Goal: Task Accomplishment & Management: Complete application form

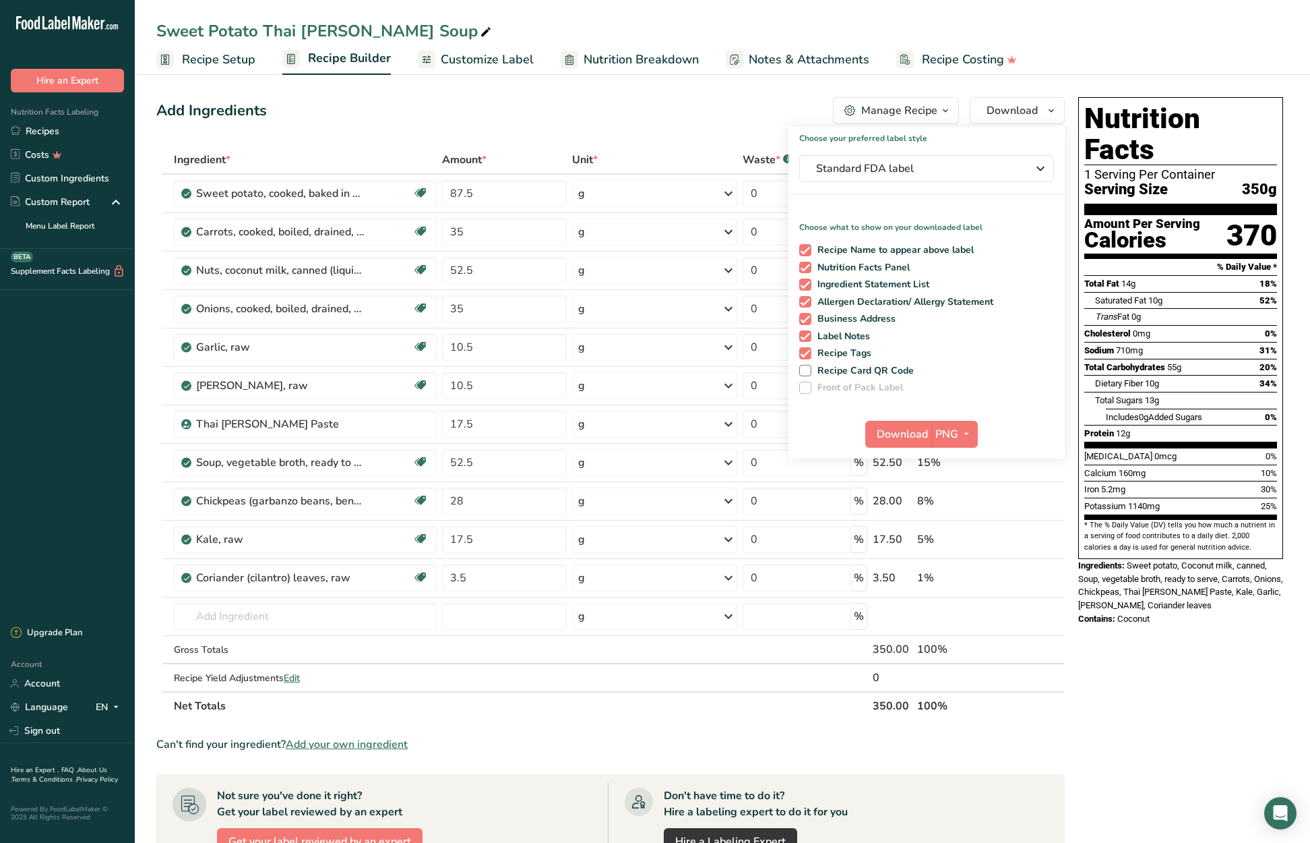
click at [529, 125] on div "Add Ingredients Manage Recipe Delete Recipe Duplicate Recipe Scale Recipe Save …" at bounding box center [614, 653] width 917 height 1122
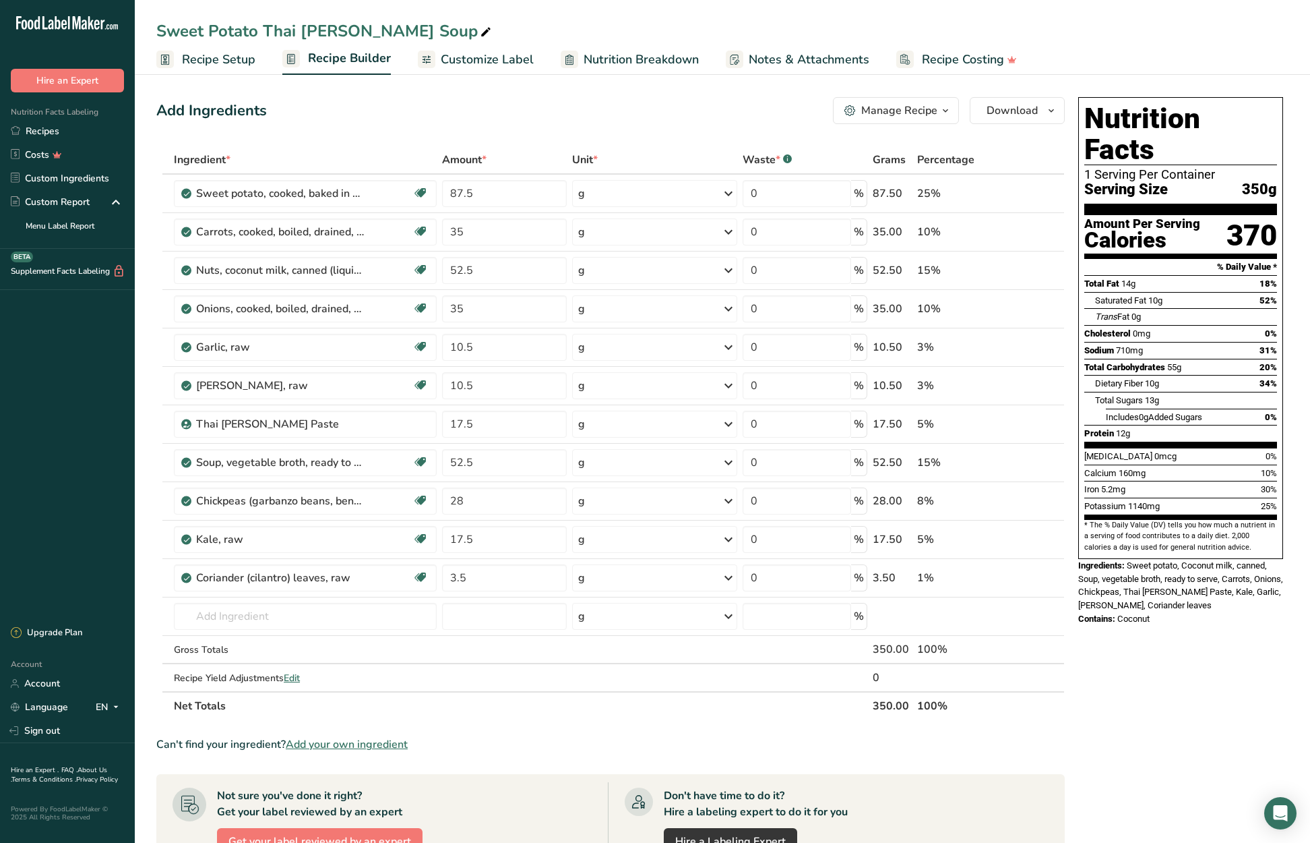
drag, startPoint x: 53, startPoint y: 128, endPoint x: 416, endPoint y: 114, distance: 362.9
click at [53, 128] on link "Recipes" at bounding box center [67, 131] width 135 height 24
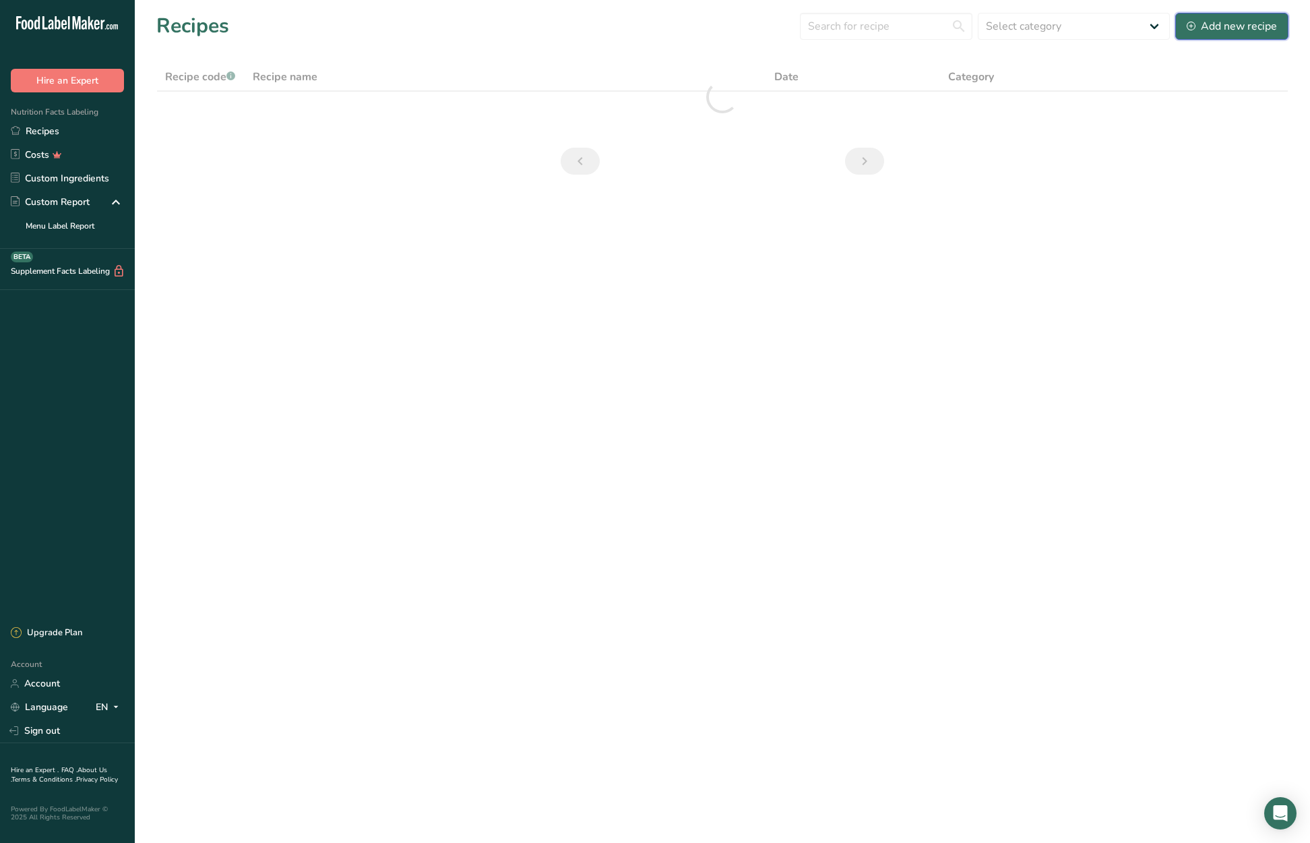
click at [1224, 30] on div "Add new recipe" at bounding box center [1232, 26] width 90 height 16
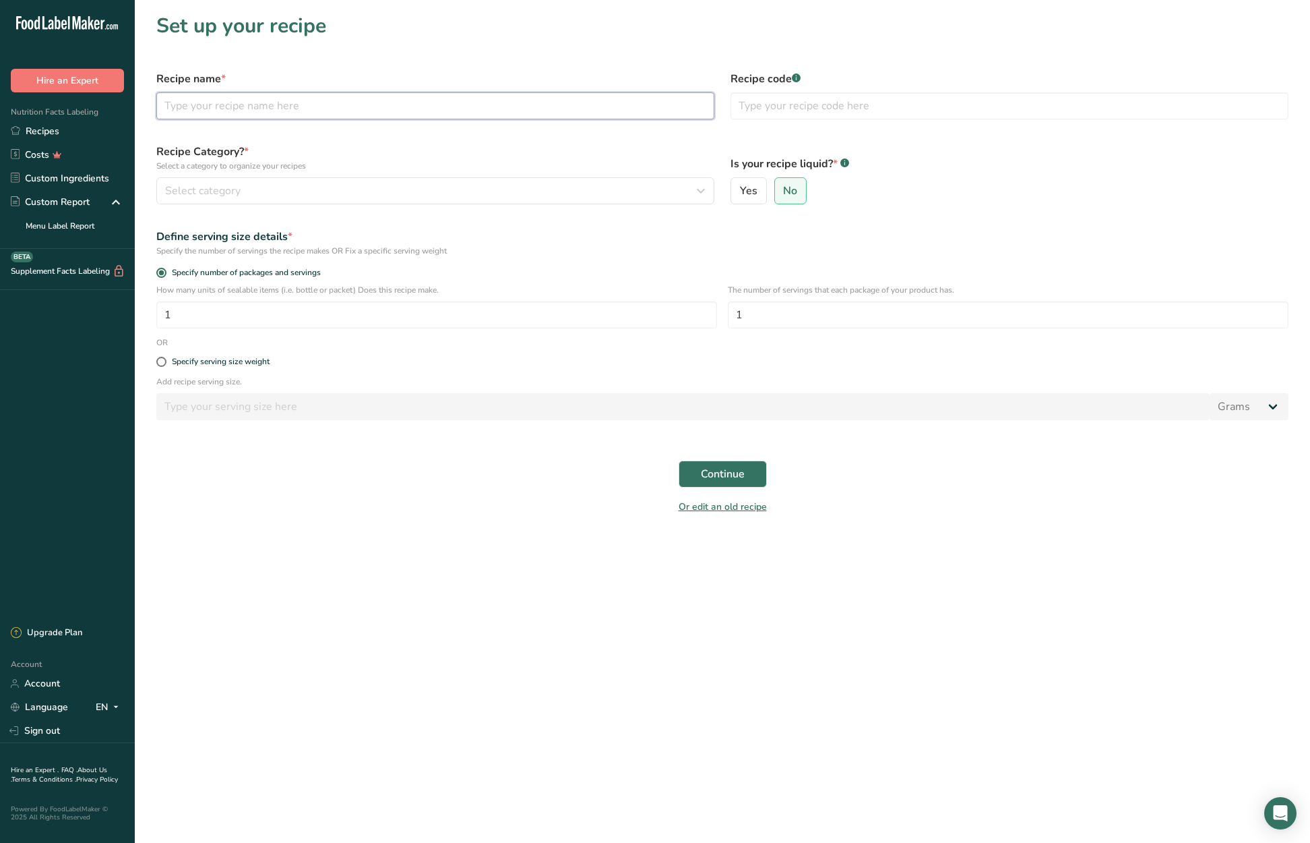
click at [259, 109] on input "text" at bounding box center [435, 105] width 558 height 27
type input "black eyed pea soup"
click at [603, 187] on div "Select category" at bounding box center [431, 191] width 532 height 16
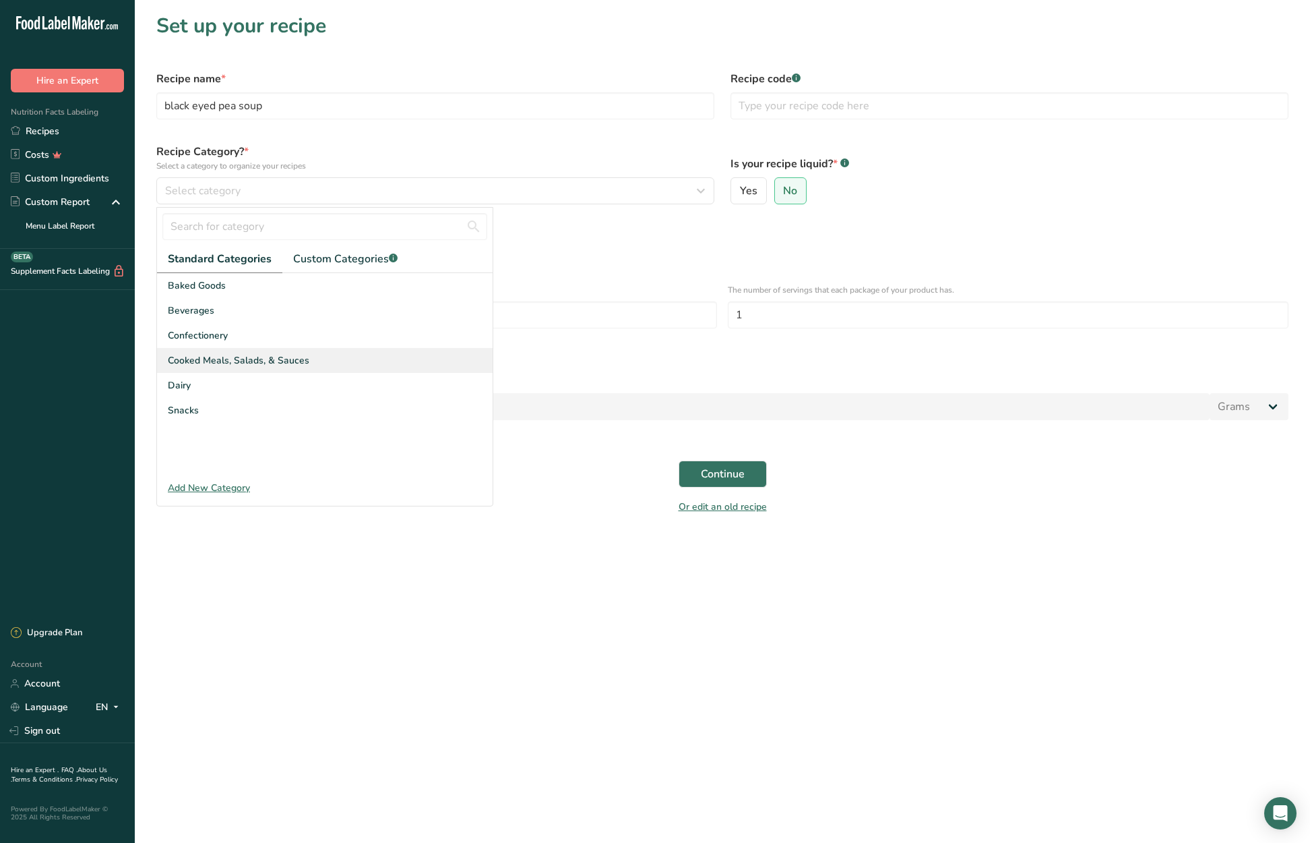
click at [325, 358] on div "Cooked Meals, Salads, & Sauces" at bounding box center [325, 360] width 336 height 25
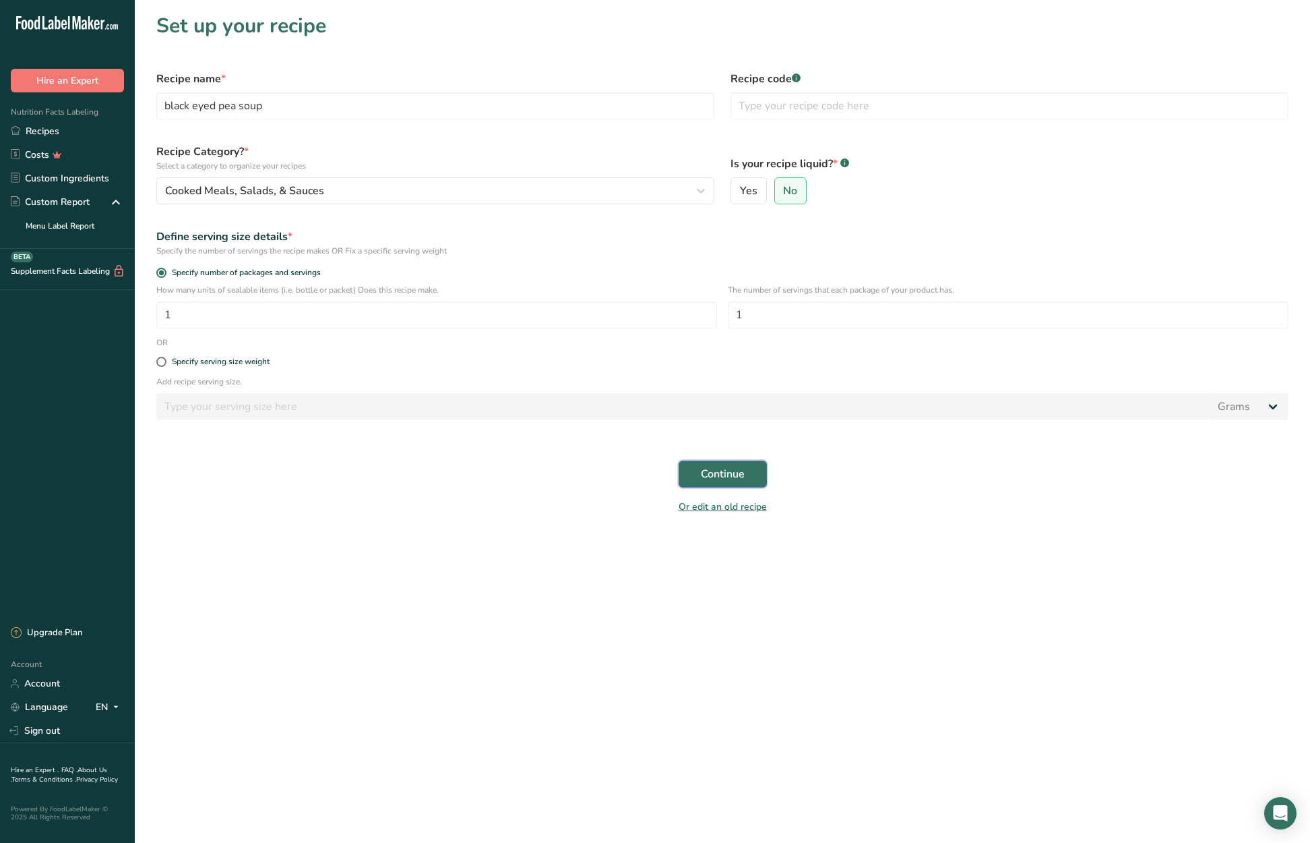
click at [726, 472] on span "Continue" at bounding box center [723, 474] width 44 height 16
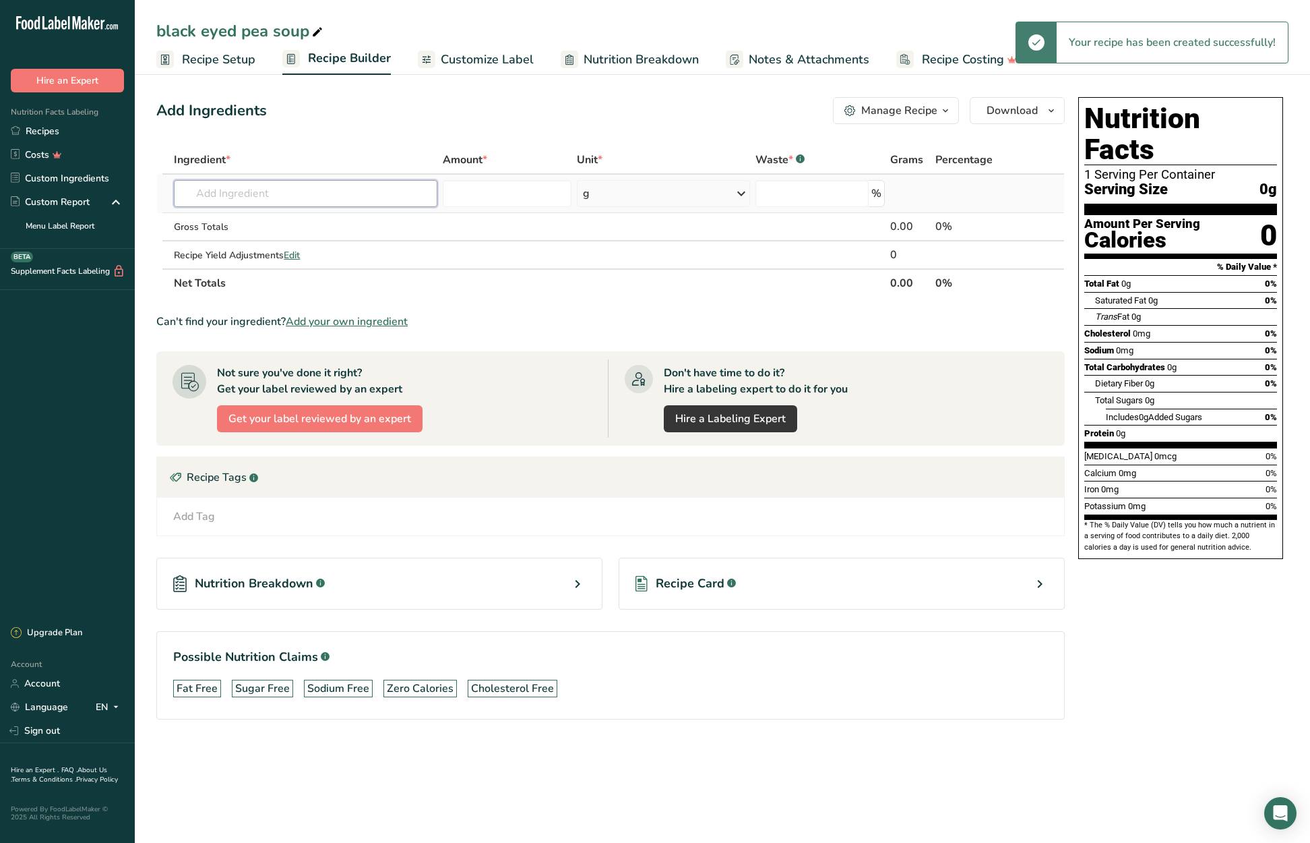
click at [315, 193] on input "text" at bounding box center [305, 193] width 263 height 27
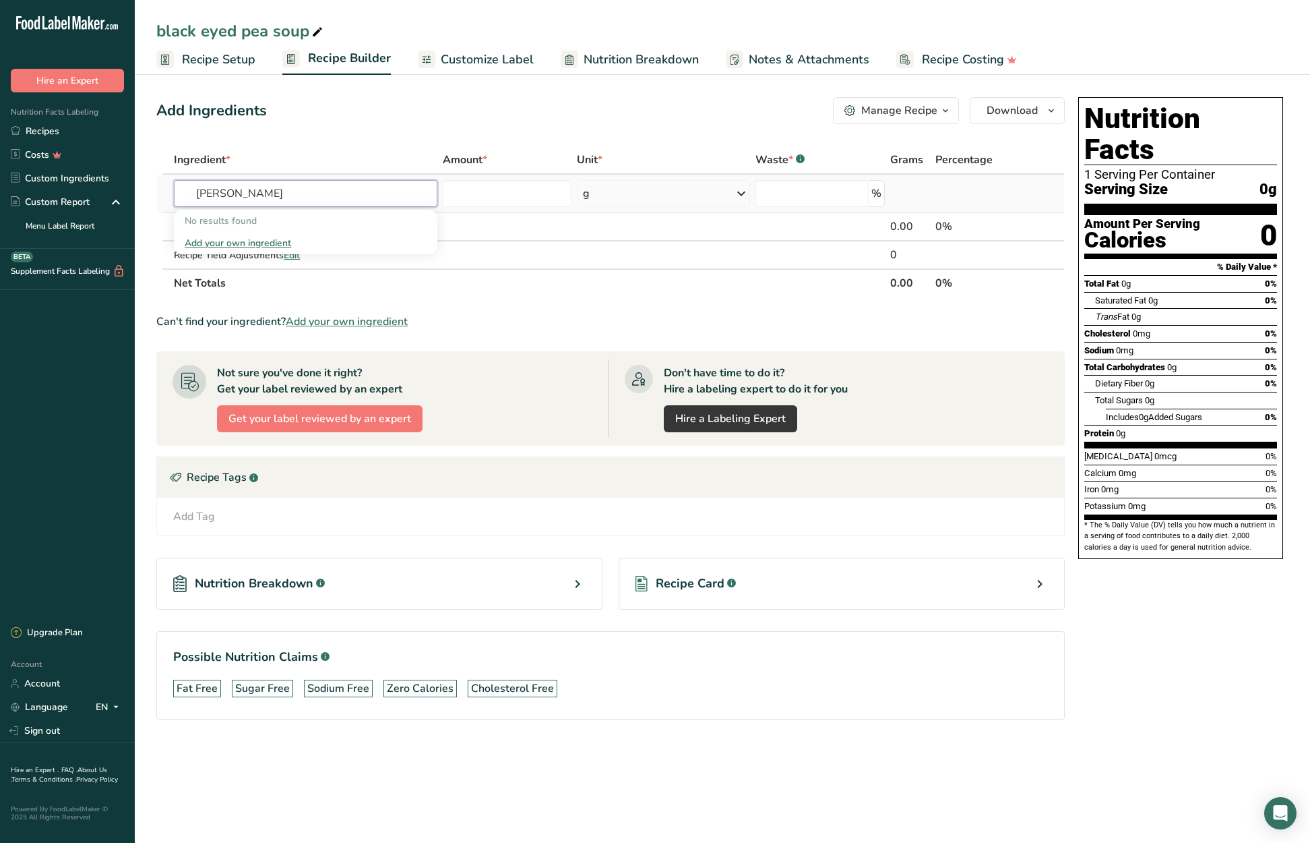
click at [225, 196] on input "[PERSON_NAME]" at bounding box center [305, 193] width 263 height 27
click at [275, 192] on input "blackeyed peas" at bounding box center [305, 193] width 263 height 27
drag, startPoint x: 283, startPoint y: 193, endPoint x: 165, endPoint y: 183, distance: 118.4
click at [165, 183] on tr "blackeyed peas No results found Add your own ingredient g Weight Units g kg mg …" at bounding box center [610, 194] width 907 height 38
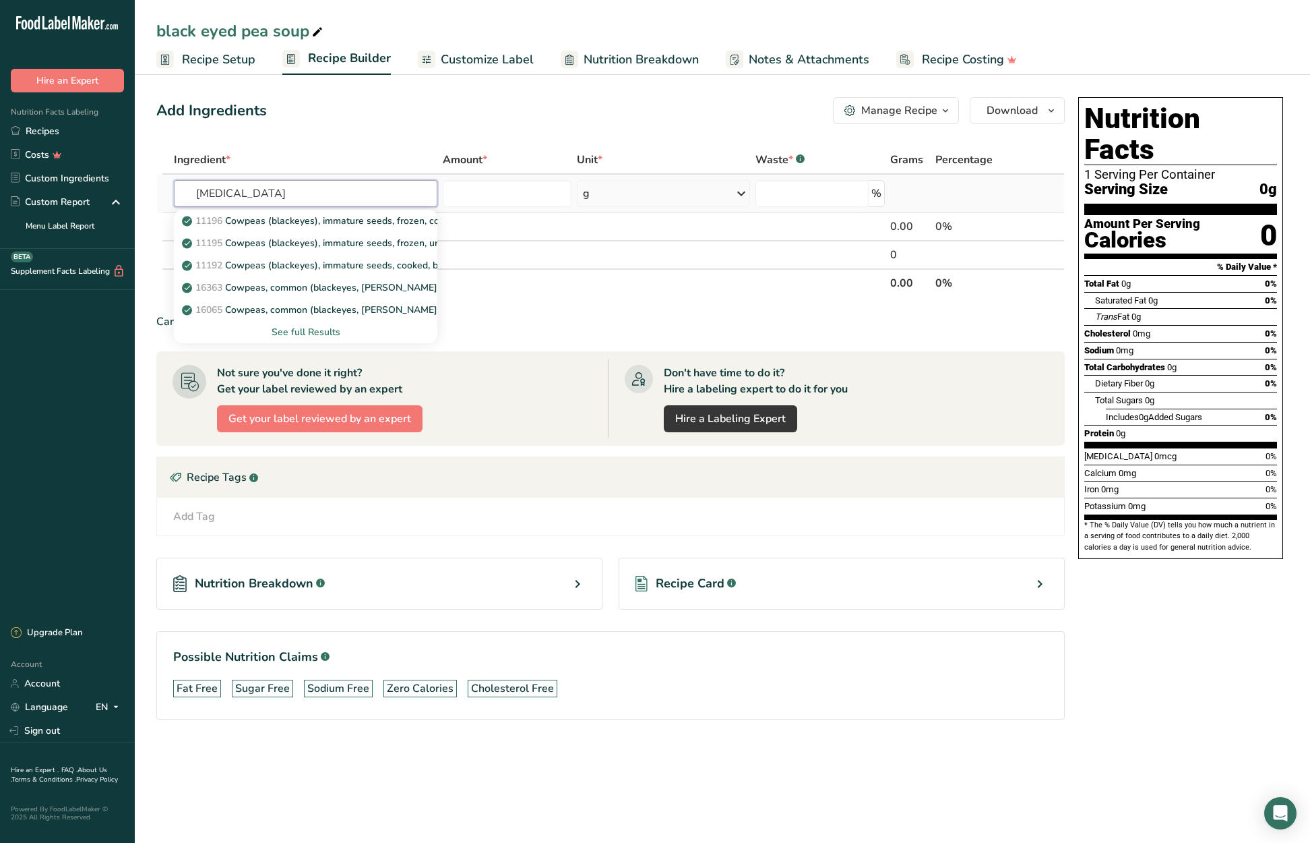
type input "[MEDICAL_DATA]"
click at [290, 330] on div "See full Results" at bounding box center [305, 332] width 241 height 14
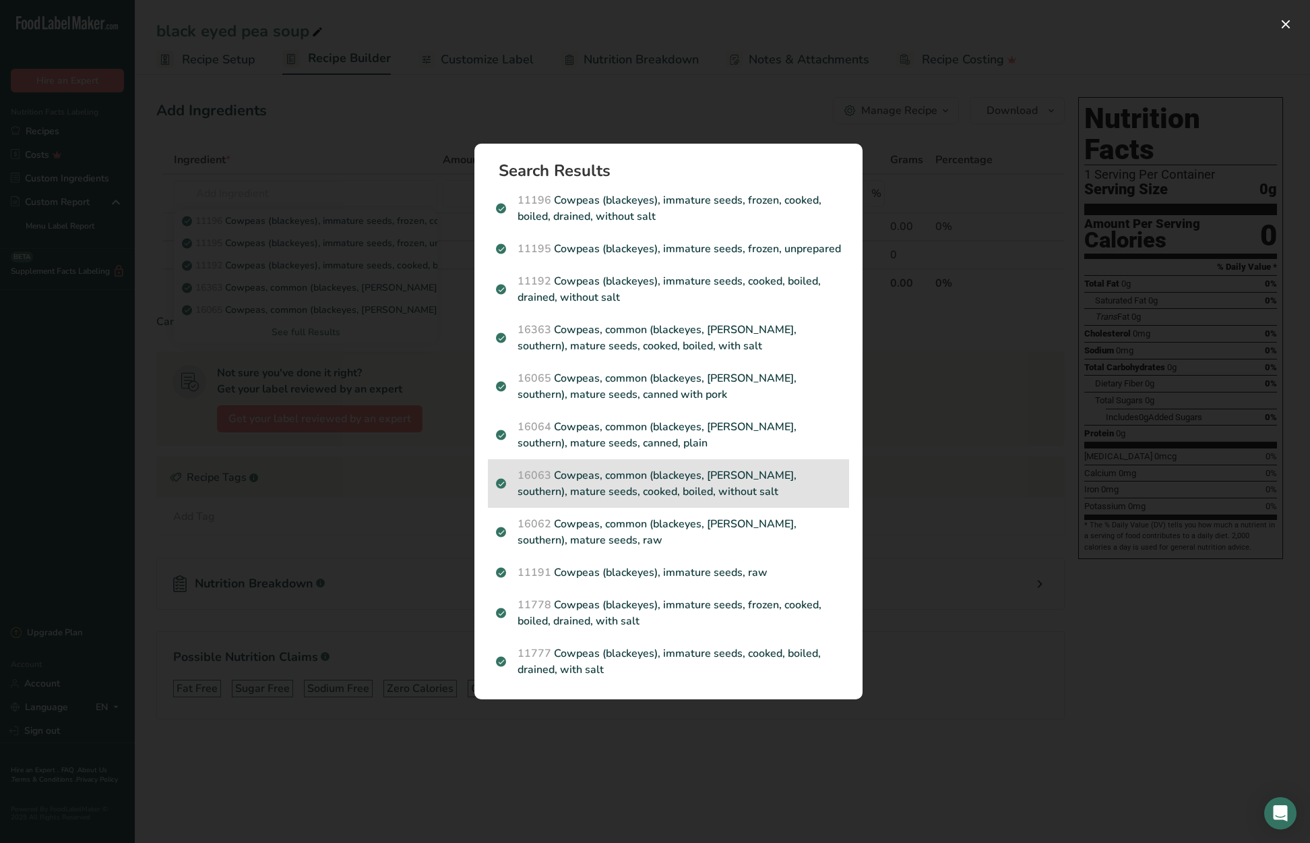
click at [770, 472] on p "16063 Cowpeas, common (blackeyes, [PERSON_NAME], southern), mature seeds, cooke…" at bounding box center [668, 483] width 345 height 32
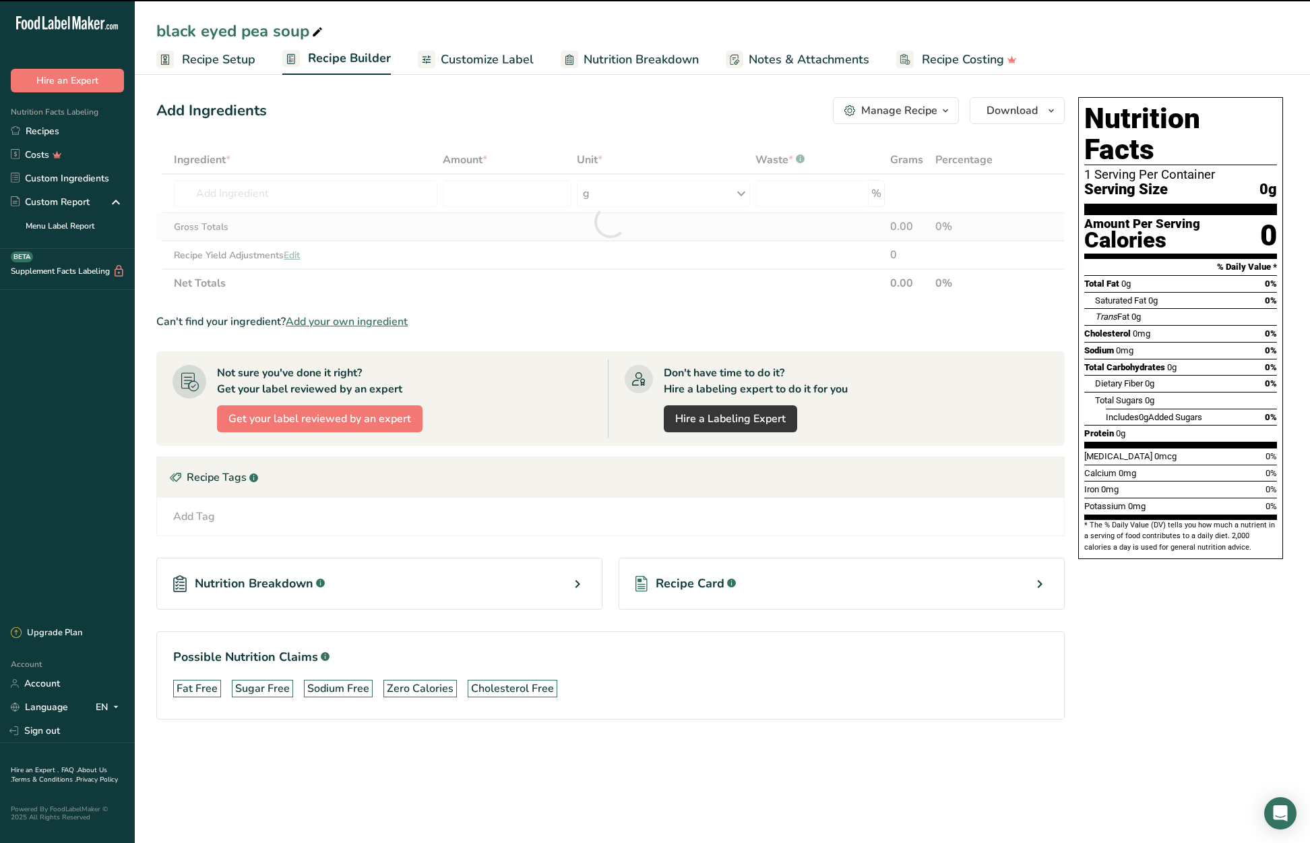
type input "0"
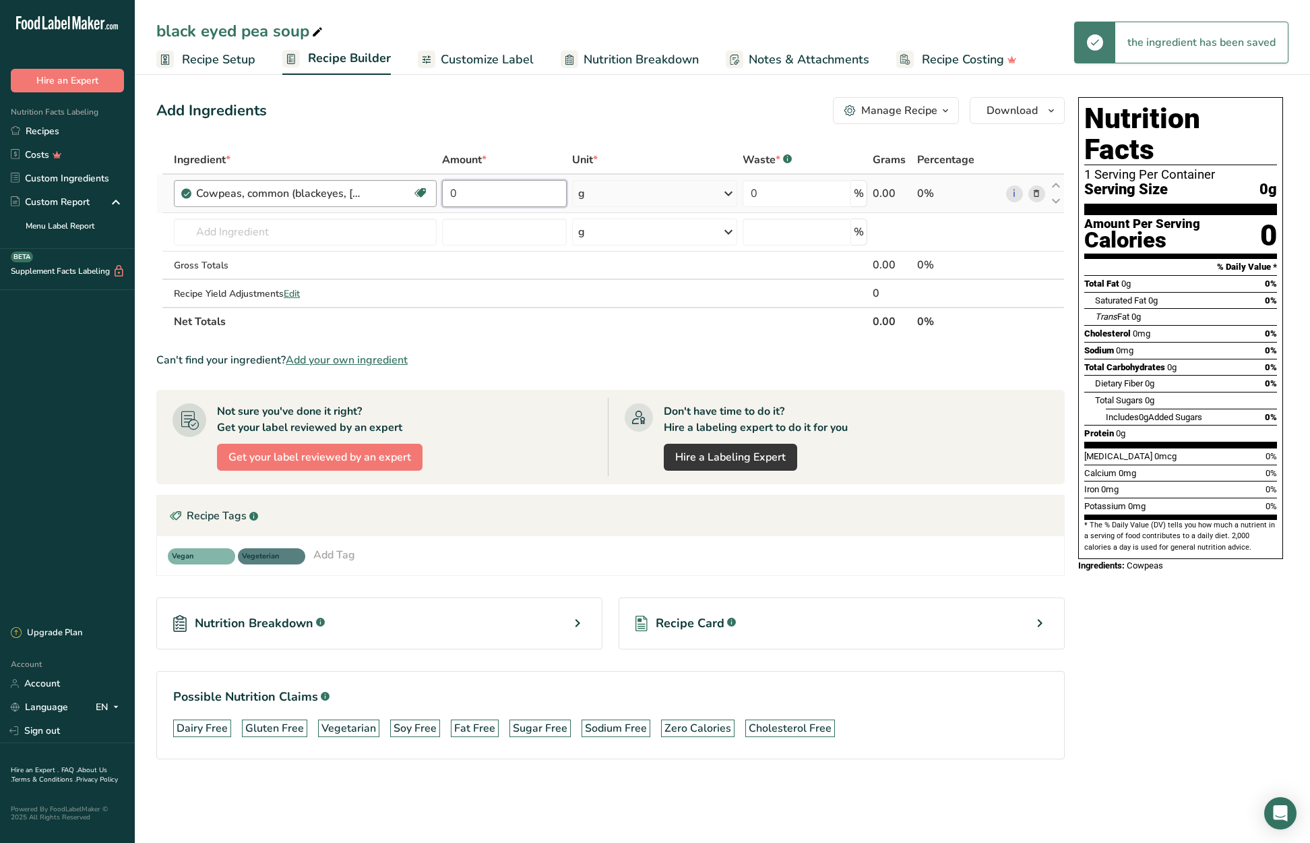
click at [406, 181] on tr "Cowpeas, common (blackeyes, [PERSON_NAME], southern), mature seeds, cooked, boi…" at bounding box center [610, 194] width 907 height 38
type input "87.5"
click at [334, 228] on div "Ingredient * Amount * Unit * Waste * .a-a{fill:#347362;}.b-a{fill:#fff;} Grams …" at bounding box center [610, 241] width 909 height 190
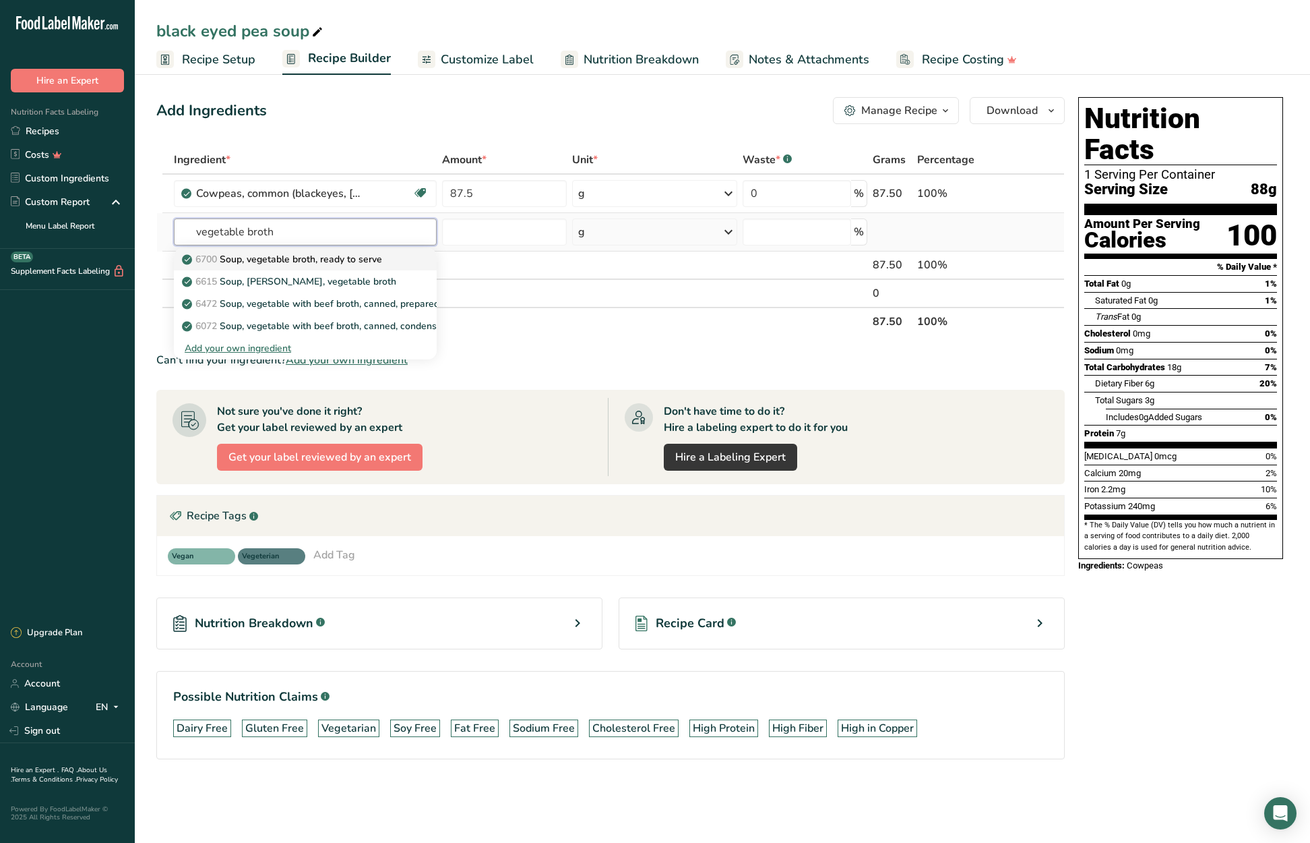
type input "vegetable broth"
click at [338, 257] on p "6700 Soup, vegetable broth, ready to serve" at bounding box center [283, 259] width 197 height 14
type input "Soup, vegetable broth, ready to serve"
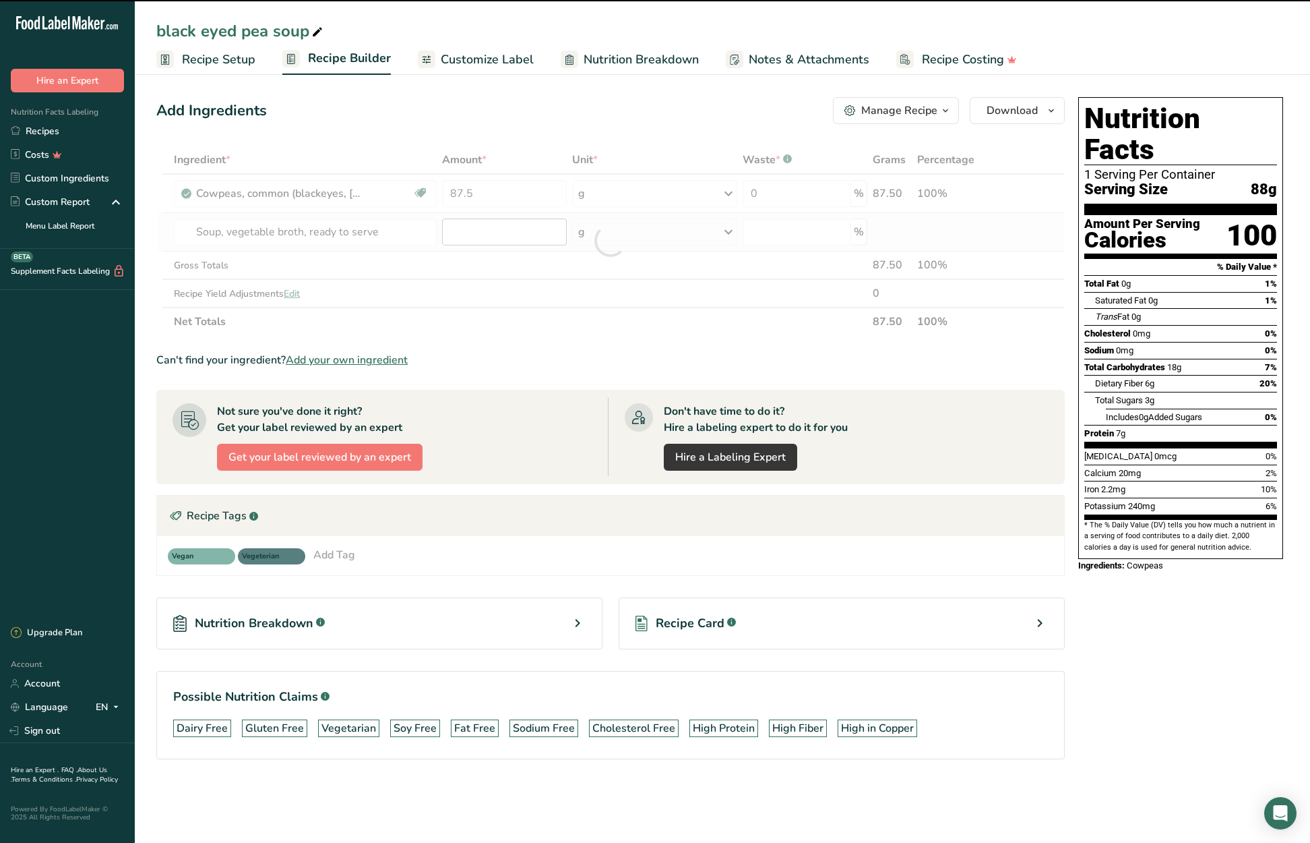
type input "0"
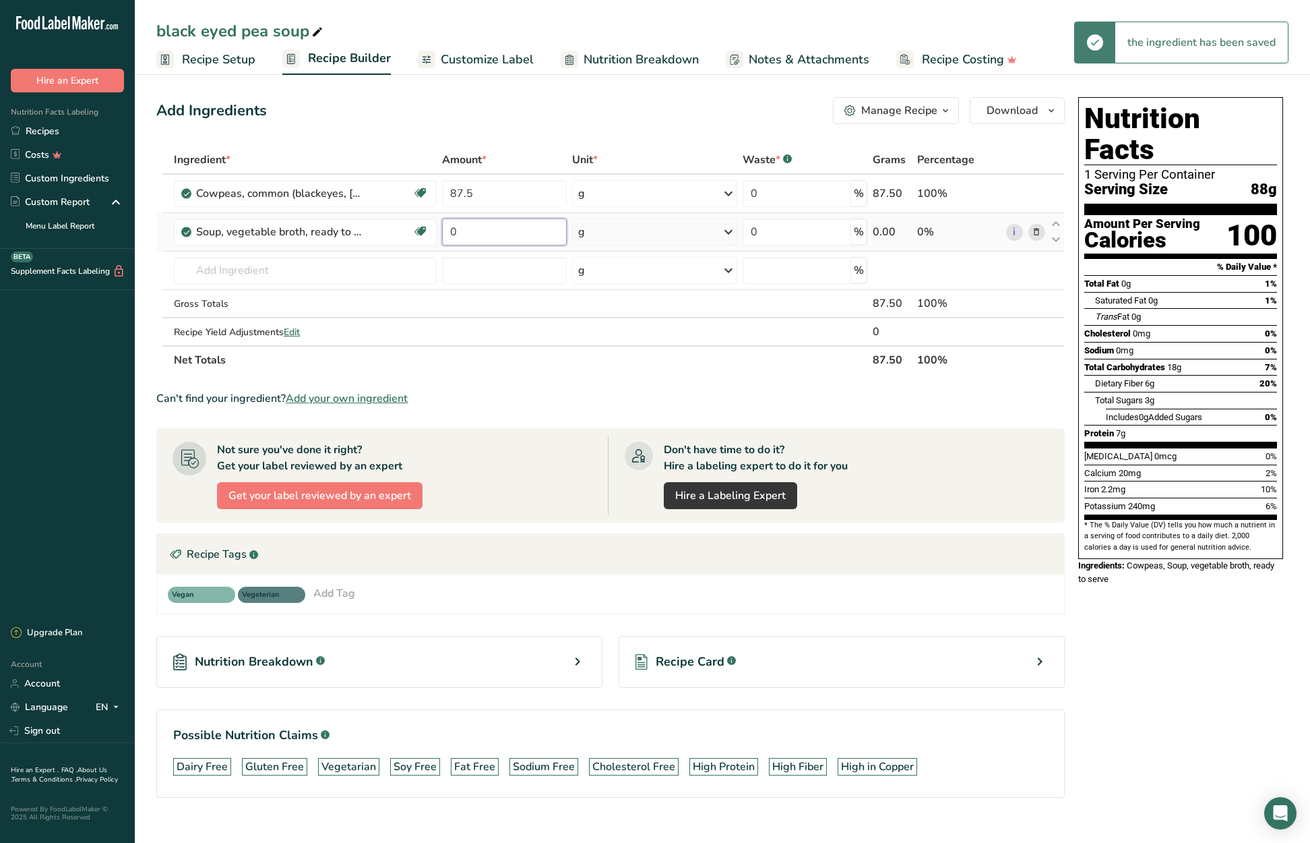
drag, startPoint x: 481, startPoint y: 233, endPoint x: 448, endPoint y: 233, distance: 33.0
click at [449, 231] on input "0" at bounding box center [504, 231] width 124 height 27
type input "70"
click at [340, 270] on div "Ingredient * Amount * Unit * Waste * .a-a{fill:#347362;}.b-a{fill:#fff;} Grams …" at bounding box center [610, 260] width 909 height 228
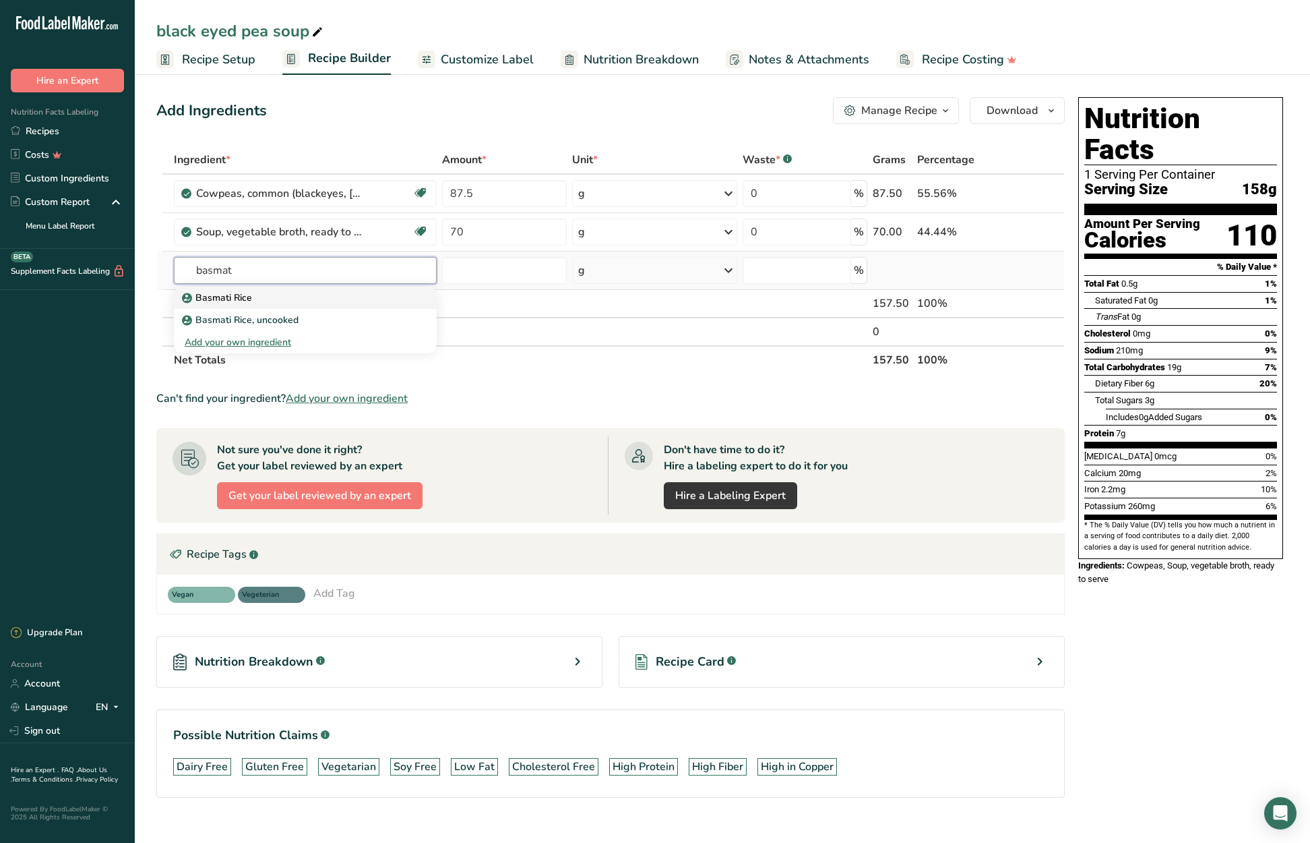
type input "Basmati Rice"
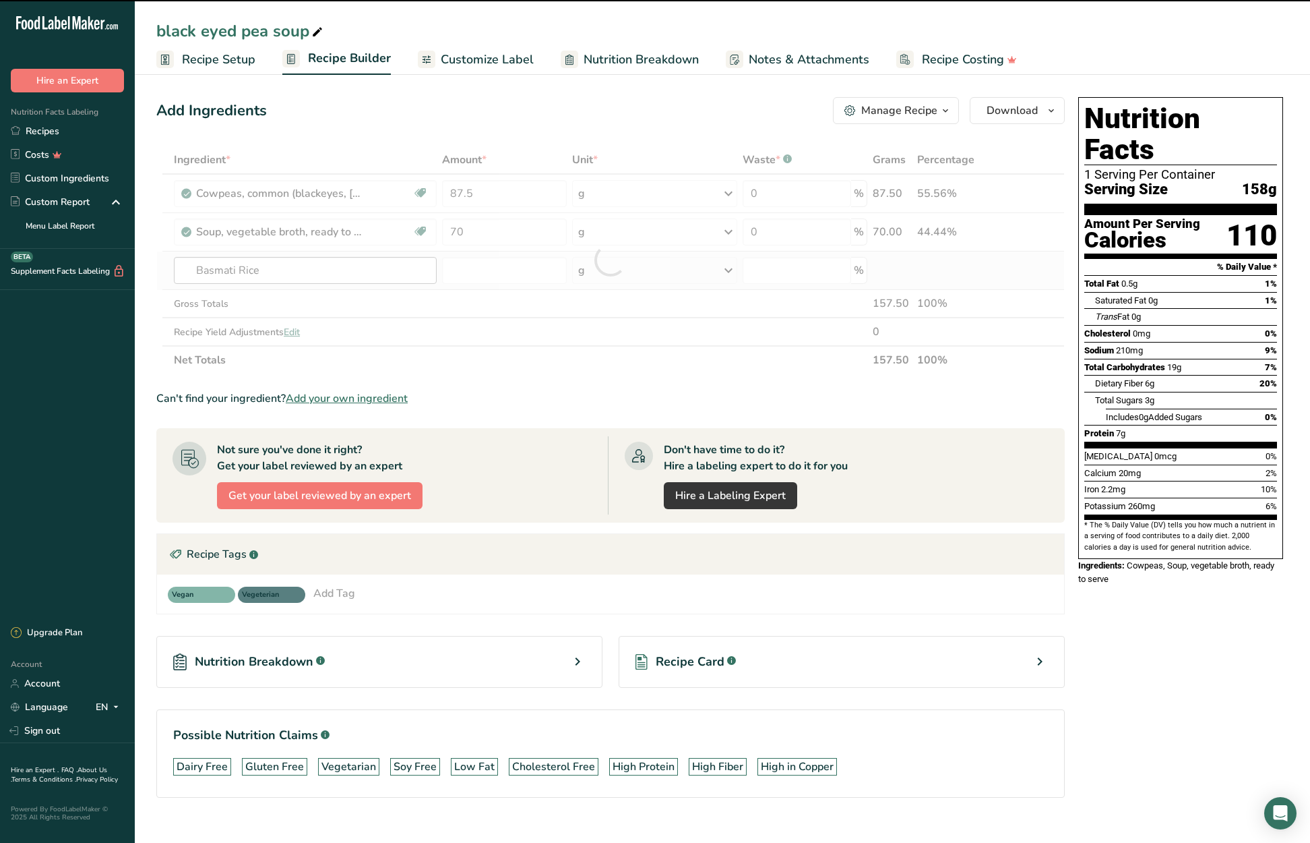
type input "0"
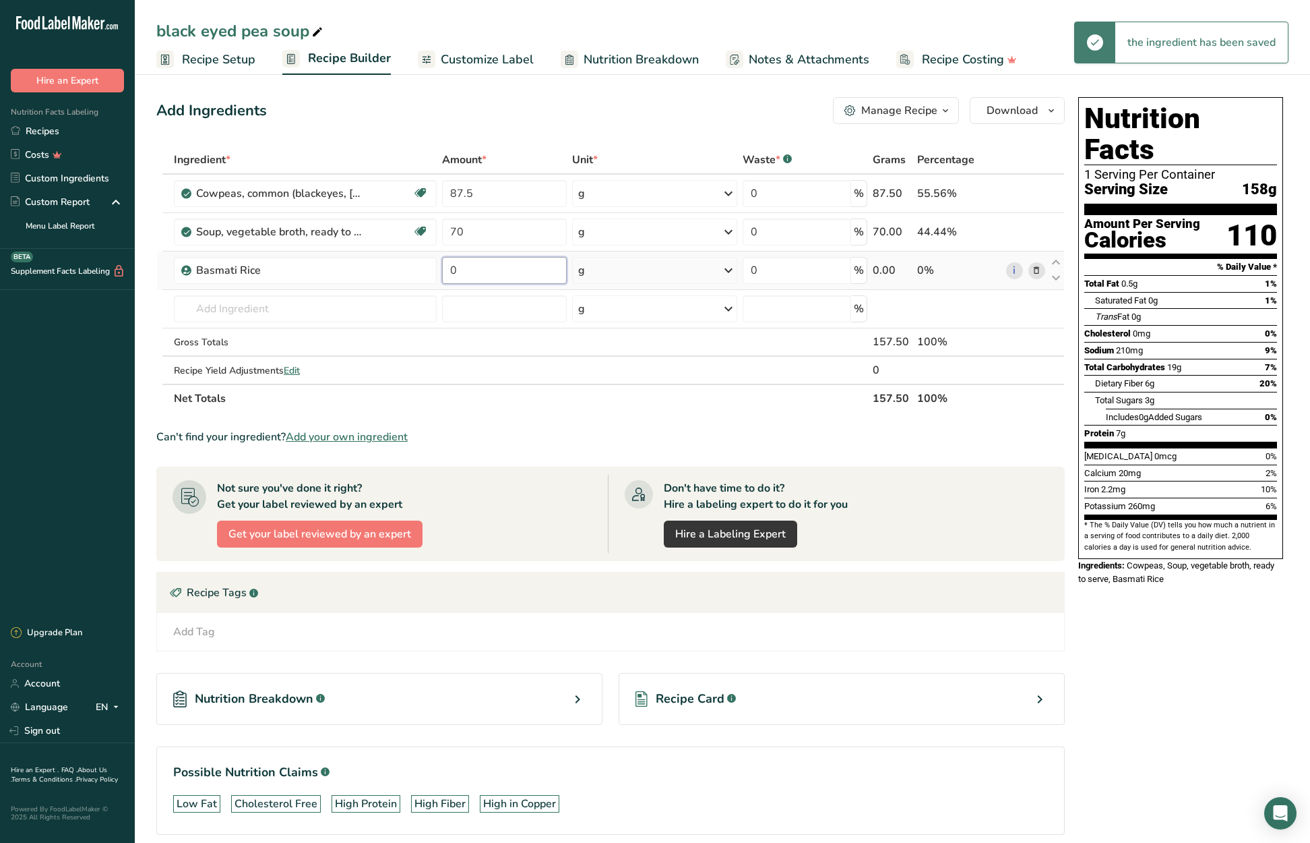
click at [452, 268] on input "0" at bounding box center [504, 270] width 124 height 27
type input "35"
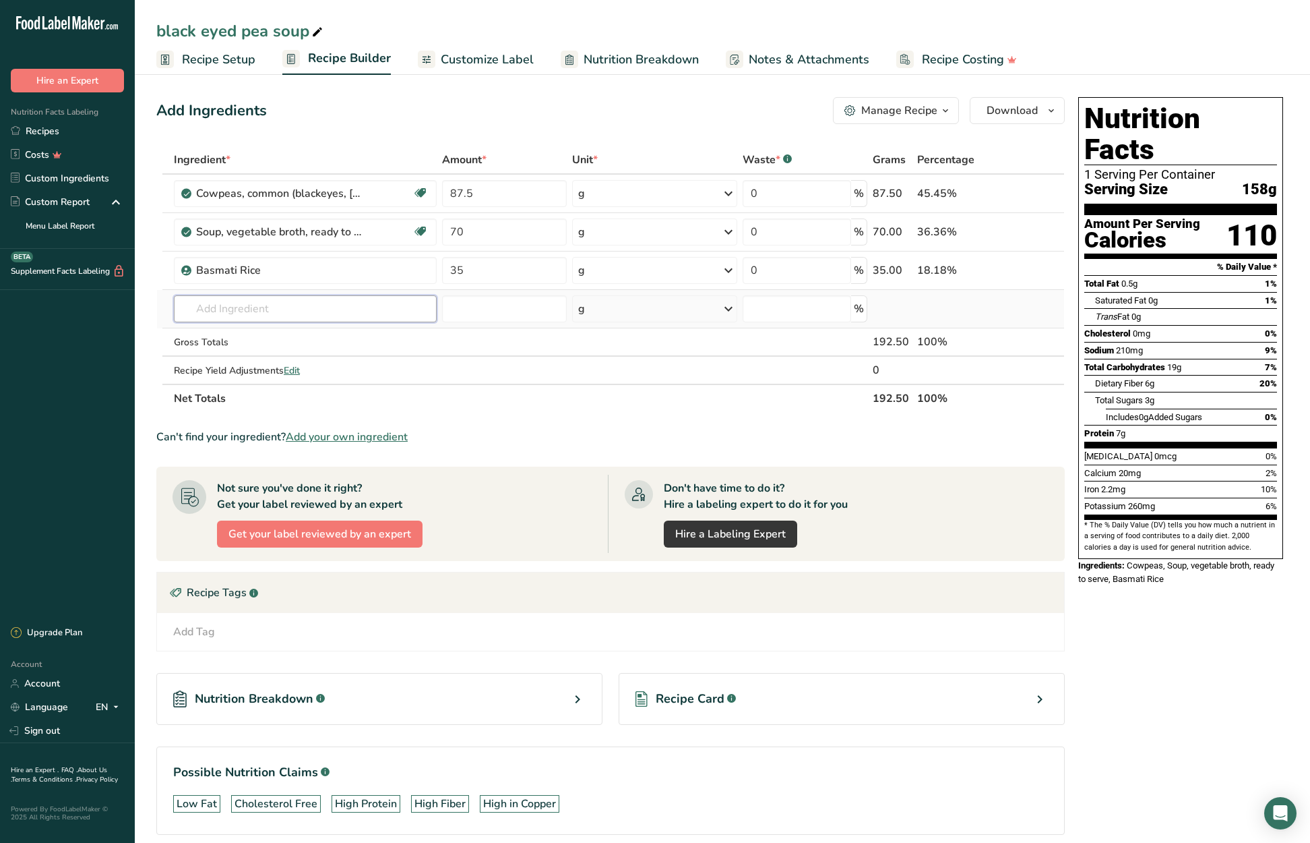
click at [265, 308] on div "Ingredient * Amount * Unit * Waste * .a-a{fill:#347362;}.b-a{fill:#fff;} Grams …" at bounding box center [610, 279] width 909 height 267
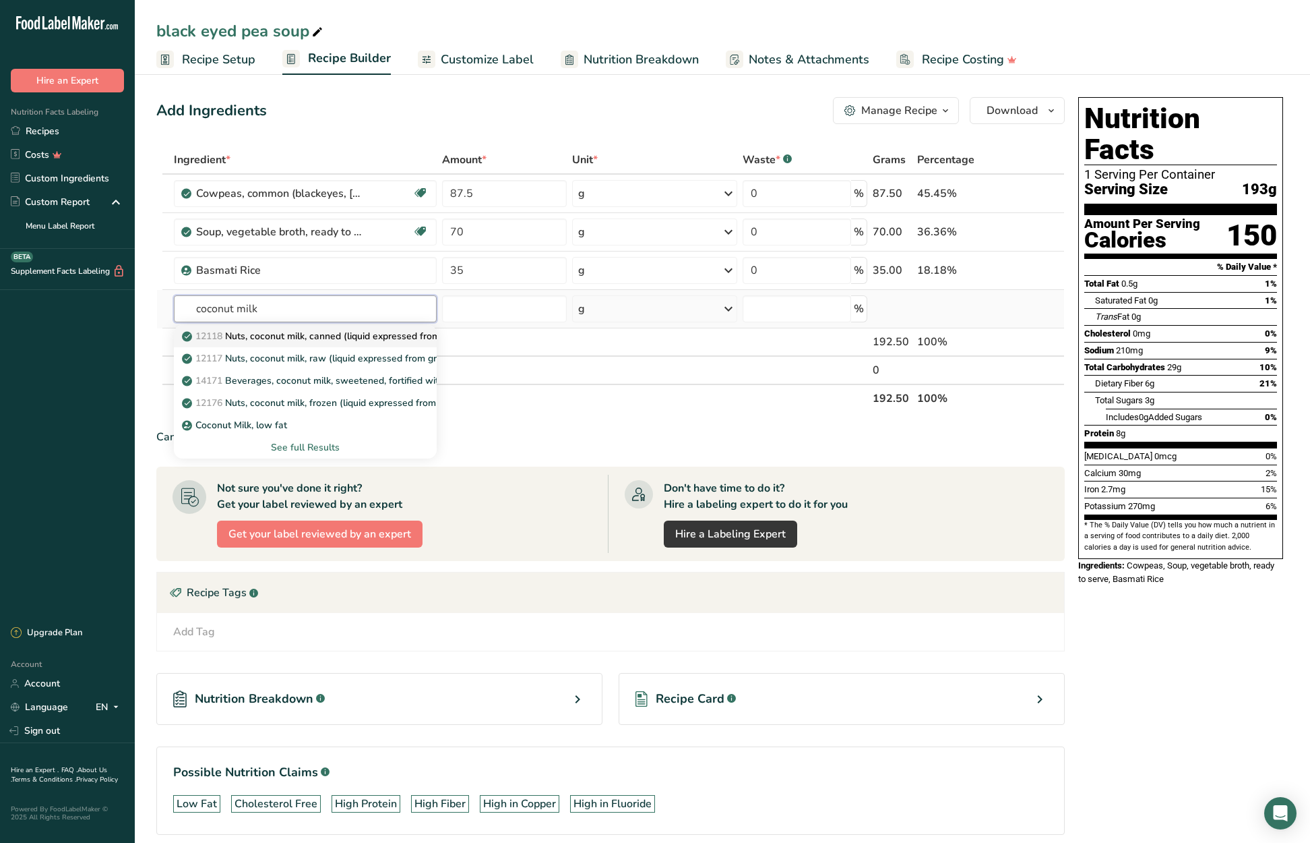
type input "coconut milk"
click at [322, 337] on p "12118 Nuts, coconut milk, canned (liquid expressed from grated meat and water)" at bounding box center [366, 336] width 362 height 14
type input "Nuts, coconut milk, canned (liquid expressed from grated meat and water)"
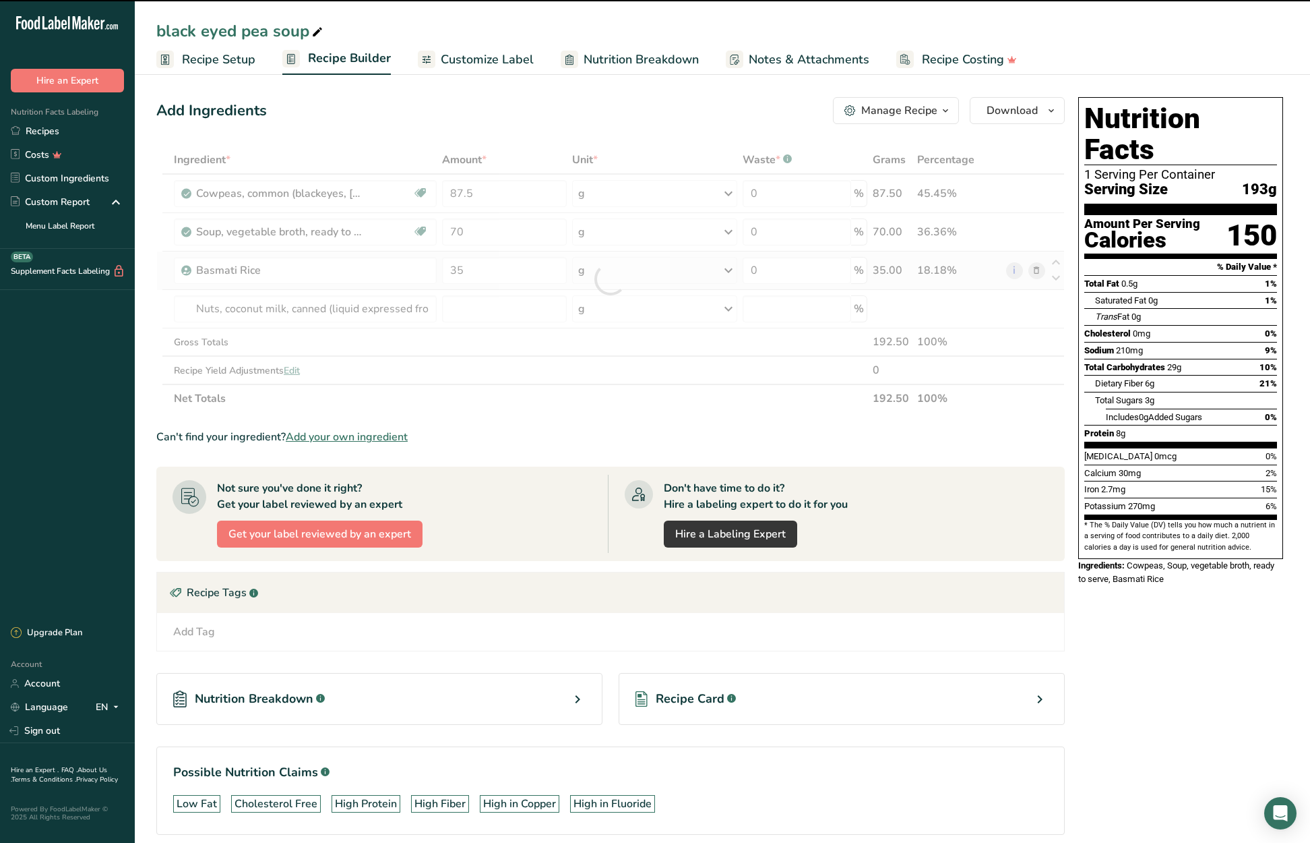
type input "0"
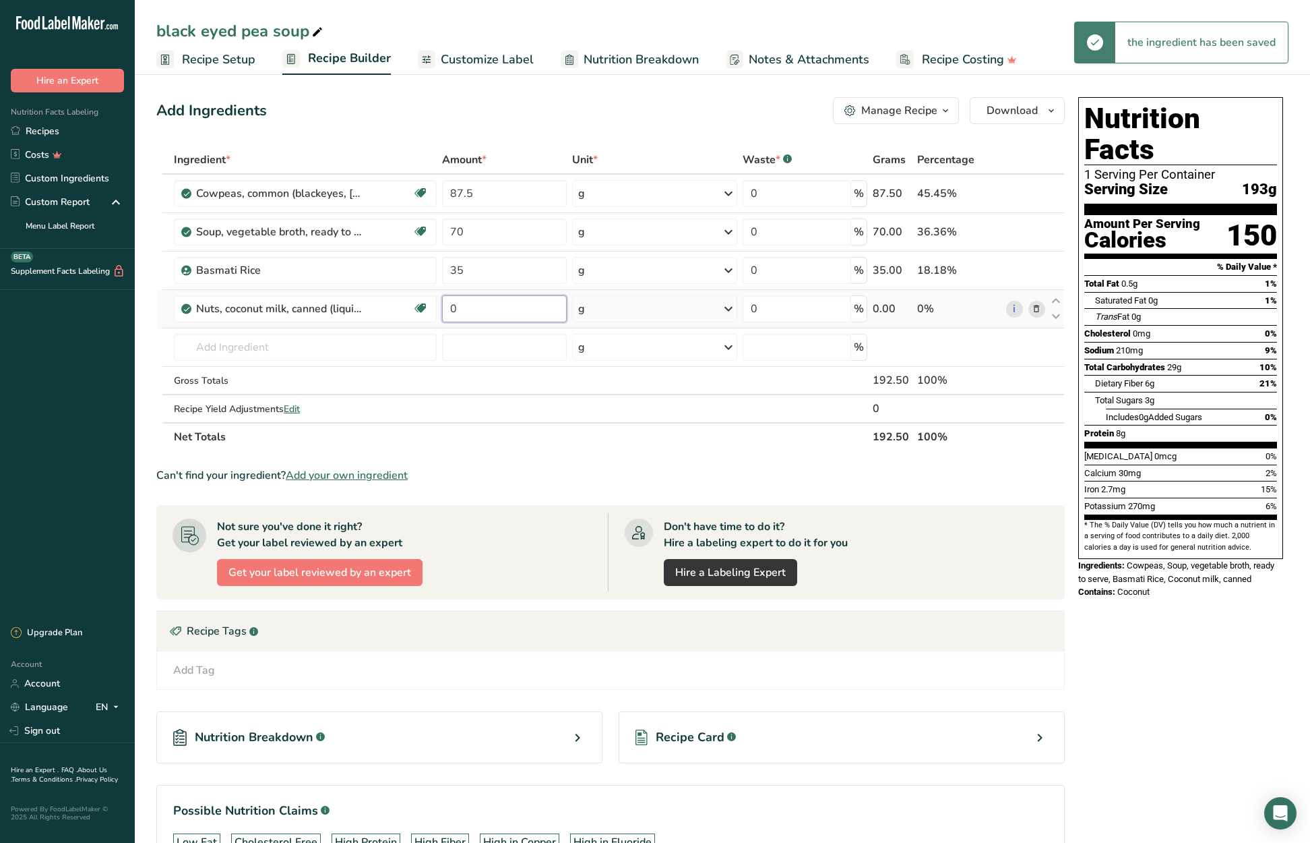
drag, startPoint x: 466, startPoint y: 307, endPoint x: 452, endPoint y: 307, distance: 14.2
click at [452, 307] on input "0" at bounding box center [504, 308] width 124 height 27
type input "35"
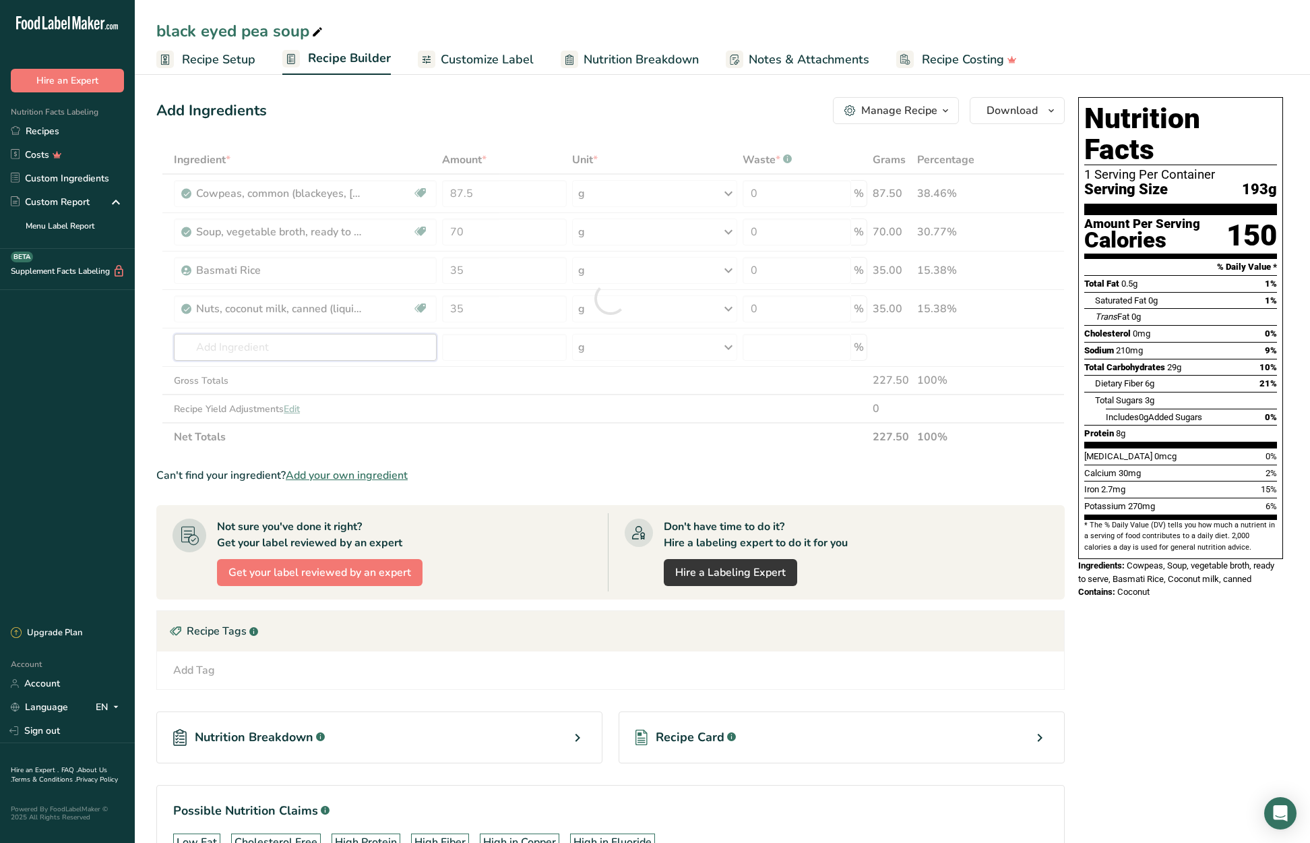
click at [399, 348] on div "Ingredient * Amount * Unit * Waste * .a-a{fill:#347362;}.b-a{fill:#fff;} Grams …" at bounding box center [610, 298] width 909 height 305
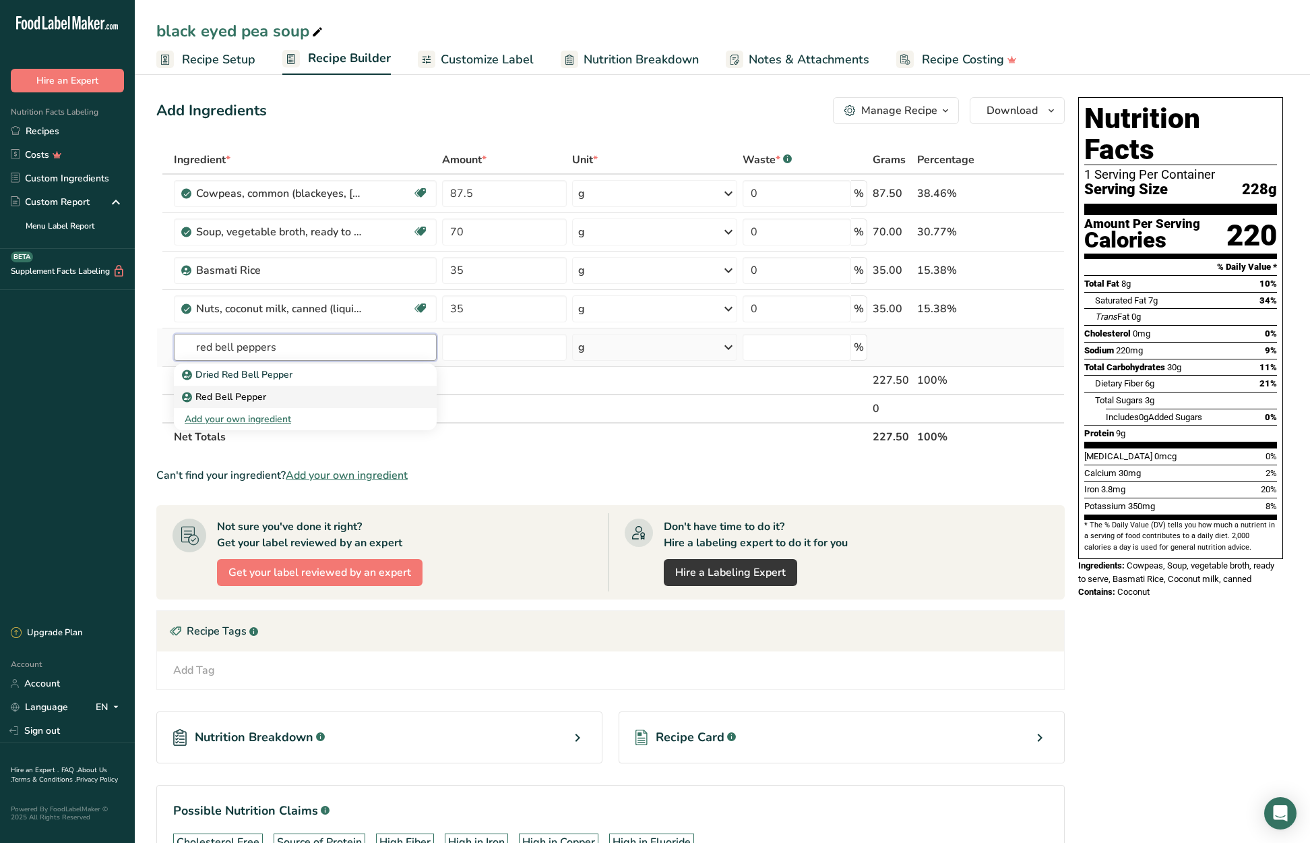
type input "red bell peppers"
click at [308, 401] on div "Red Bell Pepper" at bounding box center [295, 397] width 220 height 14
type input "Red Bell Pepper"
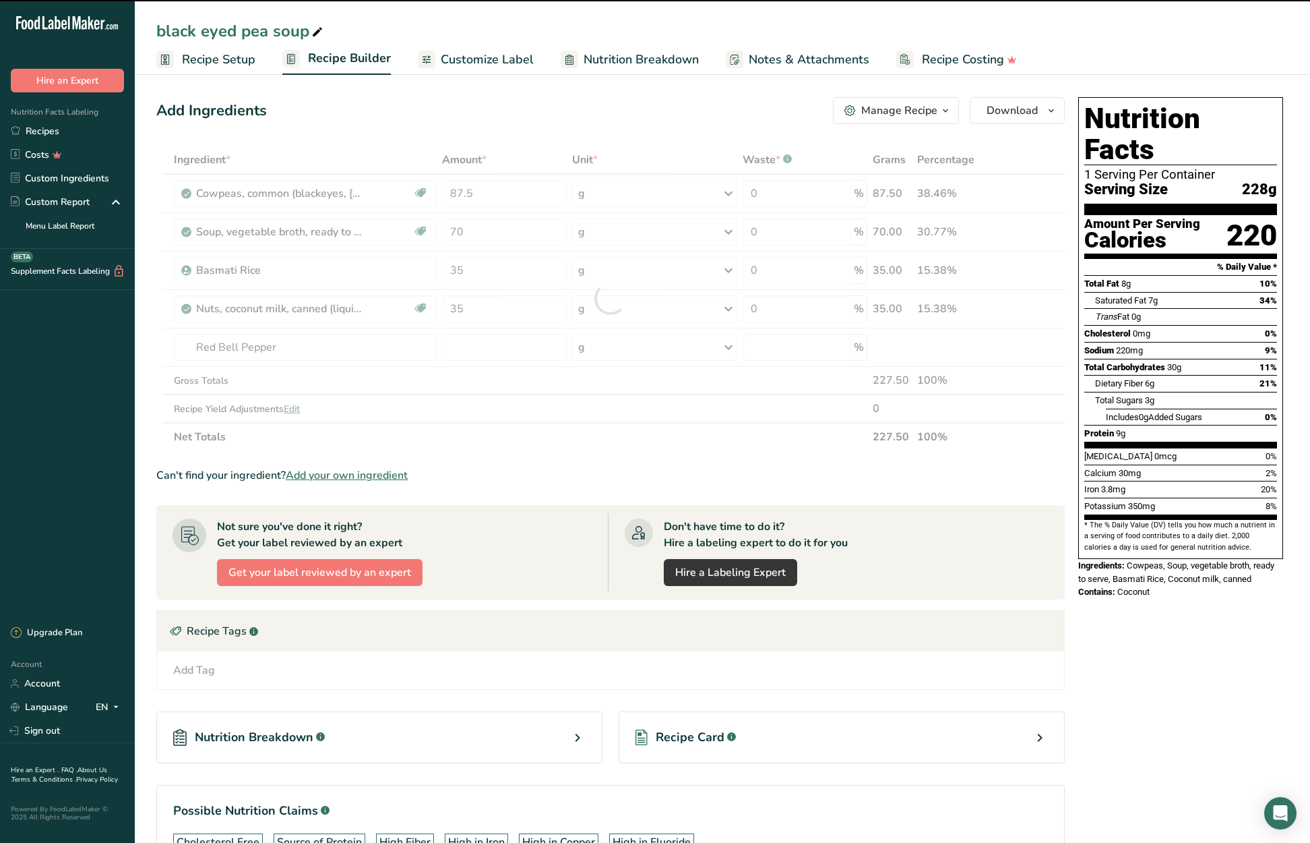
type input "0"
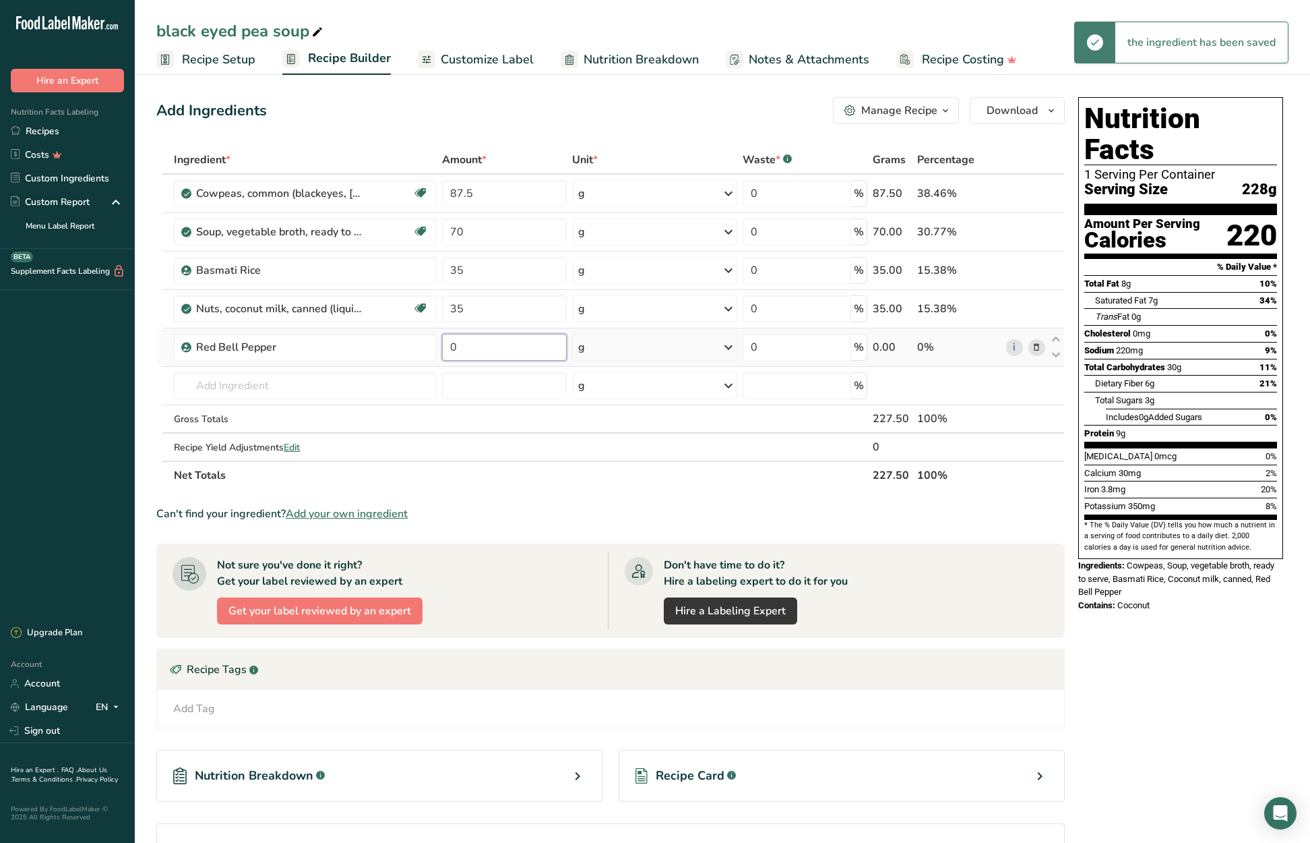
drag, startPoint x: 489, startPoint y: 349, endPoint x: 450, endPoint y: 348, distance: 39.8
click at [450, 348] on input "0" at bounding box center [504, 347] width 124 height 27
type input "24.5"
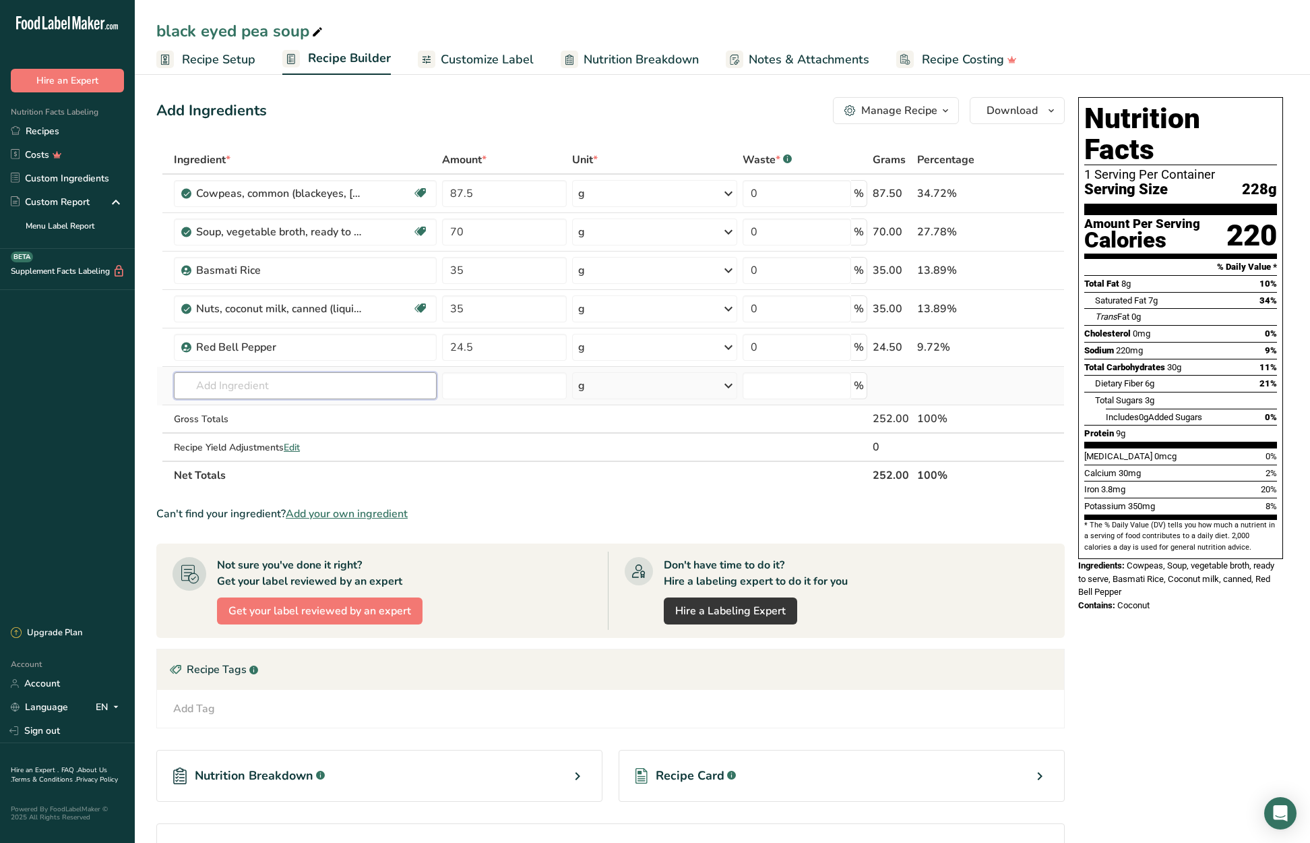
click at [334, 386] on div "Ingredient * Amount * Unit * Waste * .a-a{fill:#347362;}.b-a{fill:#fff;} Grams …" at bounding box center [610, 318] width 909 height 344
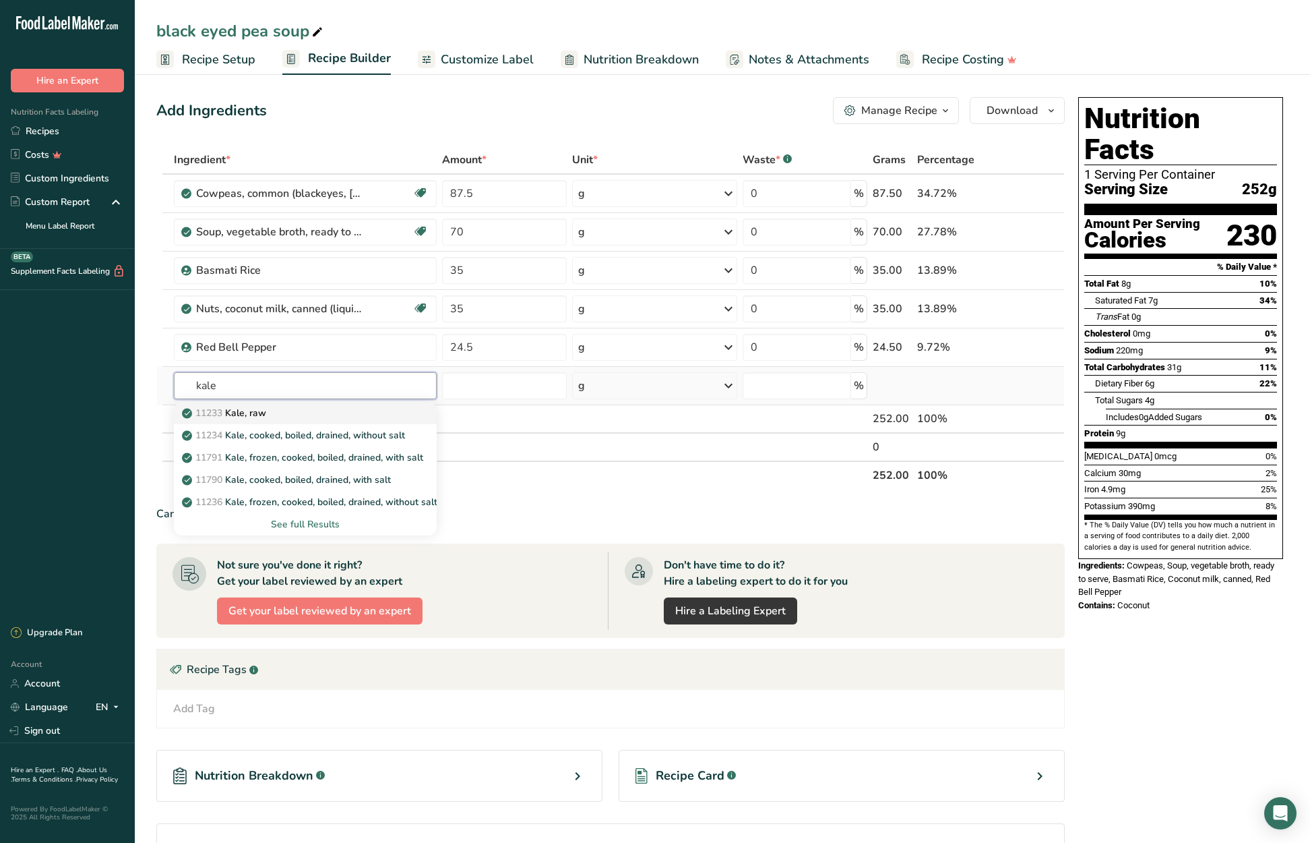
type input "kale"
click at [266, 414] on p "11233 Kale, raw" at bounding box center [226, 413] width 82 height 14
type input "Kale, raw"
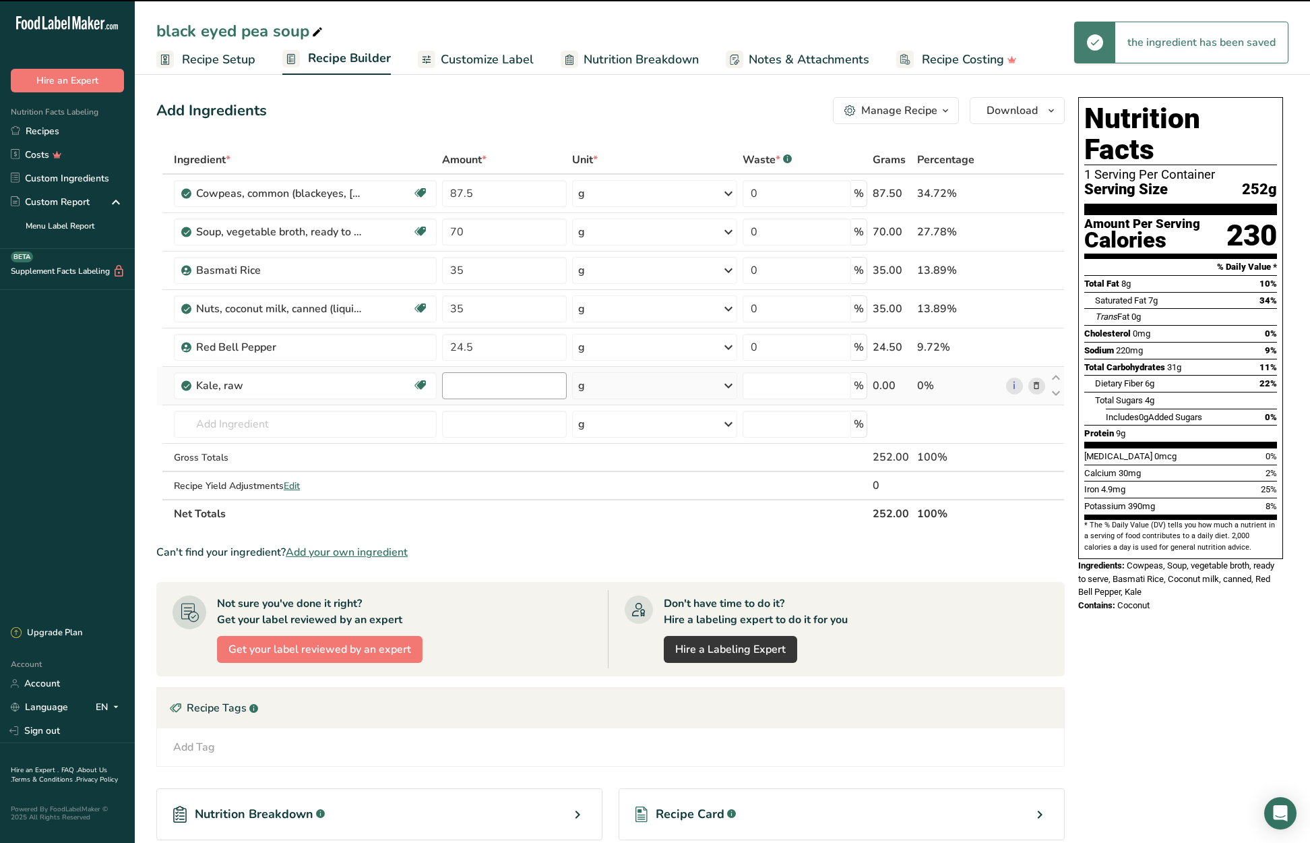
type input "0"
drag, startPoint x: 490, startPoint y: 384, endPoint x: 448, endPoint y: 386, distance: 41.8
click at [448, 386] on input "0" at bounding box center [504, 385] width 124 height 27
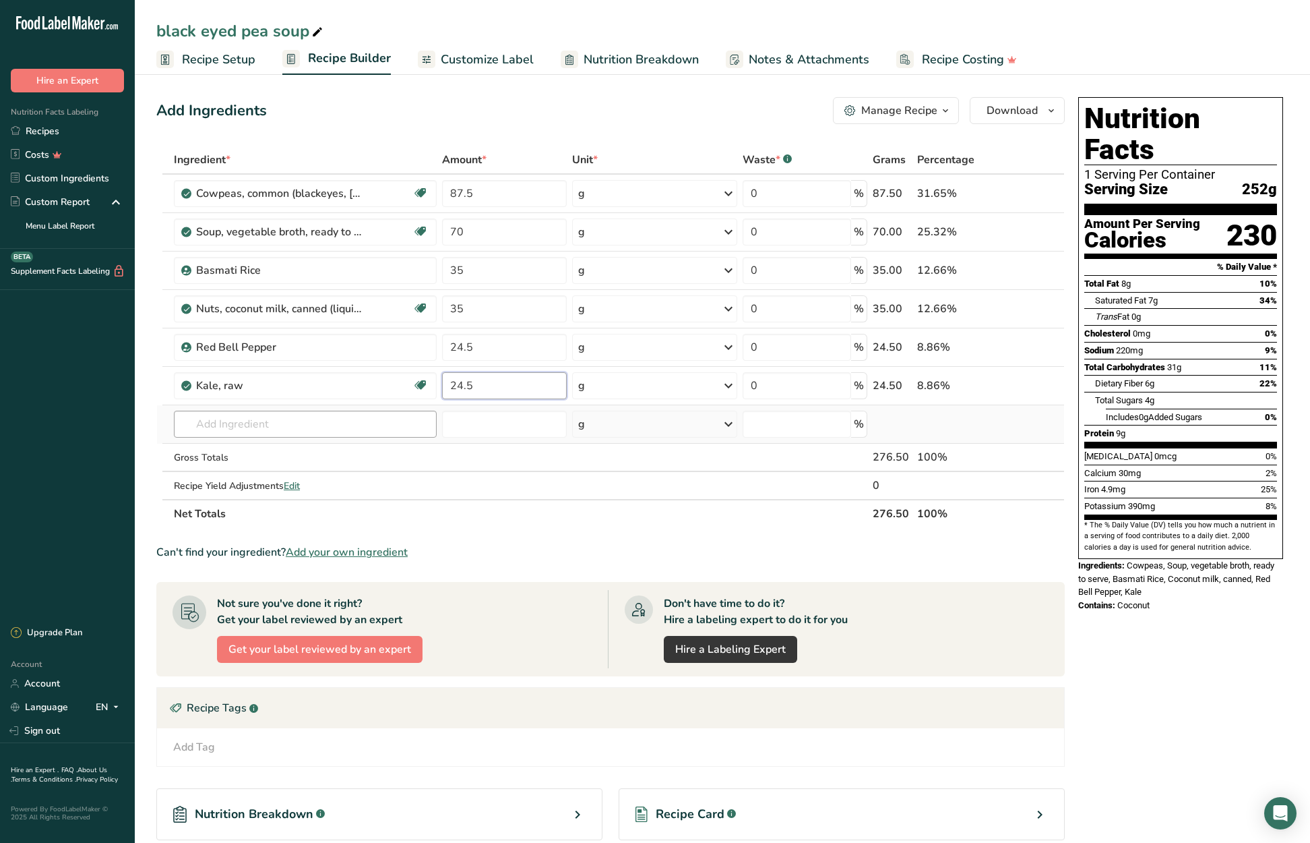
type input "24.5"
click at [226, 430] on div "Ingredient * Amount * Unit * Waste * .a-a{fill:#347362;}.b-a{fill:#fff;} Grams …" at bounding box center [610, 337] width 909 height 382
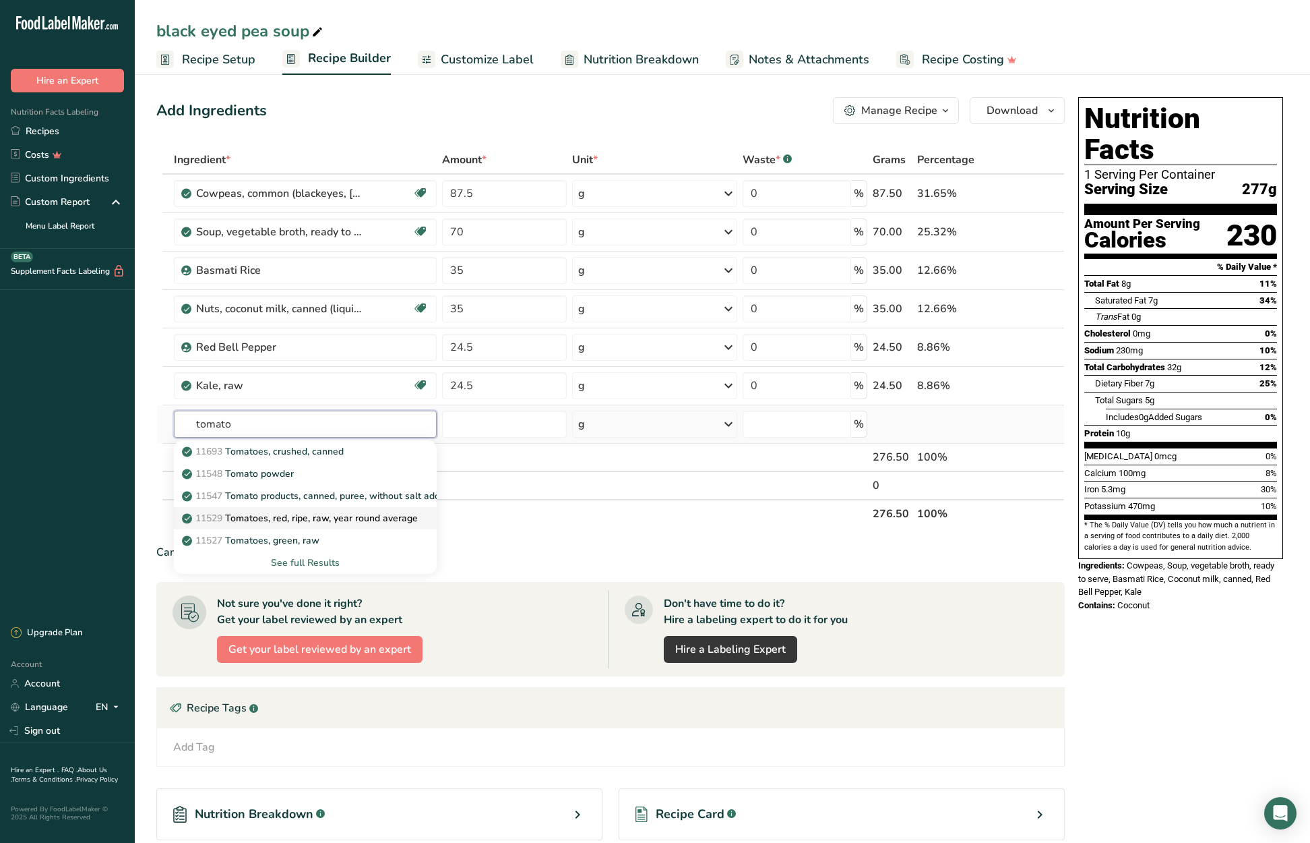
type input "tomato"
click at [412, 518] on p "11529 Tomatoes, red, ripe, raw, year round average" at bounding box center [301, 518] width 233 height 14
type input "Tomatoes, red, ripe, raw, year round average"
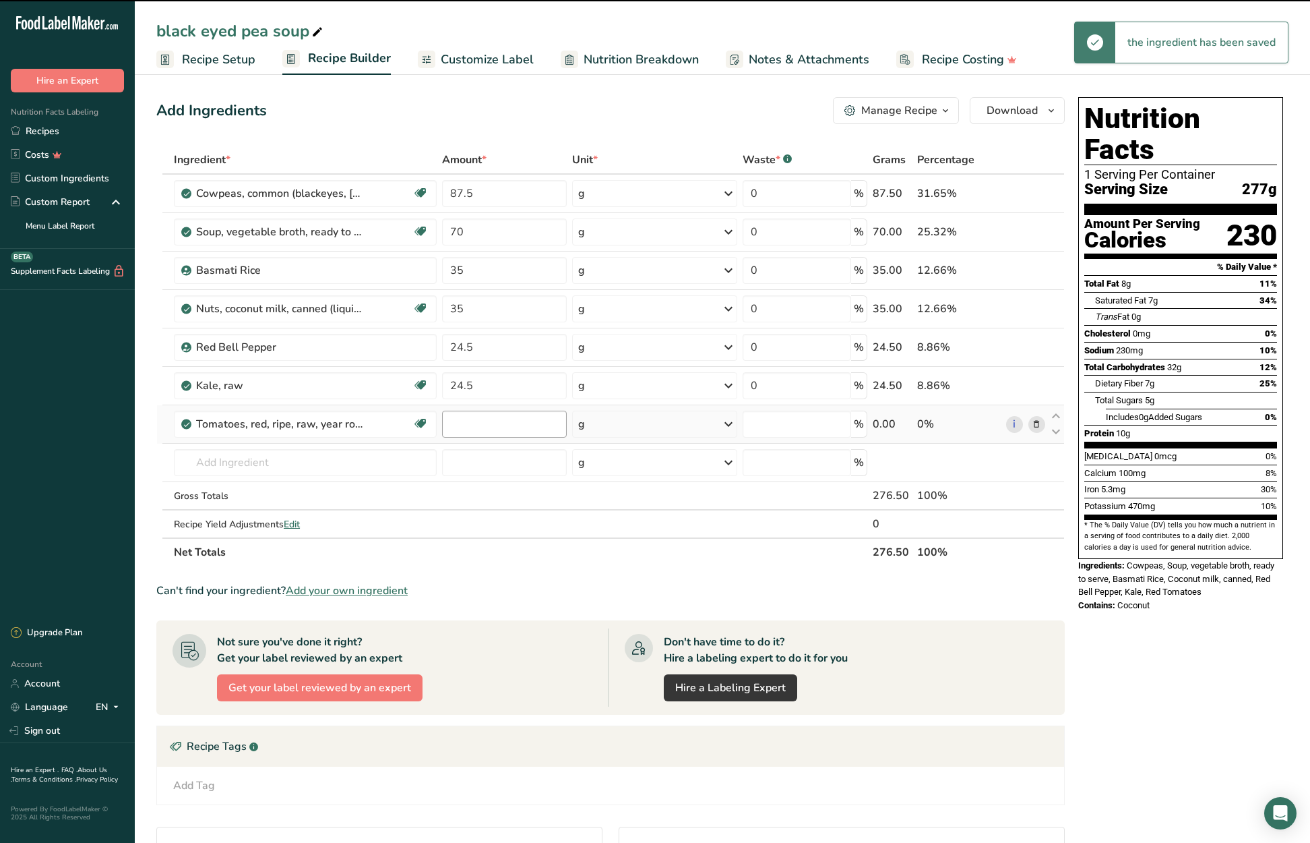
type input "0"
click at [448, 424] on input "0" at bounding box center [504, 423] width 124 height 27
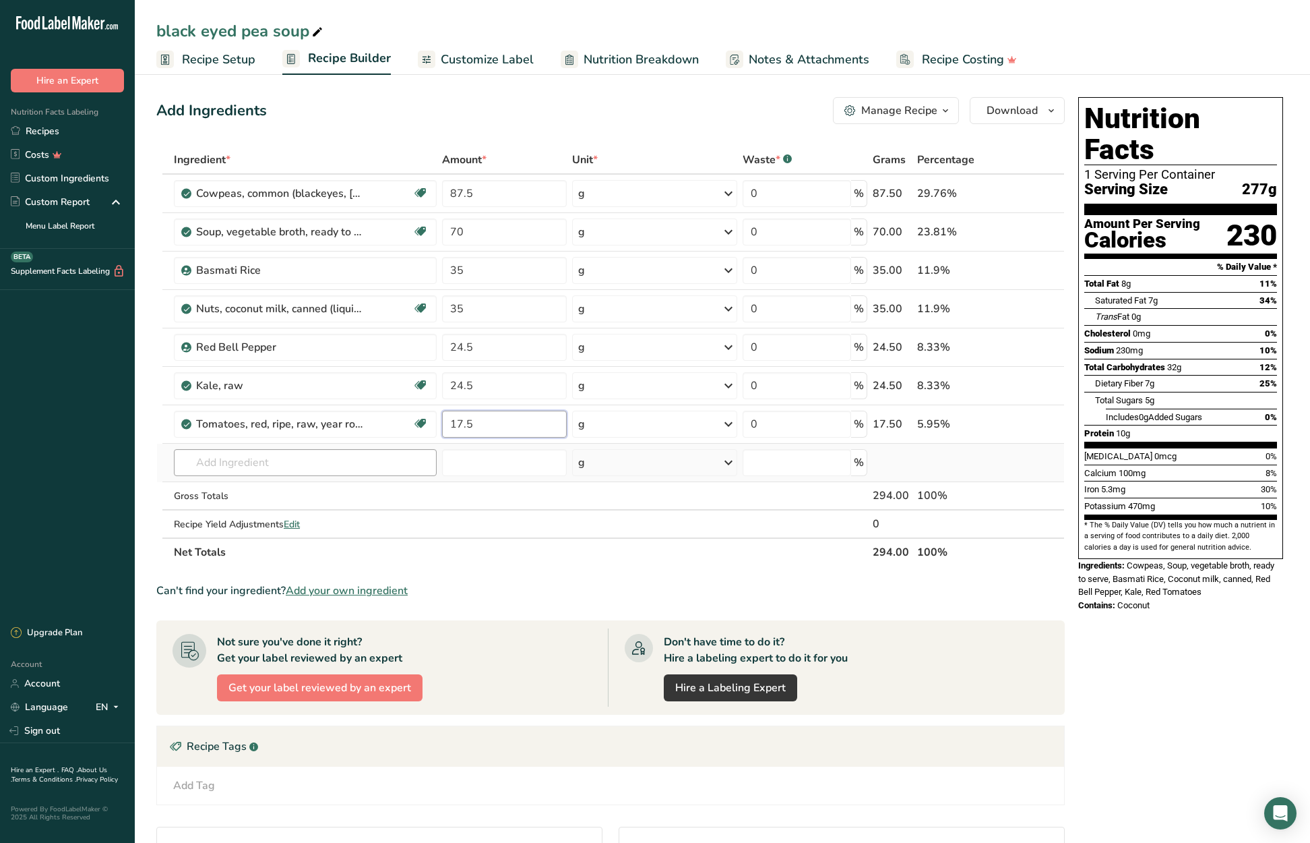
type input "17.5"
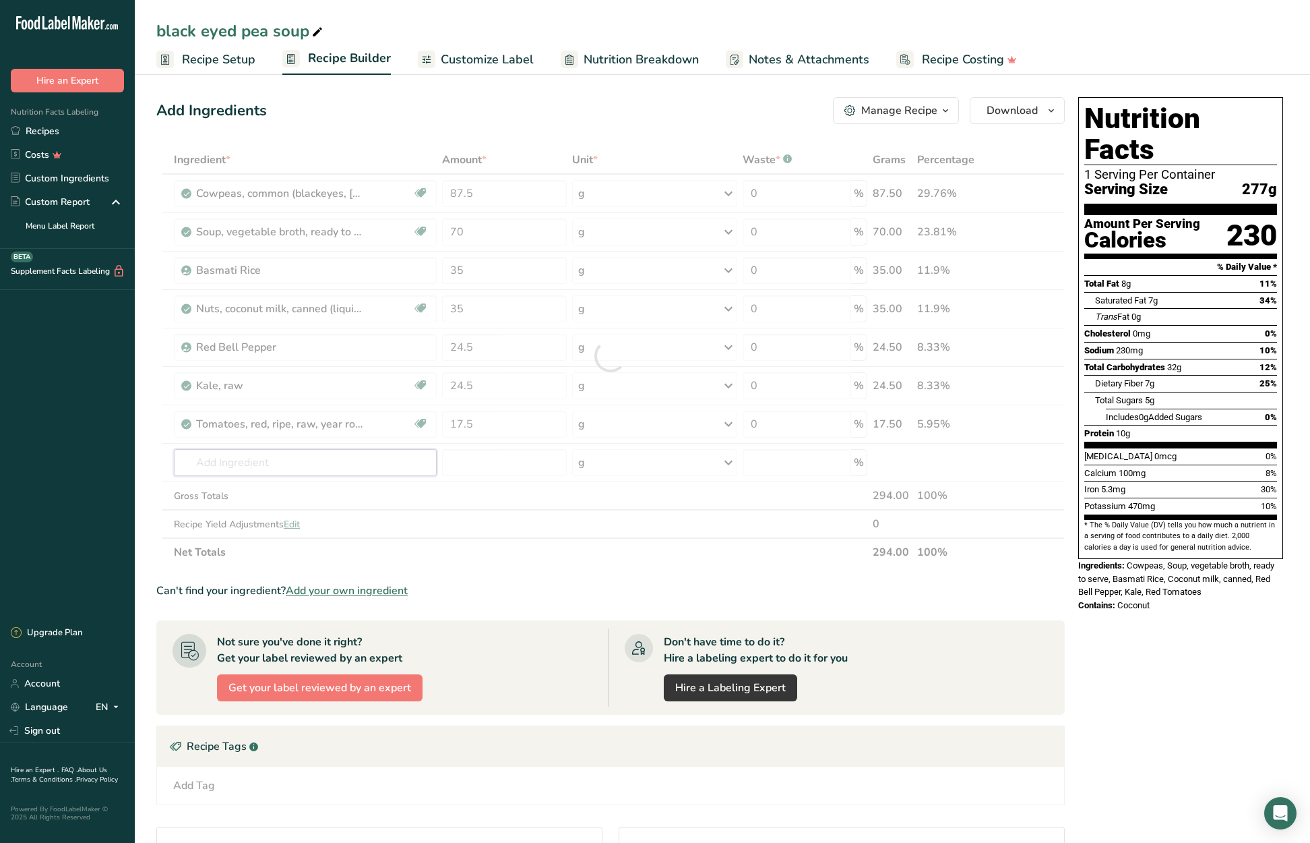
click at [374, 458] on div "Ingredient * Amount * Unit * Waste * .a-a{fill:#347362;}.b-a{fill:#fff;} Grams …" at bounding box center [610, 356] width 909 height 421
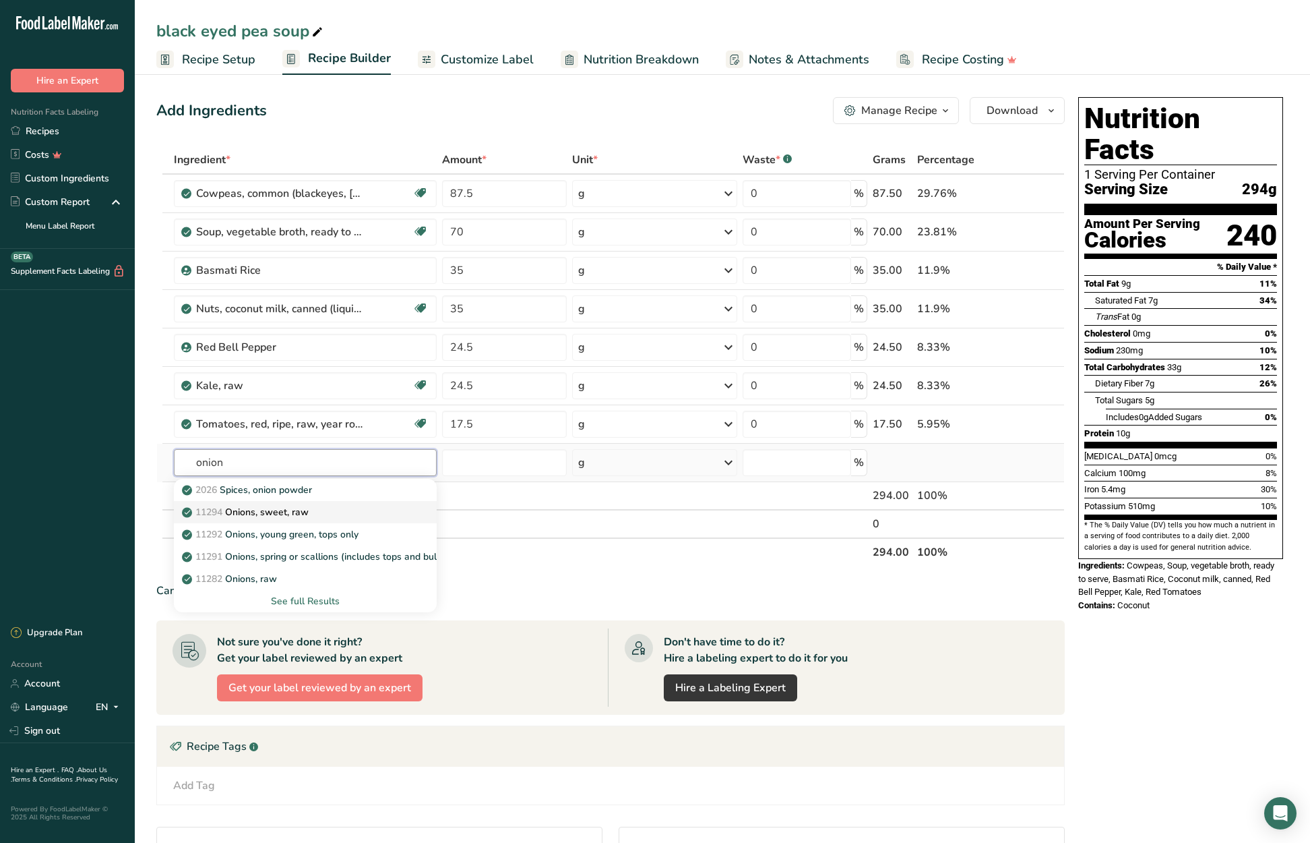
type input "onion"
click at [348, 506] on div "11294 Onions, sweet, raw" at bounding box center [295, 512] width 220 height 14
type input "Onions, sweet, raw"
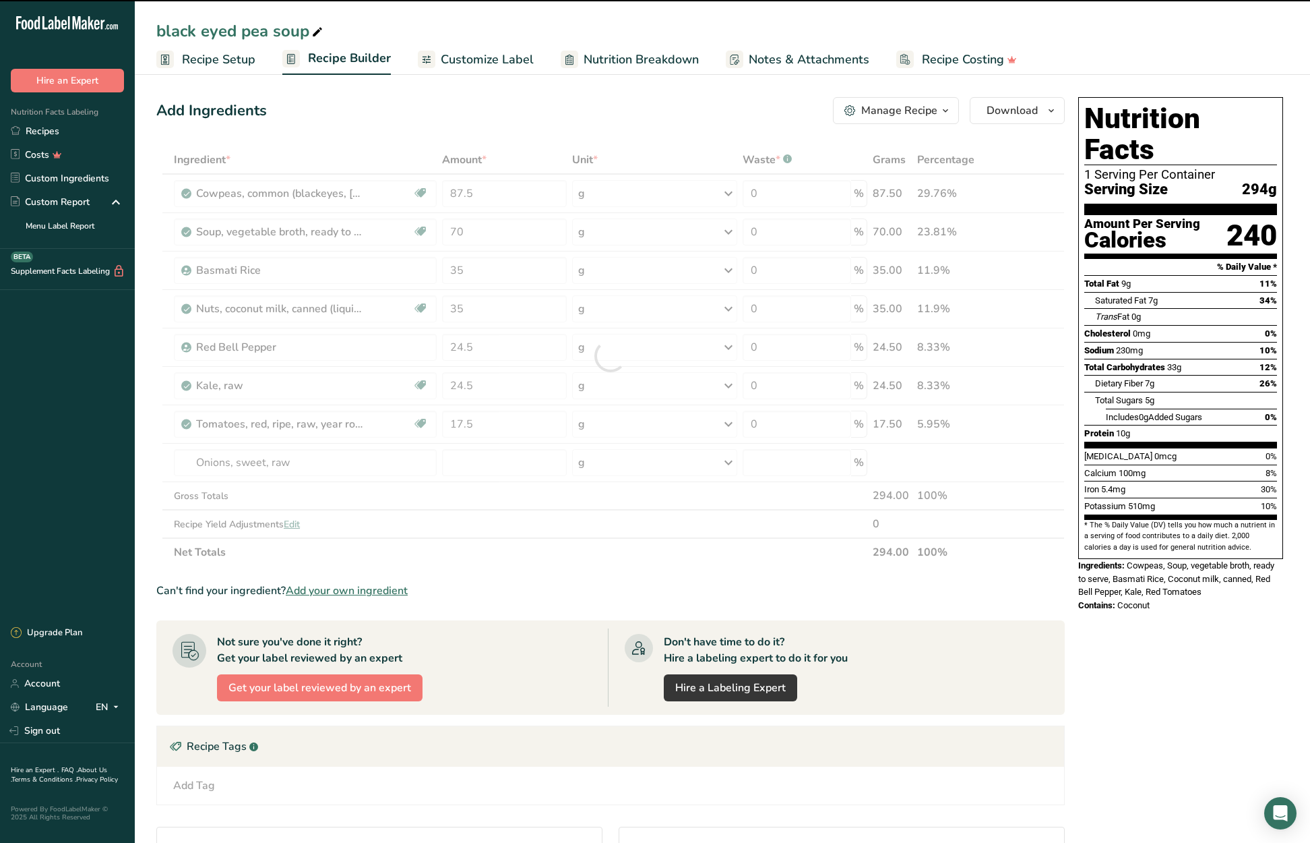
type input "0"
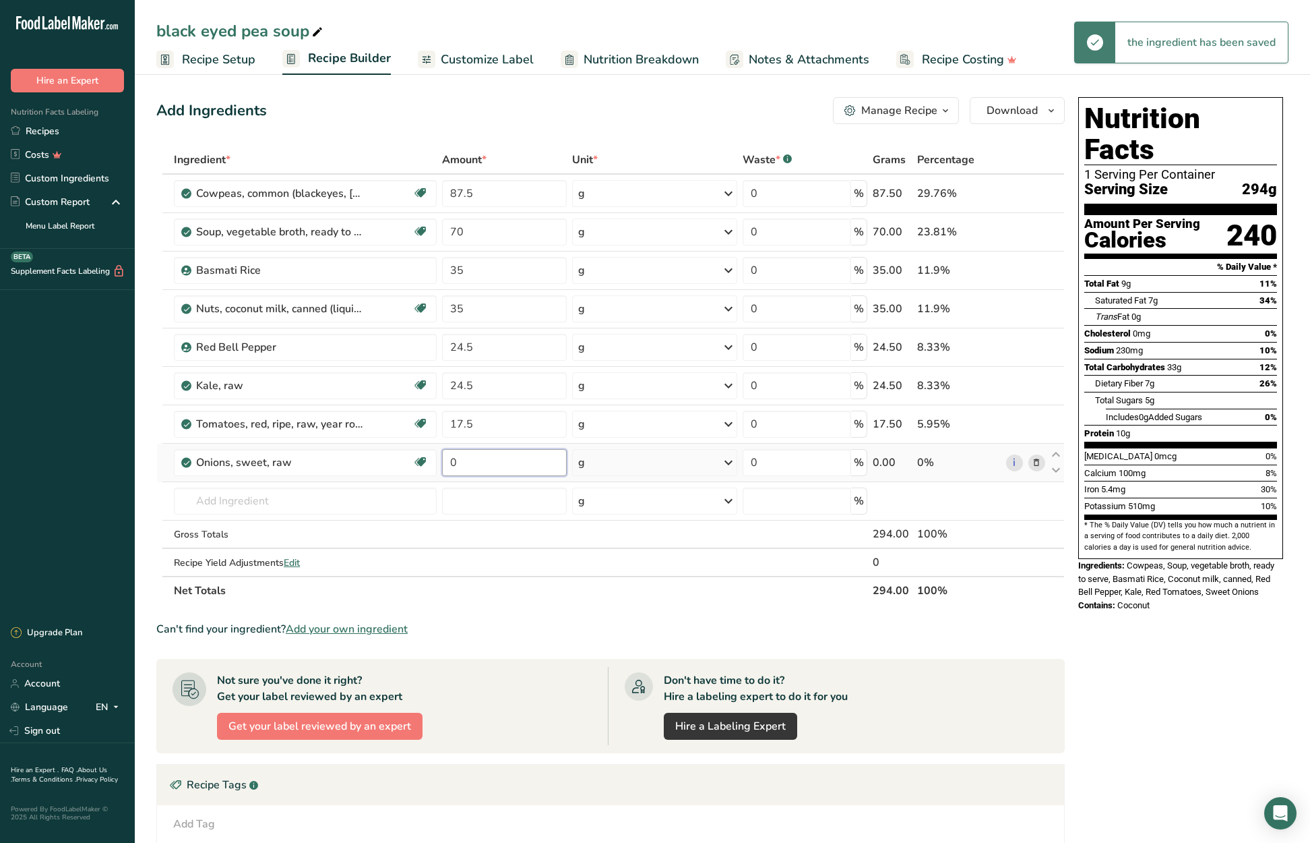
drag, startPoint x: 450, startPoint y: 462, endPoint x: 440, endPoint y: 462, distance: 10.1
click at [440, 462] on td "0" at bounding box center [503, 462] width 129 height 38
type input "17.5"
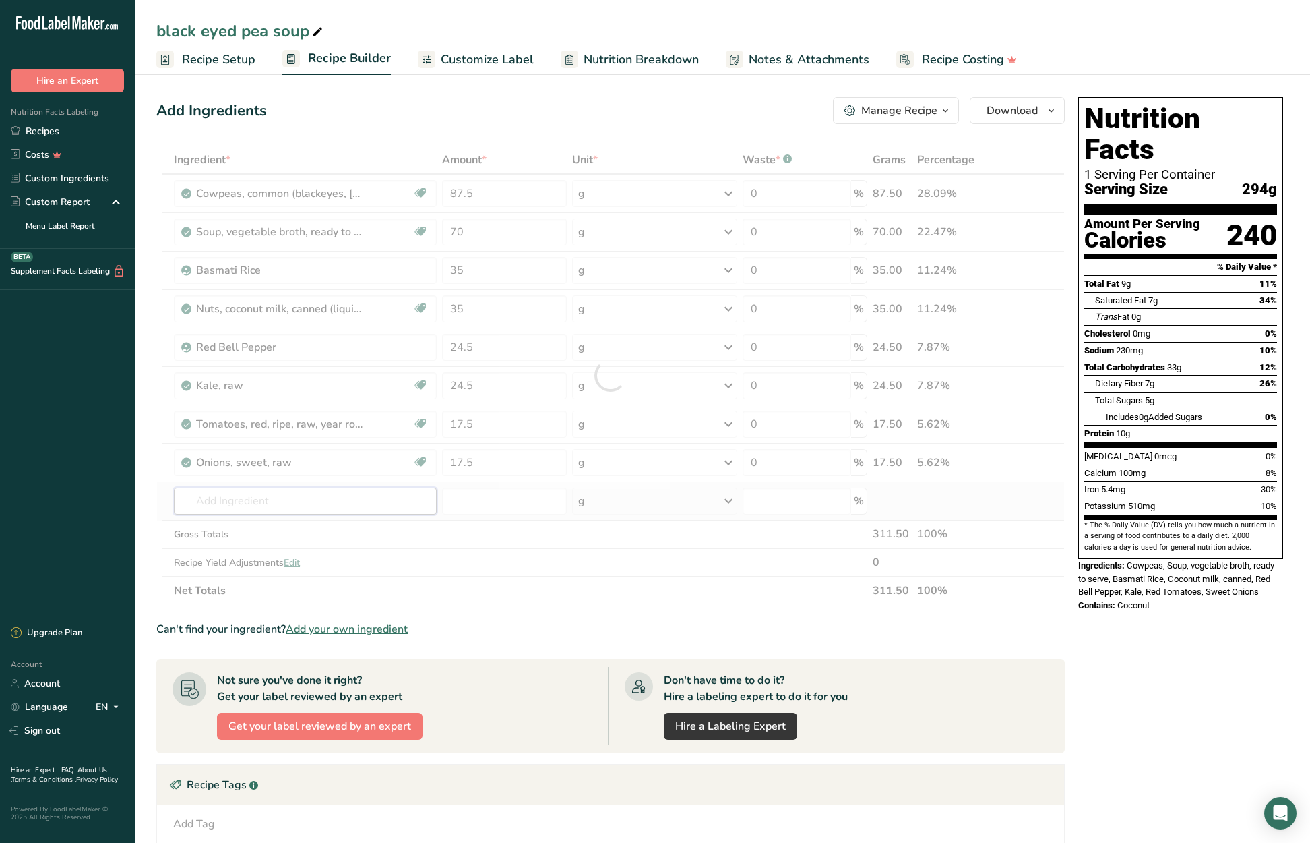
click at [359, 499] on div "Ingredient * Amount * Unit * Waste * .a-a{fill:#347362;}.b-a{fill:#fff;} Grams …" at bounding box center [610, 375] width 909 height 459
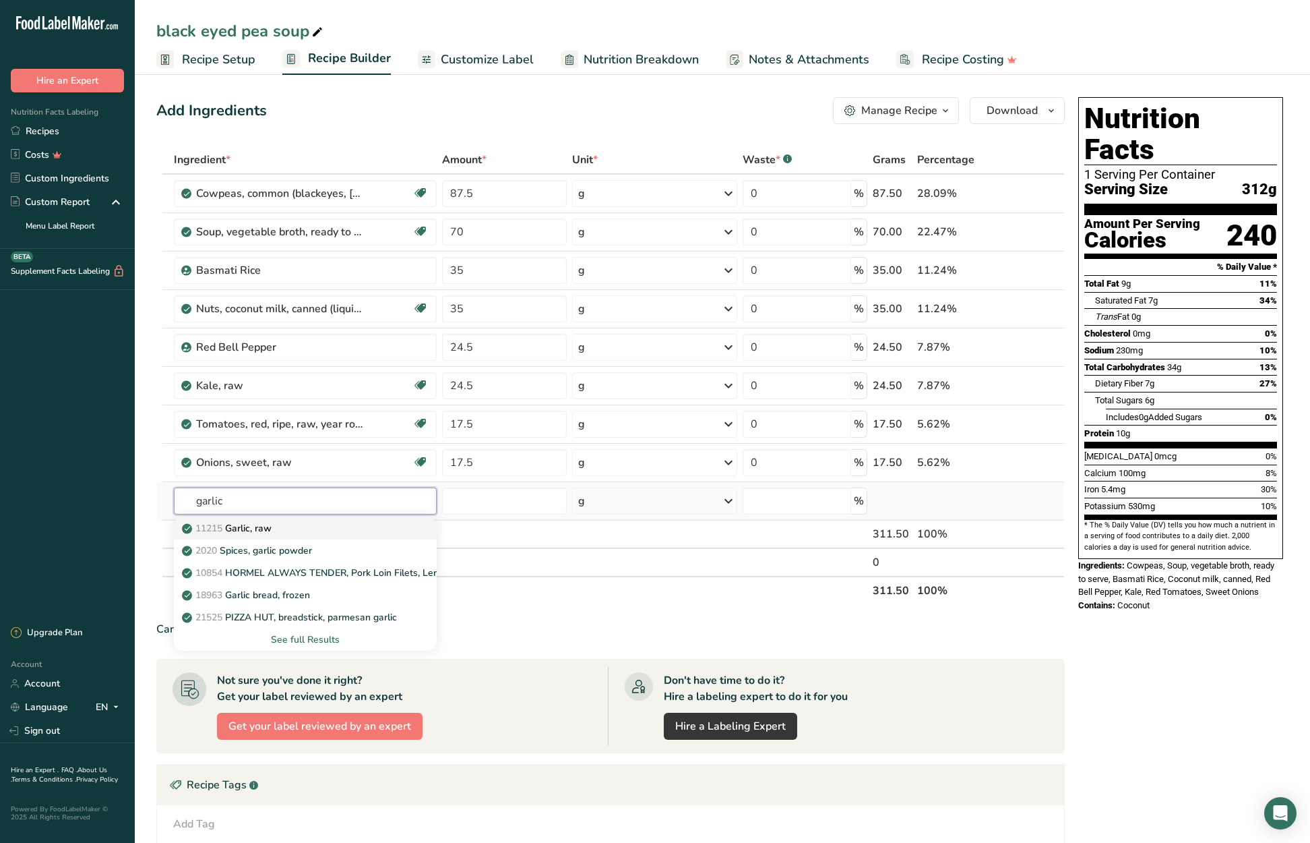
type input "garlic"
click at [303, 525] on div "11215 Garlic, raw" at bounding box center [295, 528] width 220 height 14
type input "Garlic, raw"
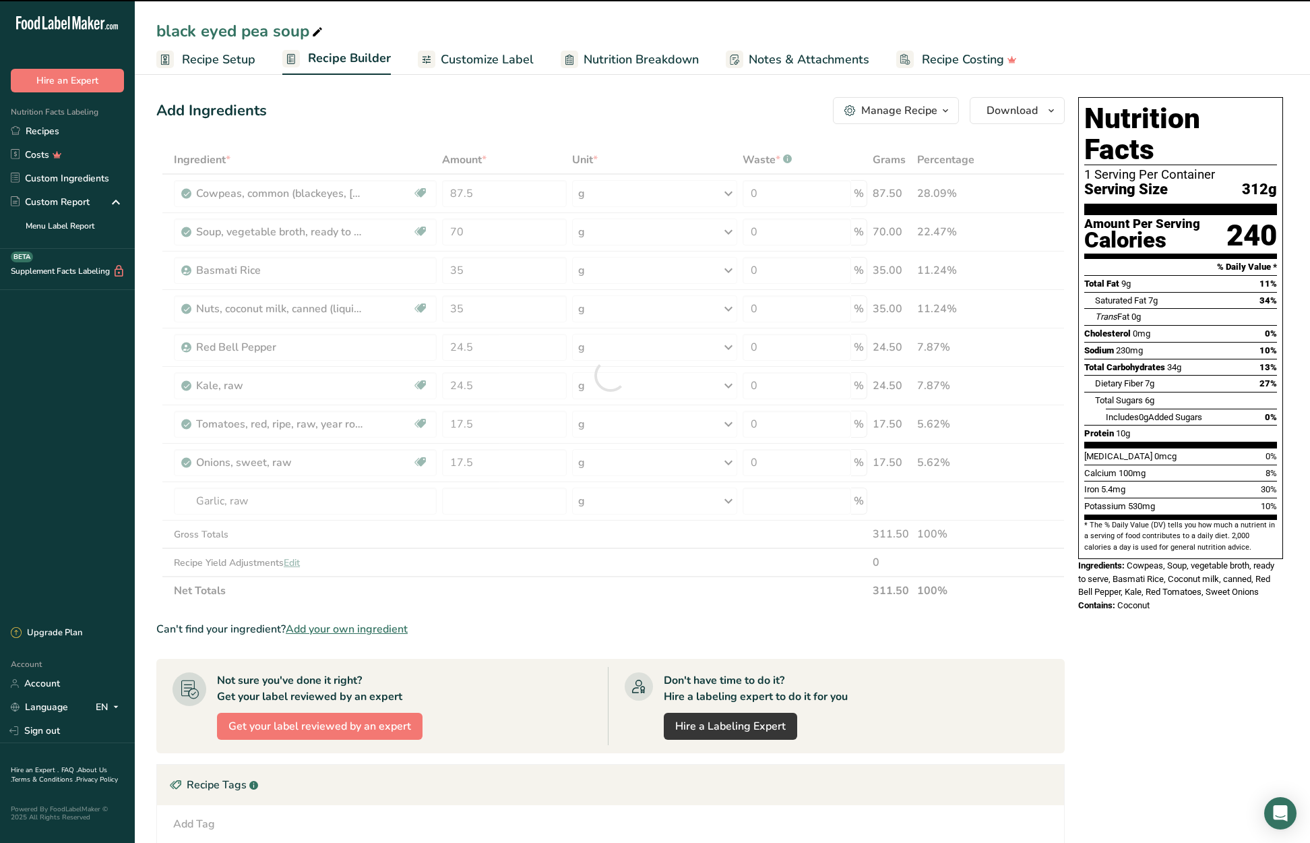
type input "0"
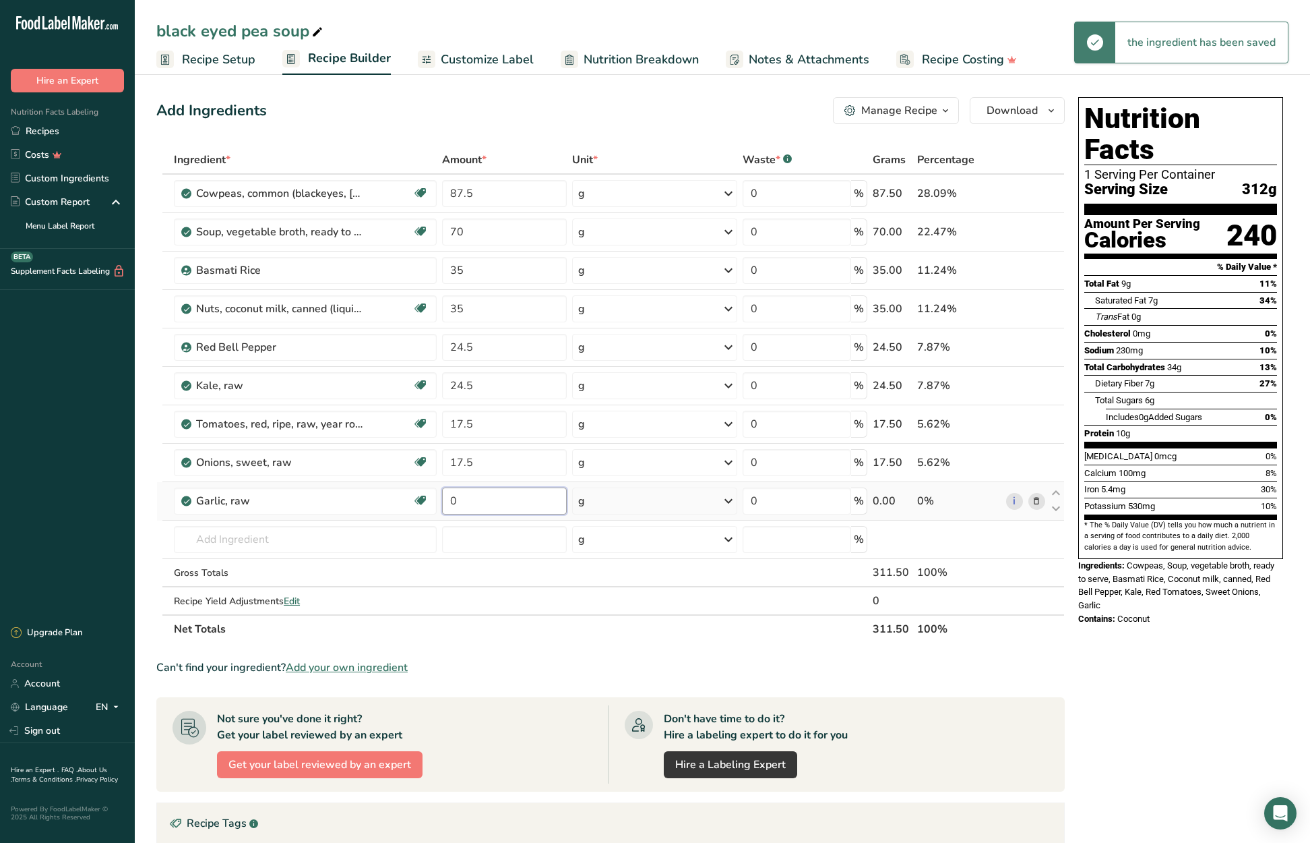
drag, startPoint x: 454, startPoint y: 499, endPoint x: 441, endPoint y: 500, distance: 13.5
click at [439, 499] on td "0" at bounding box center [503, 501] width 129 height 38
type input "10.5"
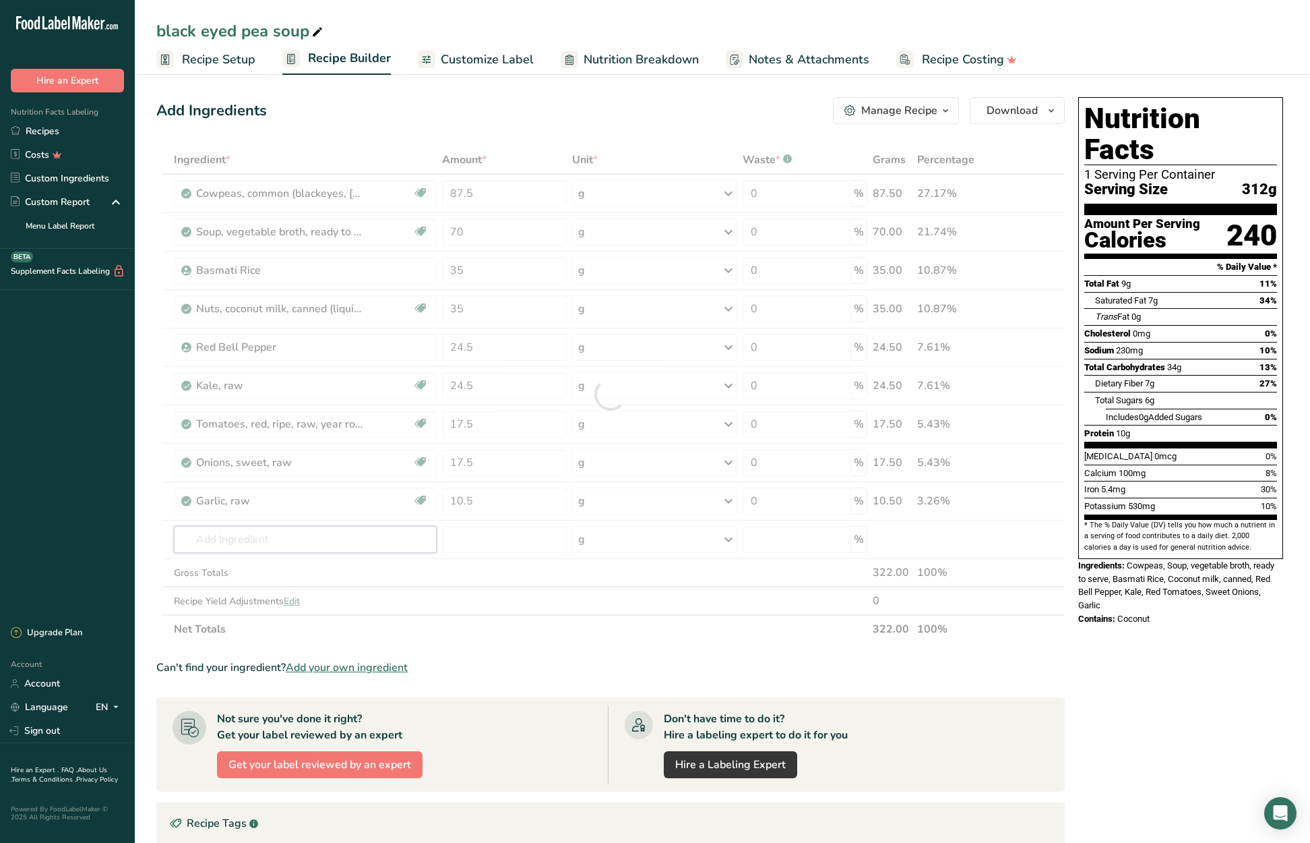
click at [374, 536] on div "Ingredient * Amount * Unit * Waste * .a-a{fill:#347362;}.b-a{fill:#fff;} Grams …" at bounding box center [610, 394] width 909 height 497
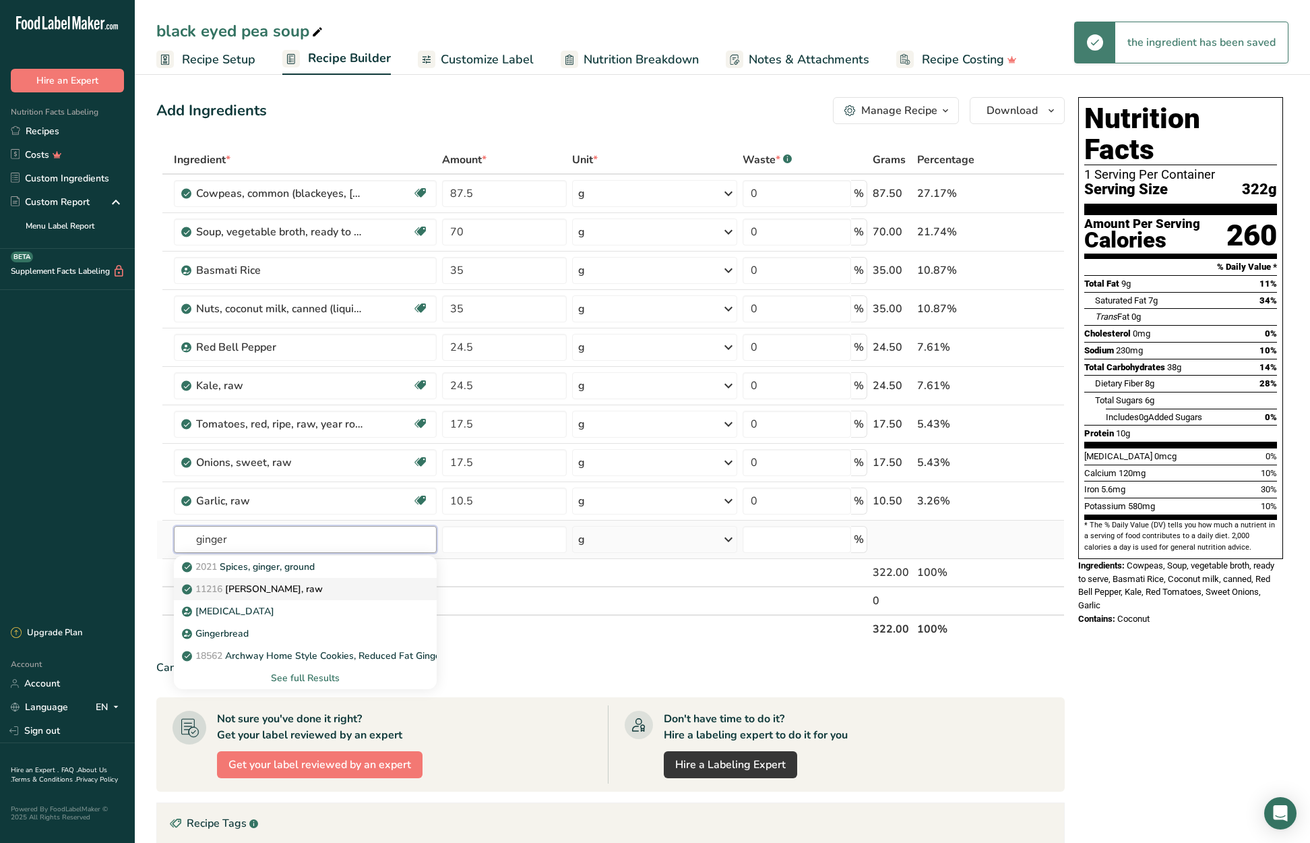
type input "ginger"
click at [310, 590] on div "11216 [PERSON_NAME], raw" at bounding box center [295, 589] width 220 height 14
type input "[PERSON_NAME], raw"
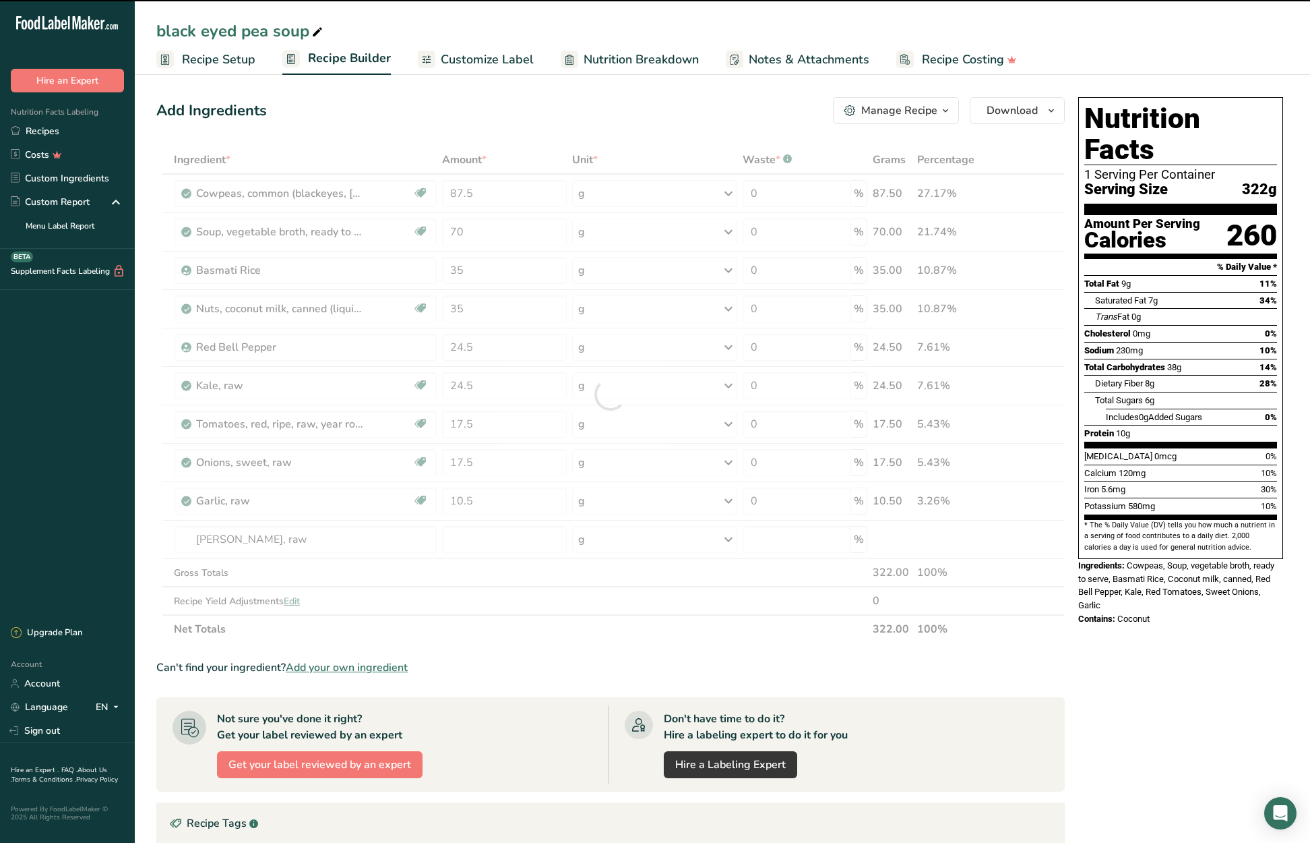
type input "0"
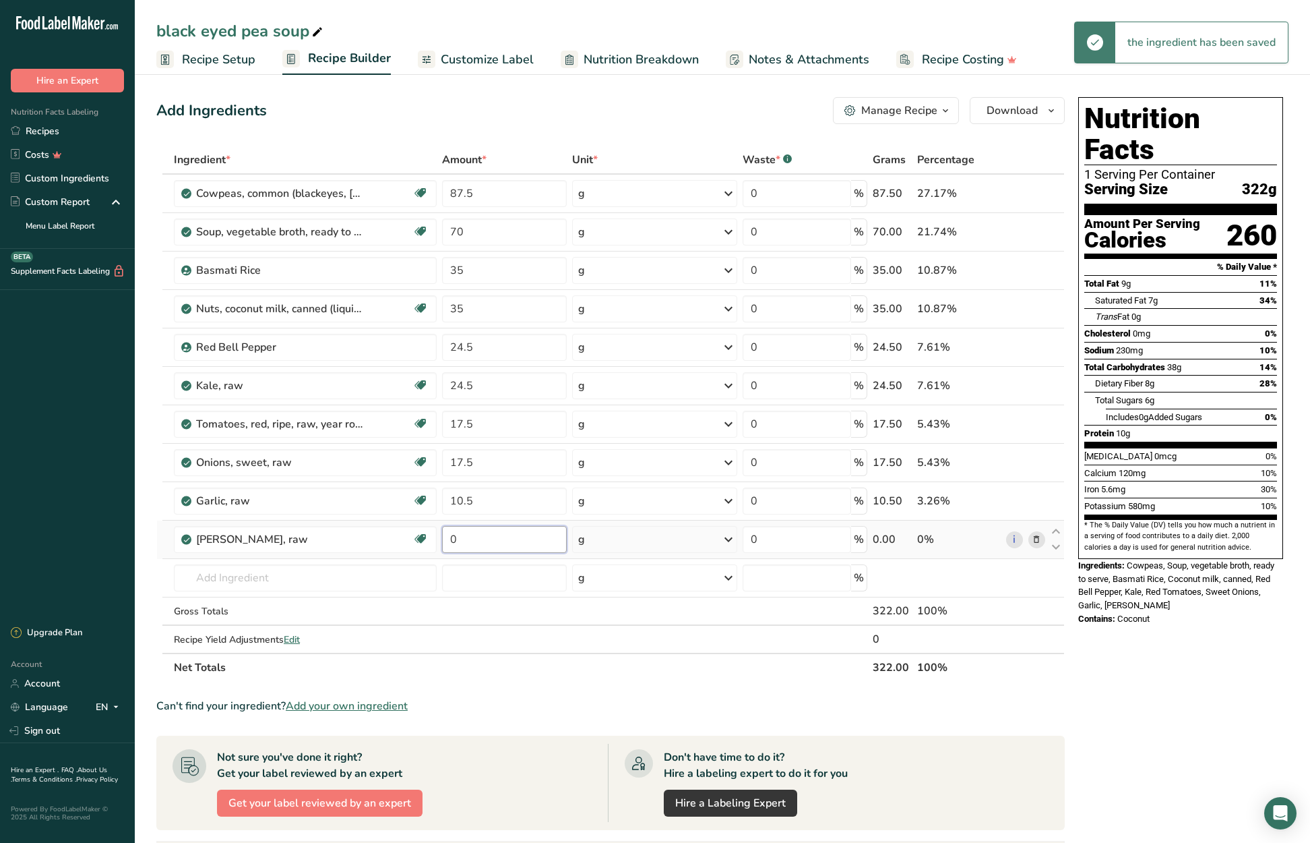
drag, startPoint x: 492, startPoint y: 540, endPoint x: 452, endPoint y: 541, distance: 39.8
click at [450, 539] on input "0" at bounding box center [504, 539] width 124 height 27
type input "10.5"
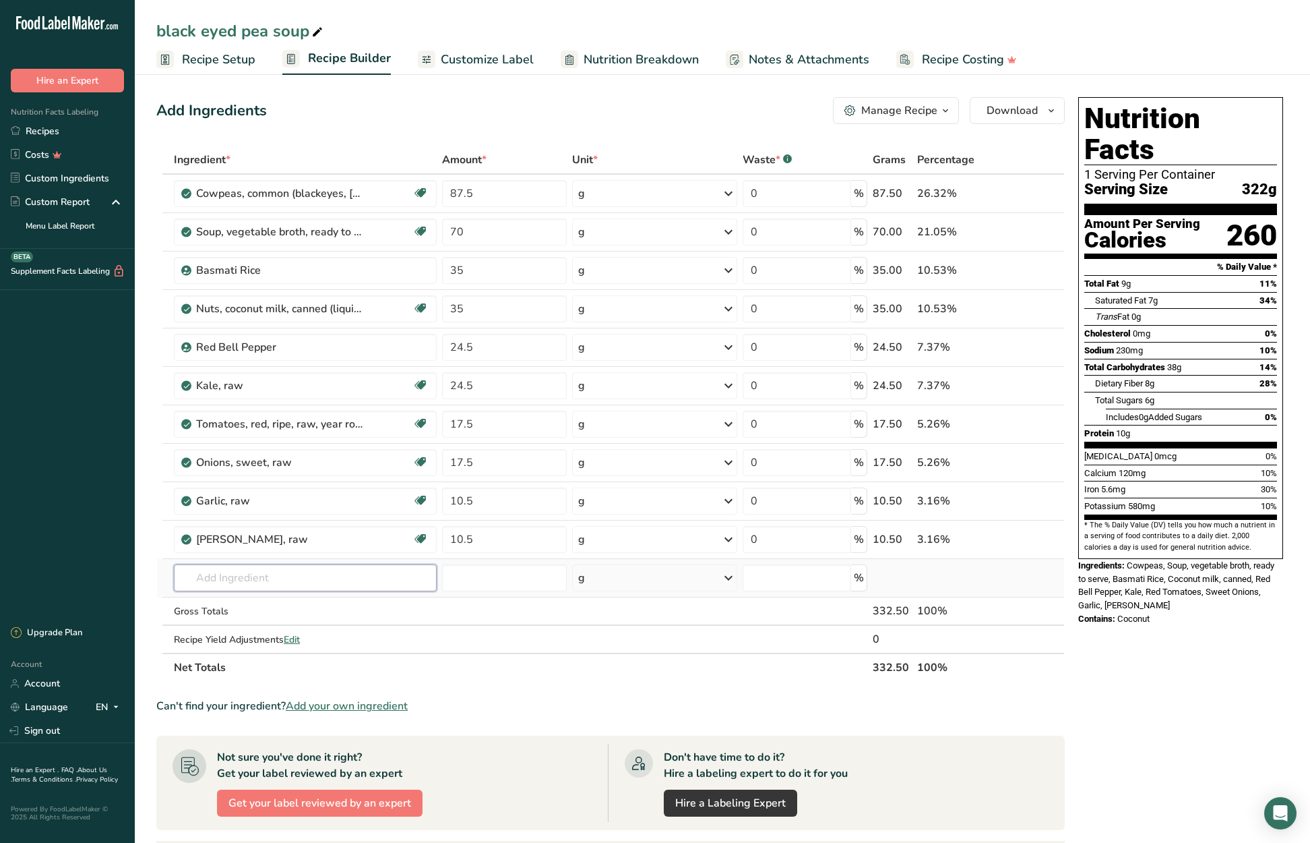
click at [313, 575] on div "Ingredient * Amount * Unit * Waste * .a-a{fill:#347362;}.b-a{fill:#fff;} Grams …" at bounding box center [610, 414] width 909 height 536
type input "[PERSON_NAME] powder"
click at [295, 602] on p "2015 Spices, [PERSON_NAME] powder" at bounding box center [275, 605] width 180 height 14
type input "Spices, [PERSON_NAME] powder"
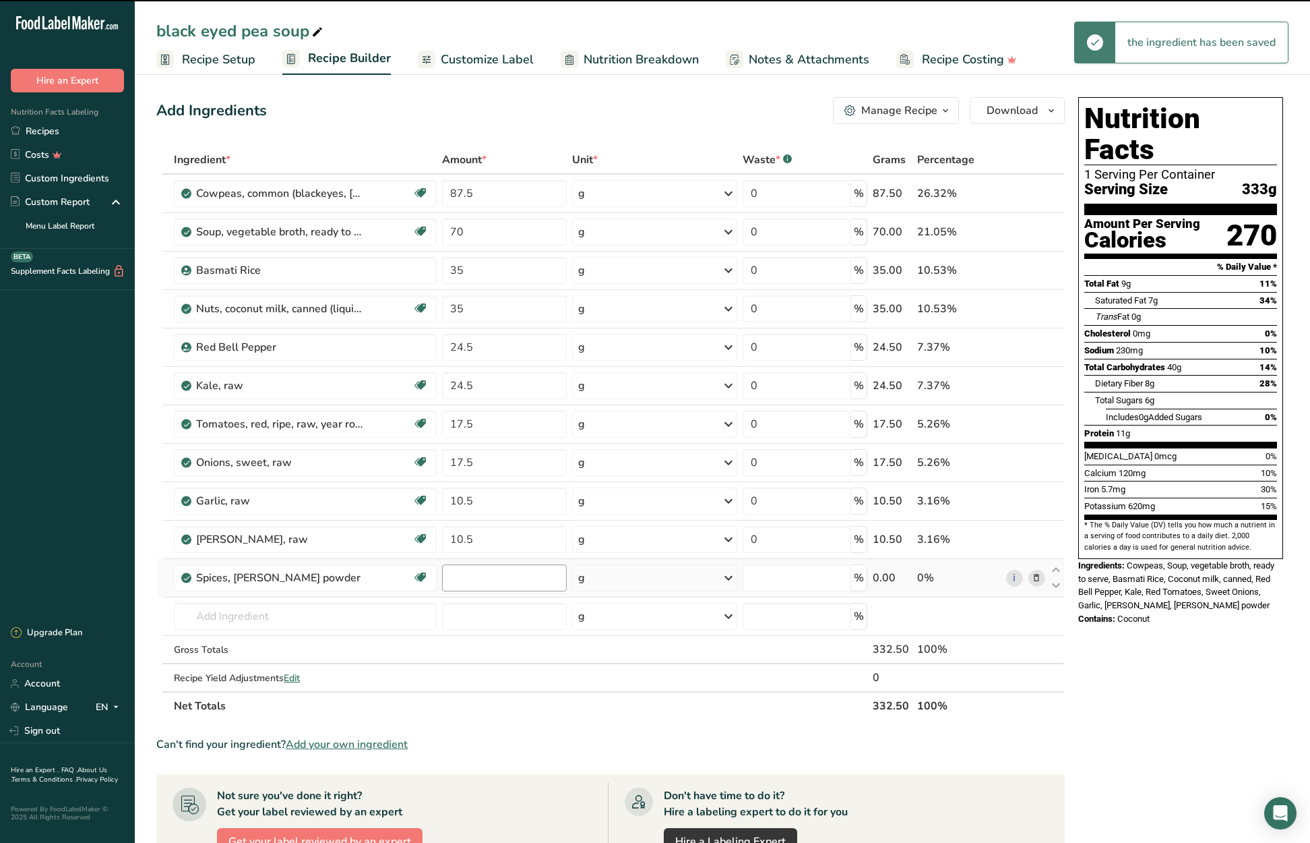
type input "0"
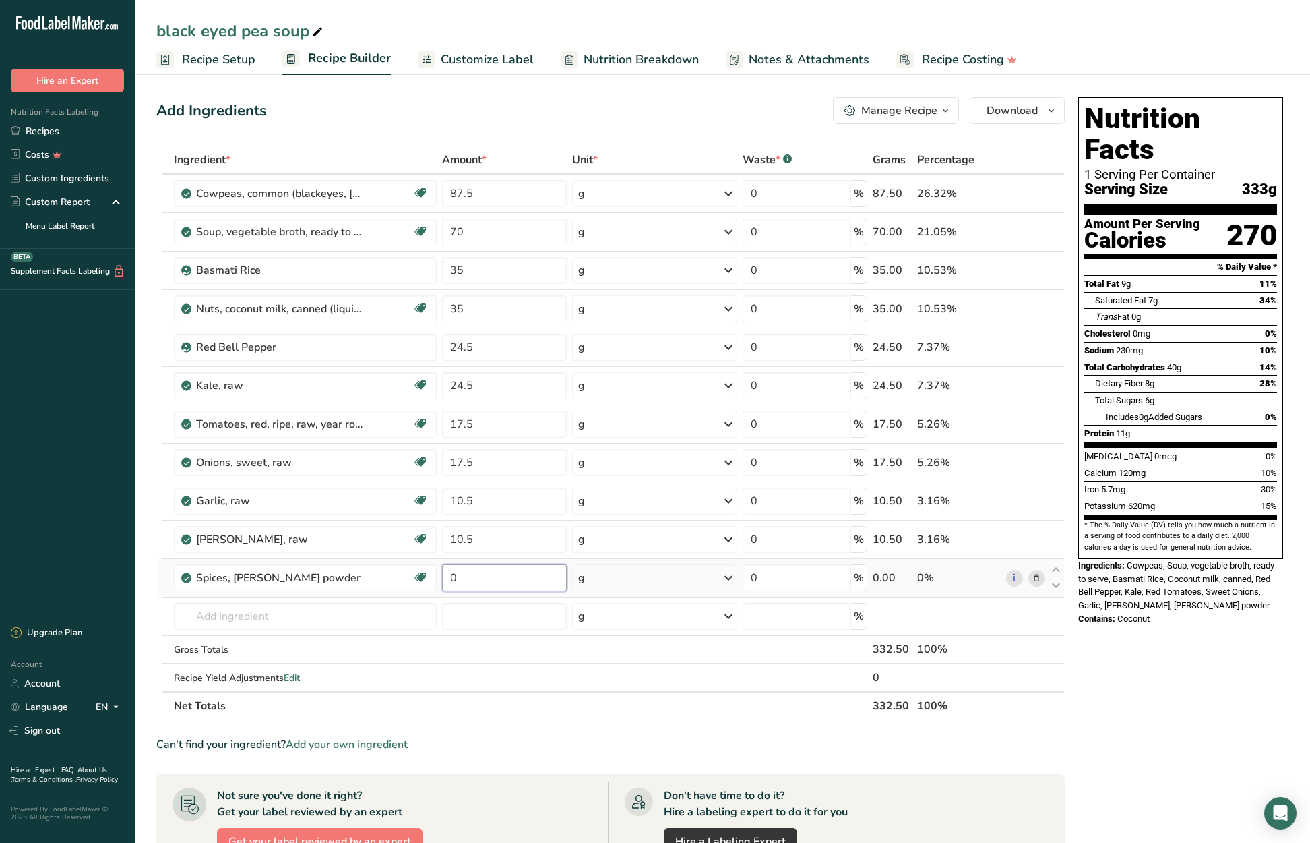
drag, startPoint x: 471, startPoint y: 581, endPoint x: 450, endPoint y: 579, distance: 21.7
click at [450, 579] on input "0" at bounding box center [504, 577] width 124 height 27
type input "7"
click at [306, 613] on div "Ingredient * Amount * Unit * Waste * .a-a{fill:#347362;}.b-a{fill:#fff;} Grams …" at bounding box center [610, 433] width 909 height 574
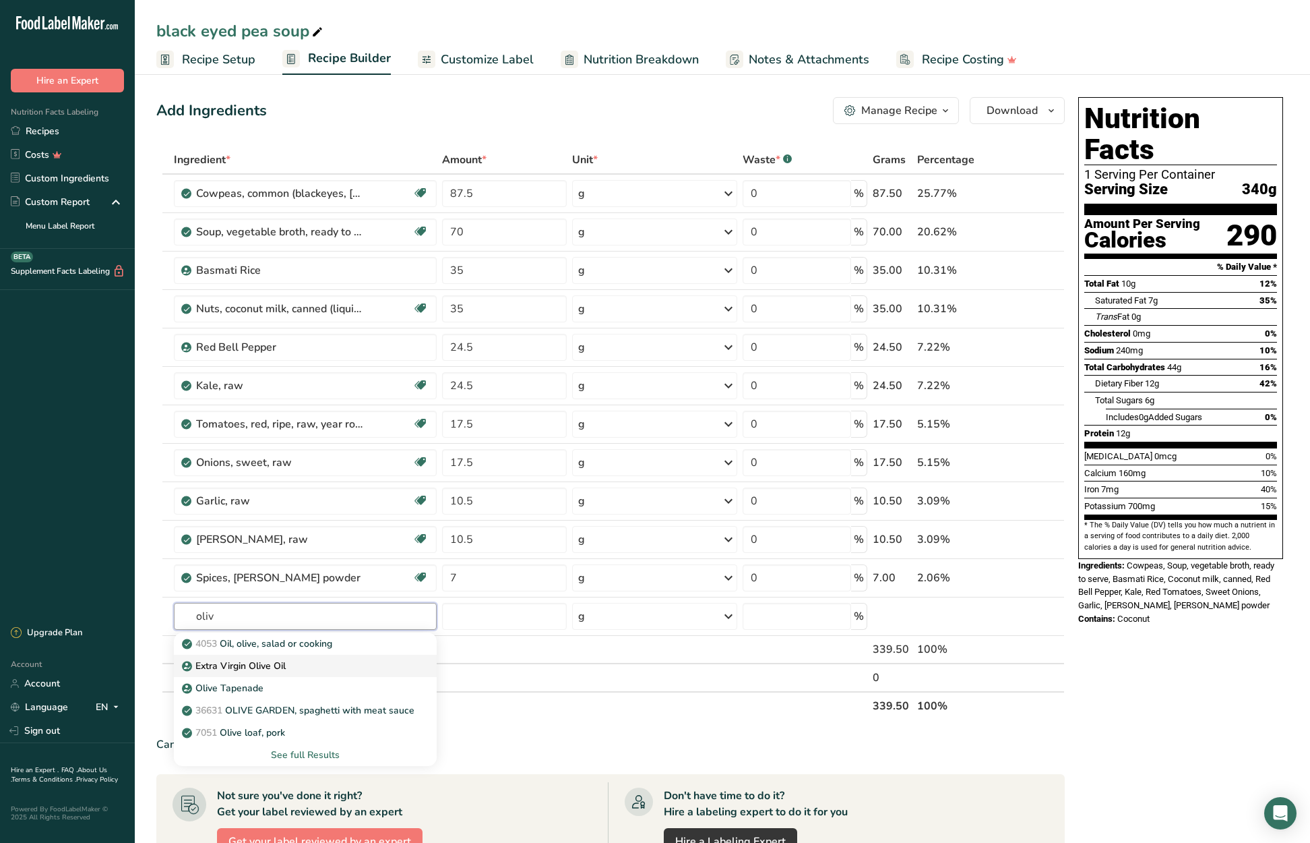
type input "Extra Virgin Olive Oil"
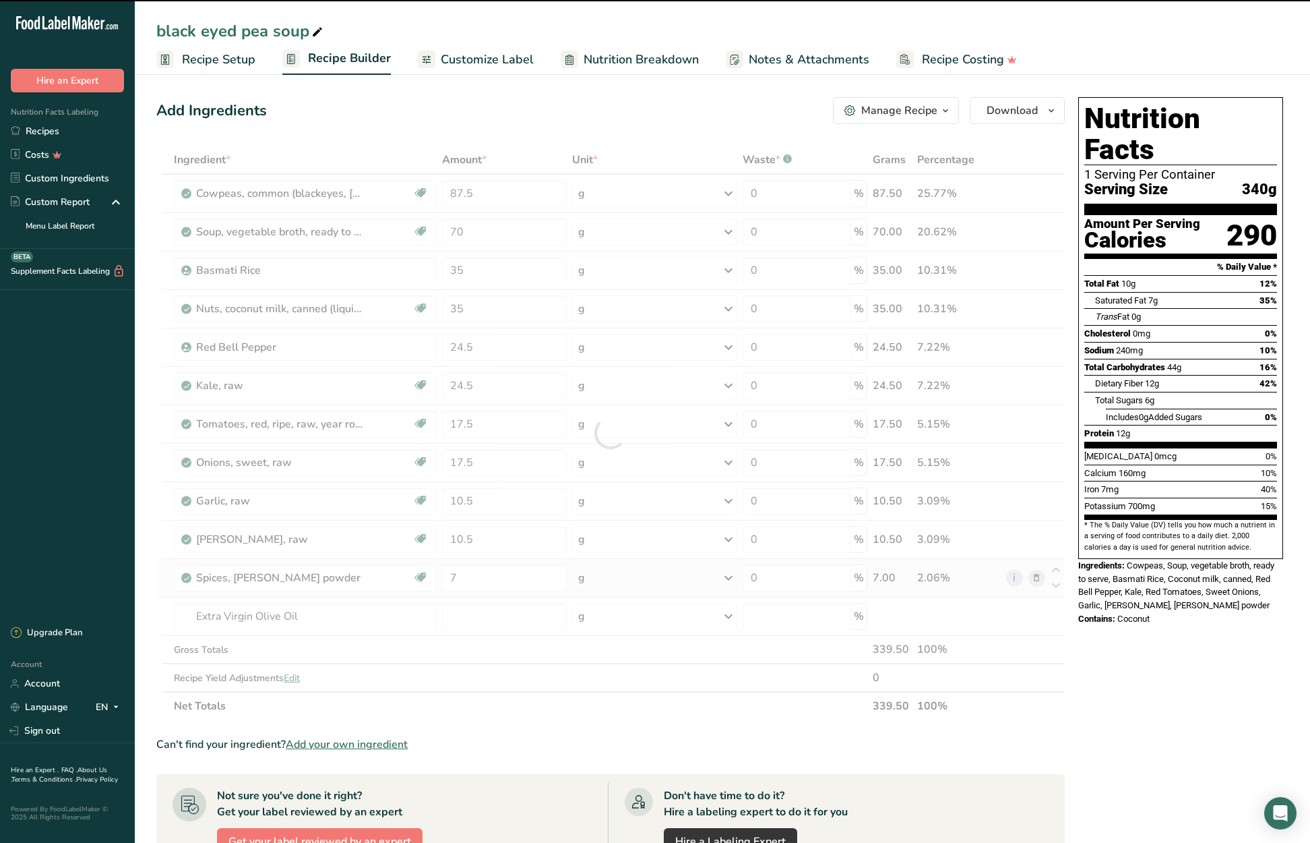
type input "0"
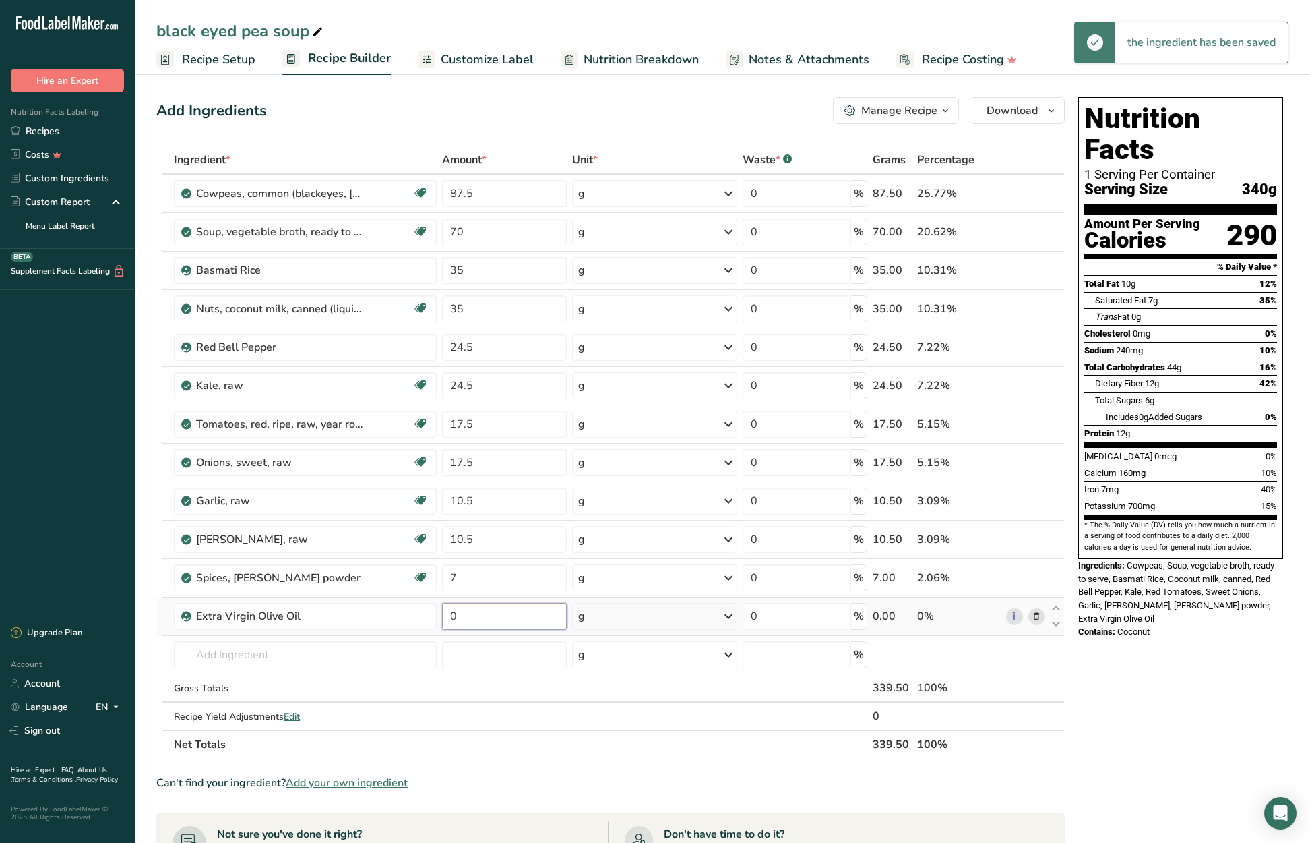
drag, startPoint x: 460, startPoint y: 615, endPoint x: 449, endPoint y: 614, distance: 11.5
click at [449, 614] on input "0" at bounding box center [504, 616] width 124 height 27
type input "7"
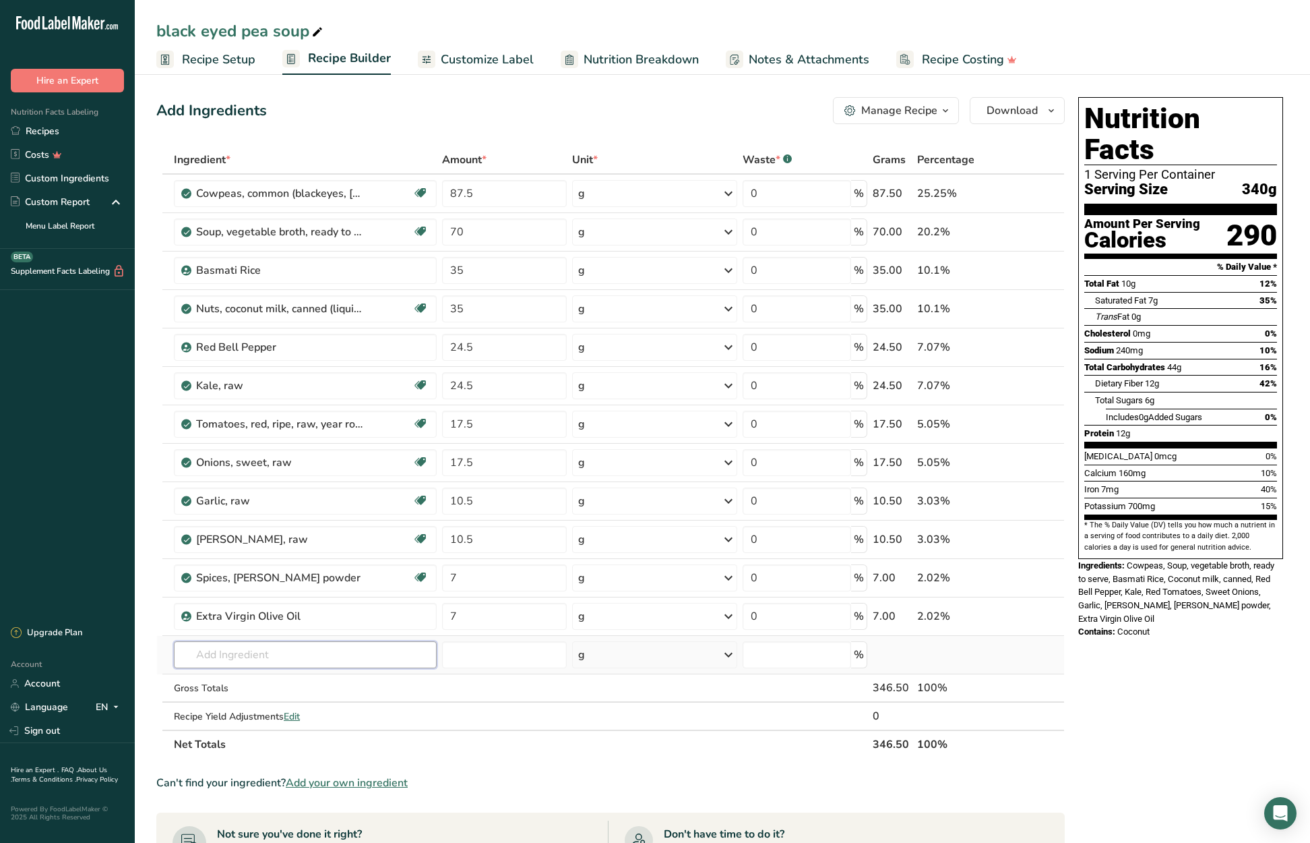
click at [319, 654] on div "Ingredient * Amount * Unit * Waste * .a-a{fill:#347362;}.b-a{fill:#fff;} Grams …" at bounding box center [610, 452] width 909 height 613
type input "Peppers, jalapeno, raw"
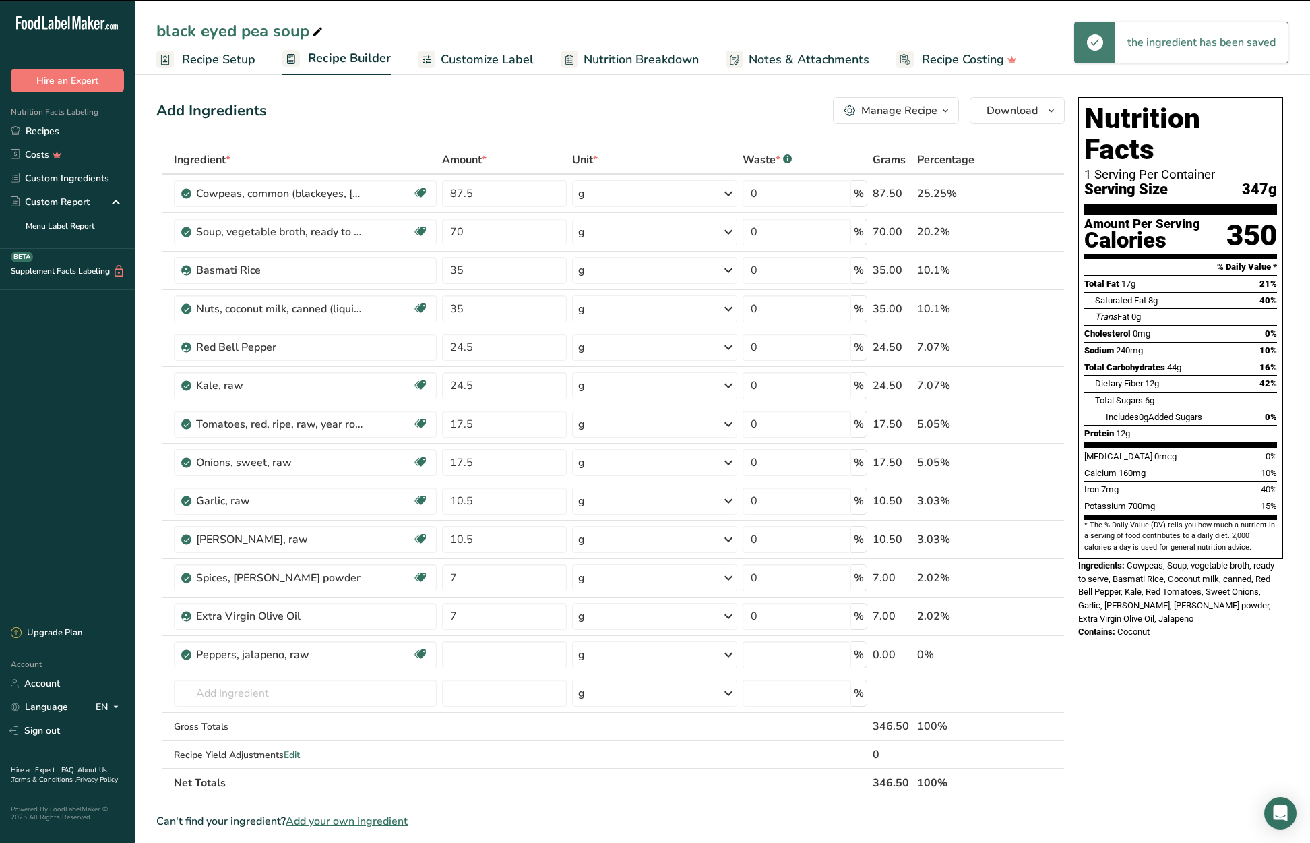
type input "0"
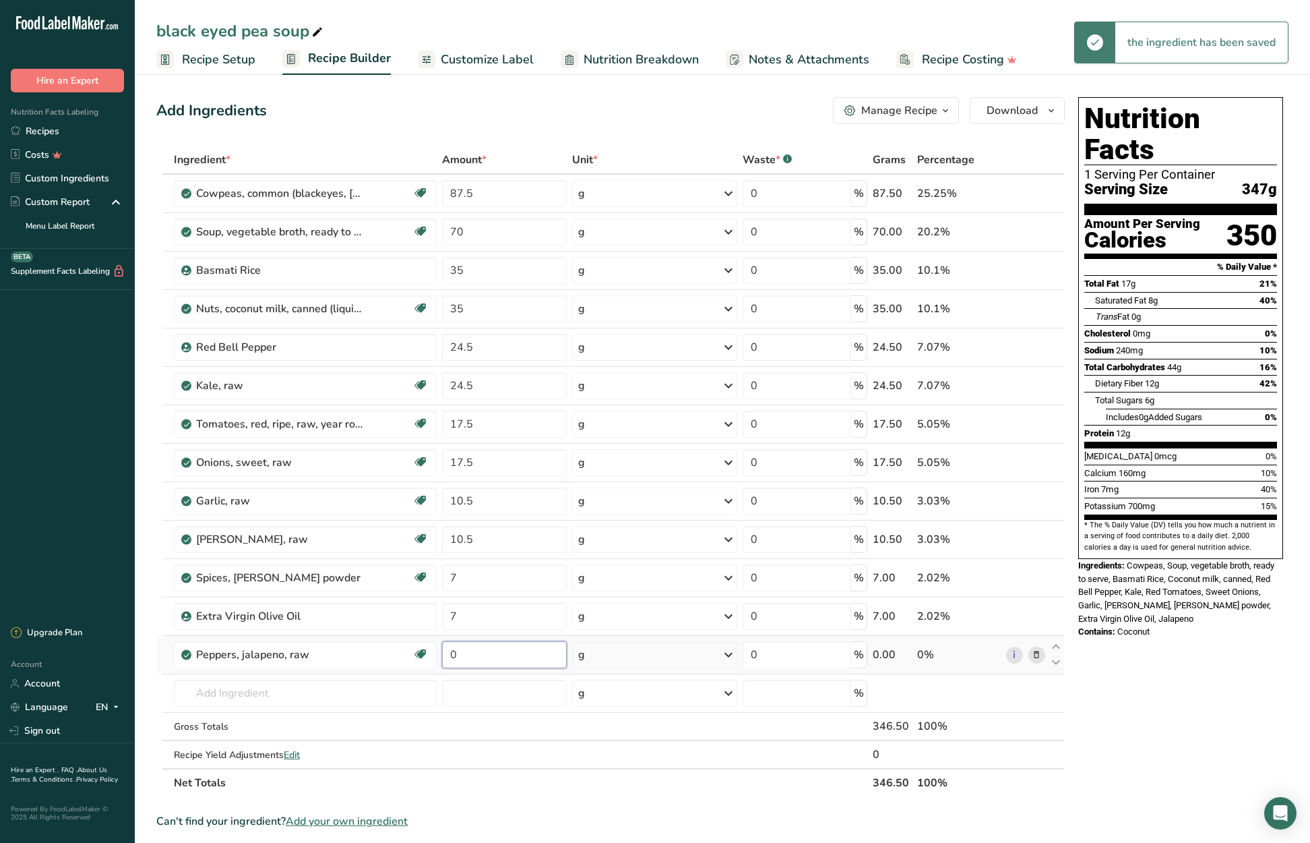
drag, startPoint x: 462, startPoint y: 655, endPoint x: 453, endPoint y: 654, distance: 8.9
click at [453, 654] on input "0" at bounding box center [504, 654] width 124 height 27
type input "3"
click at [1171, 690] on div "Nutrition Facts 1 Serving Per Container Serving Size 347g Amount Per Serving Ca…" at bounding box center [1181, 691] width 216 height 1198
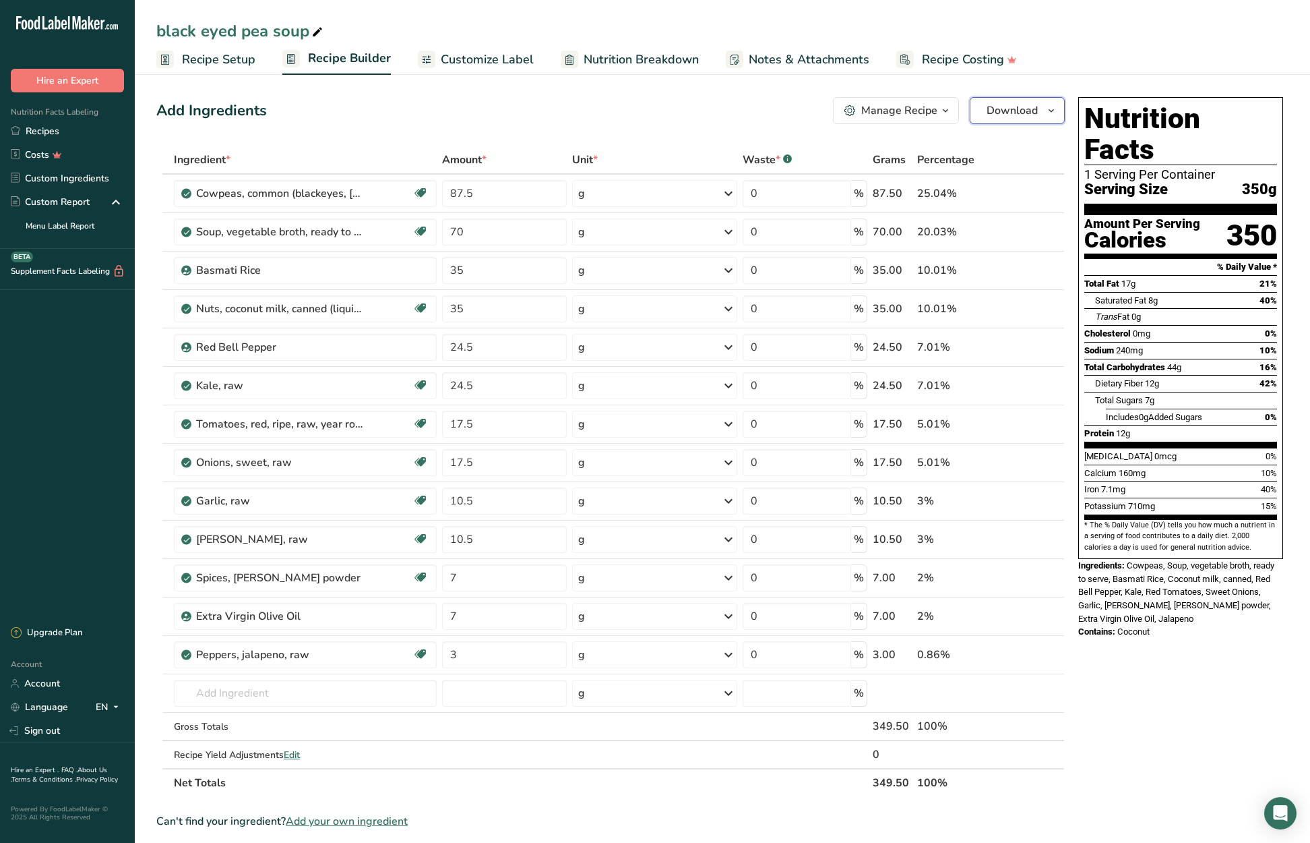
click at [1054, 111] on icon "button" at bounding box center [1051, 110] width 11 height 17
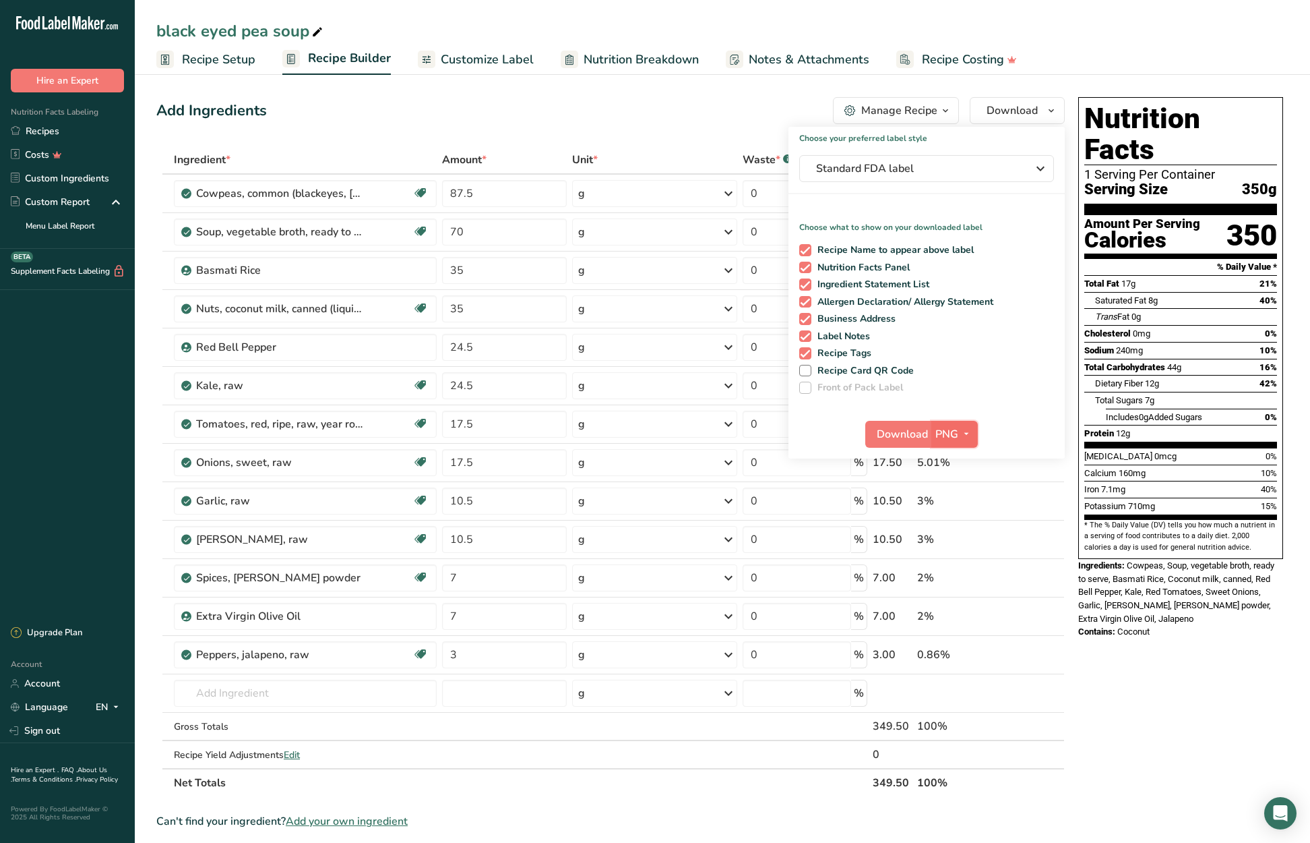
click at [933, 434] on button "PNG" at bounding box center [954, 434] width 47 height 27
click at [919, 428] on span "Download" at bounding box center [902, 434] width 51 height 16
drag, startPoint x: 47, startPoint y: 129, endPoint x: 696, endPoint y: 136, distance: 649.8
click at [47, 129] on link "Recipes" at bounding box center [67, 131] width 135 height 24
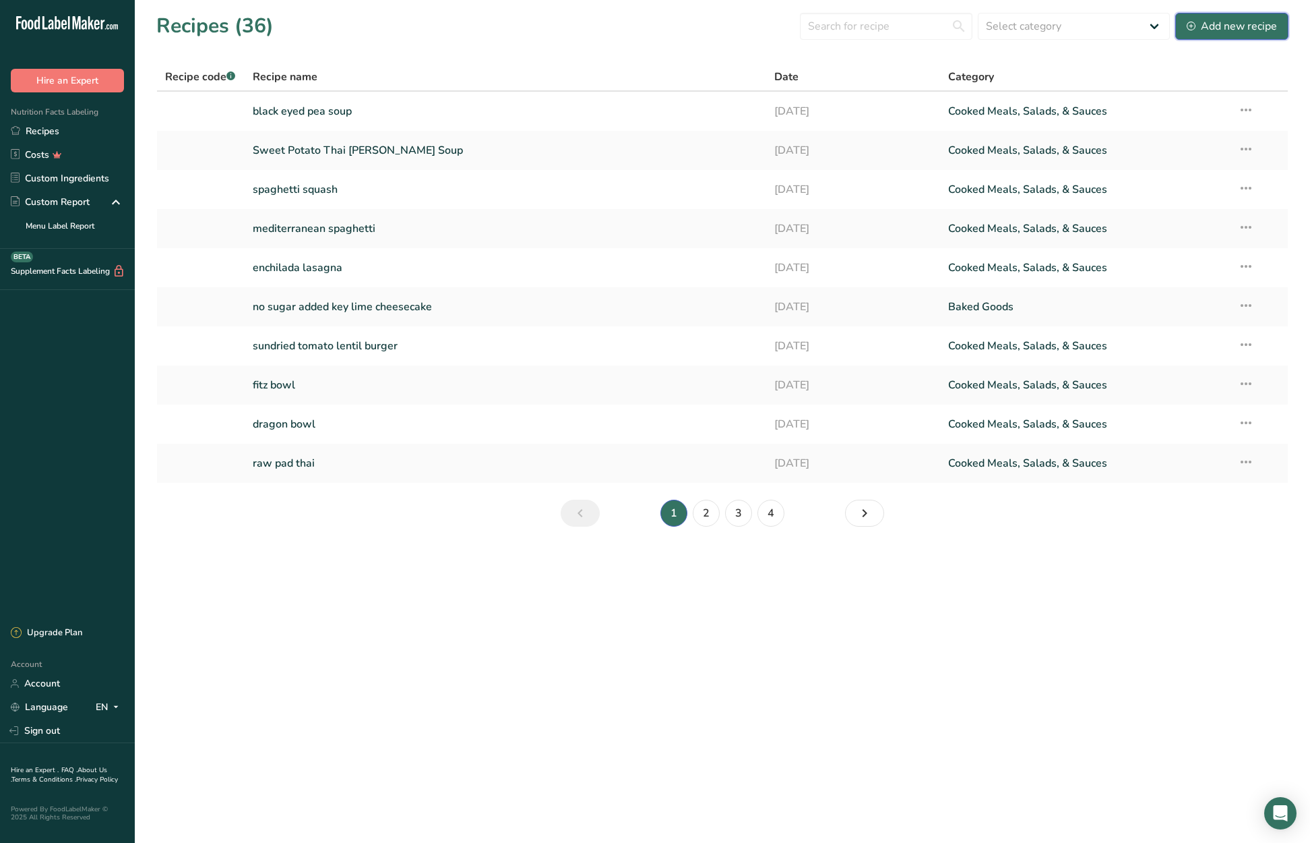
click at [1229, 24] on div "Add new recipe" at bounding box center [1232, 26] width 90 height 16
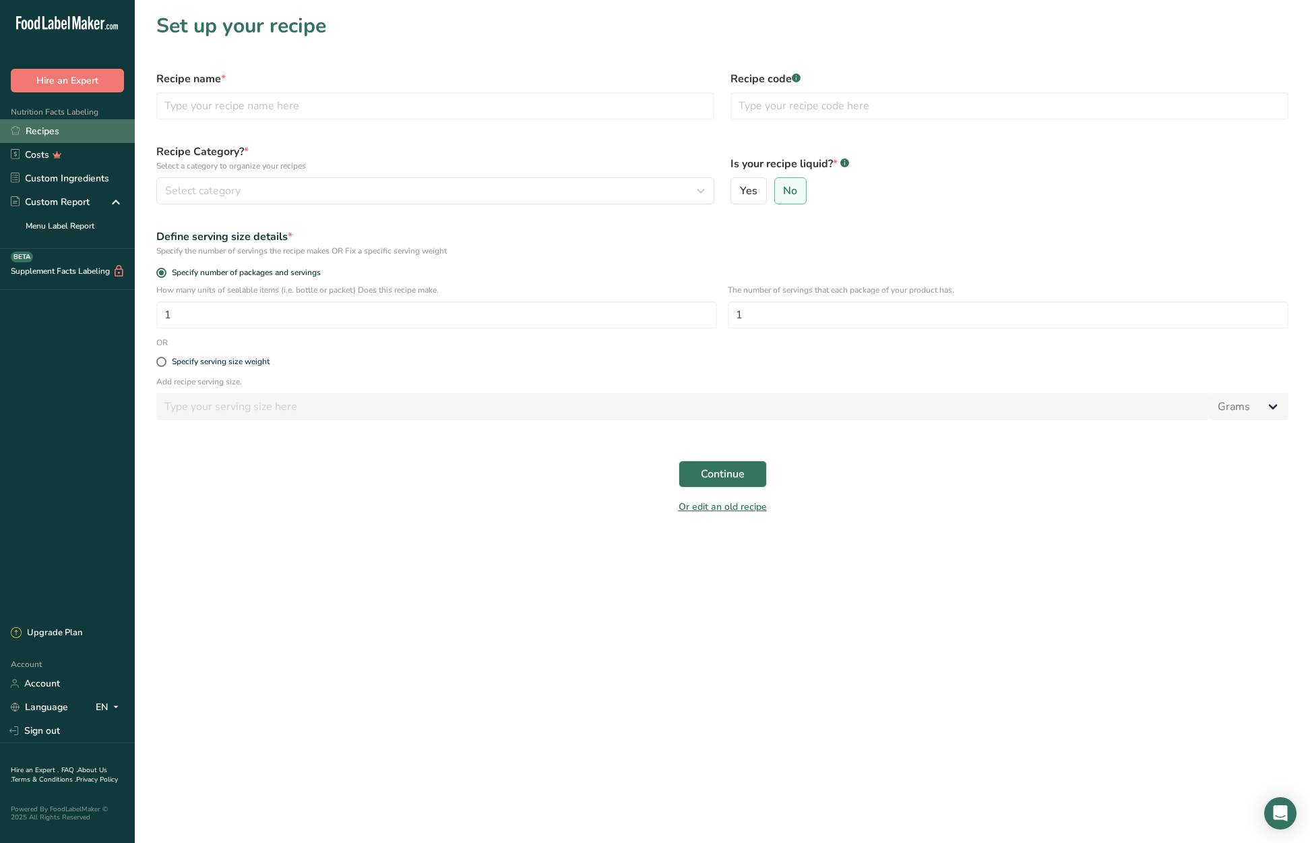
click at [51, 134] on link "Recipes" at bounding box center [67, 131] width 135 height 24
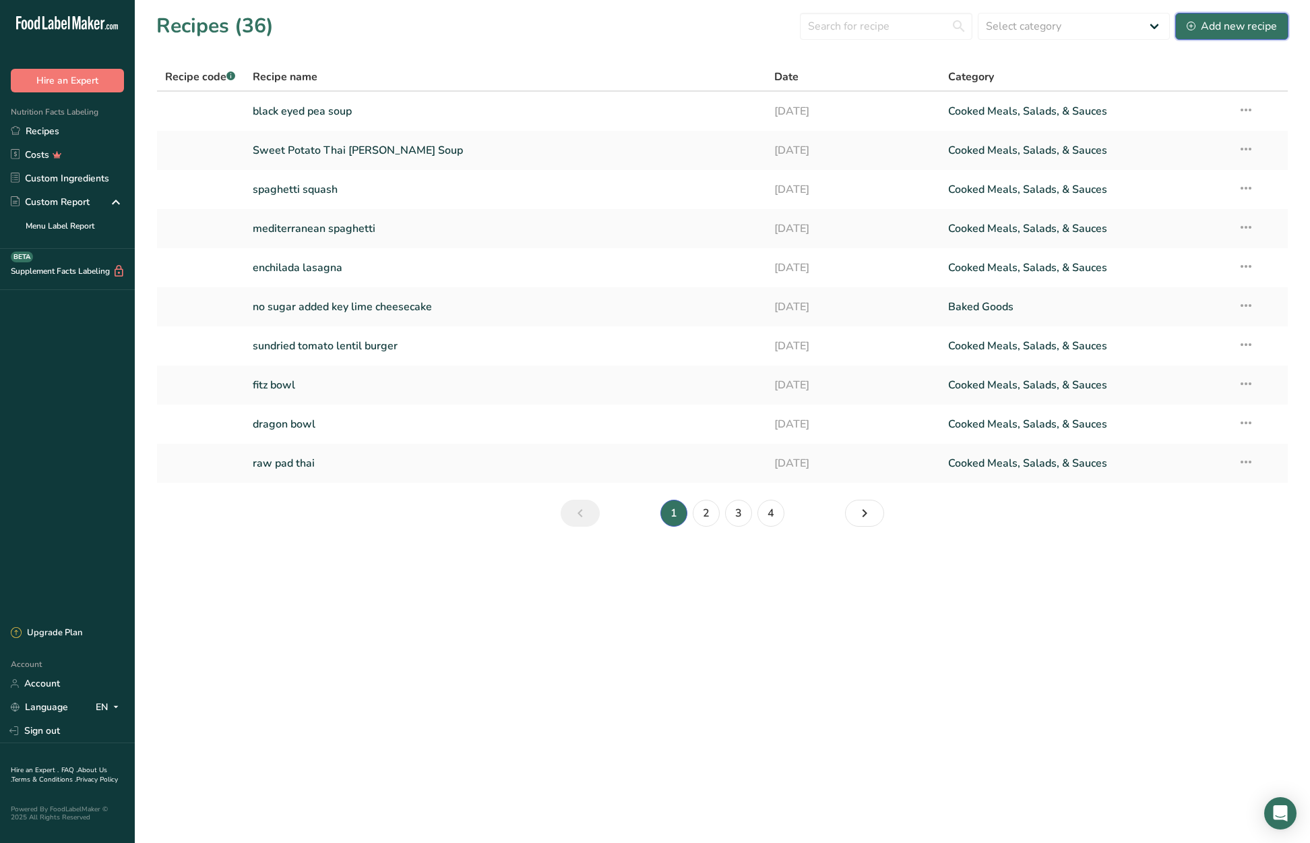
click at [1244, 27] on div "Add new recipe" at bounding box center [1232, 26] width 90 height 16
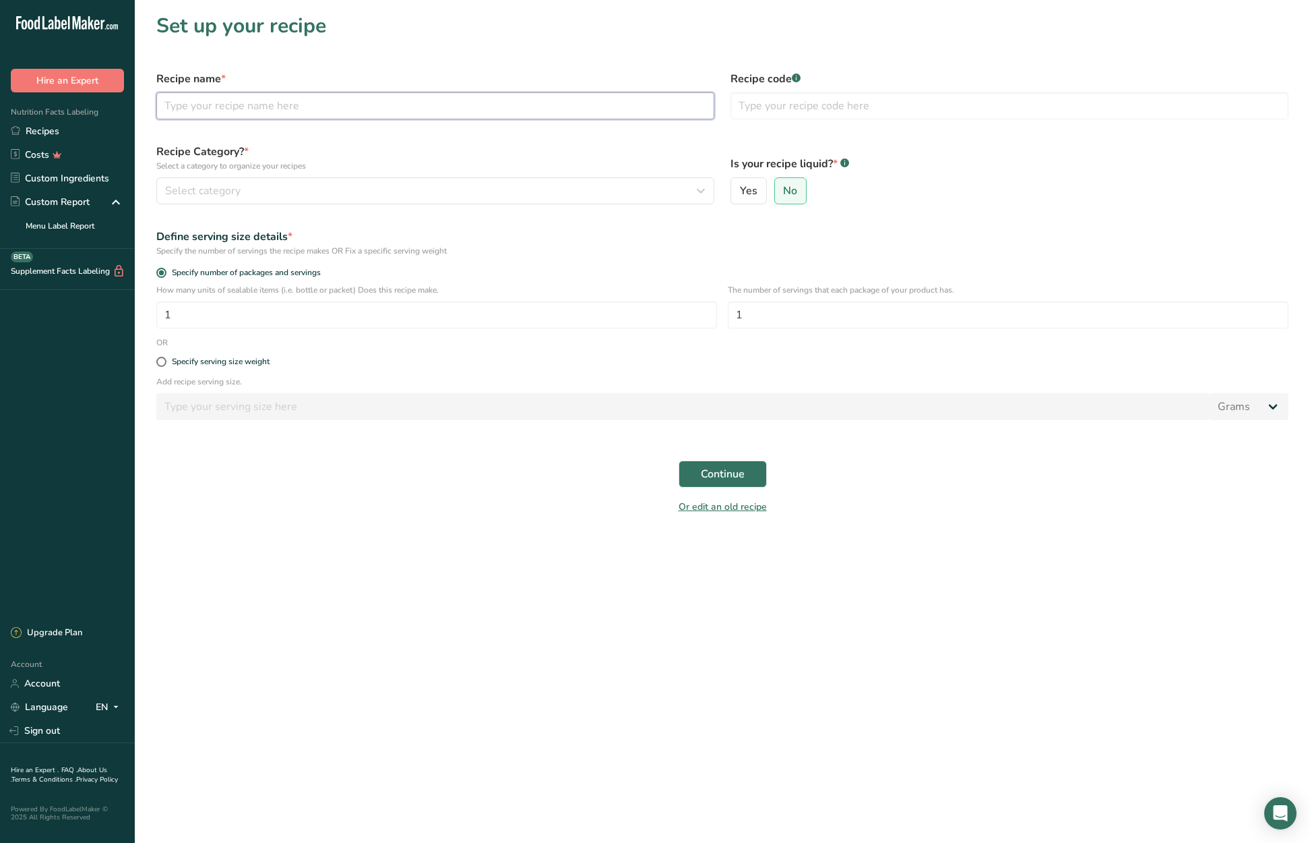
click at [269, 110] on input "text" at bounding box center [435, 105] width 558 height 27
type input "butternut bisque"
click at [699, 189] on icon "button" at bounding box center [701, 191] width 16 height 24
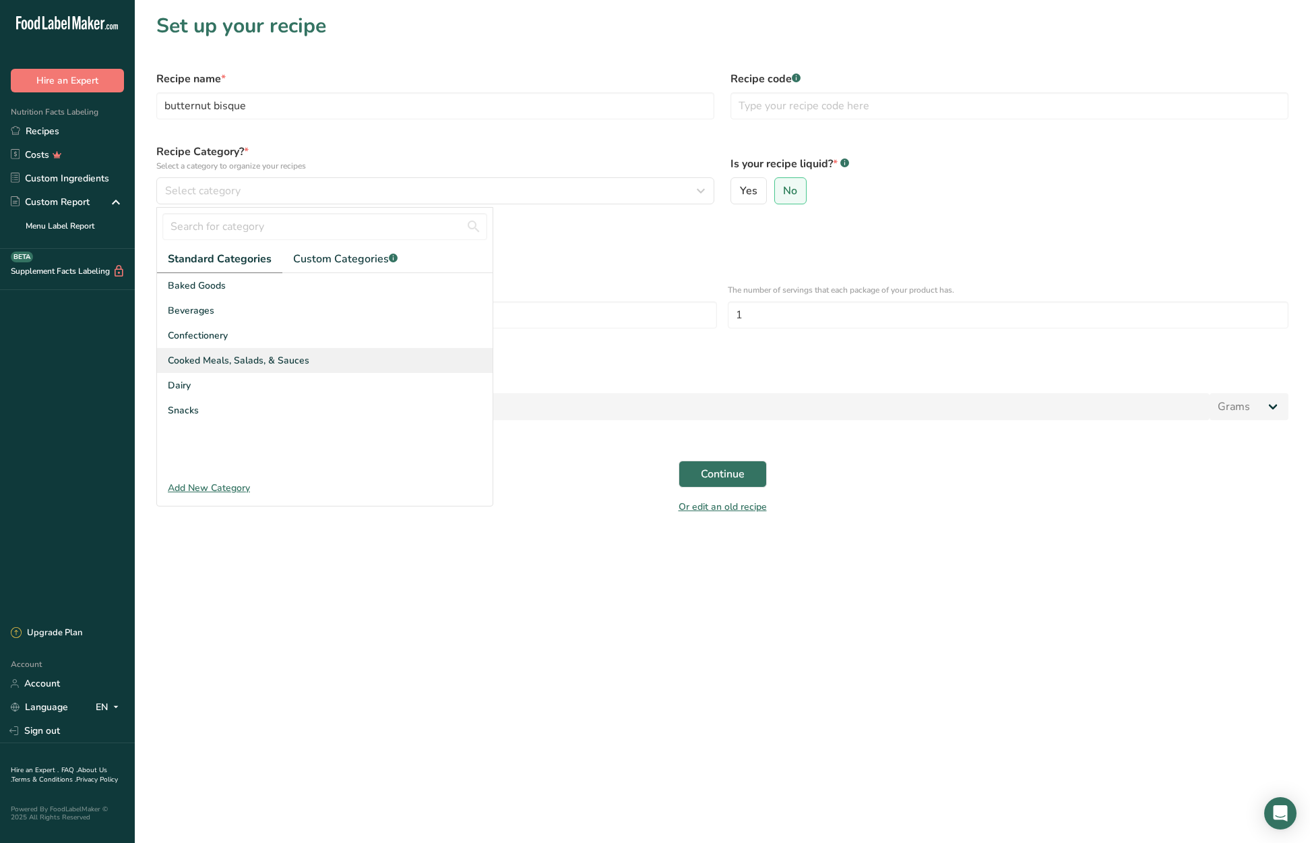
click at [332, 360] on div "Cooked Meals, Salads, & Sauces" at bounding box center [325, 360] width 336 height 25
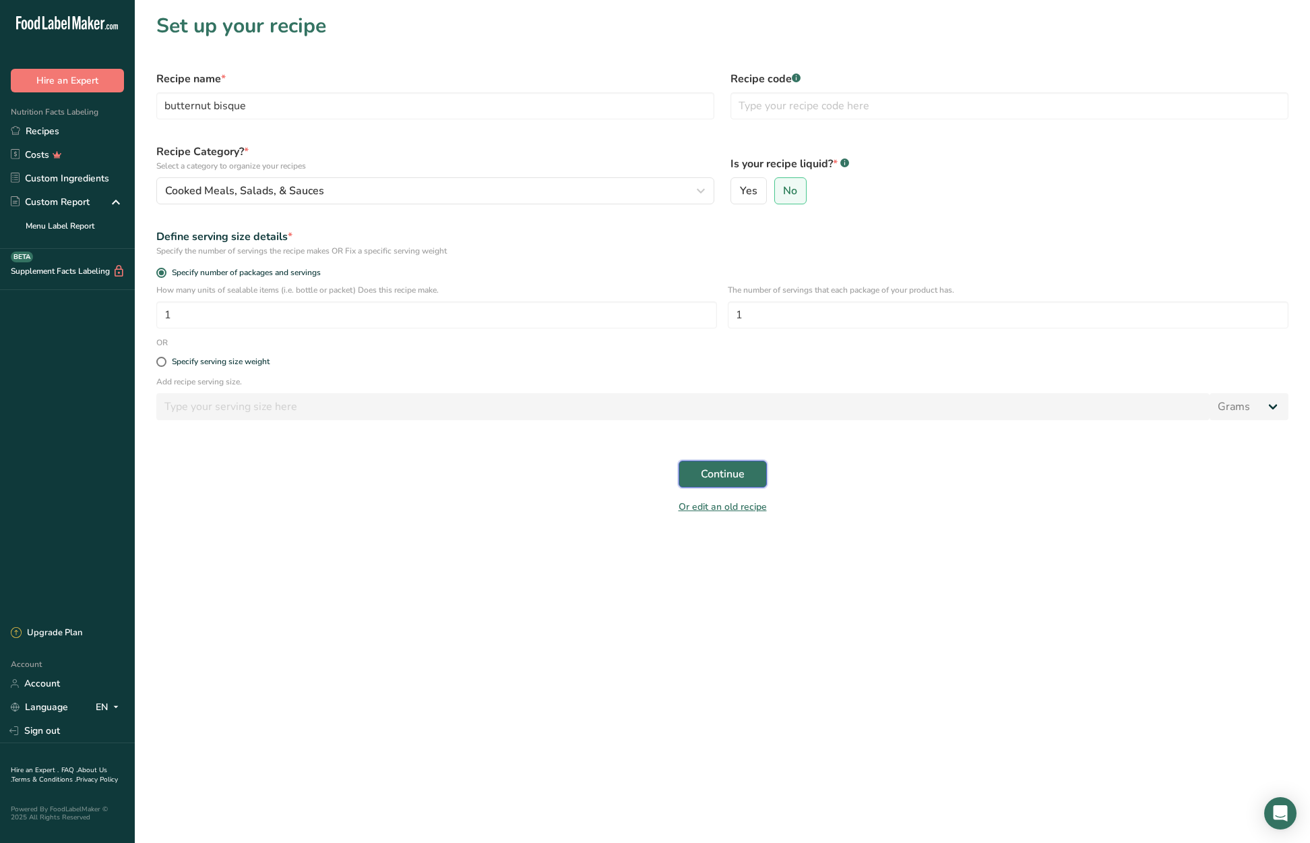
click at [726, 473] on span "Continue" at bounding box center [723, 474] width 44 height 16
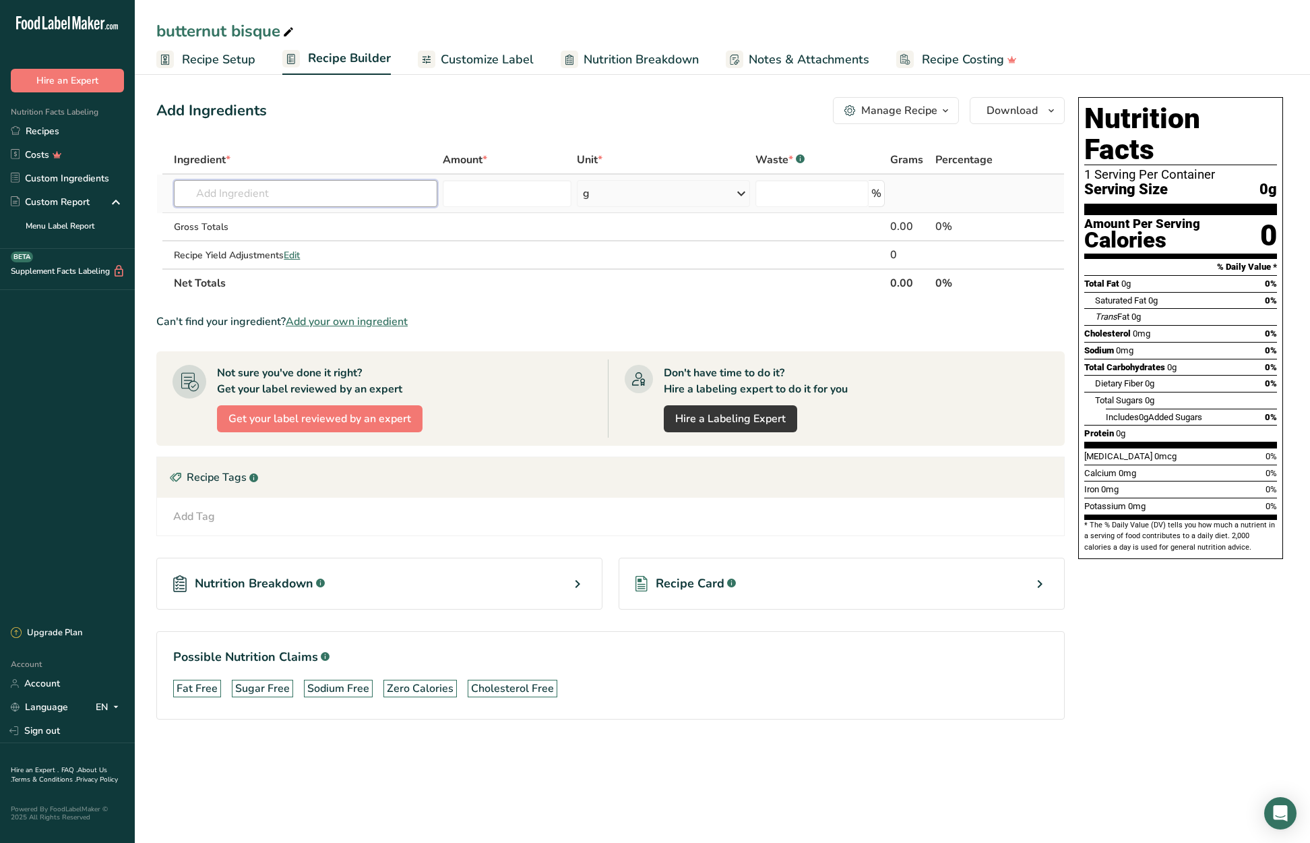
click at [238, 190] on input "text" at bounding box center [305, 193] width 263 height 27
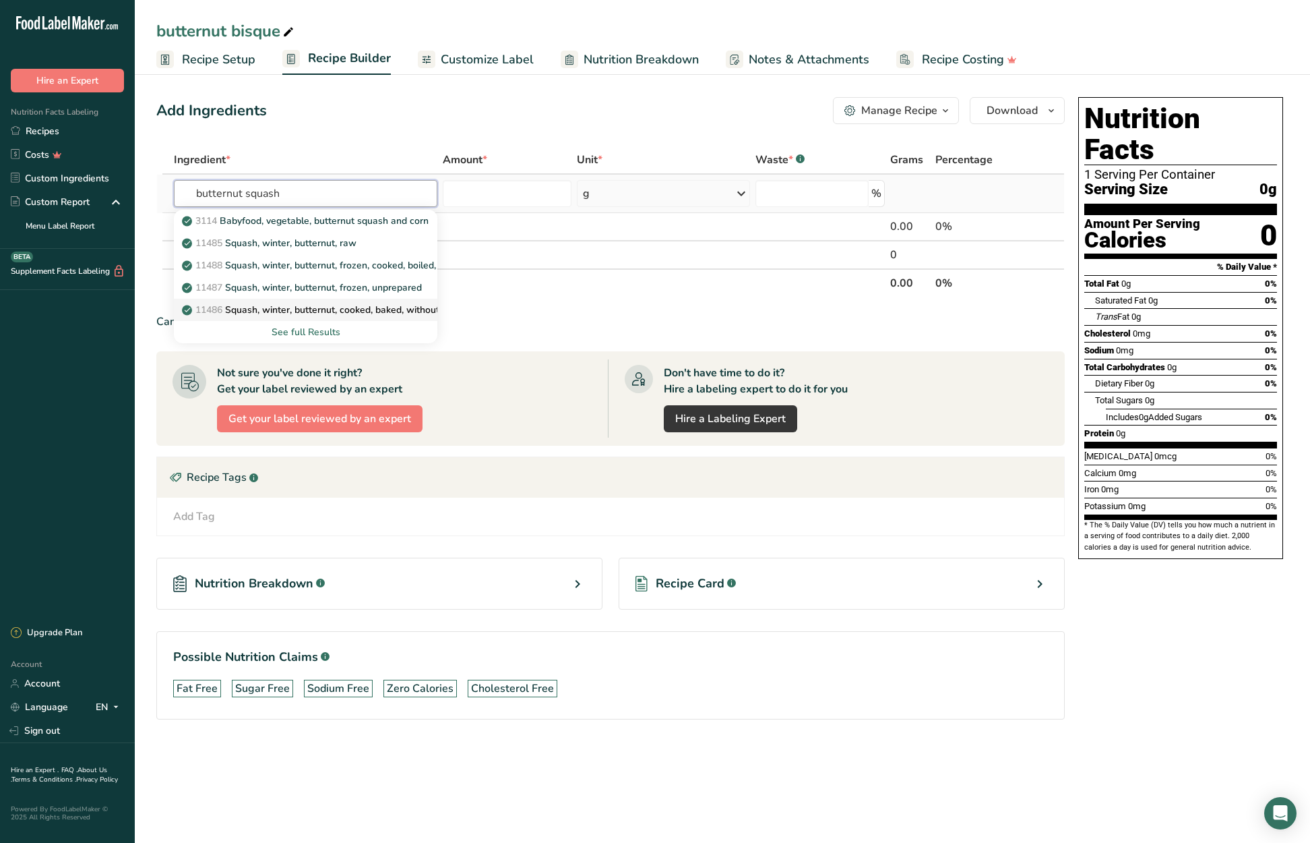
type input "butternut squash"
click at [323, 311] on p "11486 Squash, winter, butternut, cooked, baked, without salt" at bounding box center [322, 310] width 274 height 14
type input "Squash, winter, butternut, cooked, baked, without salt"
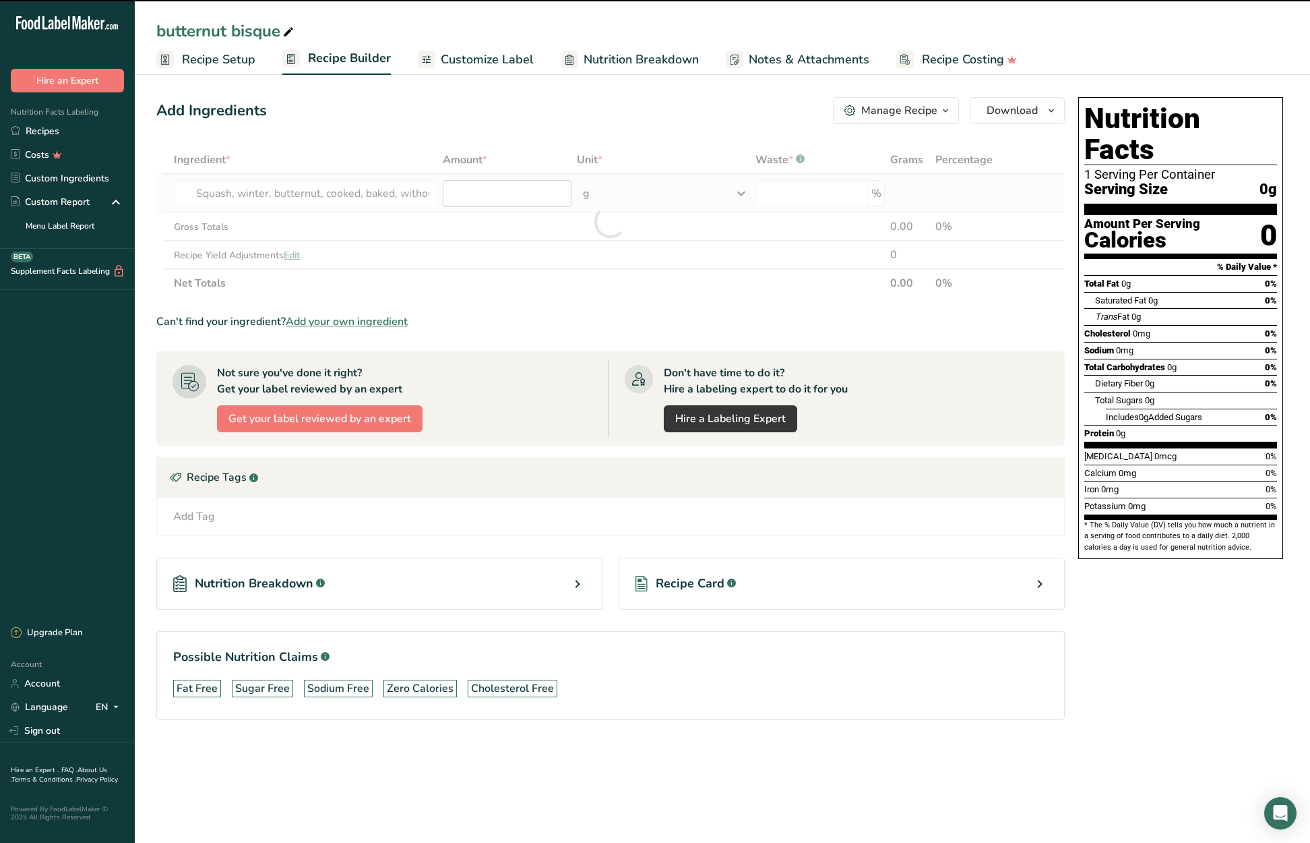
type input "0"
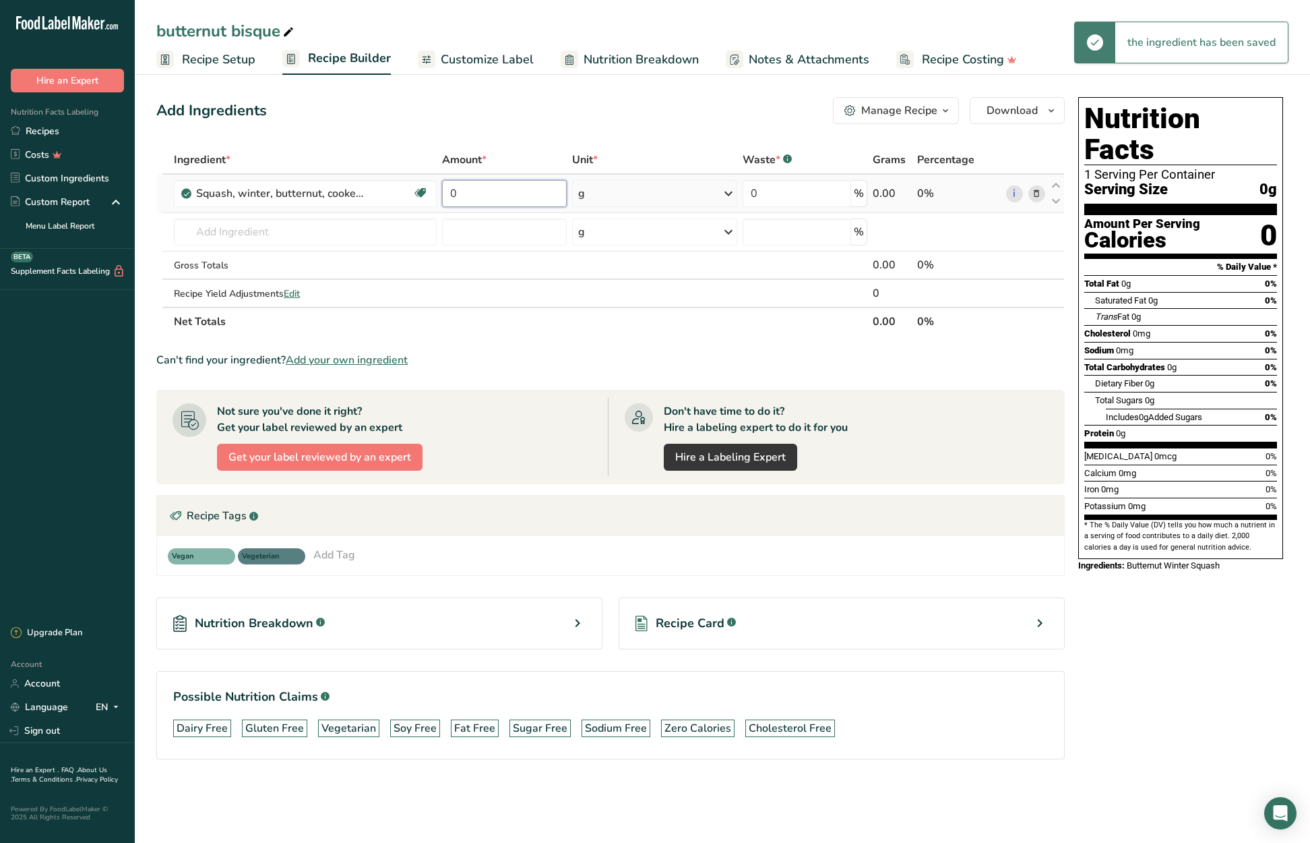
drag, startPoint x: 468, startPoint y: 193, endPoint x: 450, endPoint y: 194, distance: 17.5
click at [450, 194] on input "0" at bounding box center [504, 193] width 124 height 27
type input "104"
click at [330, 237] on div "Ingredient * Amount * Unit * Waste * .a-a{fill:#347362;}.b-a{fill:#fff;} Grams …" at bounding box center [610, 241] width 909 height 190
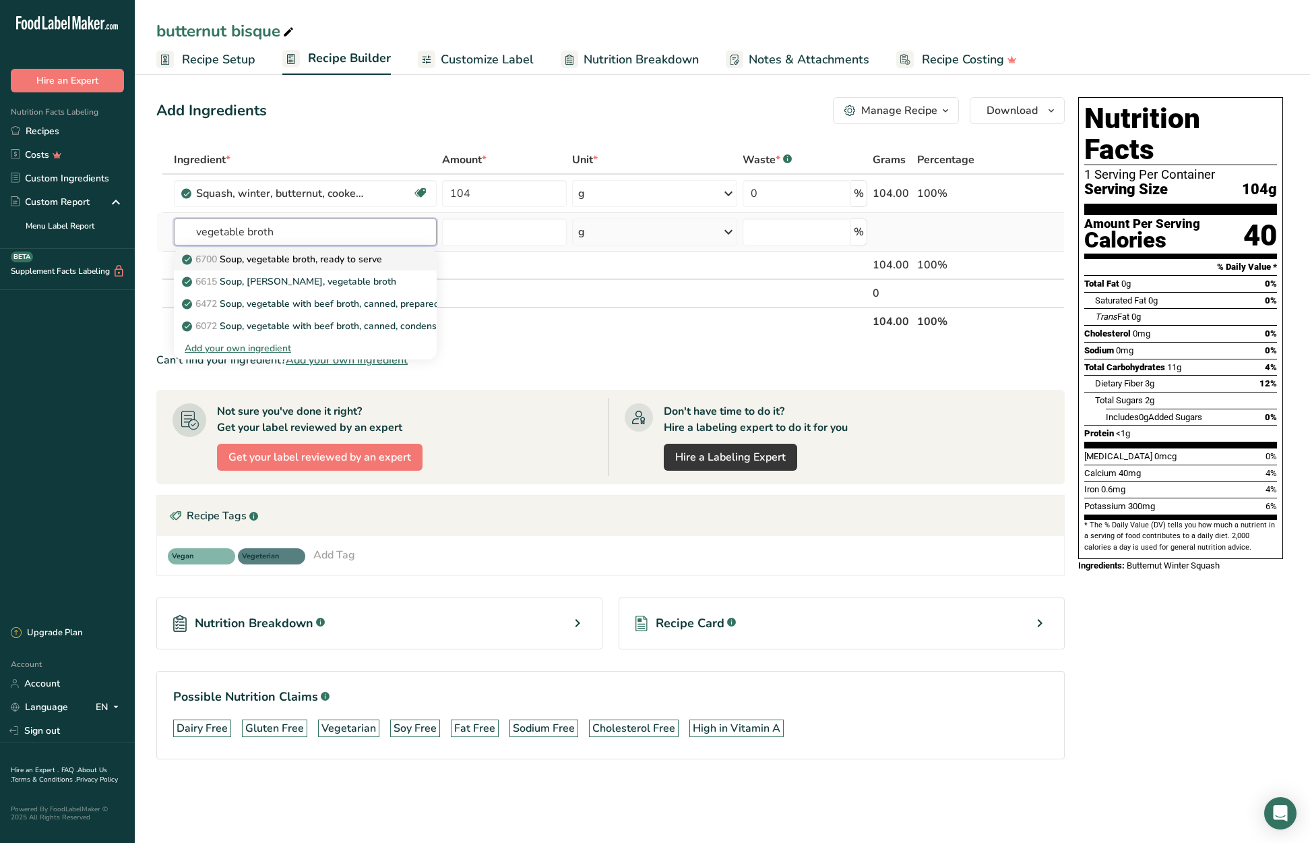
type input "vegetable broth"
click at [326, 259] on p "6700 Soup, vegetable broth, ready to serve" at bounding box center [283, 259] width 197 height 14
type input "Soup, vegetable broth, ready to serve"
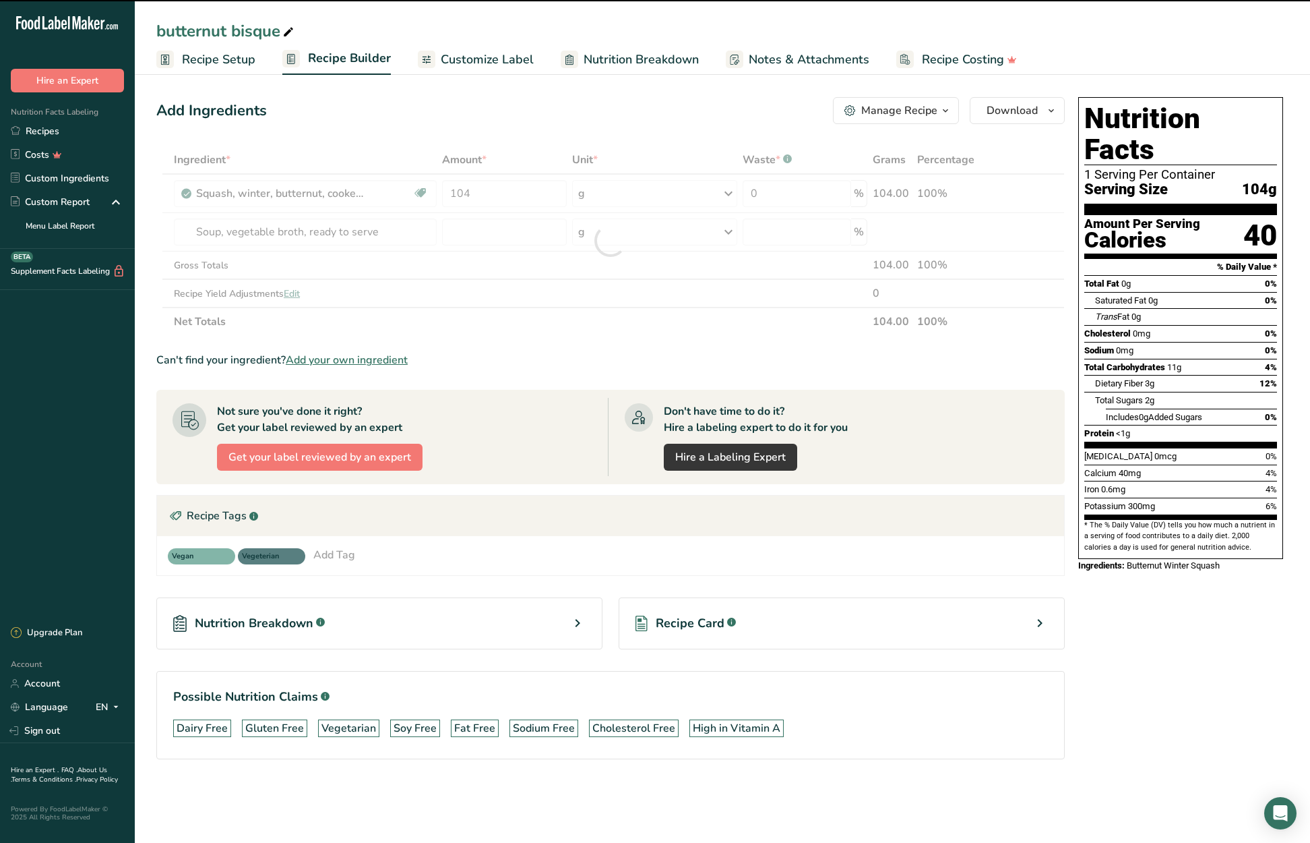
type input "0"
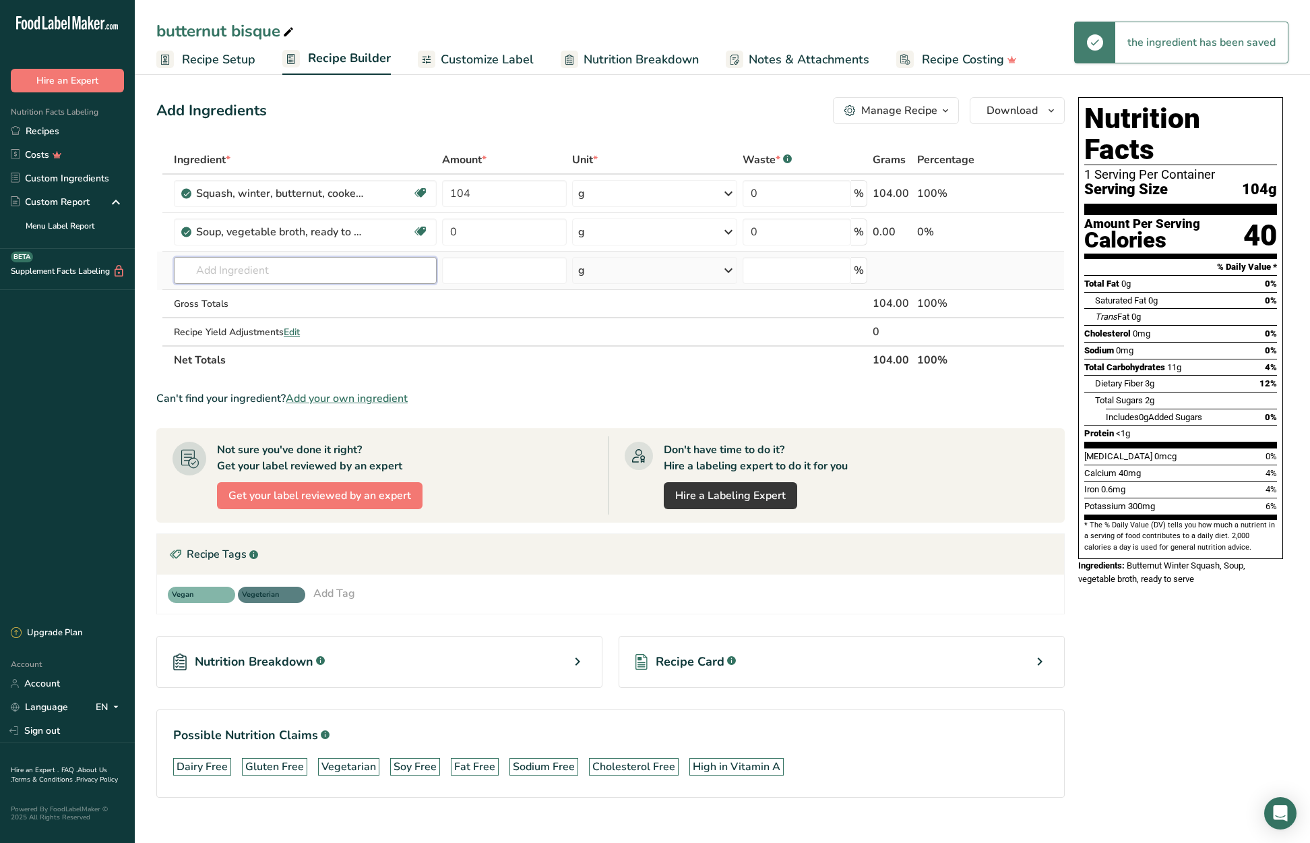
click at [212, 273] on input "text" at bounding box center [305, 270] width 263 height 27
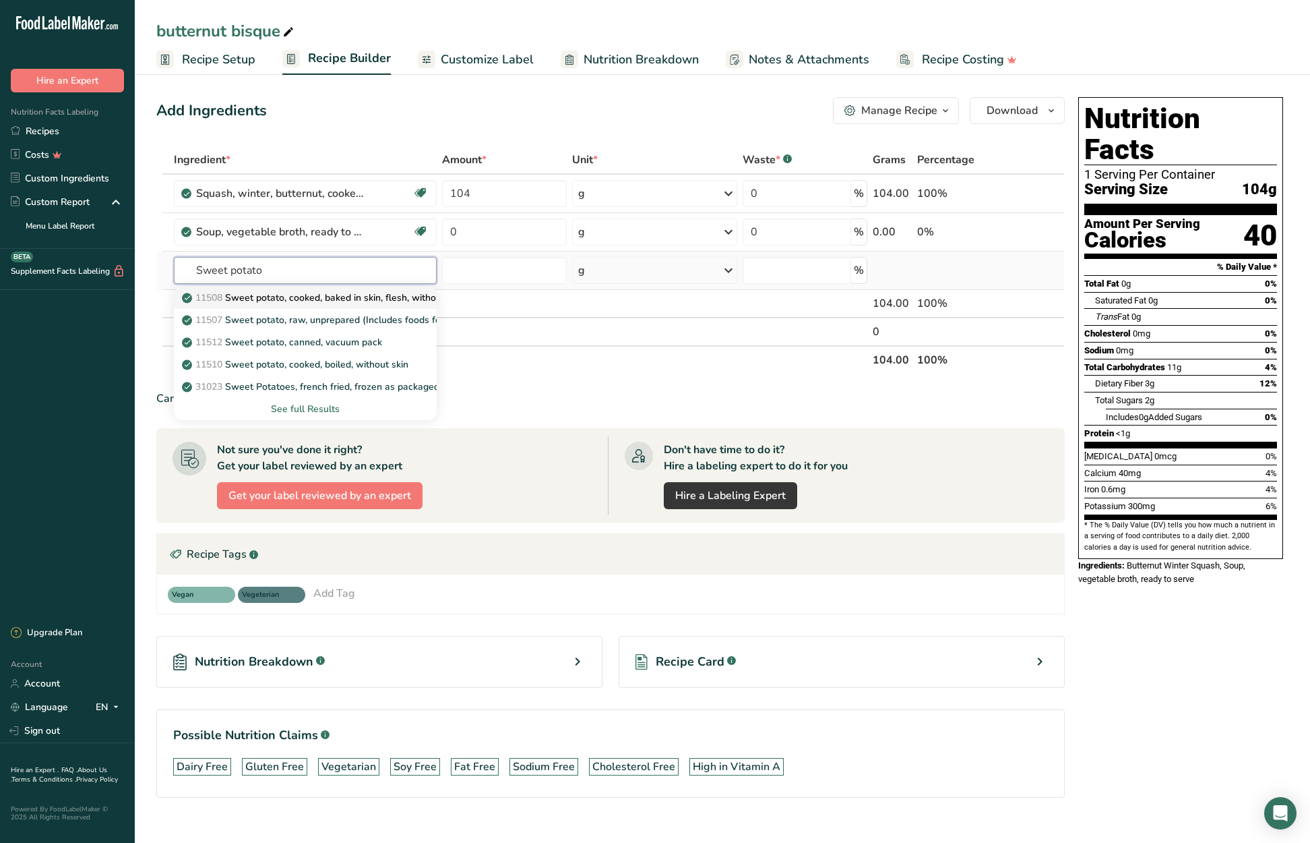
type input "Sweet potato"
click at [262, 300] on p "11508 Sweet potato, cooked, baked in skin, flesh, without salt" at bounding box center [324, 297] width 279 height 14
type input "Sweet potato, cooked, baked in skin, flesh, without salt"
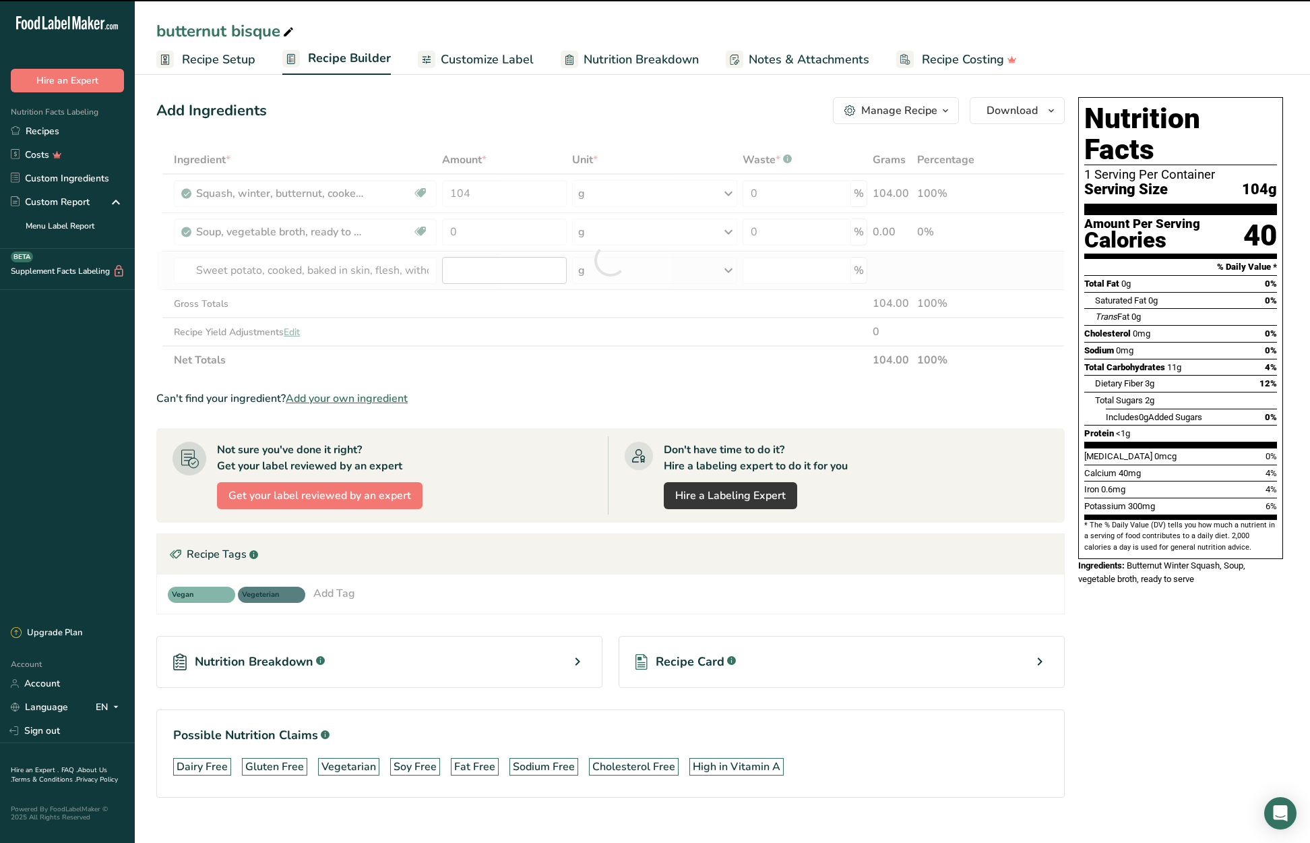
type input "0"
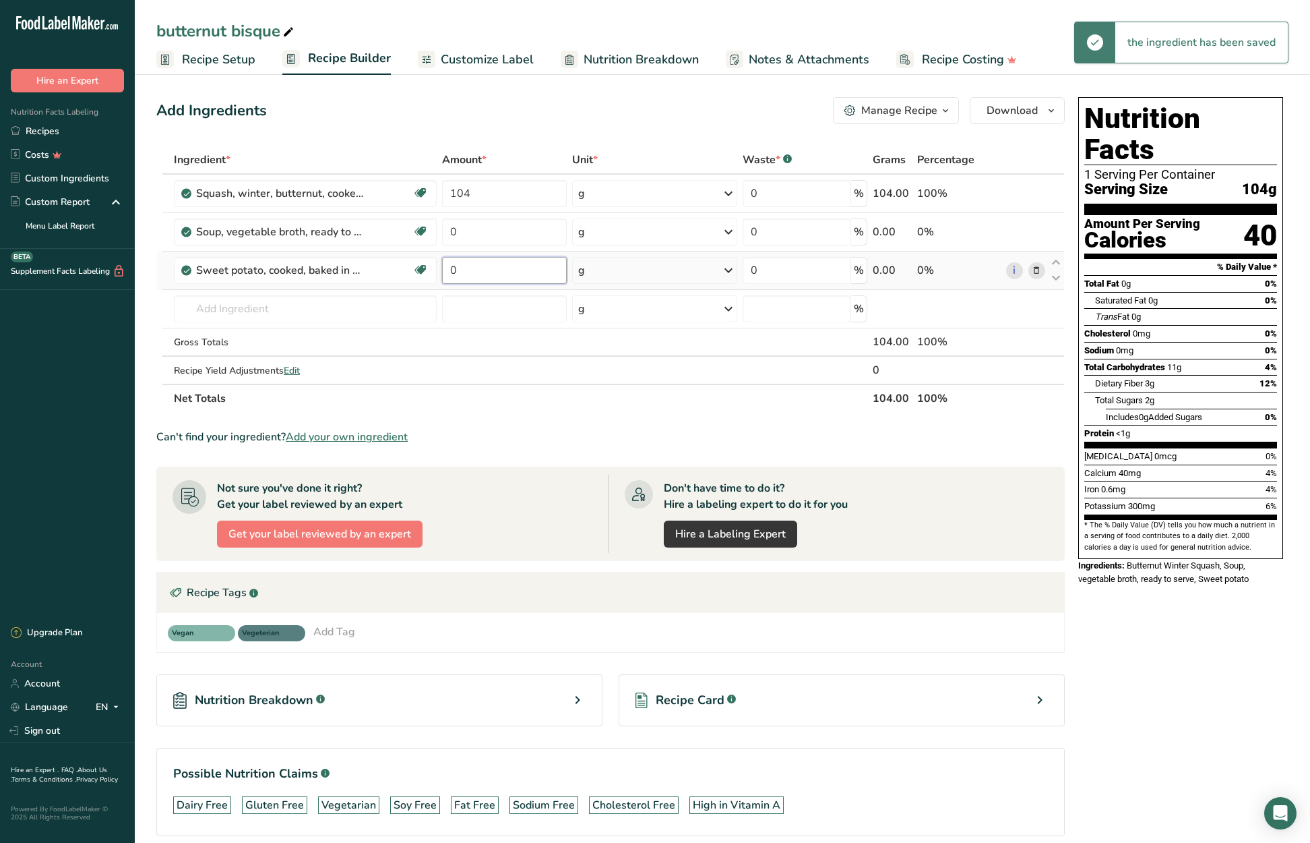
drag, startPoint x: 481, startPoint y: 268, endPoint x: 447, endPoint y: 272, distance: 34.7
click at [447, 270] on input "0" at bounding box center [504, 270] width 124 height 27
type input "34.79"
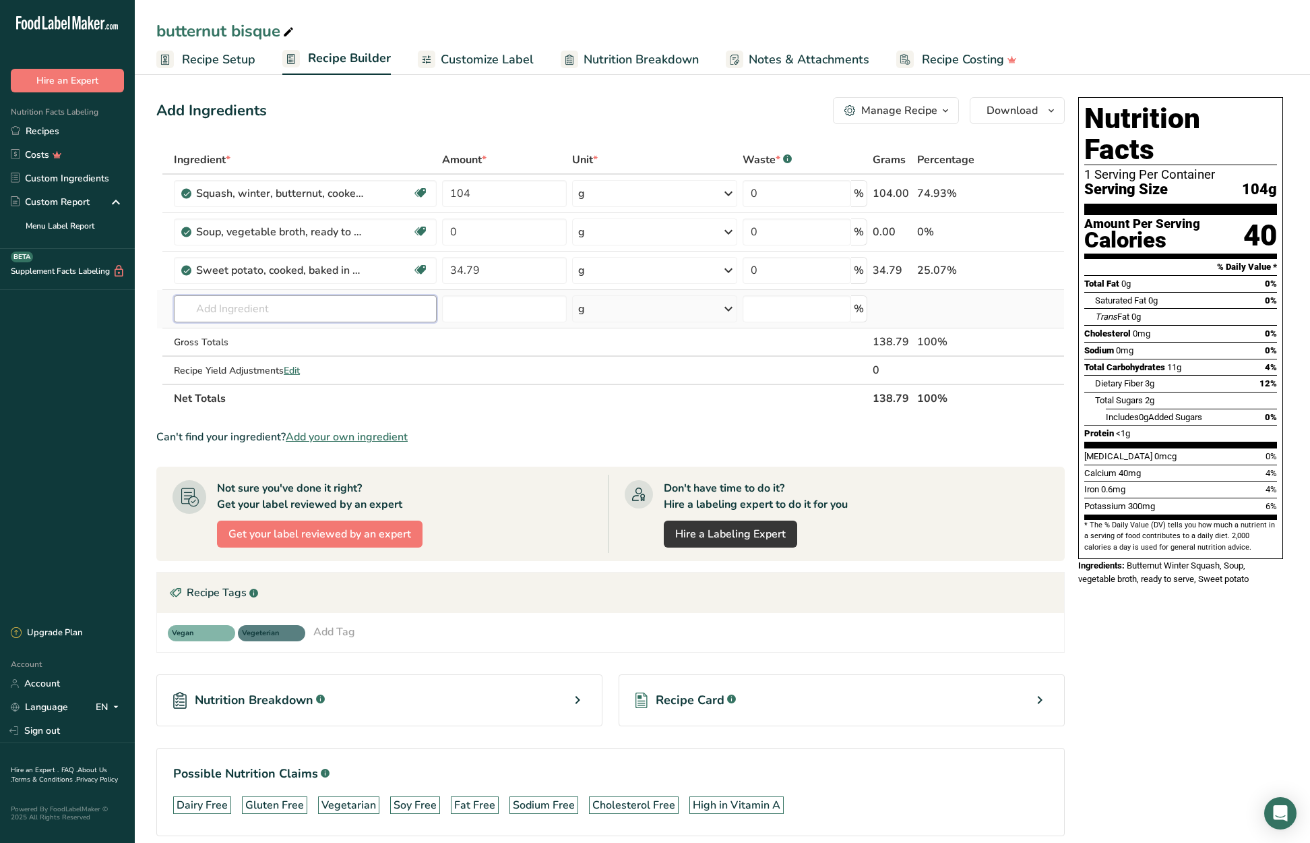
click at [314, 315] on div "Ingredient * Amount * Unit * Waste * .a-a{fill:#347362;}.b-a{fill:#fff;} Grams …" at bounding box center [610, 279] width 909 height 267
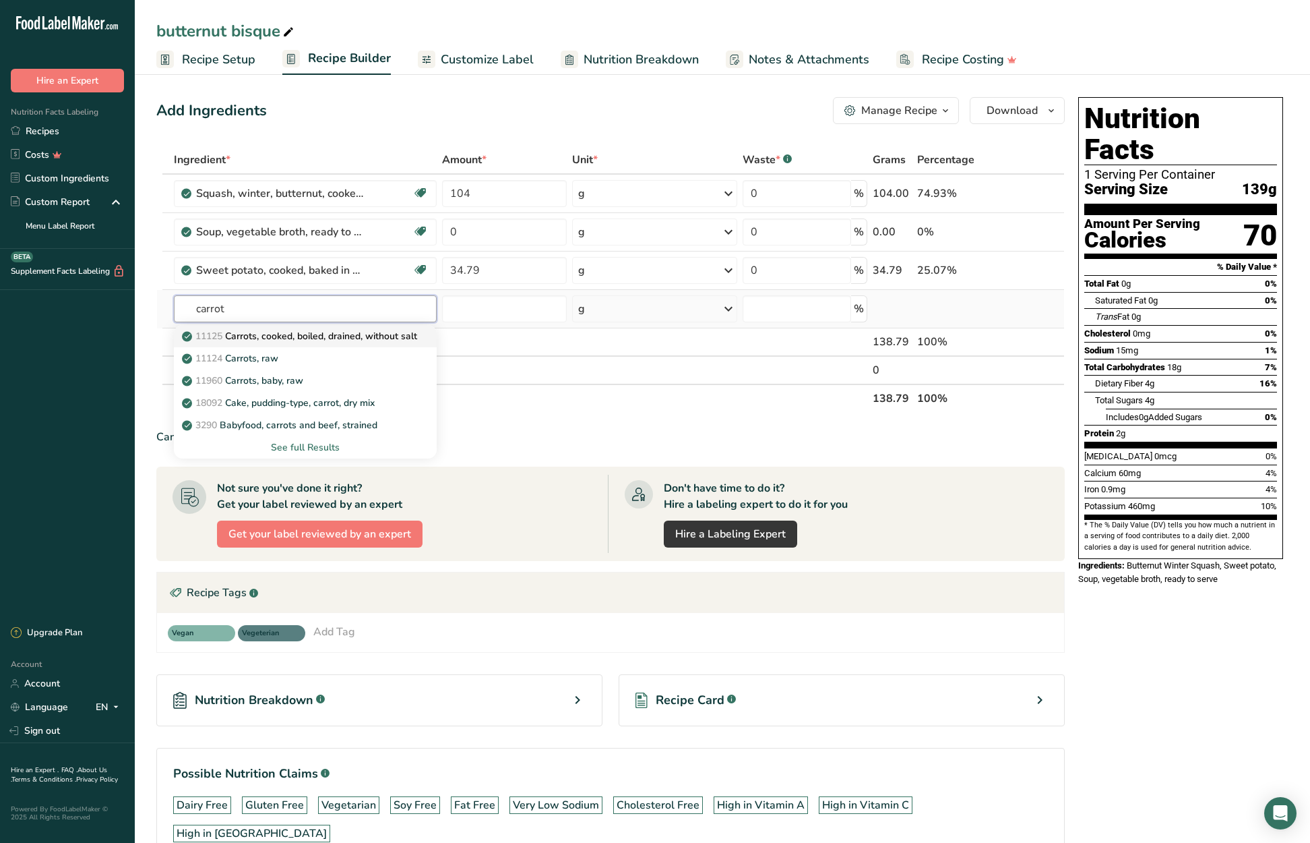
type input "carrot"
click at [315, 331] on p "11125 Carrots, cooked, boiled, drained, without salt" at bounding box center [301, 336] width 233 height 14
type input "Carrots, cooked, boiled, drained, without salt"
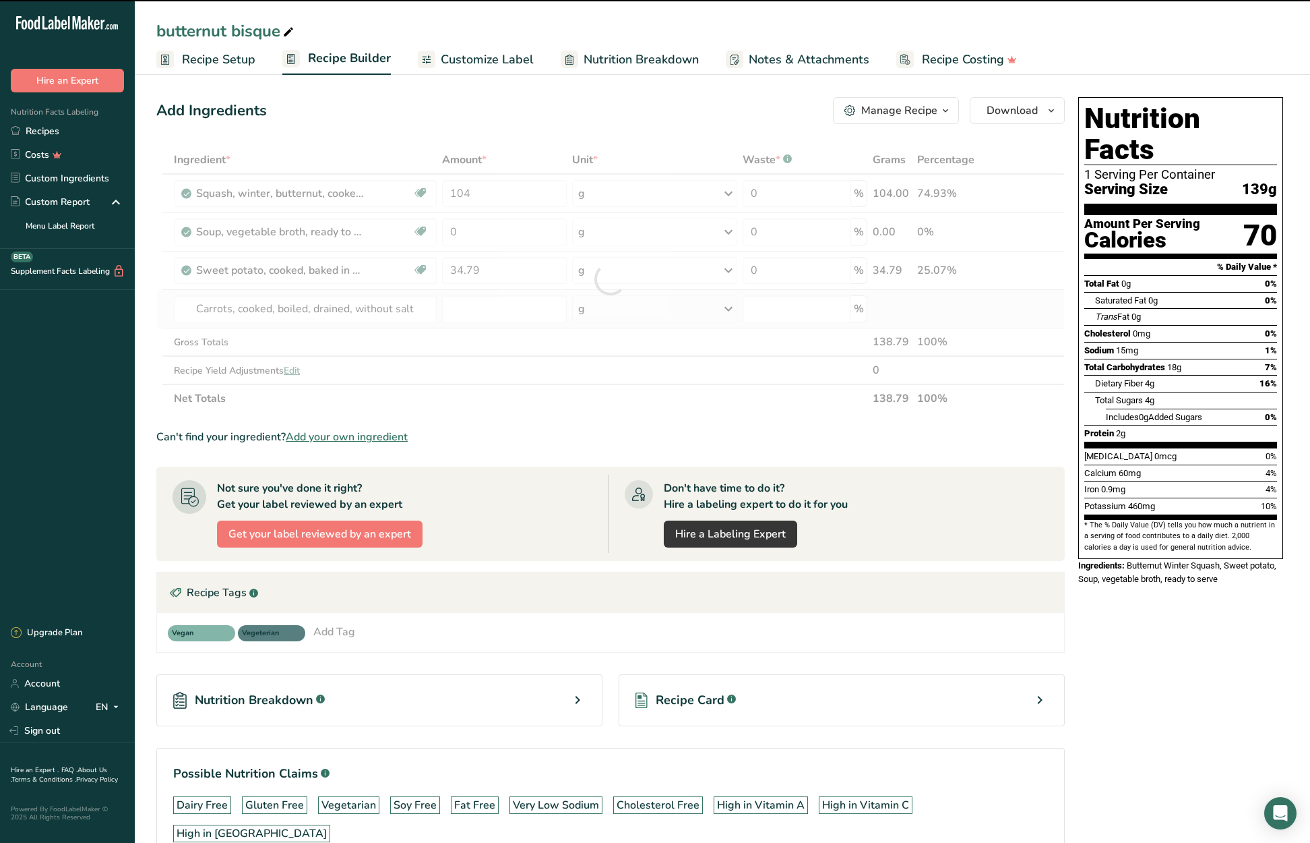
type input "0"
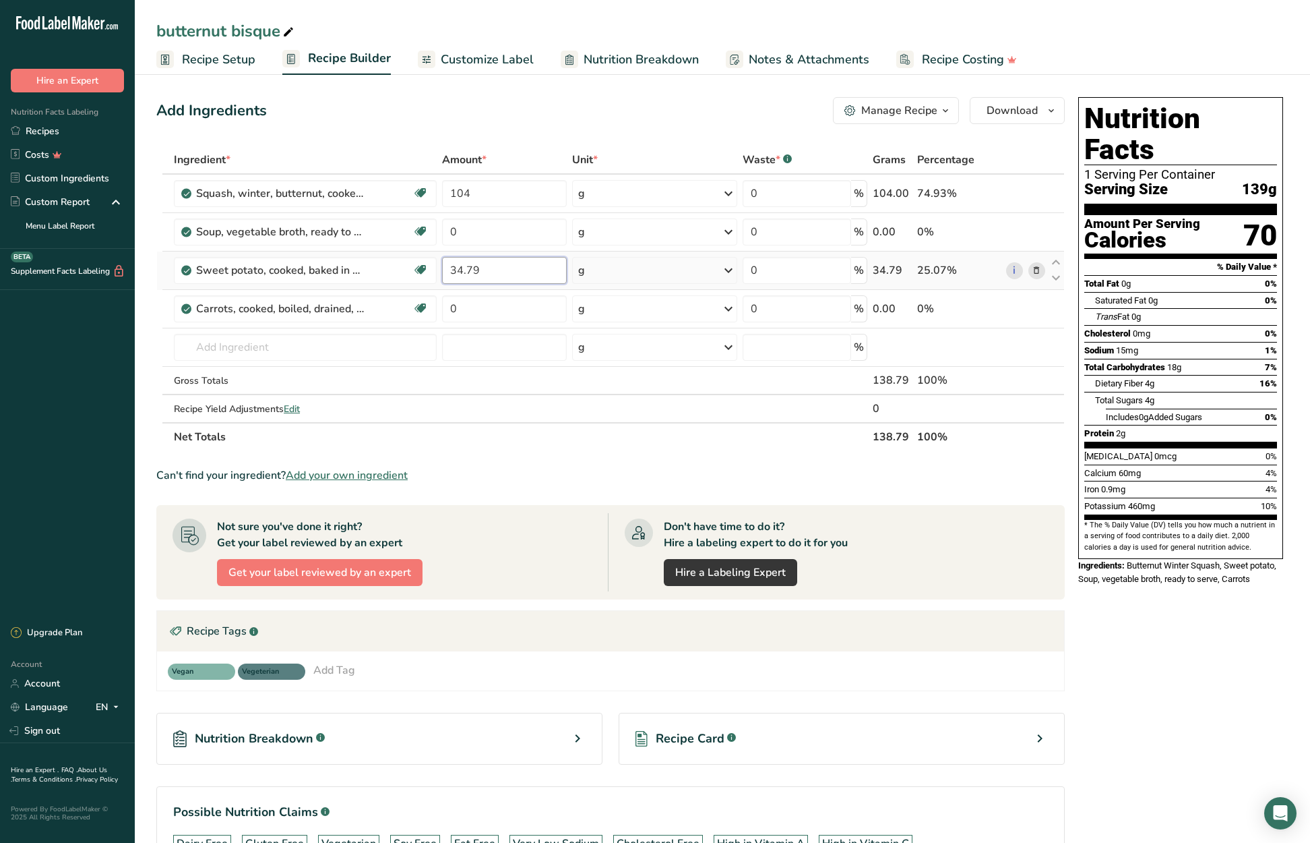
drag, startPoint x: 479, startPoint y: 273, endPoint x: 458, endPoint y: 274, distance: 20.3
click at [458, 274] on input "34.79" at bounding box center [504, 270] width 124 height 27
type input "35"
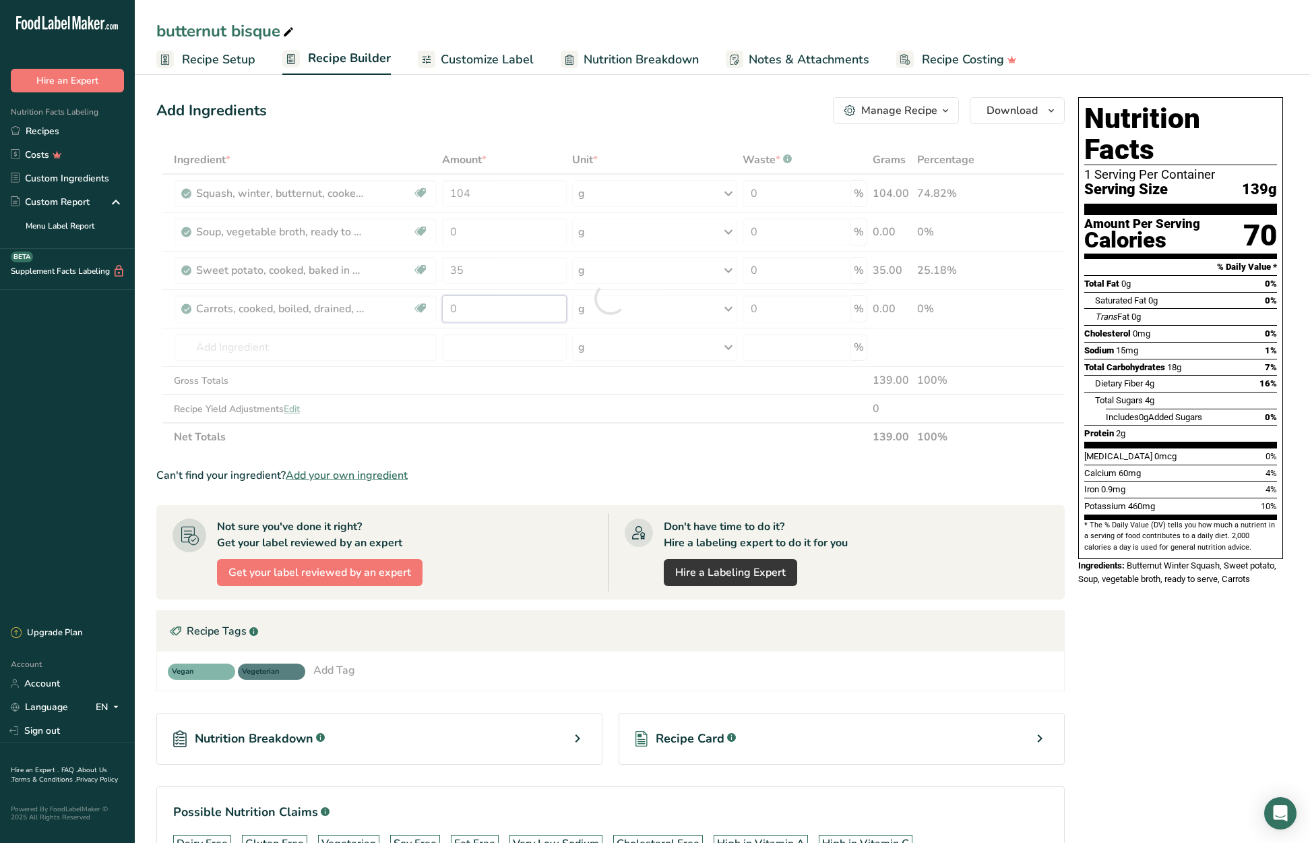
drag, startPoint x: 471, startPoint y: 307, endPoint x: 448, endPoint y: 309, distance: 23.0
click at [448, 308] on div "Ingredient * Amount * Unit * Waste * .a-a{fill:#347362;}.b-a{fill:#fff;} Grams …" at bounding box center [610, 298] width 909 height 305
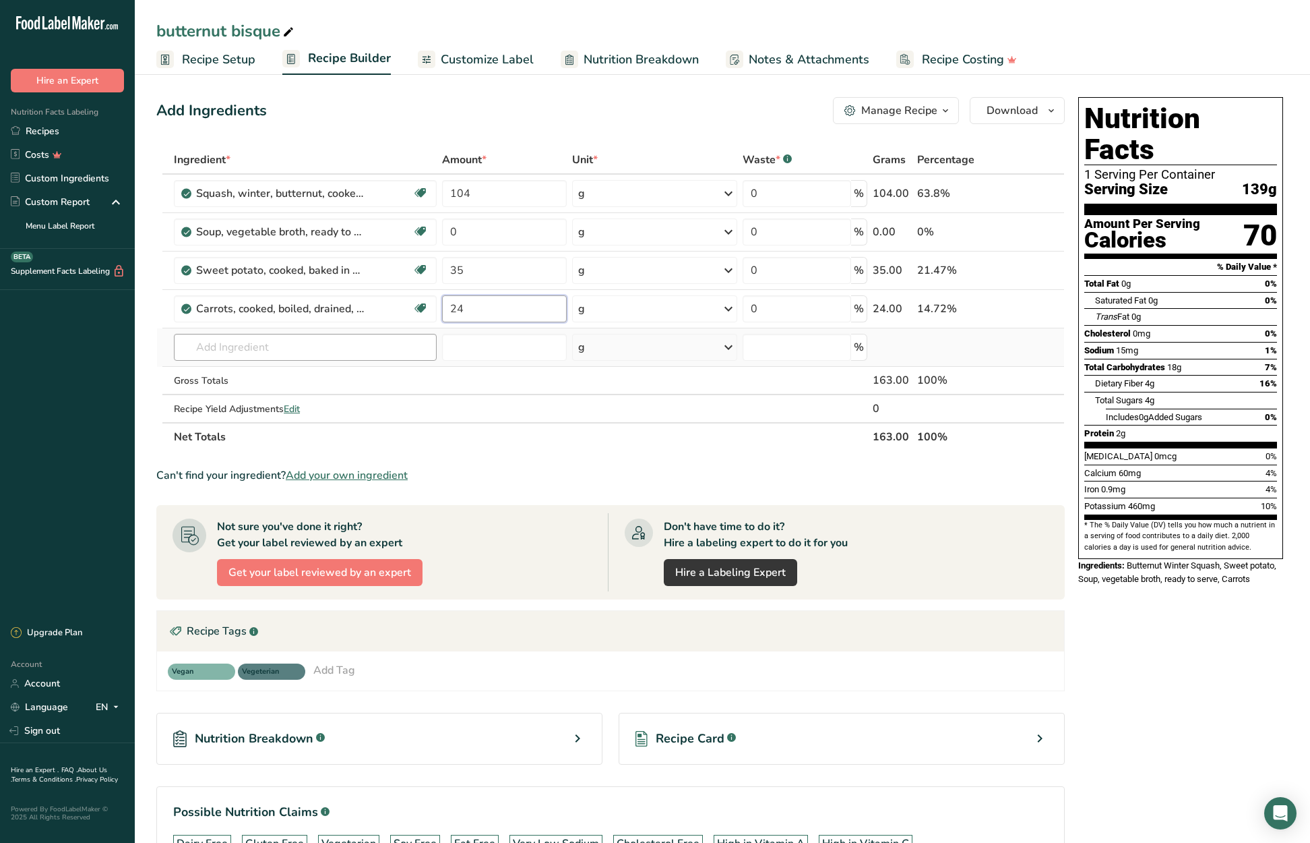
type input "24"
click at [349, 348] on div "Ingredient * Amount * Unit * Waste * .a-a{fill:#347362;}.b-a{fill:#fff;} Grams …" at bounding box center [610, 298] width 909 height 305
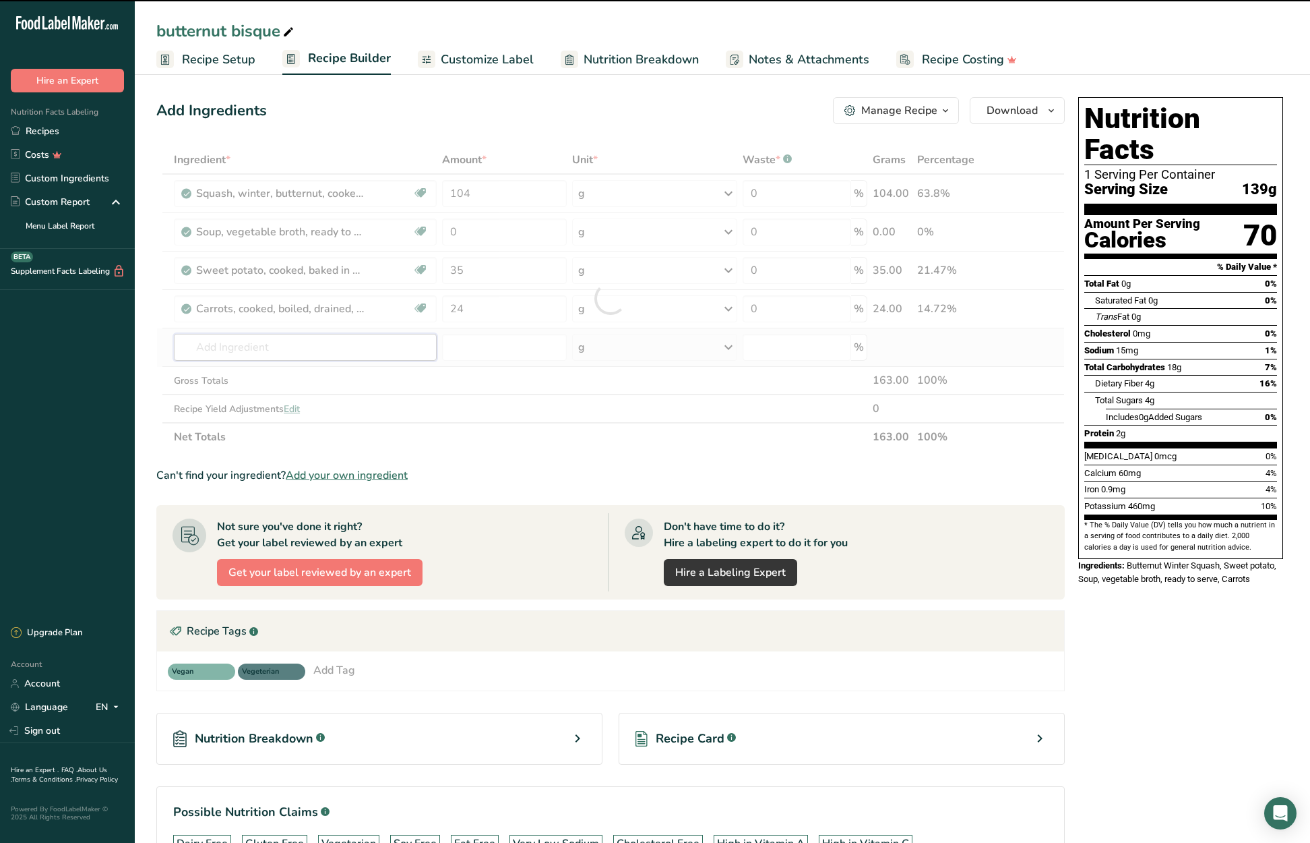
type input "p"
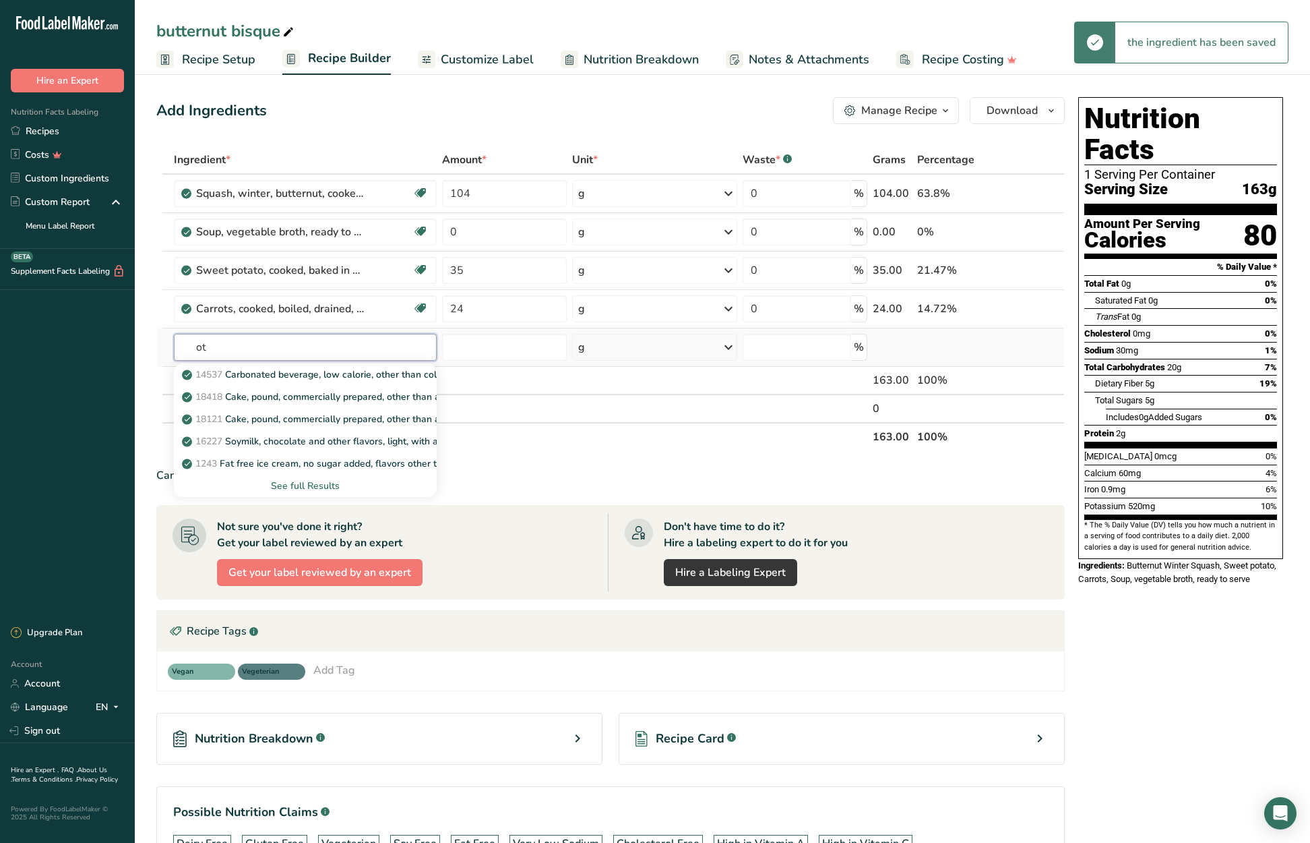
type input "o"
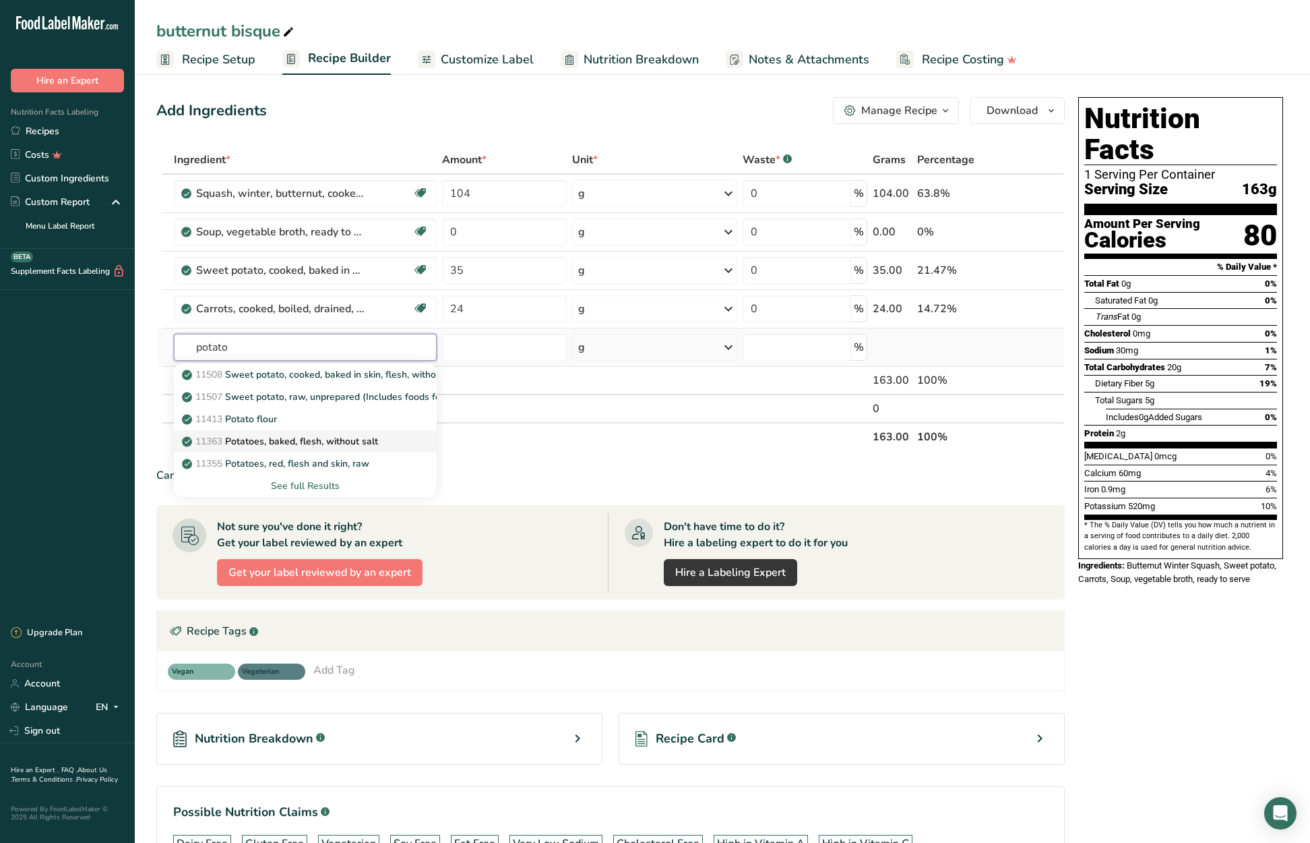
type input "potato"
click at [367, 438] on p "11363 Potatoes, baked, flesh, without salt" at bounding box center [281, 441] width 193 height 14
type input "Potatoes, baked, flesh, without salt"
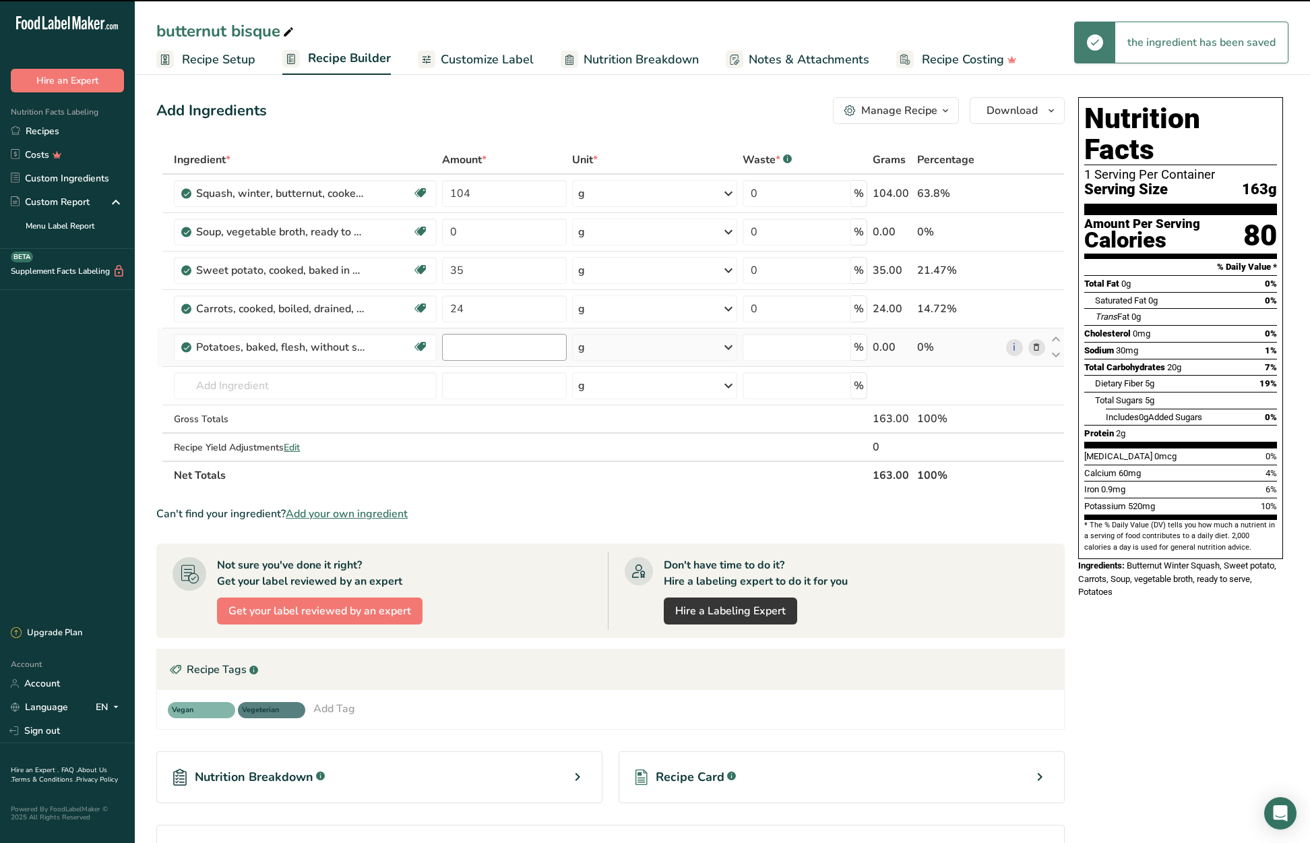
type input "0"
drag, startPoint x: 458, startPoint y: 351, endPoint x: 441, endPoint y: 350, distance: 16.9
click at [442, 350] on input "0" at bounding box center [504, 347] width 124 height 27
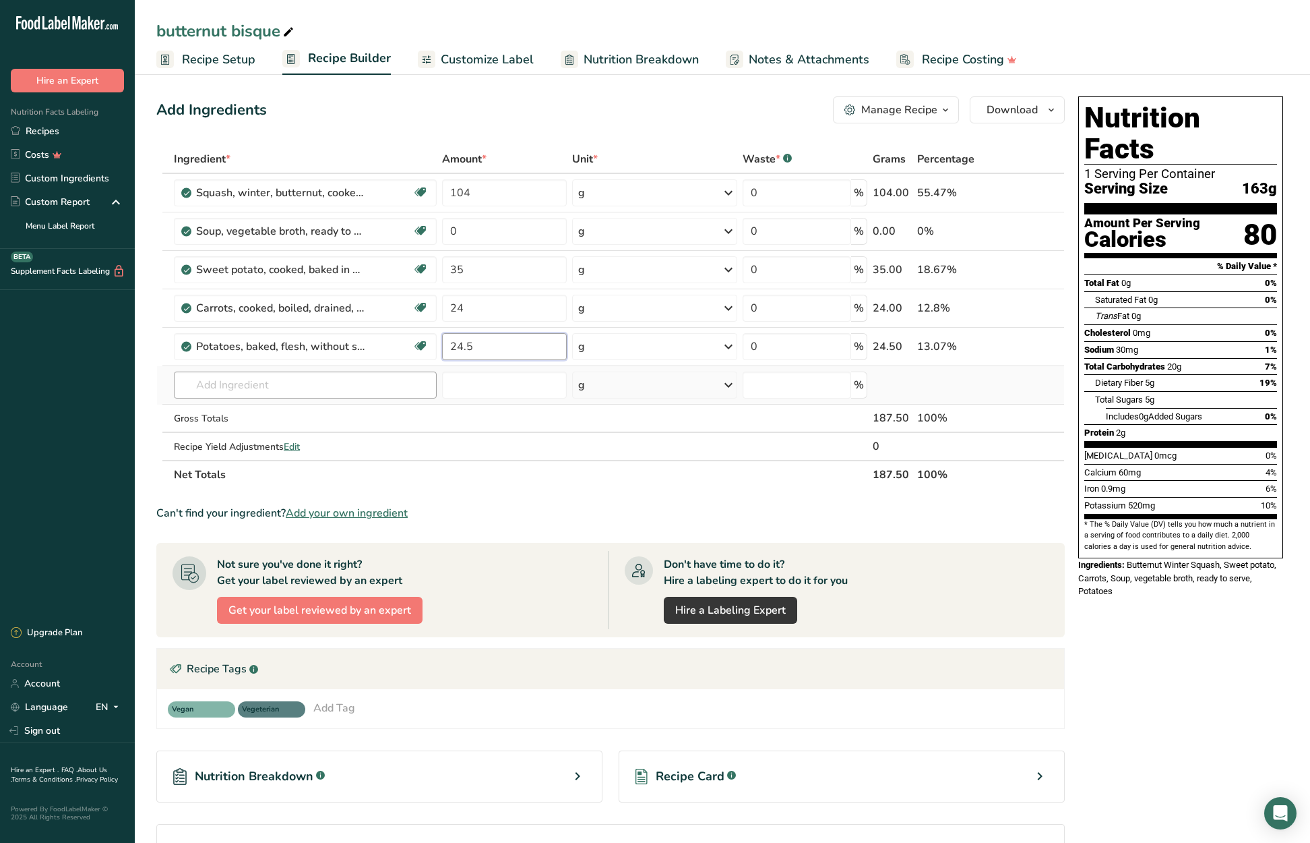
type input "24.5"
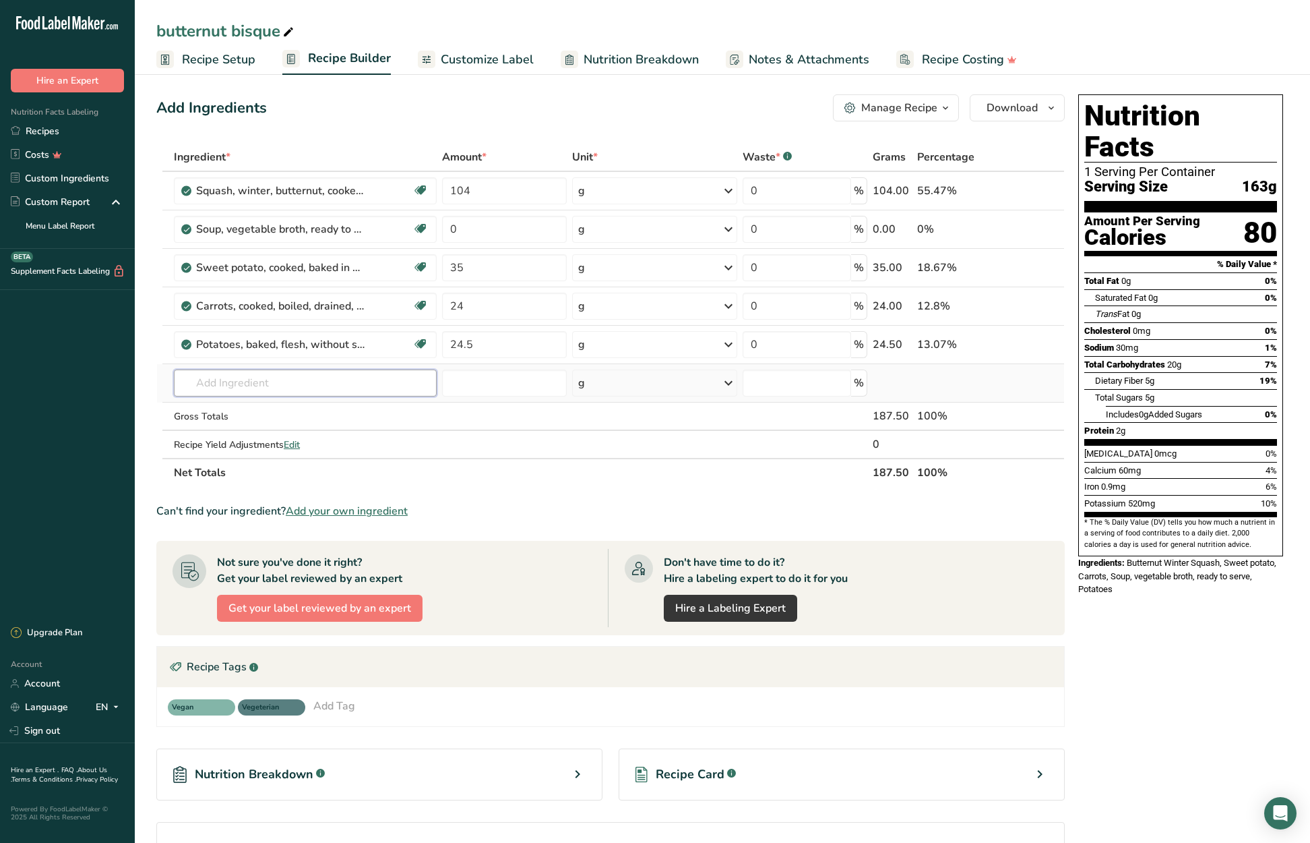
click at [293, 382] on div "Ingredient * Amount * Unit * Waste * .a-a{fill:#347362;}.b-a{fill:#fff;} Grams …" at bounding box center [610, 315] width 909 height 344
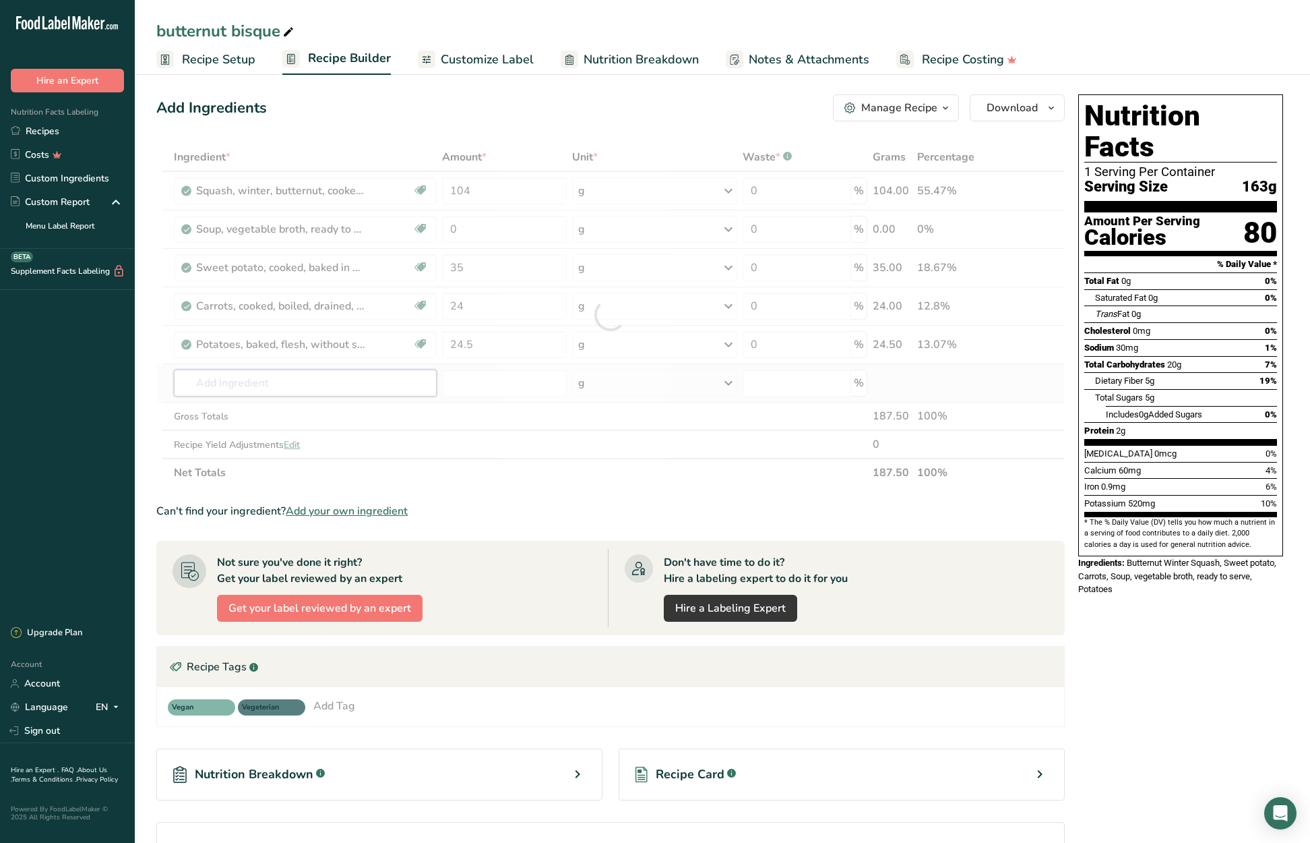
scroll to position [1, 0]
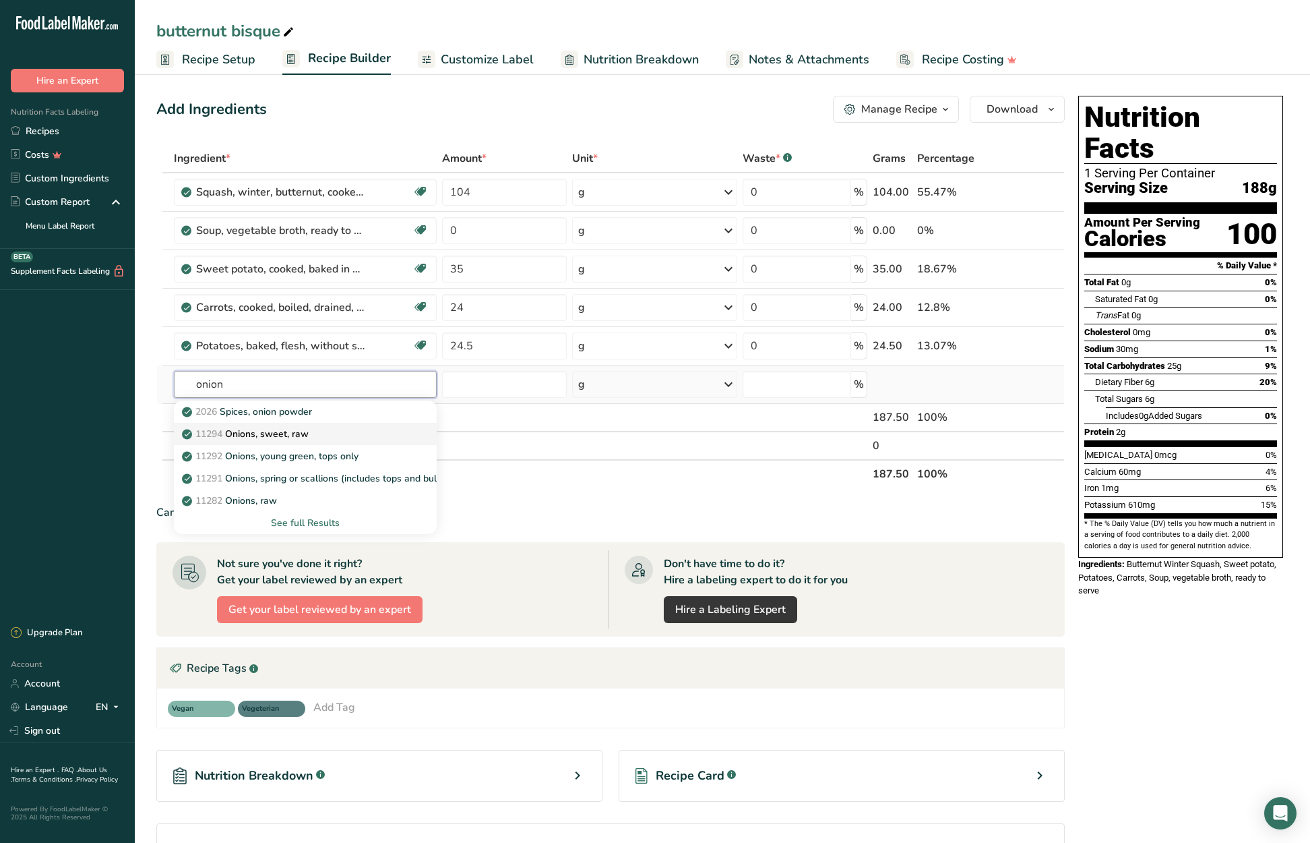
type input "onion"
click at [316, 437] on div "11294 Onions, sweet, raw" at bounding box center [295, 434] width 220 height 14
type input "Onions, sweet, raw"
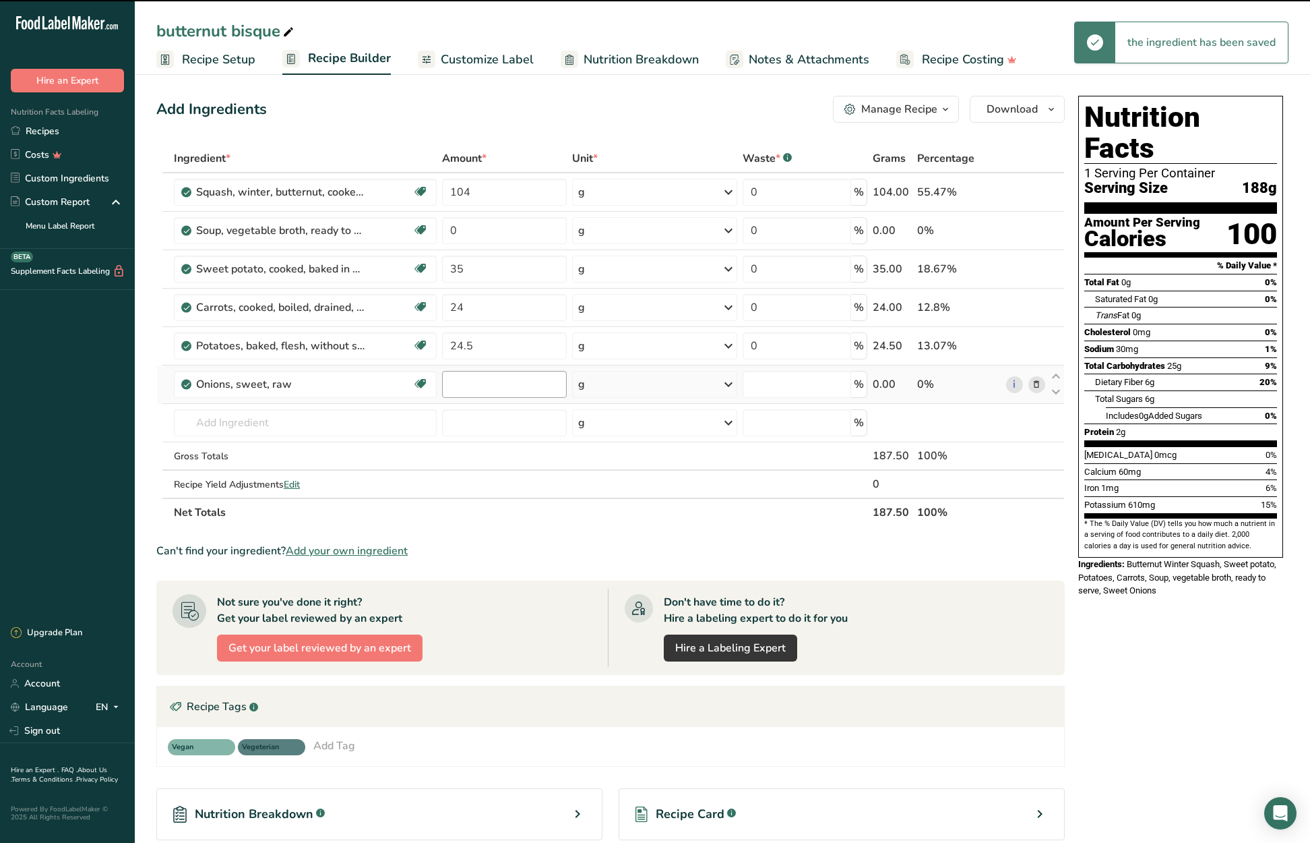
type input "0"
drag, startPoint x: 477, startPoint y: 383, endPoint x: 441, endPoint y: 384, distance: 36.4
click at [441, 384] on td "0" at bounding box center [503, 384] width 129 height 38
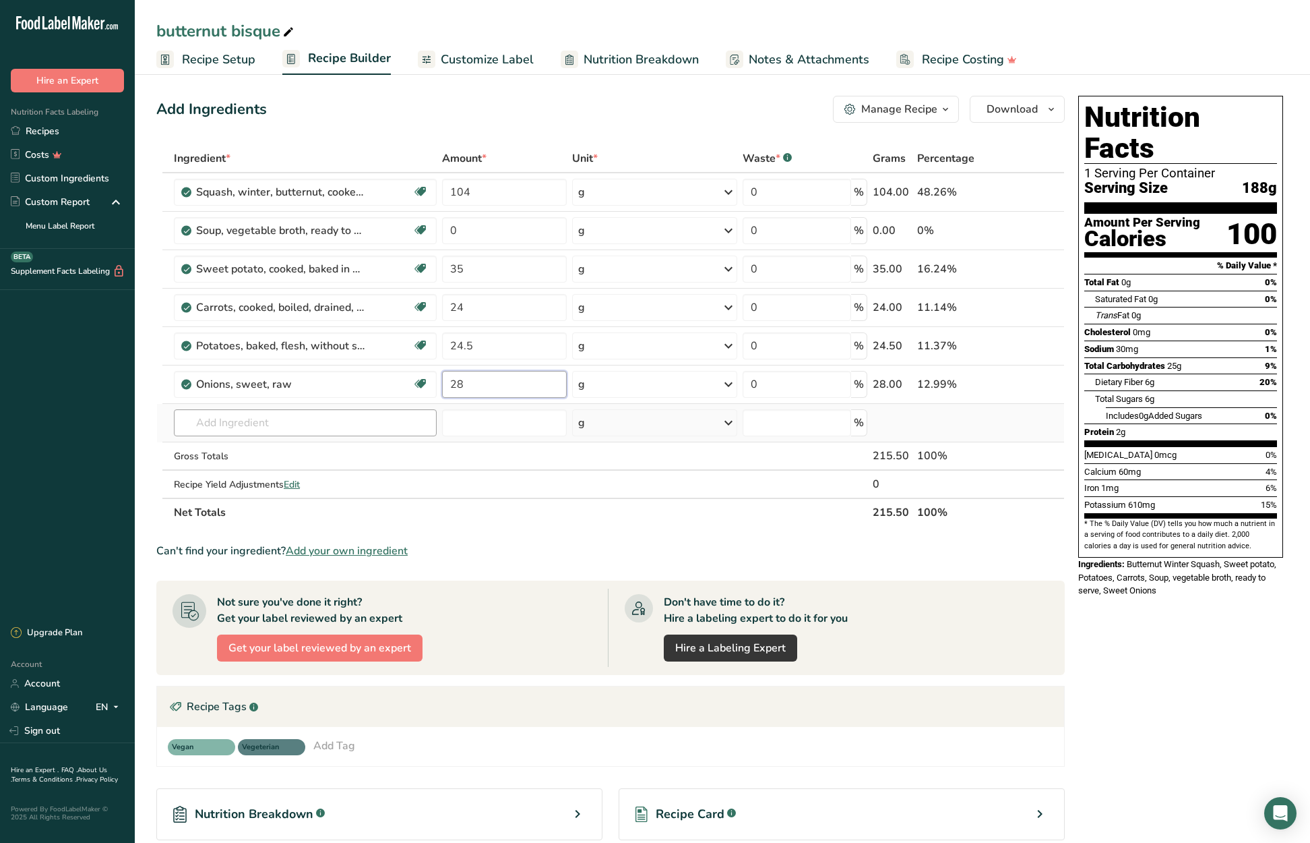
type input "28"
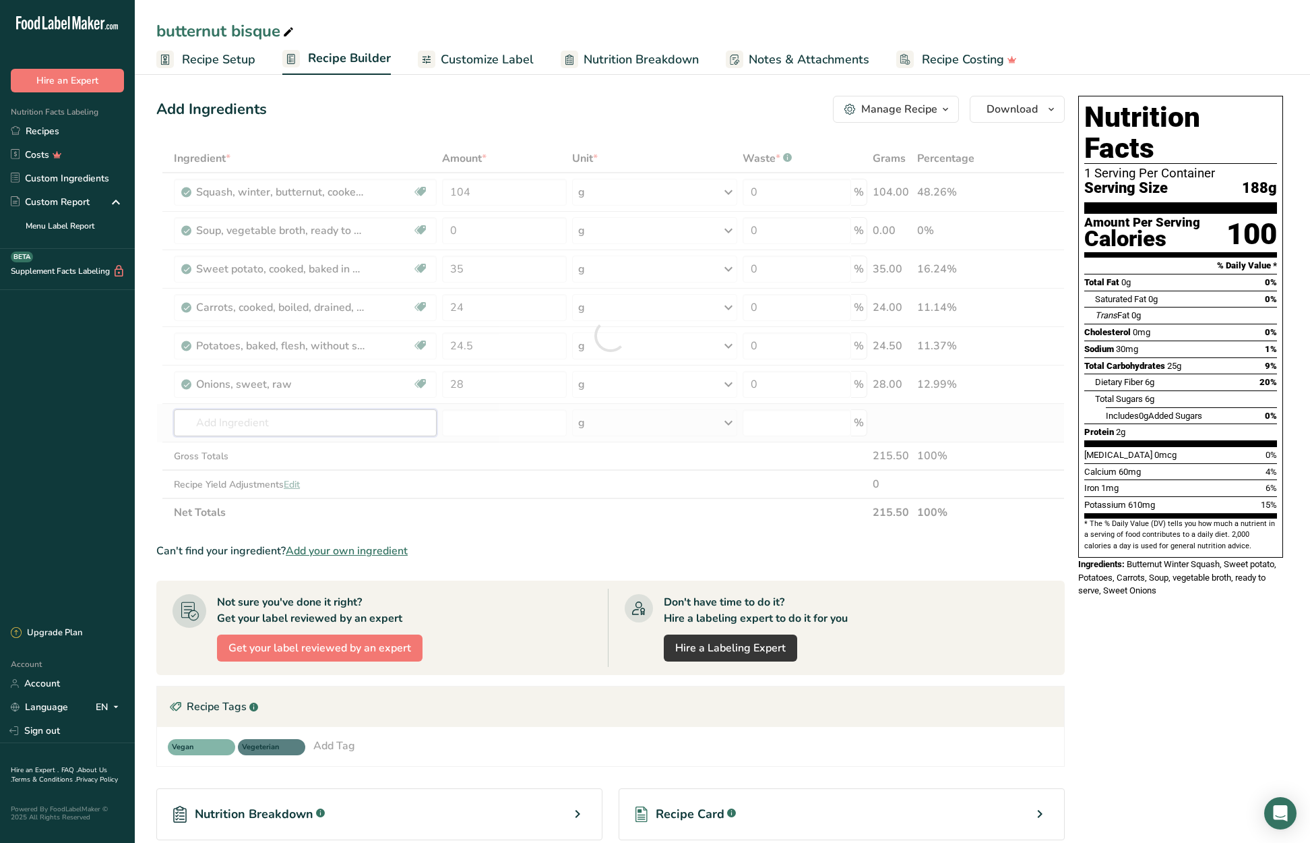
click at [260, 419] on div "Ingredient * Amount * Unit * Waste * .a-a{fill:#347362;}.b-a{fill:#fff;} Grams …" at bounding box center [610, 335] width 909 height 382
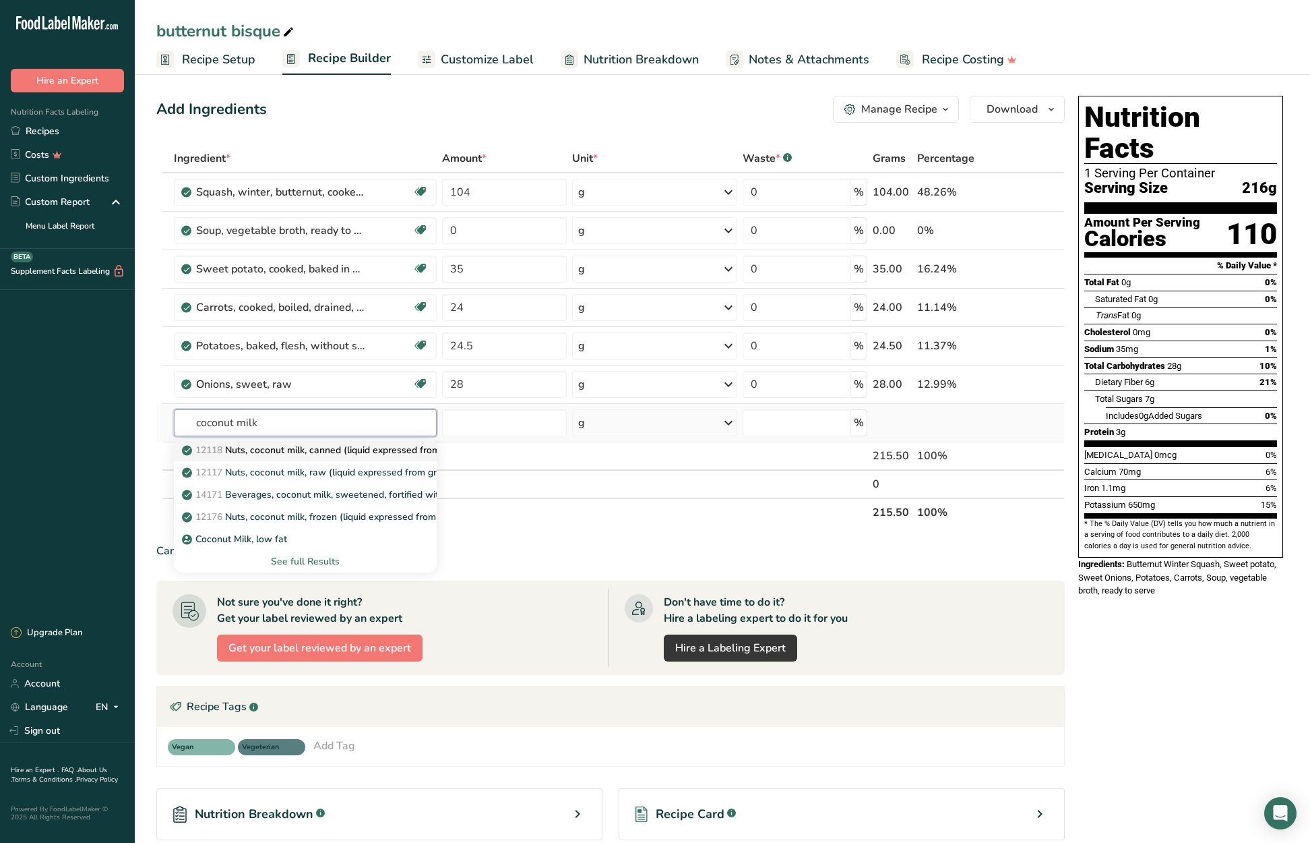
scroll to position [2, 0]
type input "coconut milk"
click at [275, 451] on p "12118 Nuts, coconut milk, canned (liquid expressed from grated meat and water)" at bounding box center [366, 449] width 362 height 14
type input "Nuts, coconut milk, canned (liquid expressed from grated meat and water)"
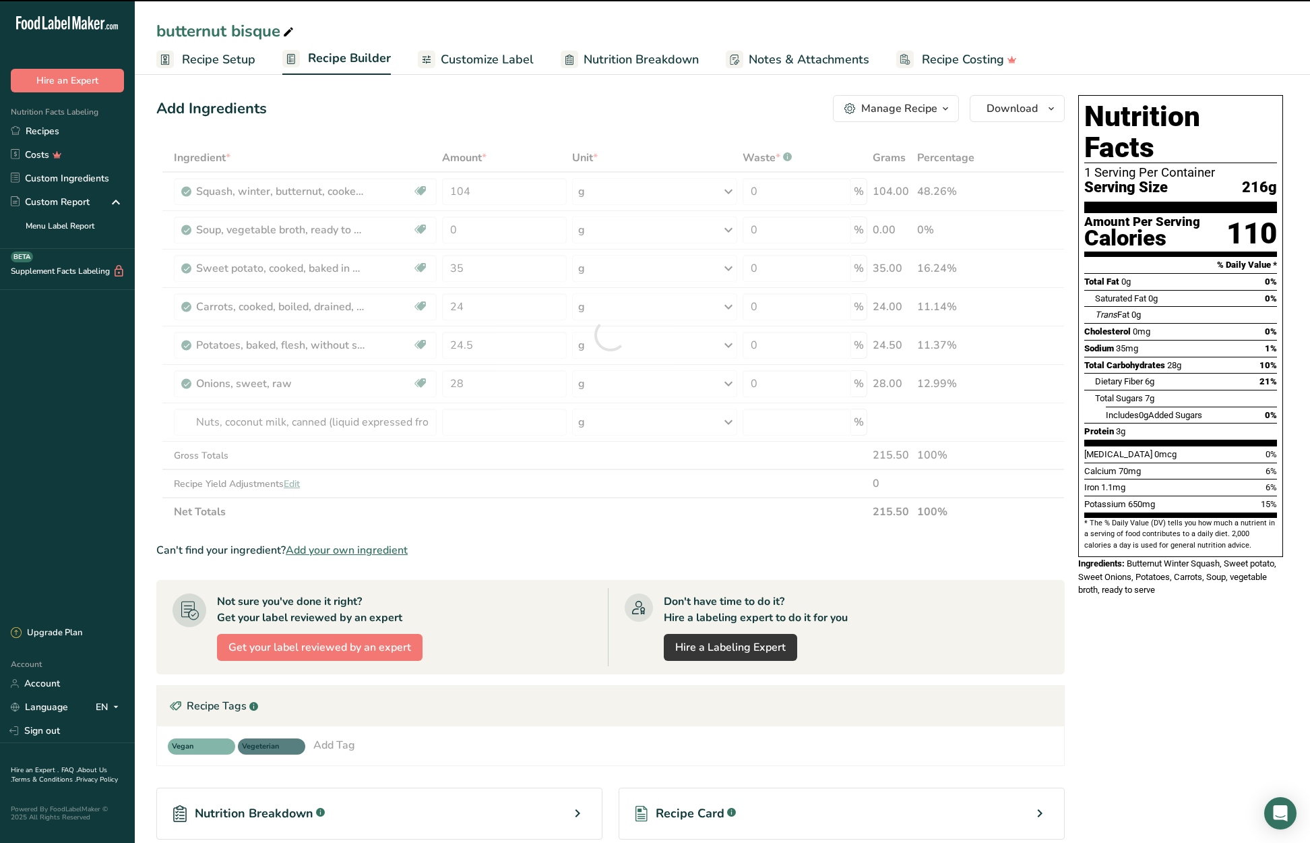
type input "0"
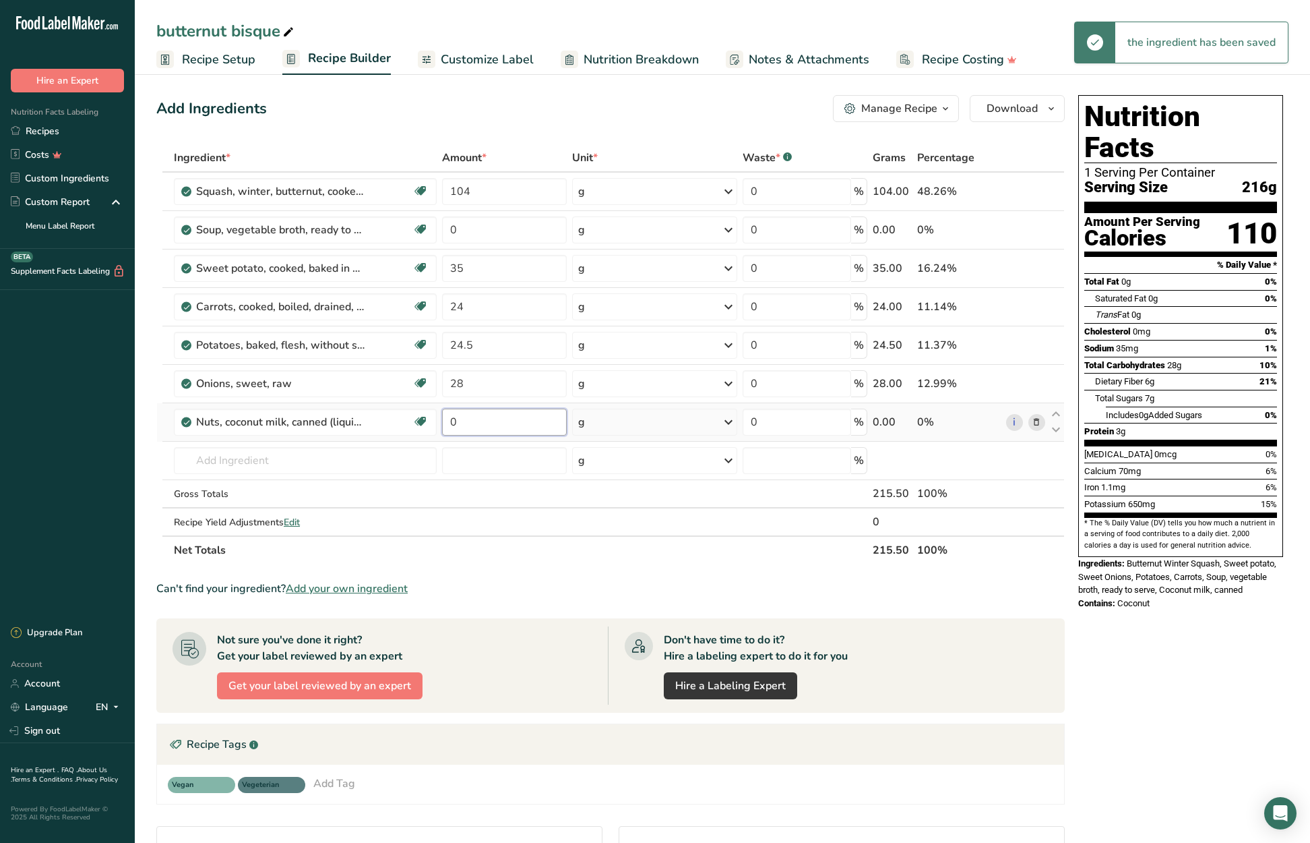
click at [447, 420] on input "0" at bounding box center [504, 421] width 124 height 27
type input "28"
click at [397, 459] on div "Ingredient * Amount * Unit * Waste * .a-a{fill:#347362;}.b-a{fill:#fff;} Grams …" at bounding box center [610, 354] width 909 height 421
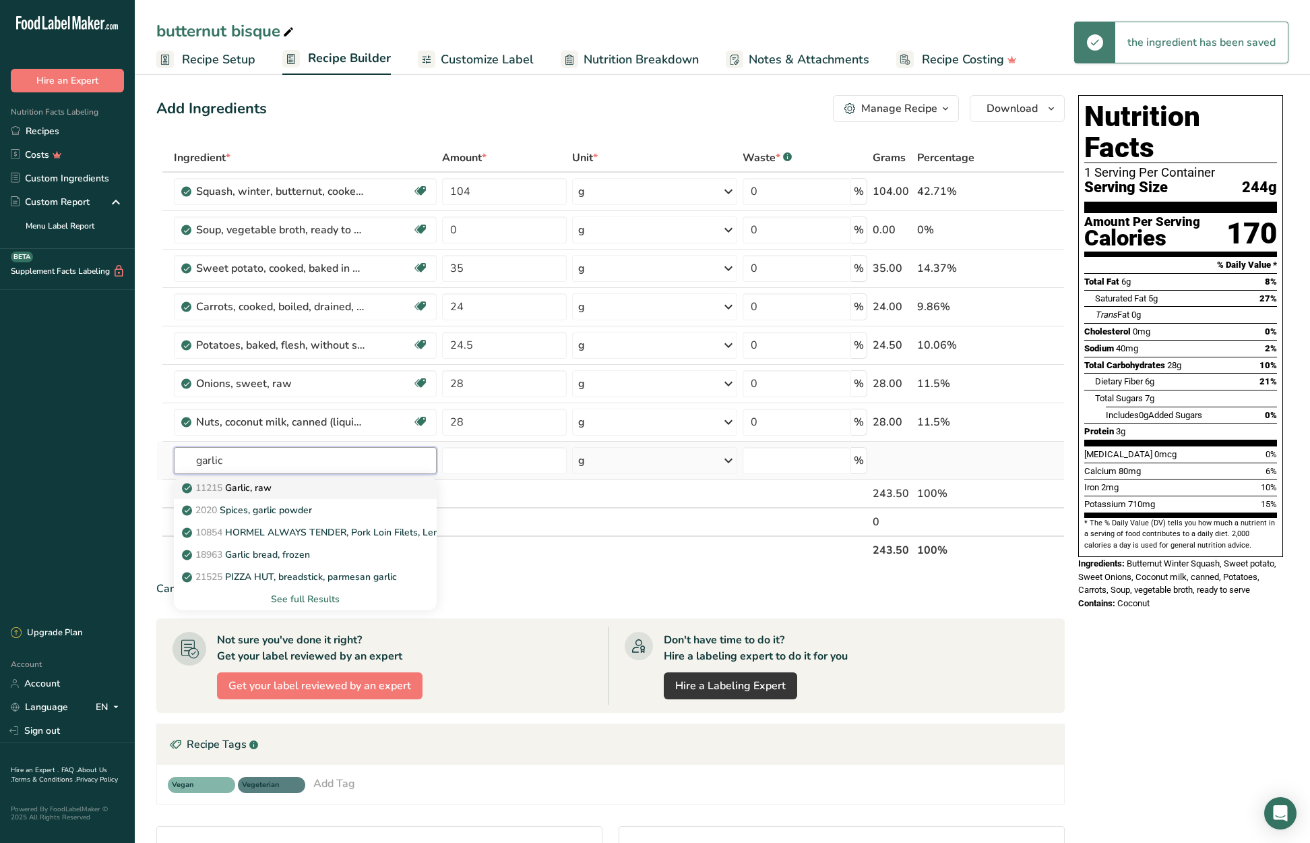
type input "garlic"
drag, startPoint x: 290, startPoint y: 484, endPoint x: 301, endPoint y: 483, distance: 10.9
click at [301, 483] on div "11215 Garlic, raw" at bounding box center [295, 488] width 220 height 14
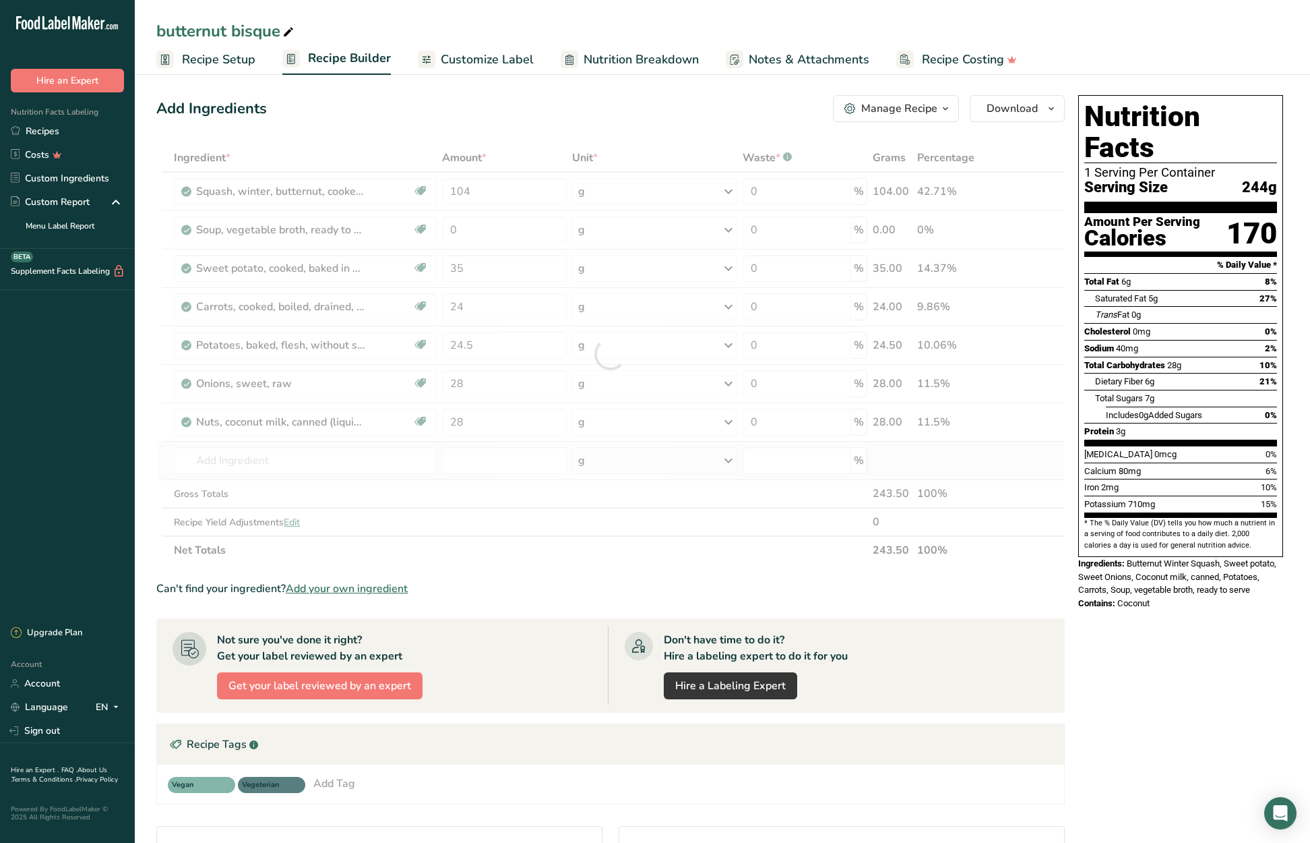
type input "Garlic, raw"
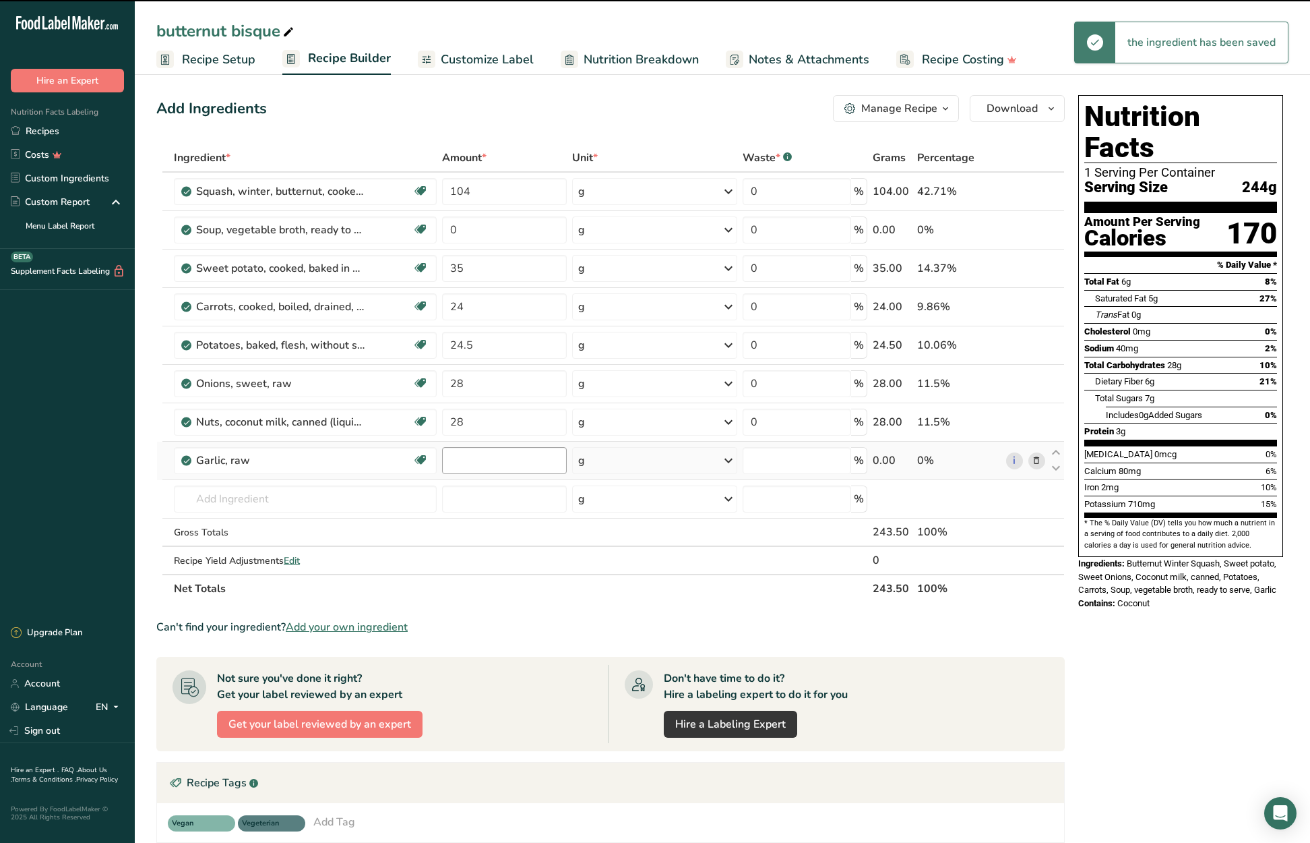
type input "0"
click at [442, 462] on input "0" at bounding box center [504, 460] width 124 height 27
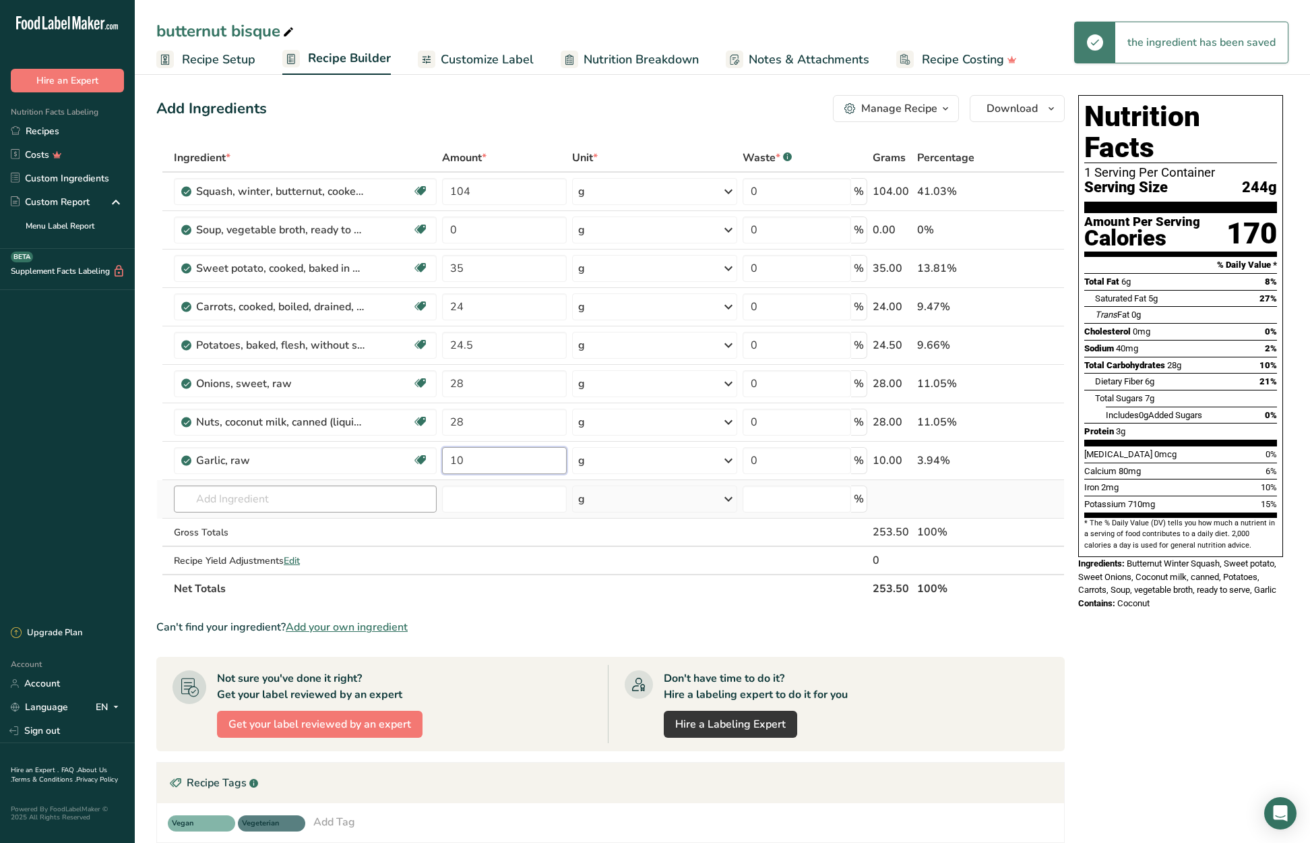
type input "10"
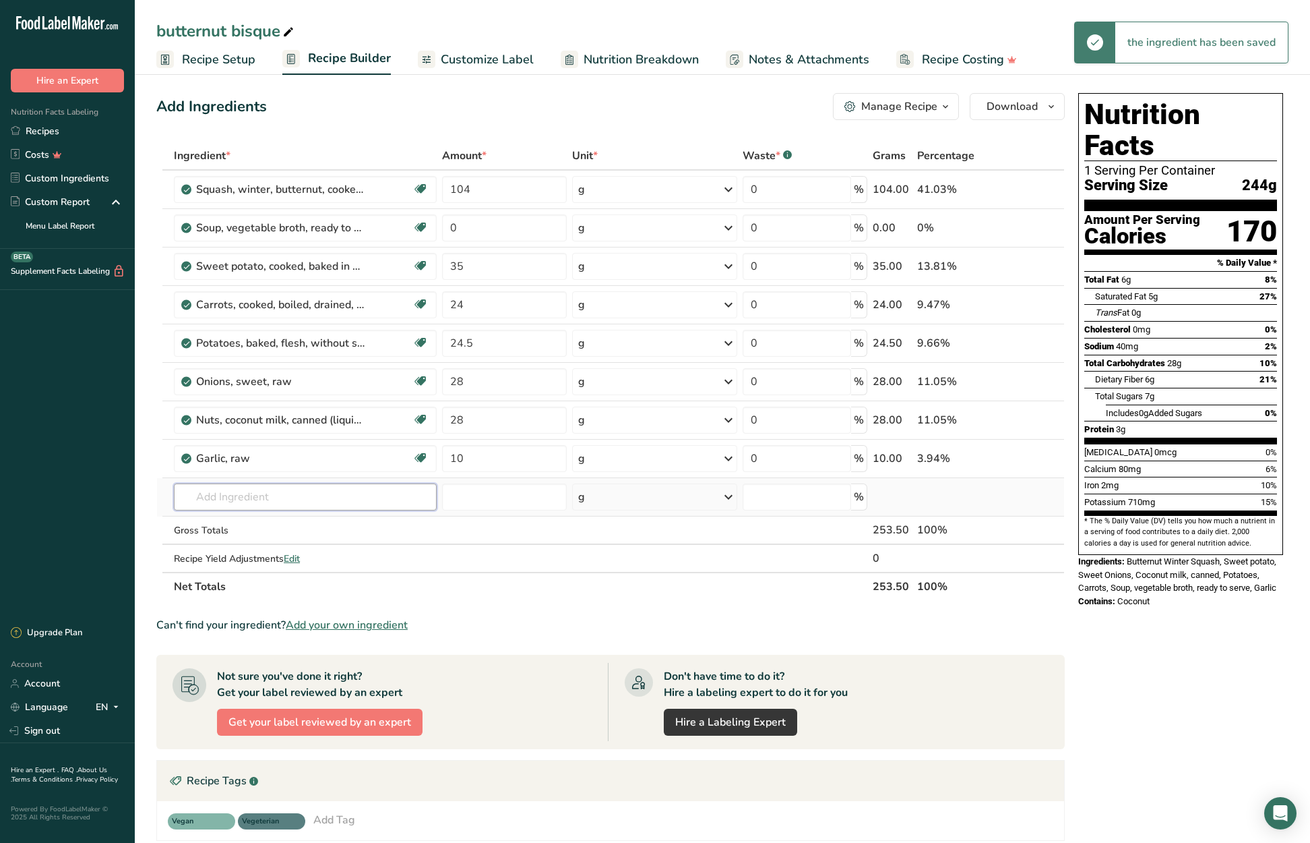
click at [345, 500] on div "Ingredient * Amount * Unit * Waste * .a-a{fill:#347362;}.b-a{fill:#fff;} Grams …" at bounding box center [610, 371] width 909 height 459
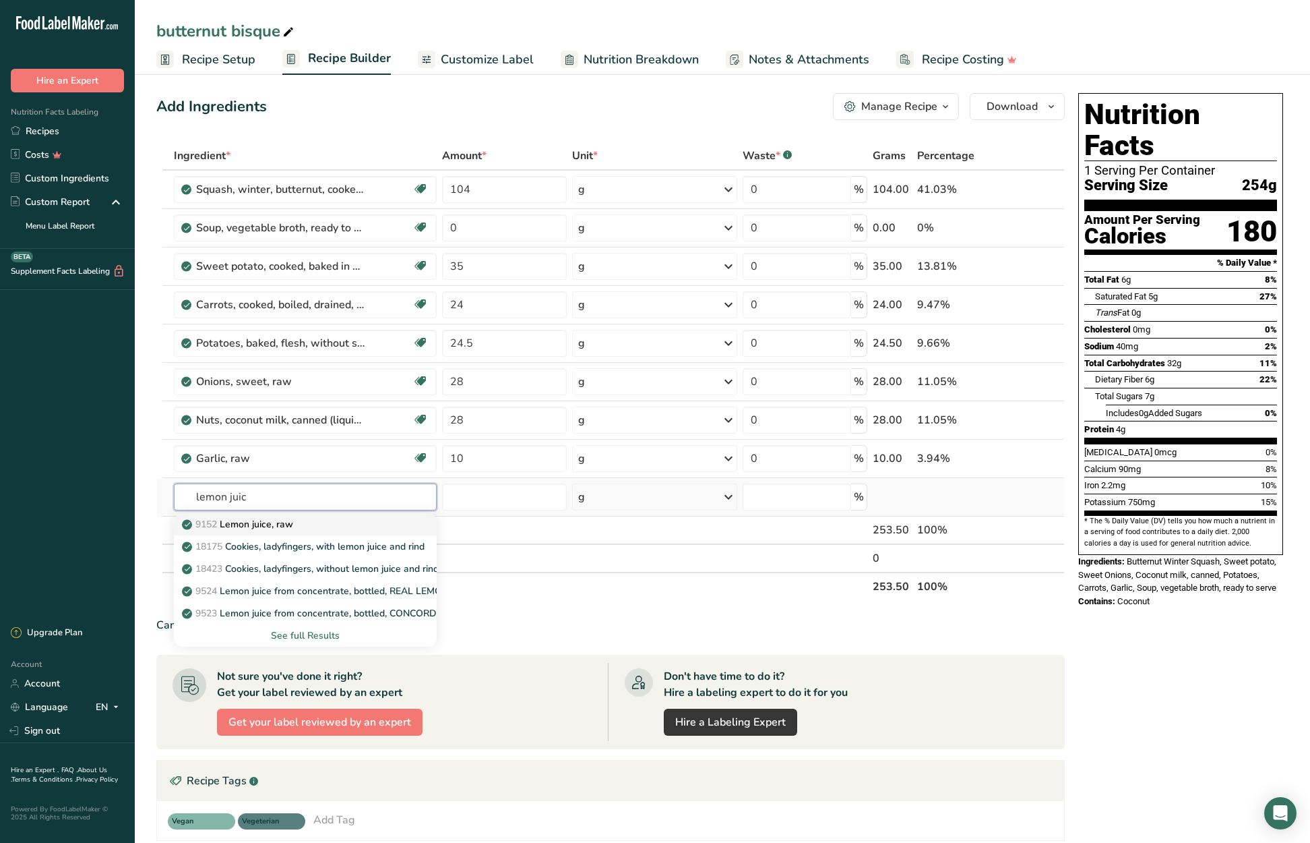
type input "lemon juic"
click at [321, 524] on div "9152 Lemon juice, raw" at bounding box center [295, 524] width 220 height 14
type input "Lemon juice, raw"
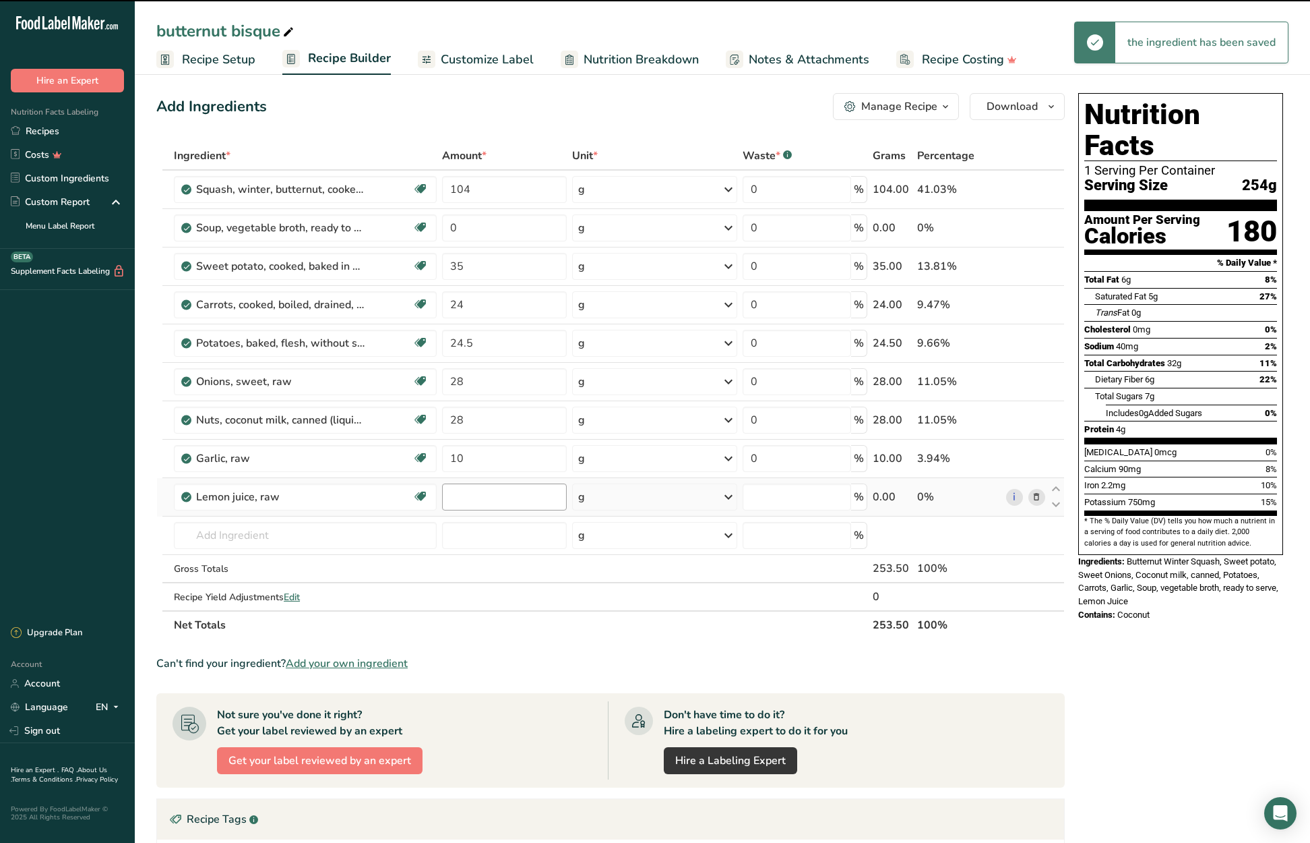
type input "0"
drag, startPoint x: 471, startPoint y: 493, endPoint x: 441, endPoint y: 492, distance: 30.3
click at [441, 492] on td "0" at bounding box center [503, 497] width 129 height 38
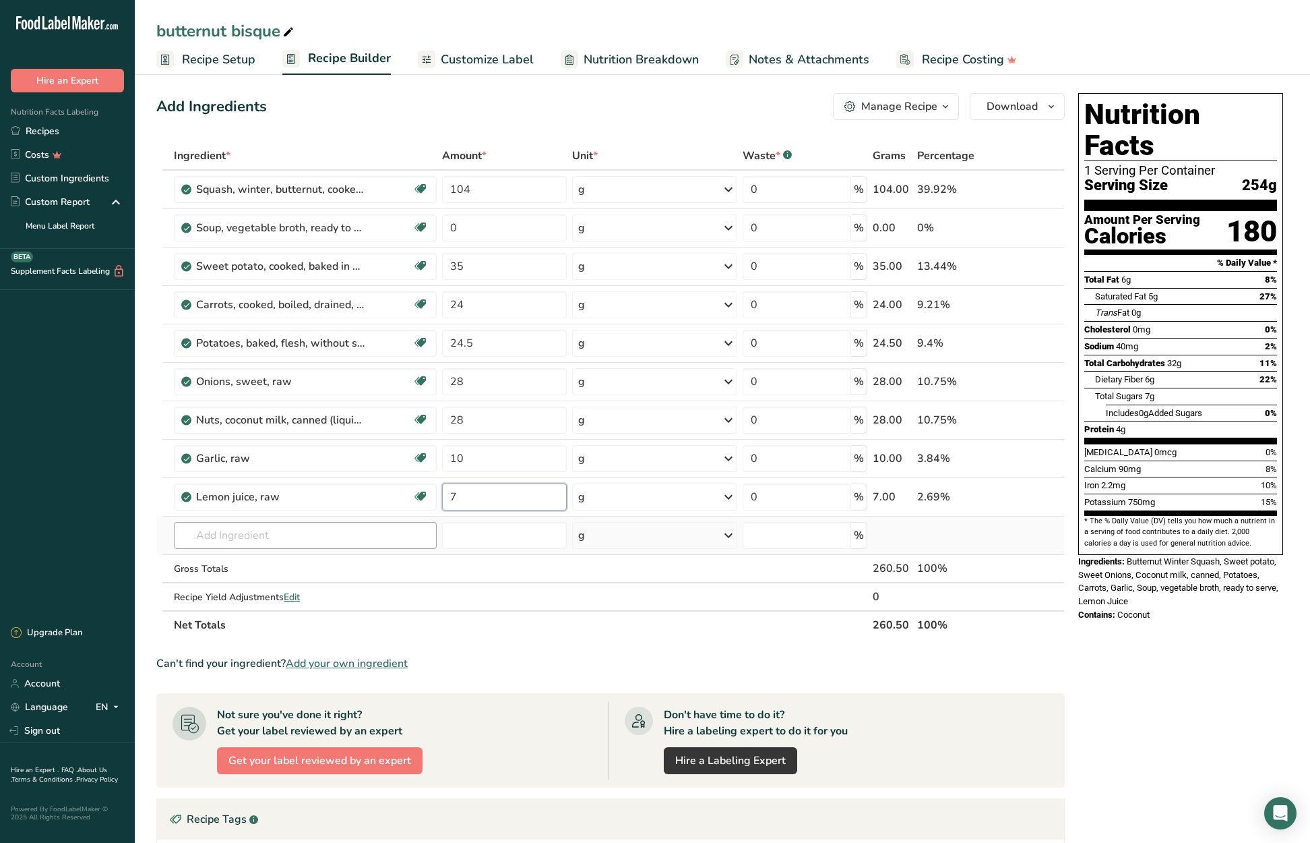
type input "7"
click at [276, 535] on div "Ingredient * Amount * Unit * Waste * .a-a{fill:#347362;}.b-a{fill:#fff;} Grams …" at bounding box center [610, 390] width 909 height 497
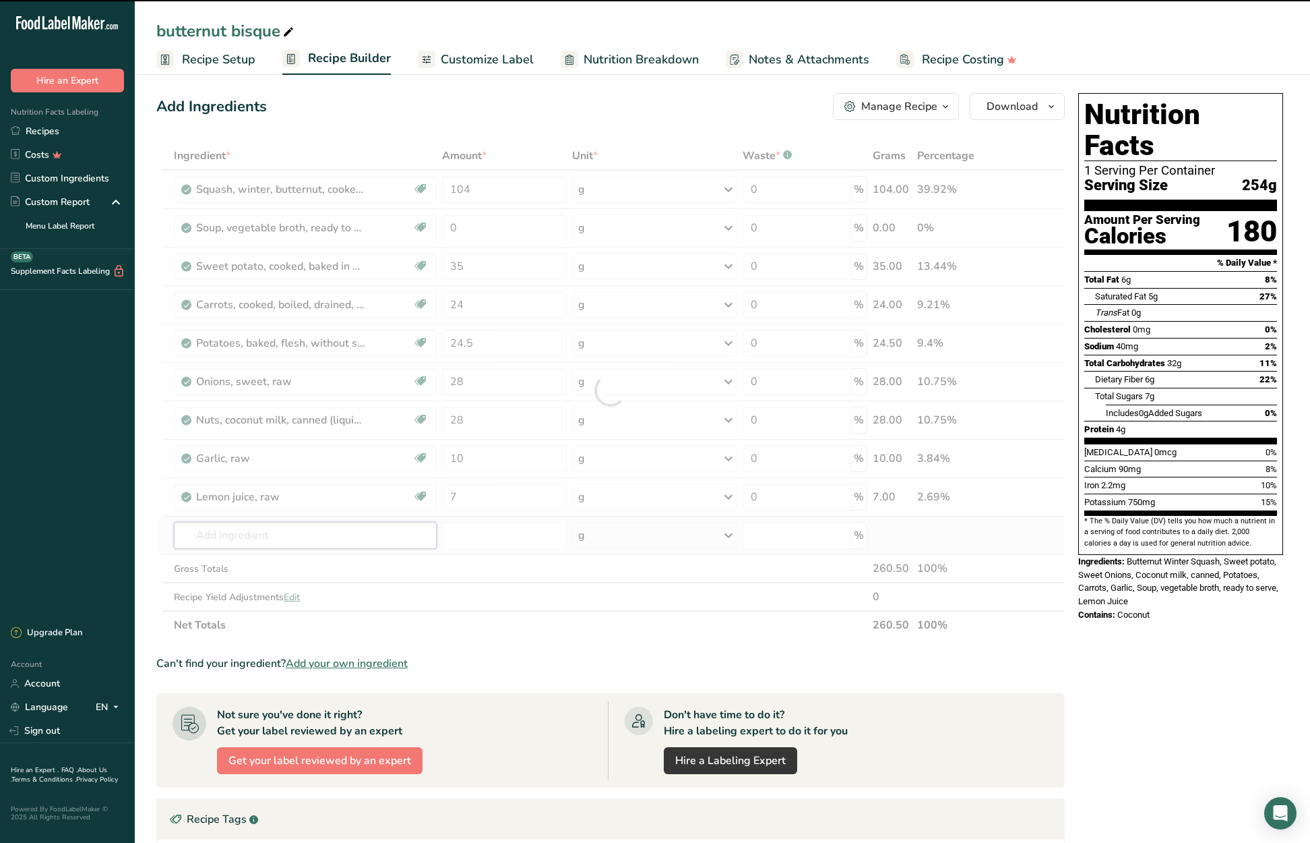
type input "s"
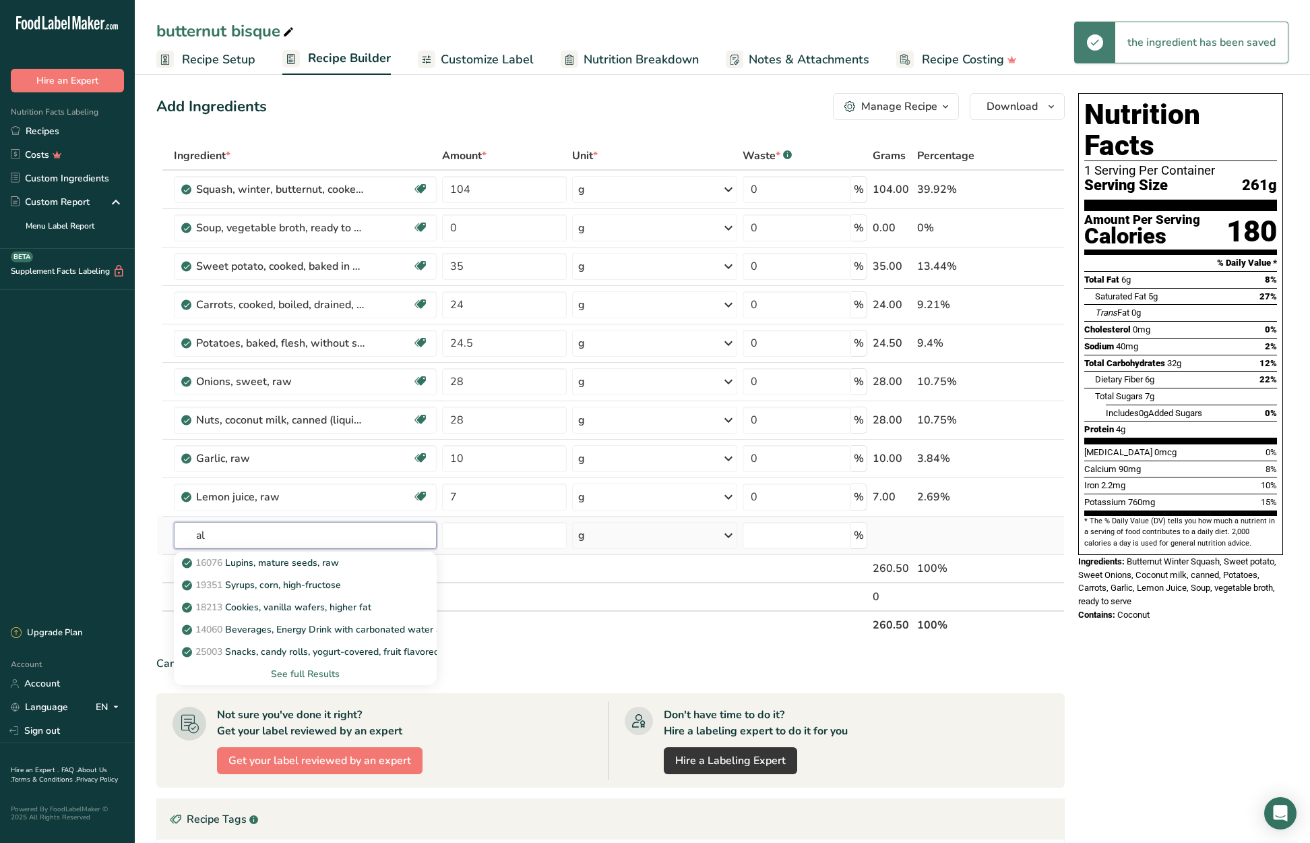
type input "a"
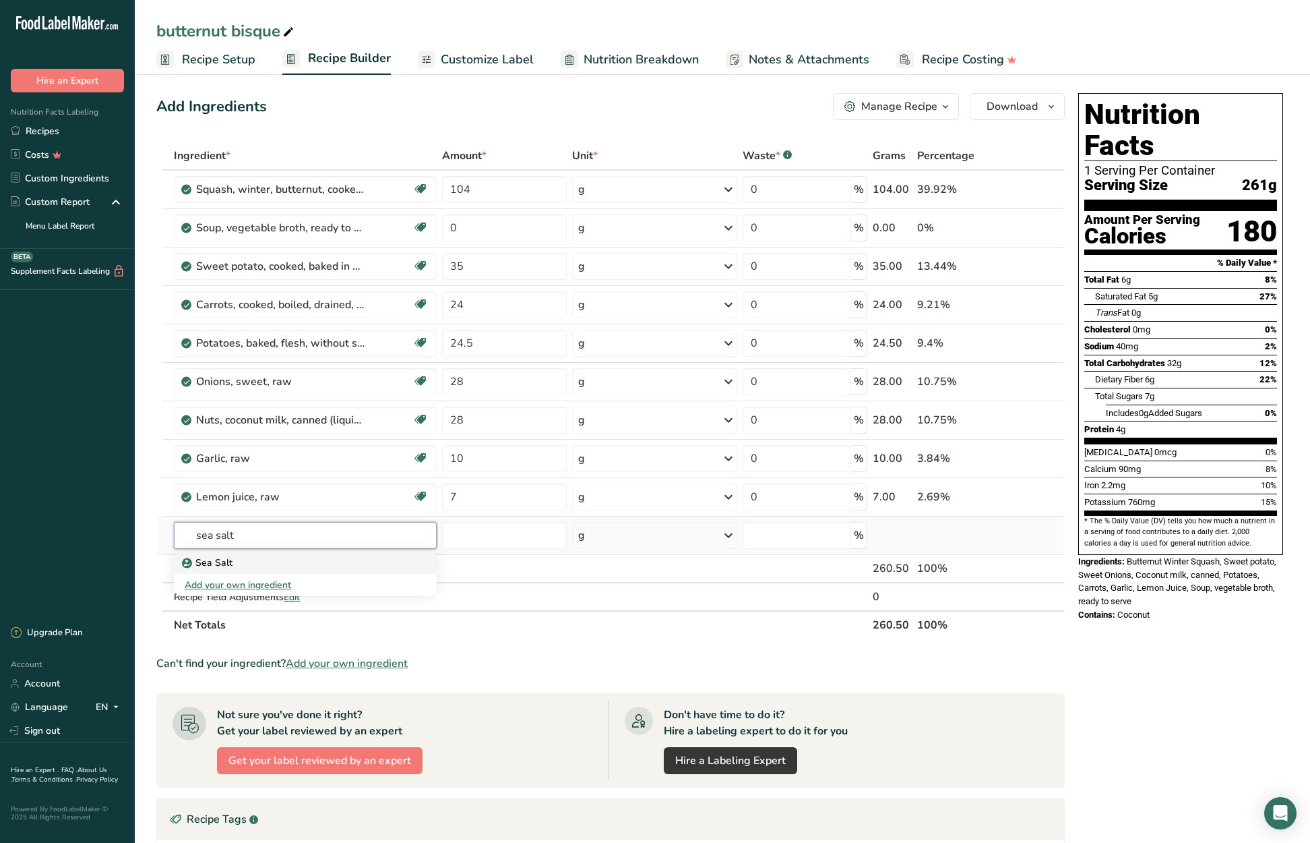
type input "sea salt"
click at [246, 563] on div "Sea Salt" at bounding box center [295, 562] width 220 height 14
type input "Sea Salt"
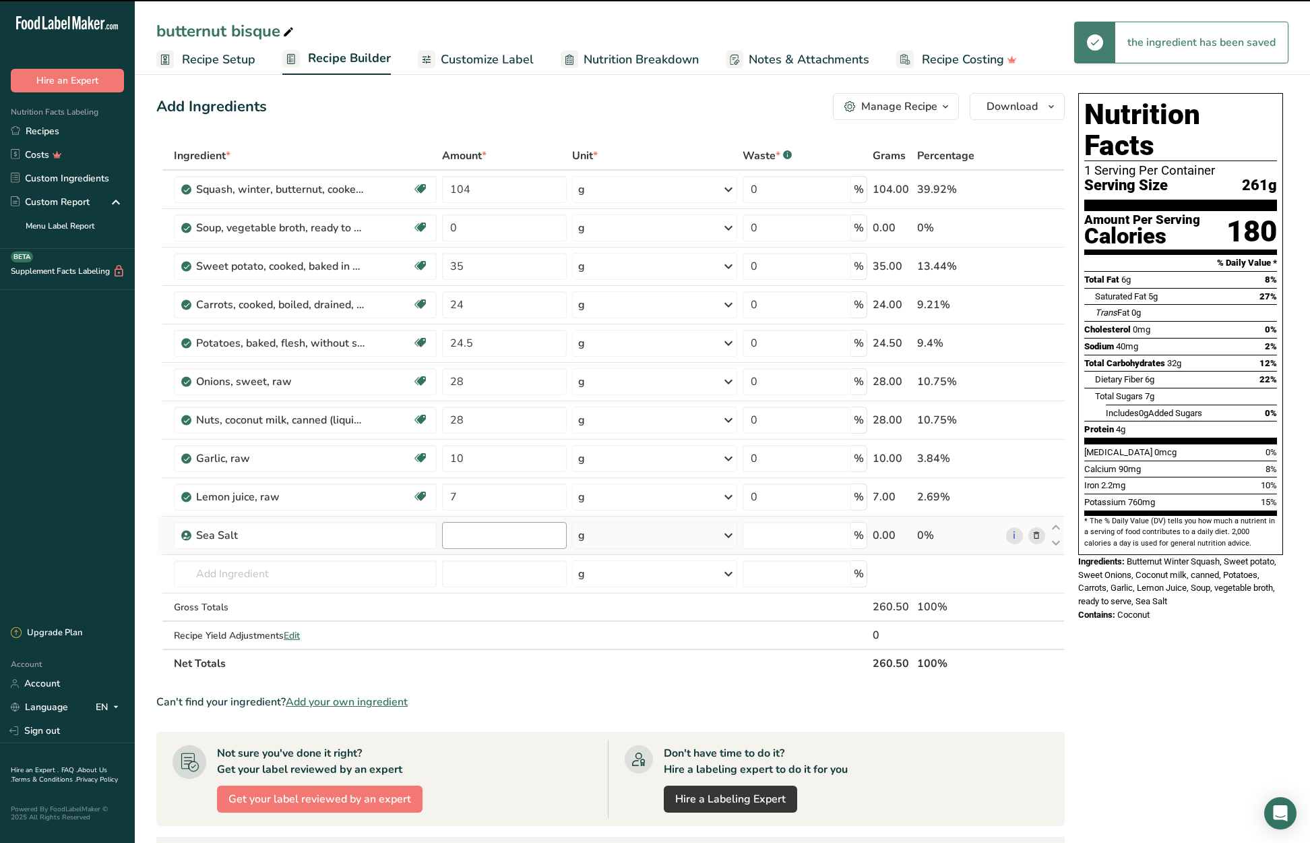
type input "0"
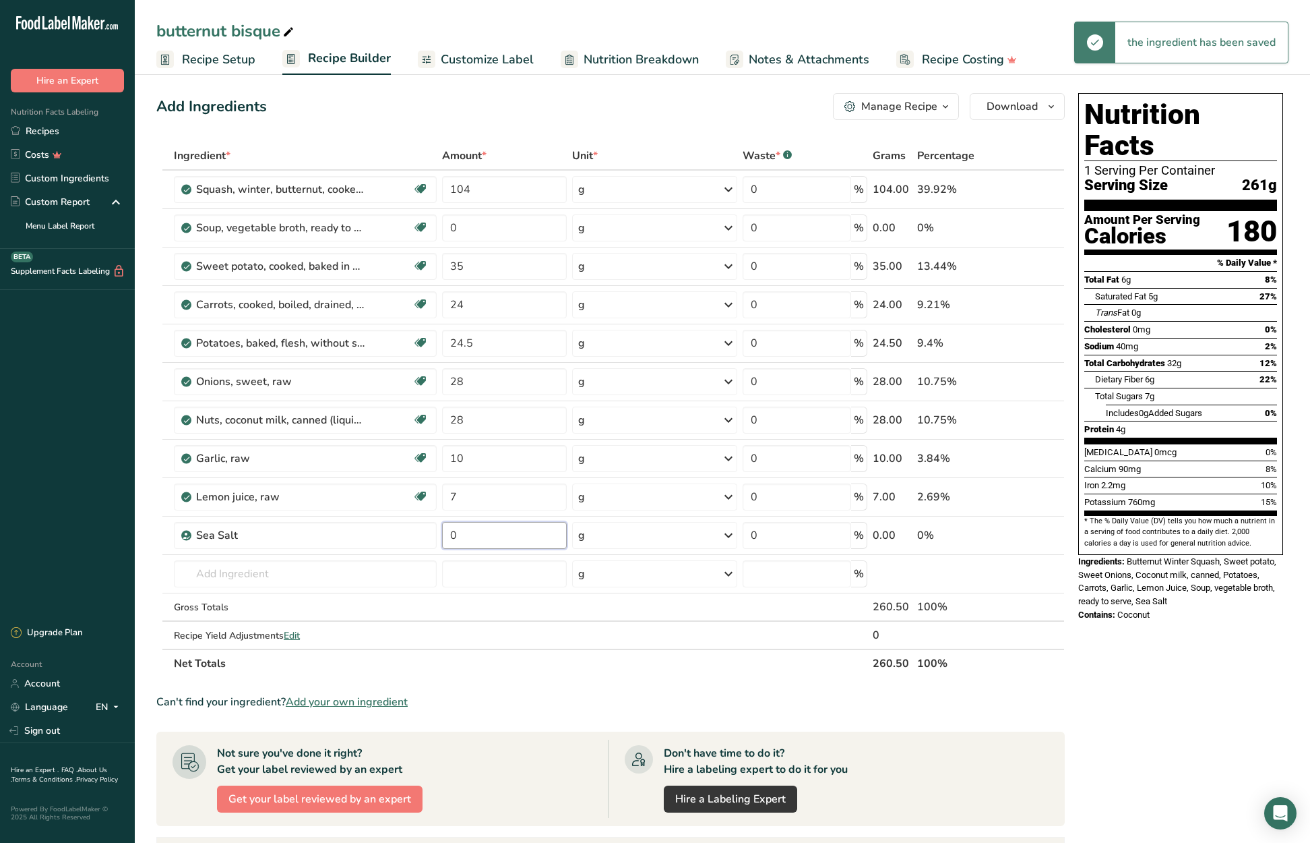
drag, startPoint x: 466, startPoint y: 534, endPoint x: 438, endPoint y: 532, distance: 27.7
click at [438, 532] on tr "Sea Salt 0 g Weight Units g kg mg See more Volume Units l Volume units require …" at bounding box center [610, 535] width 907 height 38
type input "7"
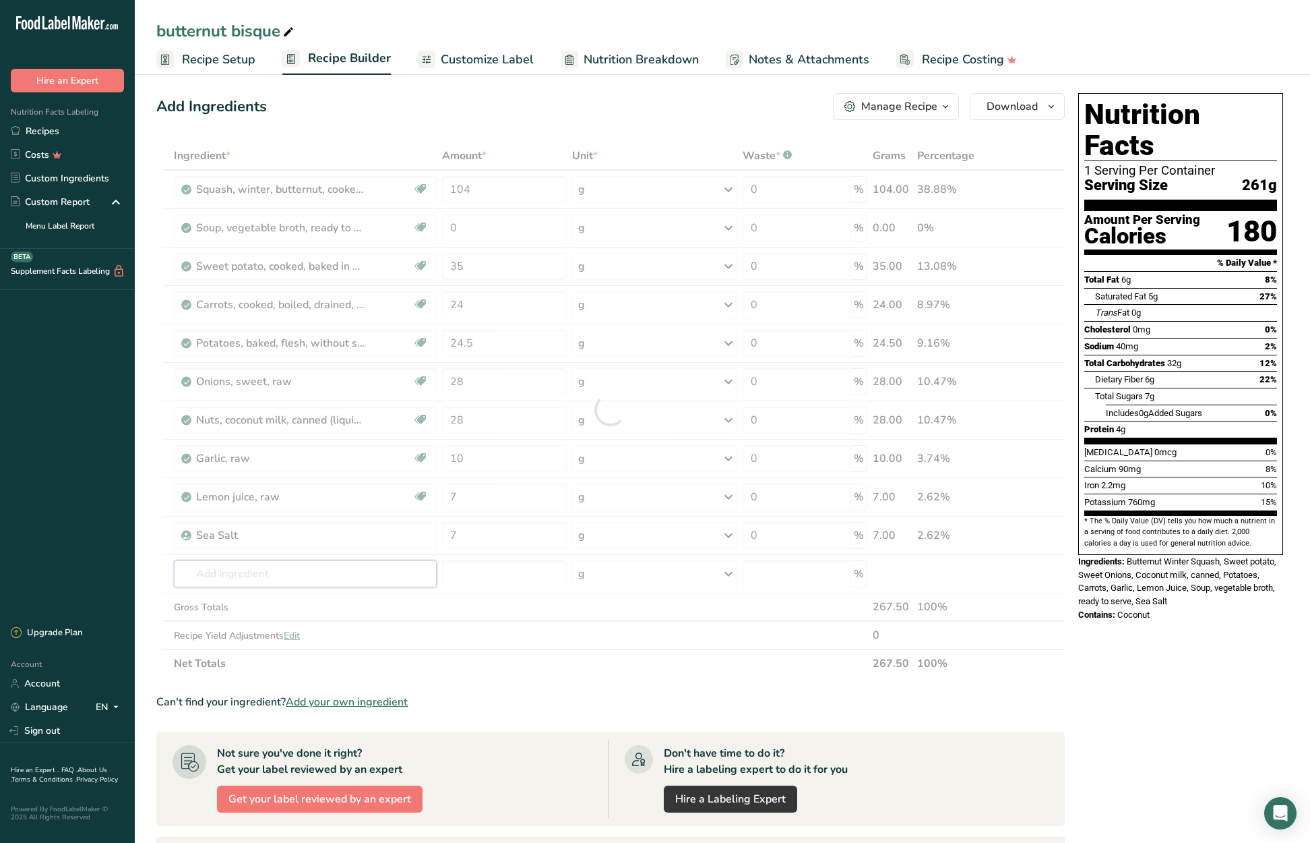
drag, startPoint x: 335, startPoint y: 568, endPoint x: 351, endPoint y: 547, distance: 27.0
click at [336, 568] on div "Ingredient * Amount * Unit * Waste * .a-a{fill:#347362;}.b-a{fill:#fff;} Grams …" at bounding box center [610, 410] width 909 height 536
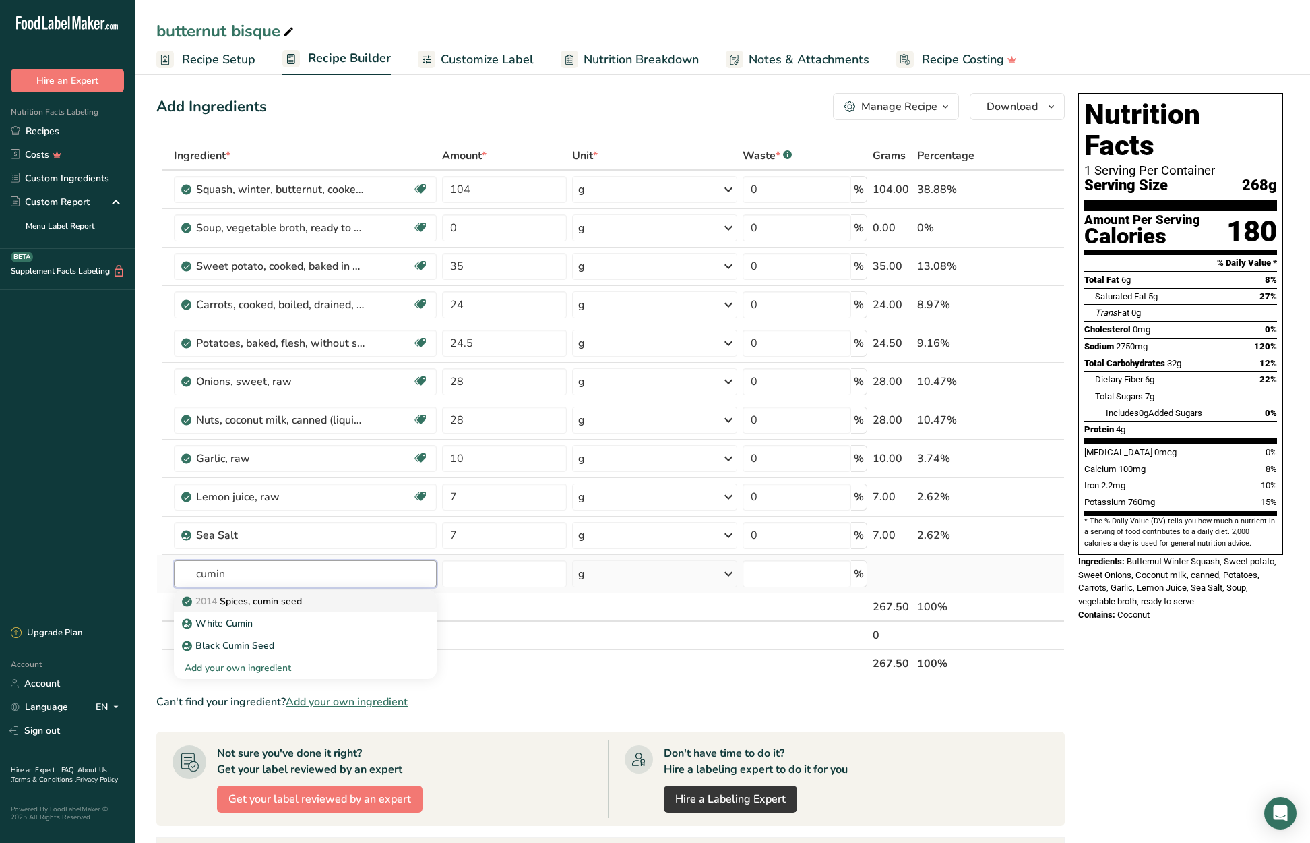
type input "cumin"
click at [302, 602] on p "2014 Spices, cumin seed" at bounding box center [243, 601] width 117 height 14
type input "Spices, cumin seed"
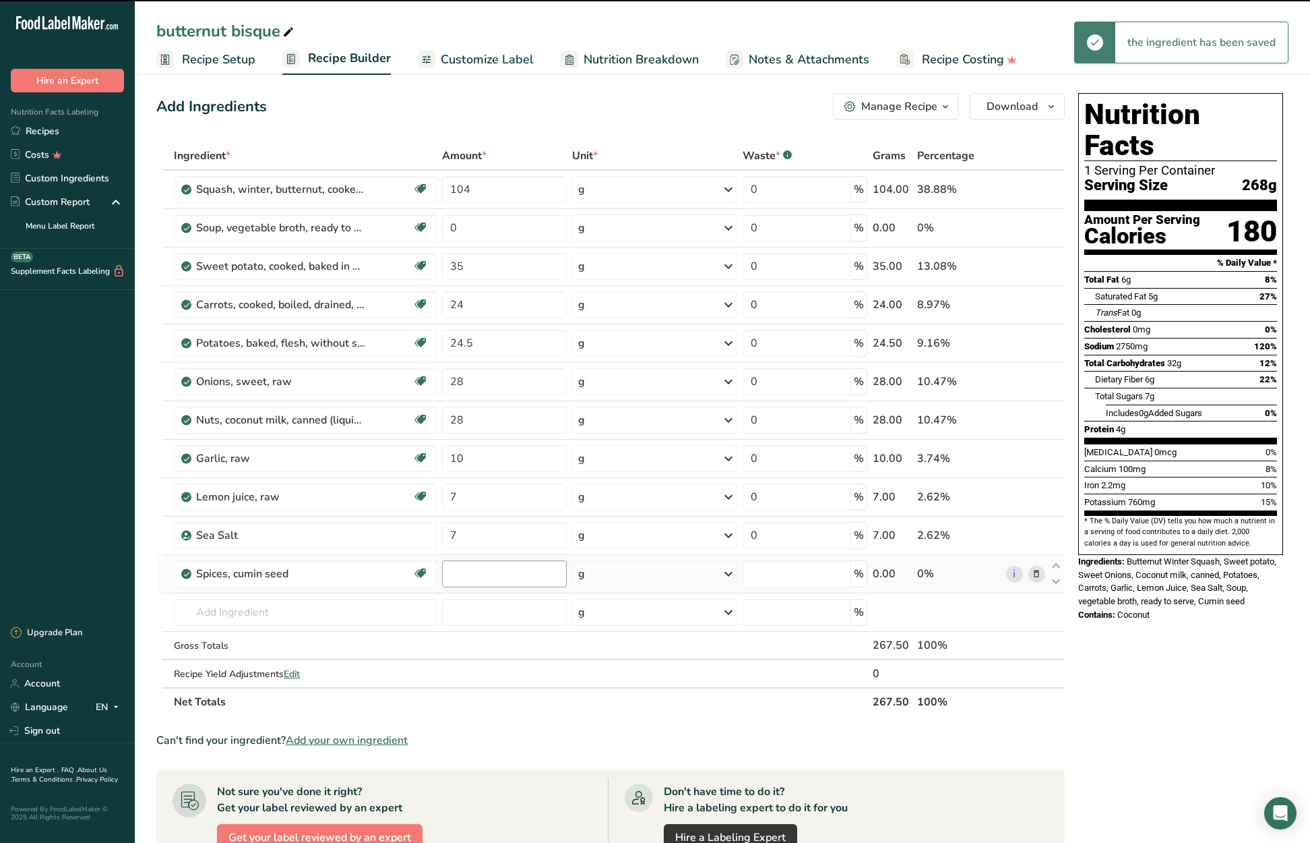
type input "0"
drag, startPoint x: 467, startPoint y: 574, endPoint x: 440, endPoint y: 575, distance: 27.0
click at [440, 575] on td "0" at bounding box center [503, 574] width 129 height 38
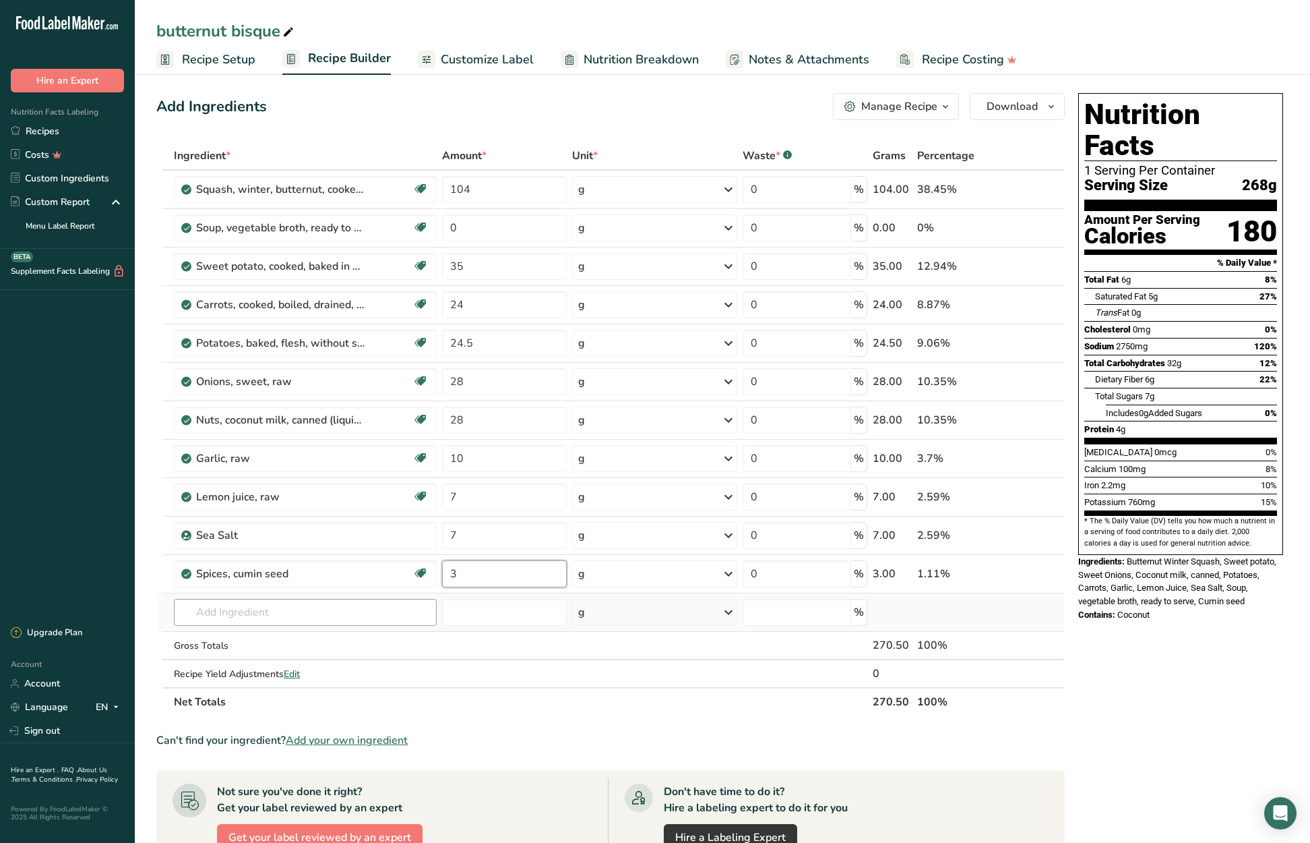
type input "3"
click at [249, 611] on div "Ingredient * Amount * Unit * Waste * .a-a{fill:#347362;}.b-a{fill:#fff;} Grams …" at bounding box center [610, 429] width 909 height 574
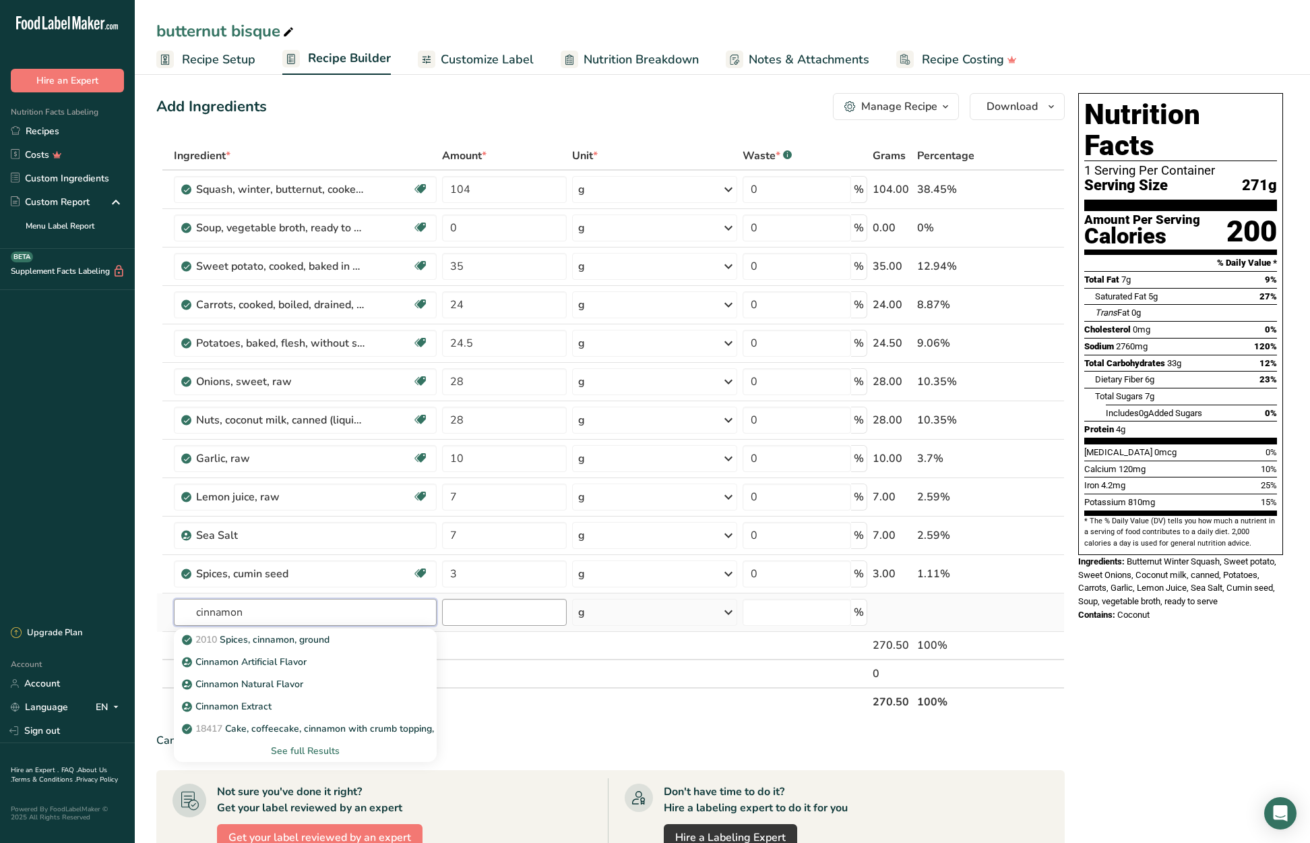
type input "cinnamon"
click at [476, 617] on input "number" at bounding box center [504, 612] width 124 height 27
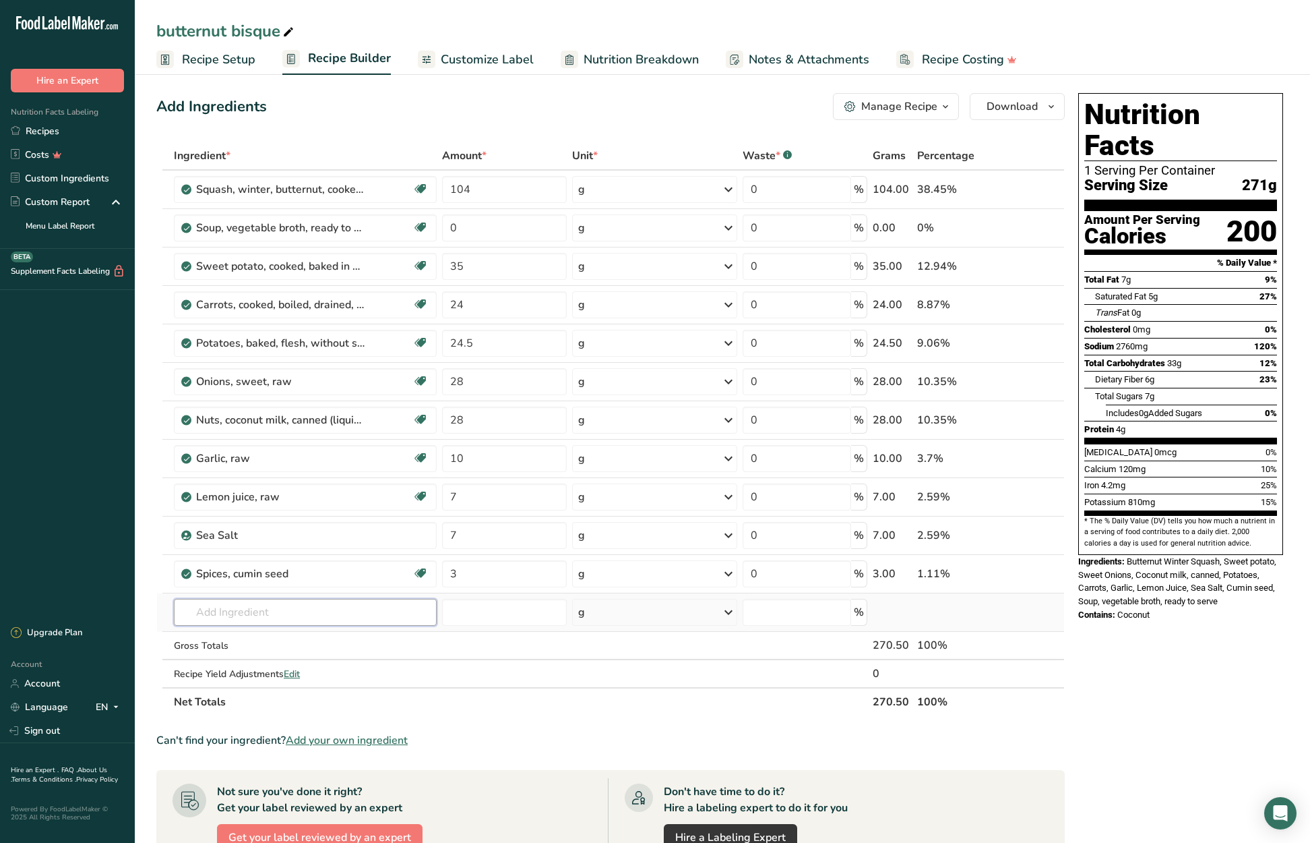
click at [237, 613] on input "text" at bounding box center [305, 612] width 263 height 27
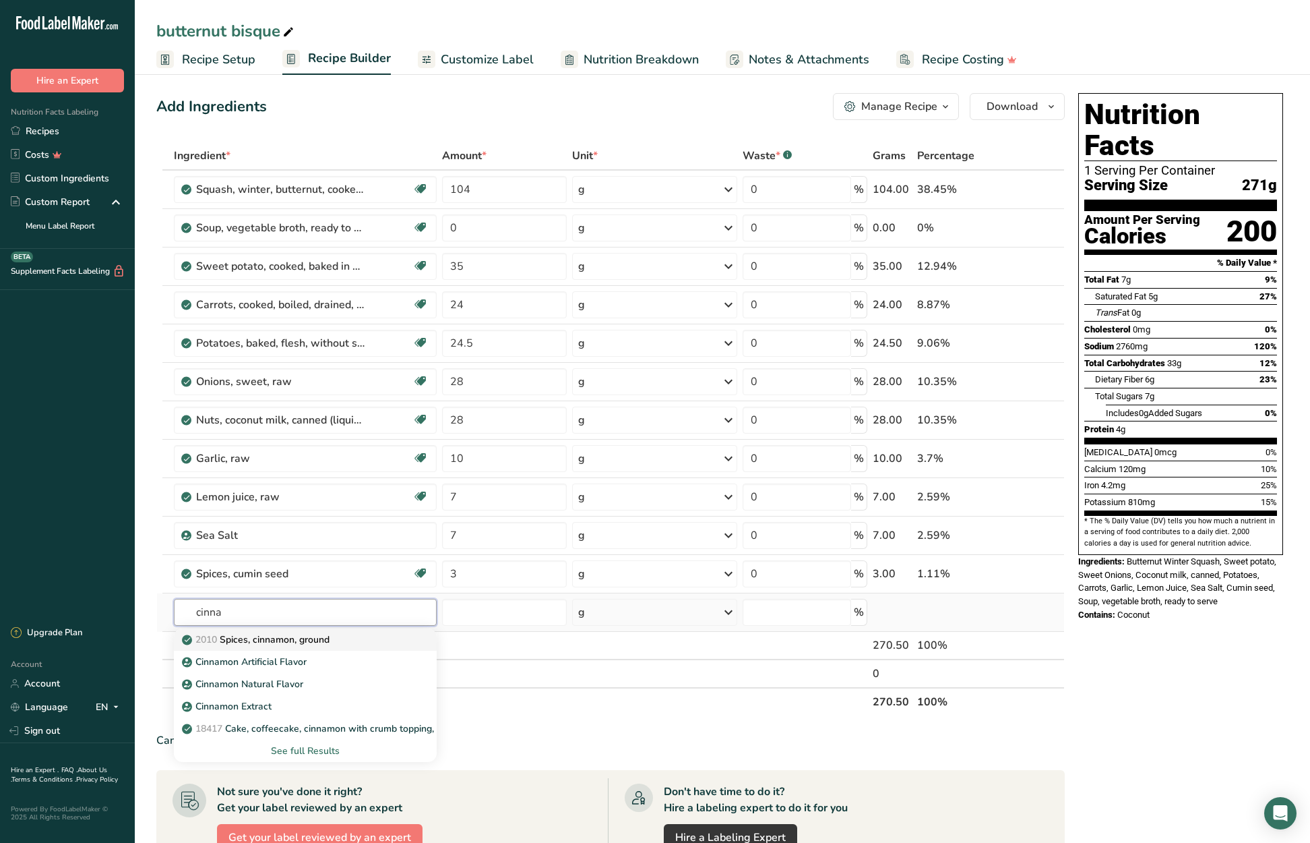
type input "Spices, cinnamon, ground"
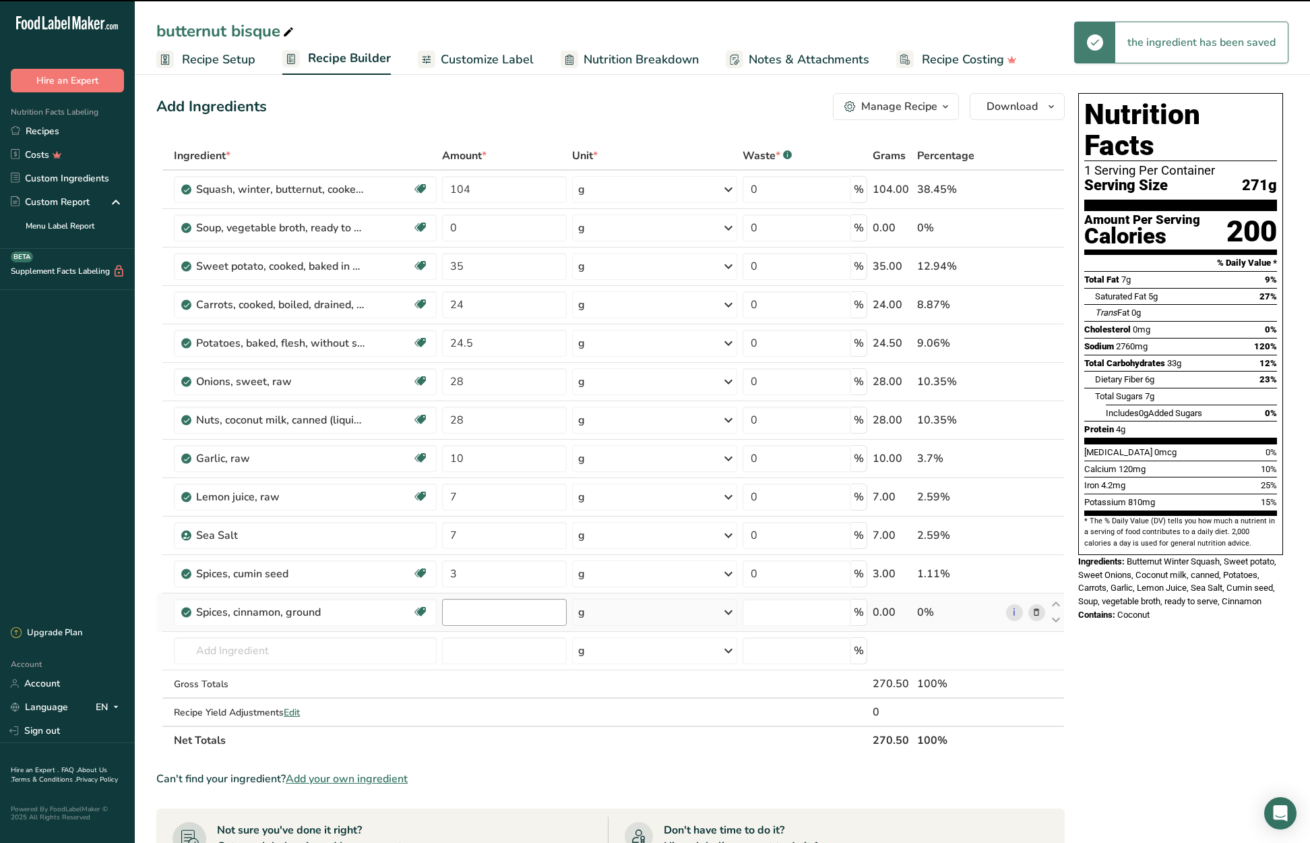
type input "0"
drag, startPoint x: 466, startPoint y: 611, endPoint x: 442, endPoint y: 611, distance: 24.3
click at [442, 611] on input "0" at bounding box center [504, 612] width 124 height 27
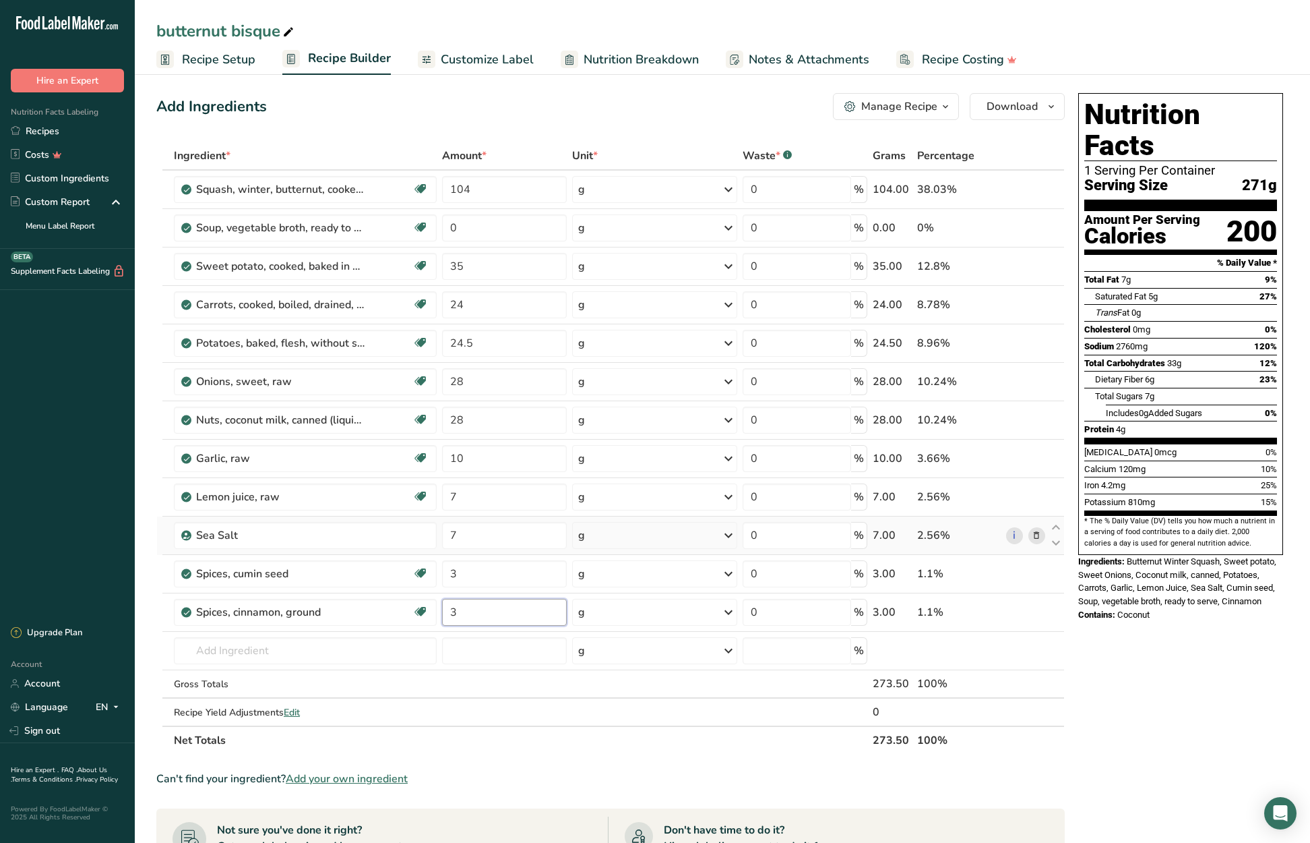
type input "3"
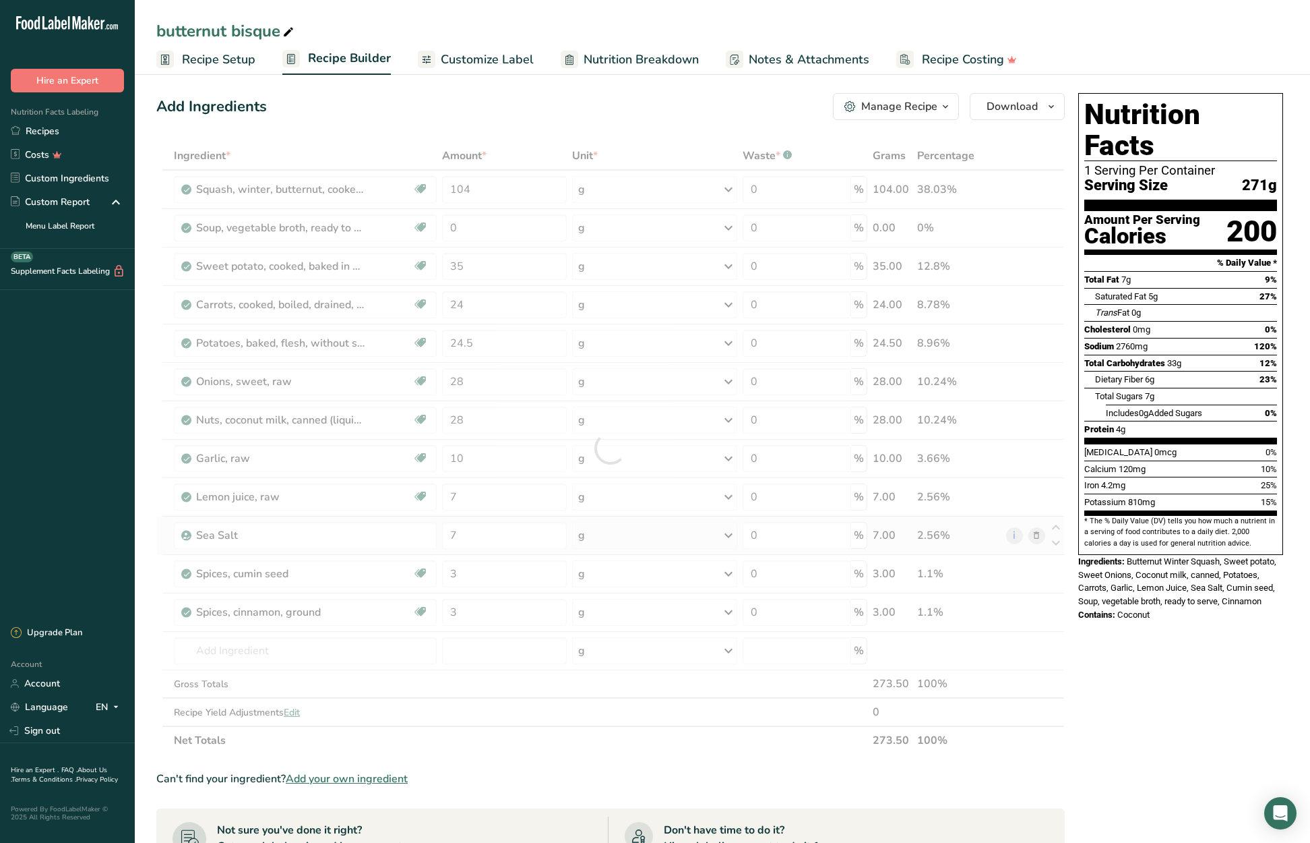
click at [162, 542] on div "Ingredient * Amount * Unit * Waste * .a-a{fill:#347362;}.b-a{fill:#fff;} Grams …" at bounding box center [610, 448] width 909 height 613
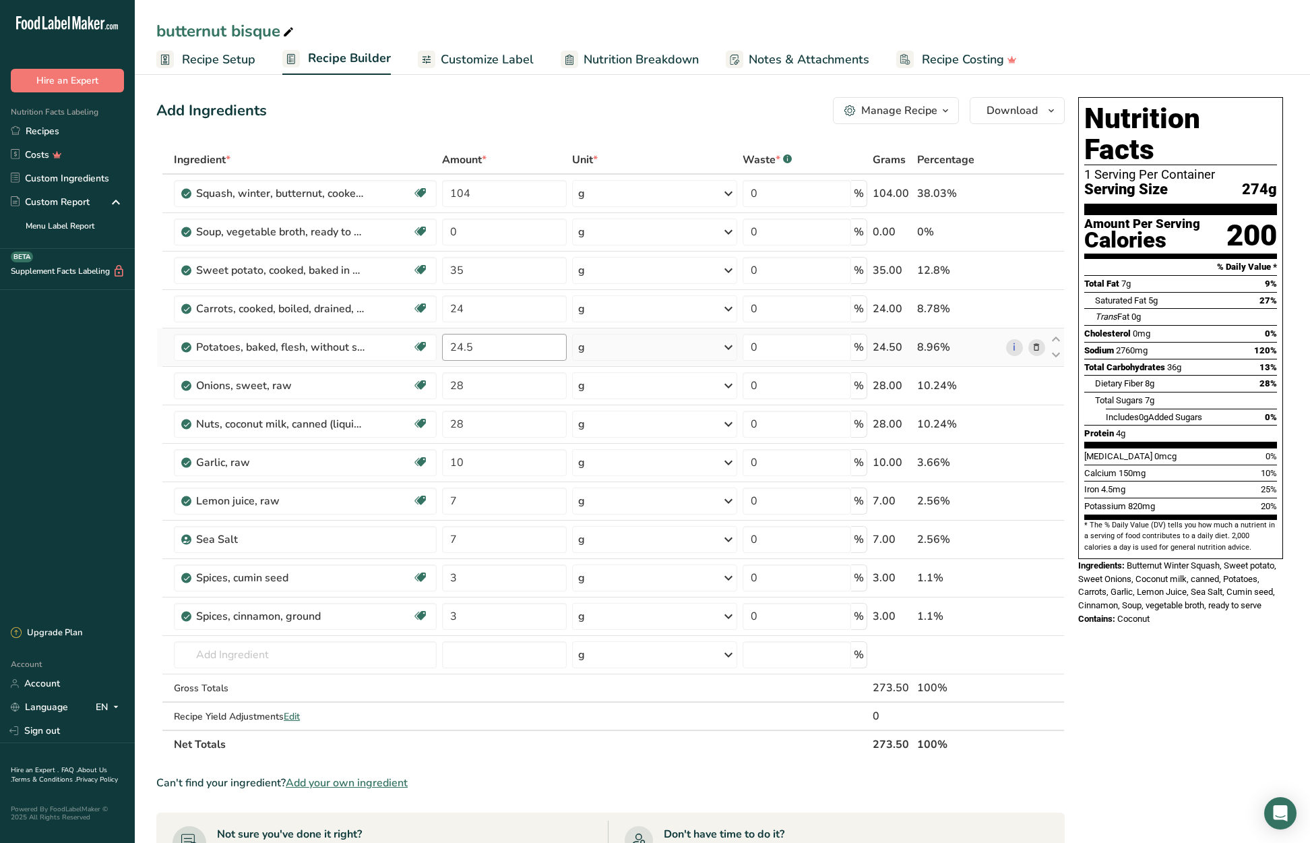
scroll to position [2, 0]
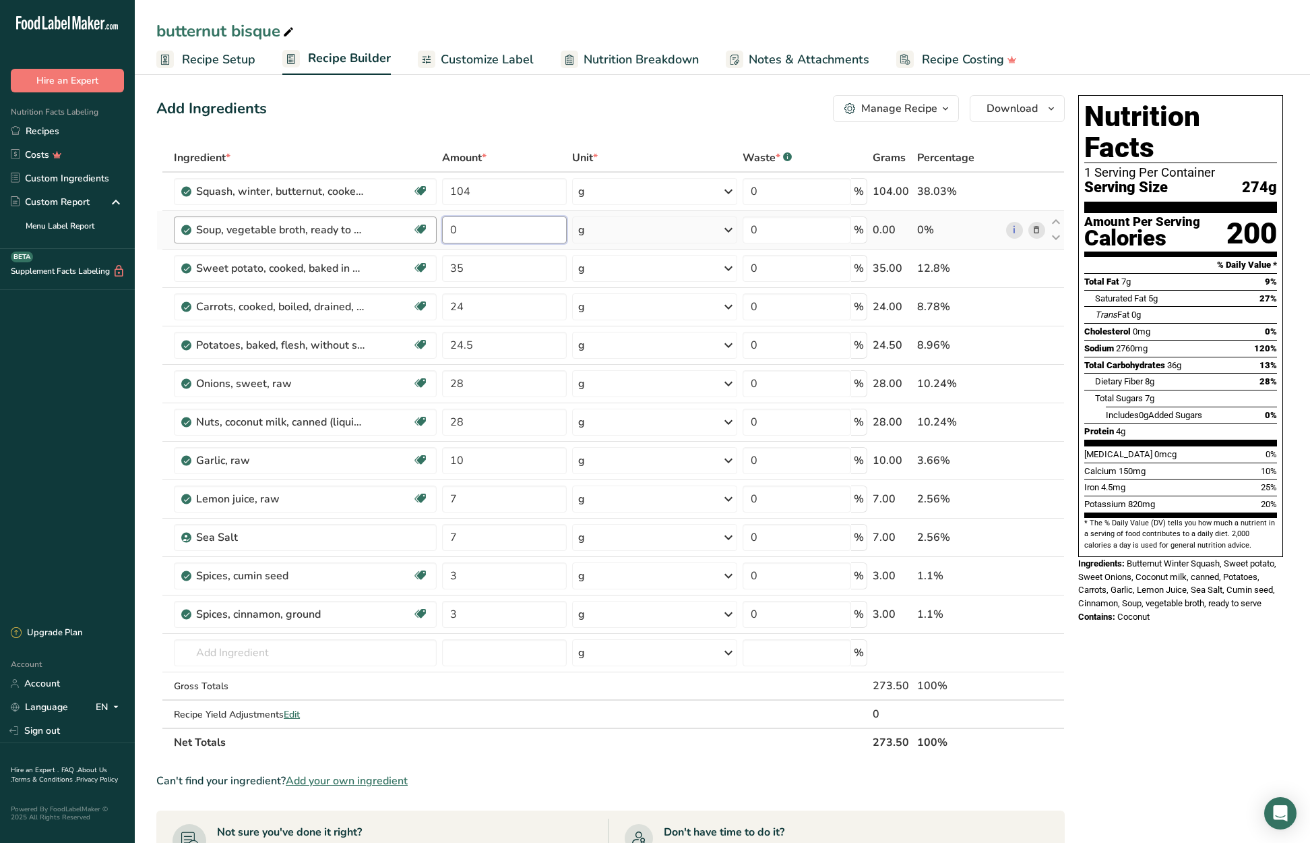
drag, startPoint x: 463, startPoint y: 233, endPoint x: 434, endPoint y: 231, distance: 29.1
click at [434, 231] on tr "Soup, vegetable broth, ready to serve Dairy free Gluten free Vegan Vegetarian S…" at bounding box center [610, 230] width 907 height 38
type input "70"
click at [158, 241] on div "Ingredient * Amount * Unit * Waste * .a-a{fill:#347362;}.b-a{fill:#fff;} Grams …" at bounding box center [610, 450] width 909 height 613
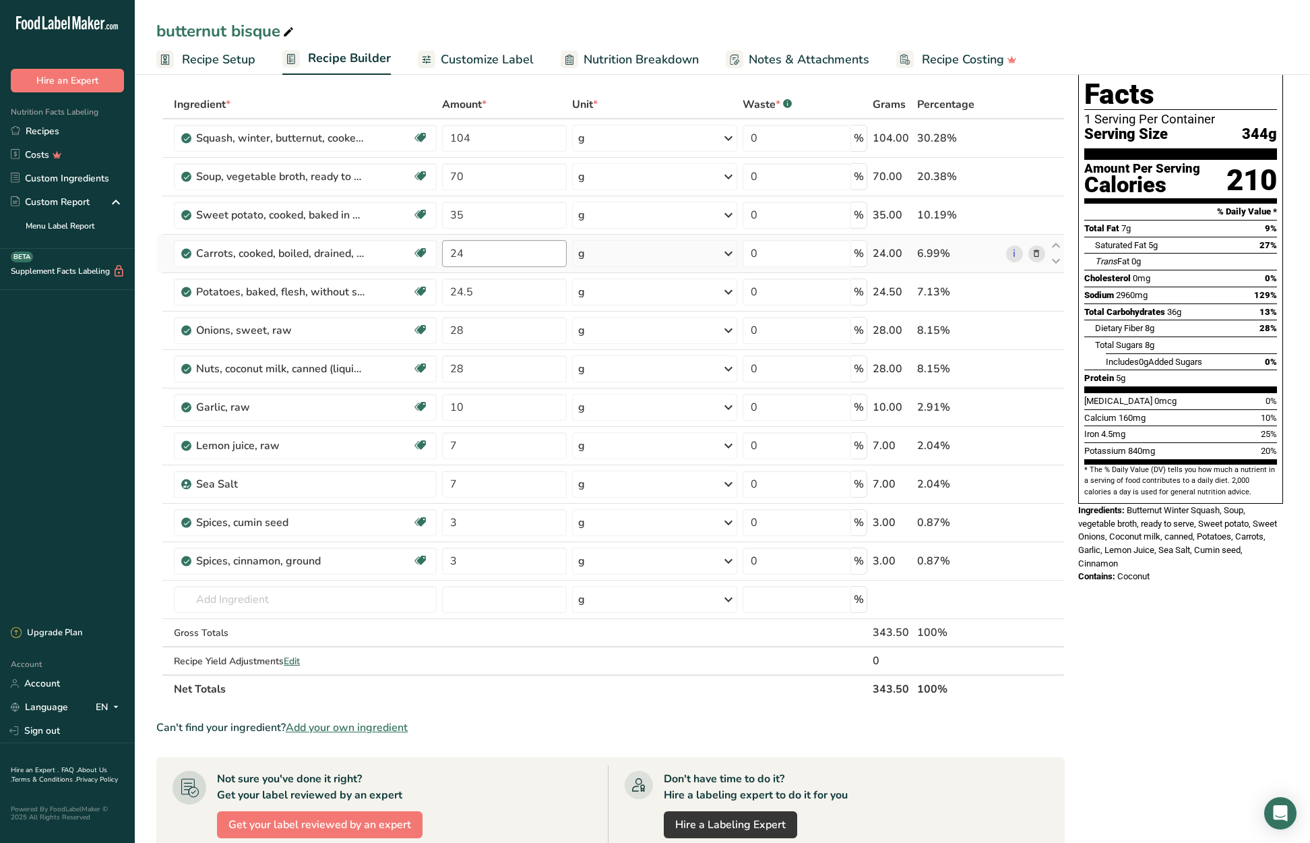
scroll to position [58, 0]
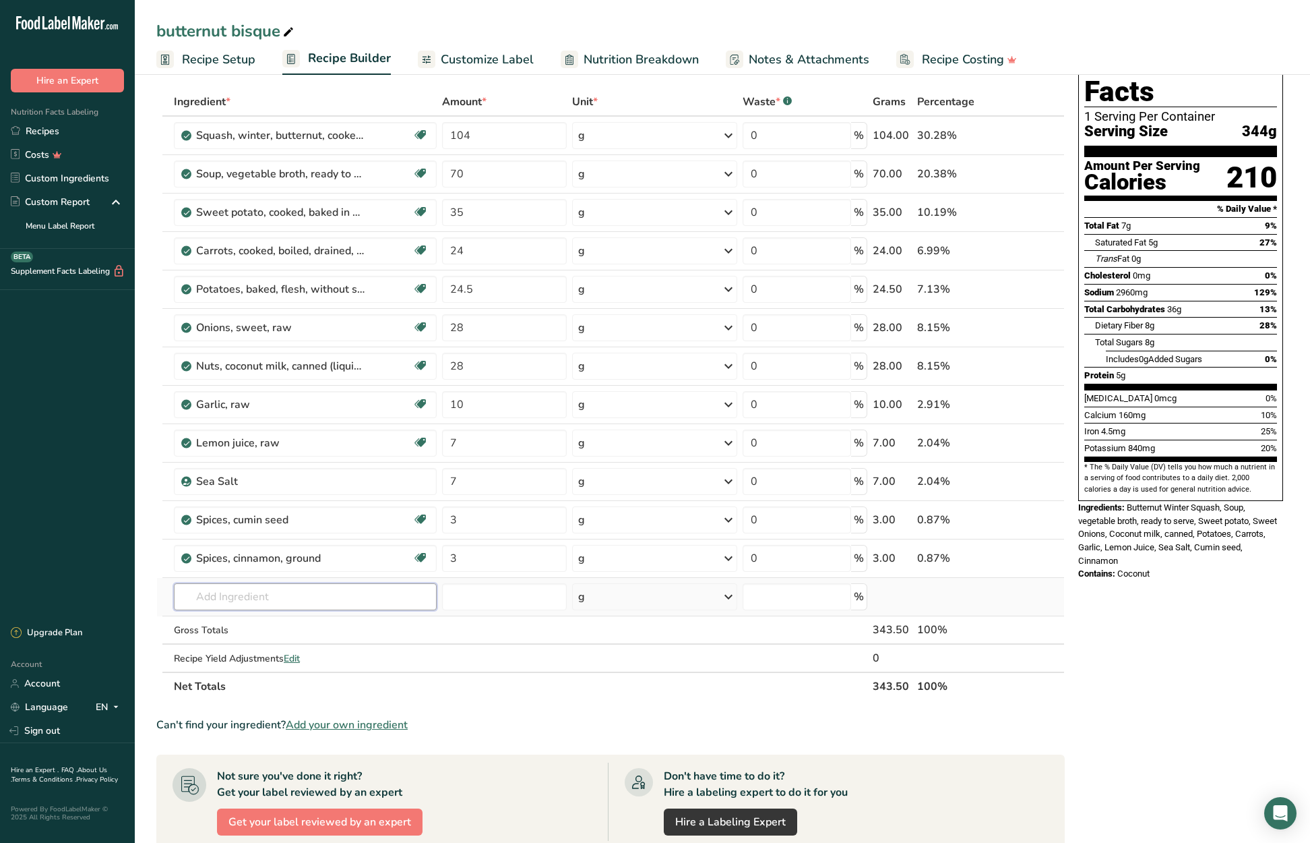
click at [277, 595] on input "text" at bounding box center [305, 596] width 263 height 27
type input "black pepper"
click at [288, 646] on p "2030 Spices, pepper, black" at bounding box center [248, 646] width 126 height 14
type input "Spices, pepper, black"
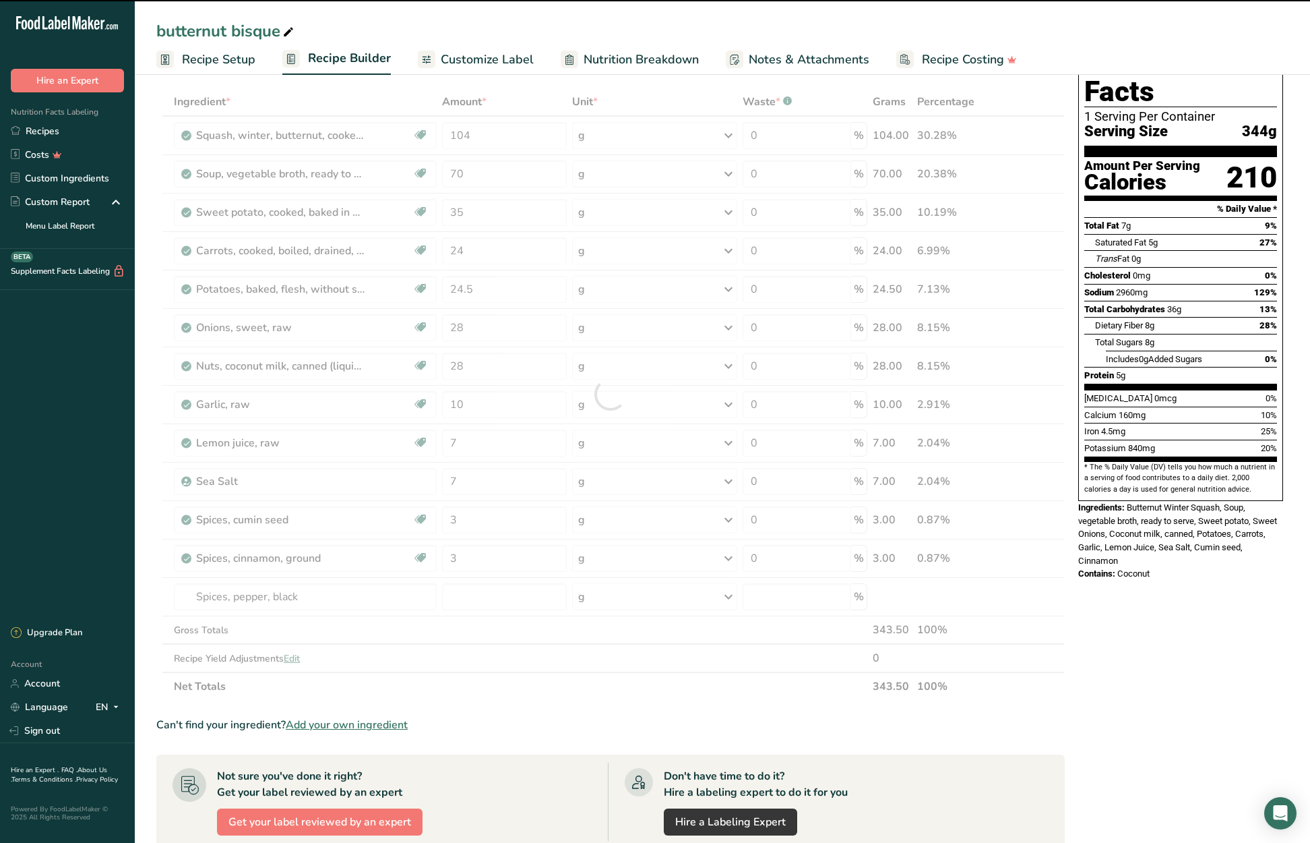
type input "0"
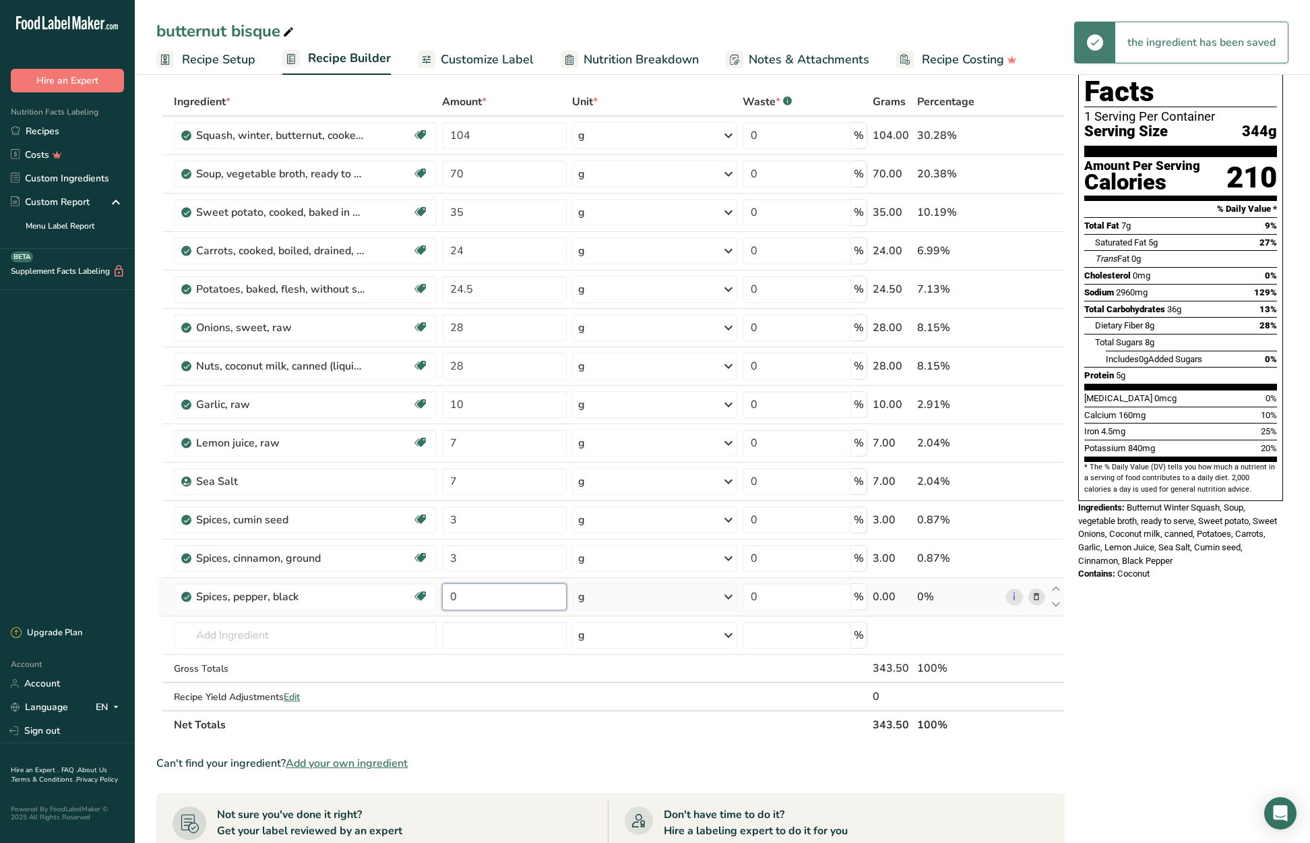
drag, startPoint x: 470, startPoint y: 594, endPoint x: 439, endPoint y: 594, distance: 31.0
click at [439, 594] on td "0" at bounding box center [503, 597] width 129 height 38
click at [152, 586] on section "Add Ingredients Manage Recipe Delete Recipe Duplicate Recipe Scale Recipe Save …" at bounding box center [722, 633] width 1175 height 1242
drag, startPoint x: 460, startPoint y: 594, endPoint x: 449, endPoint y: 594, distance: 10.8
click at [449, 594] on input "7" at bounding box center [504, 596] width 124 height 27
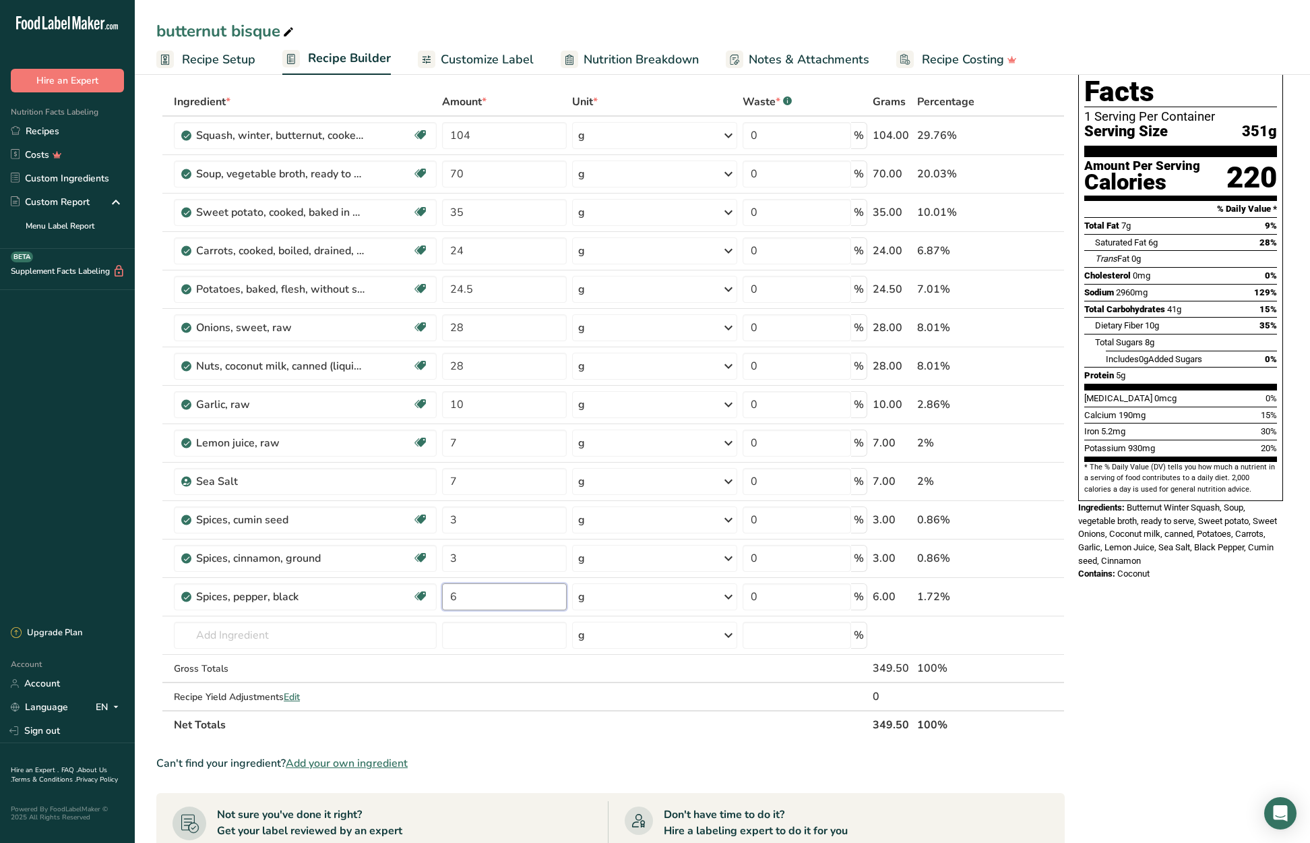
type input "6"
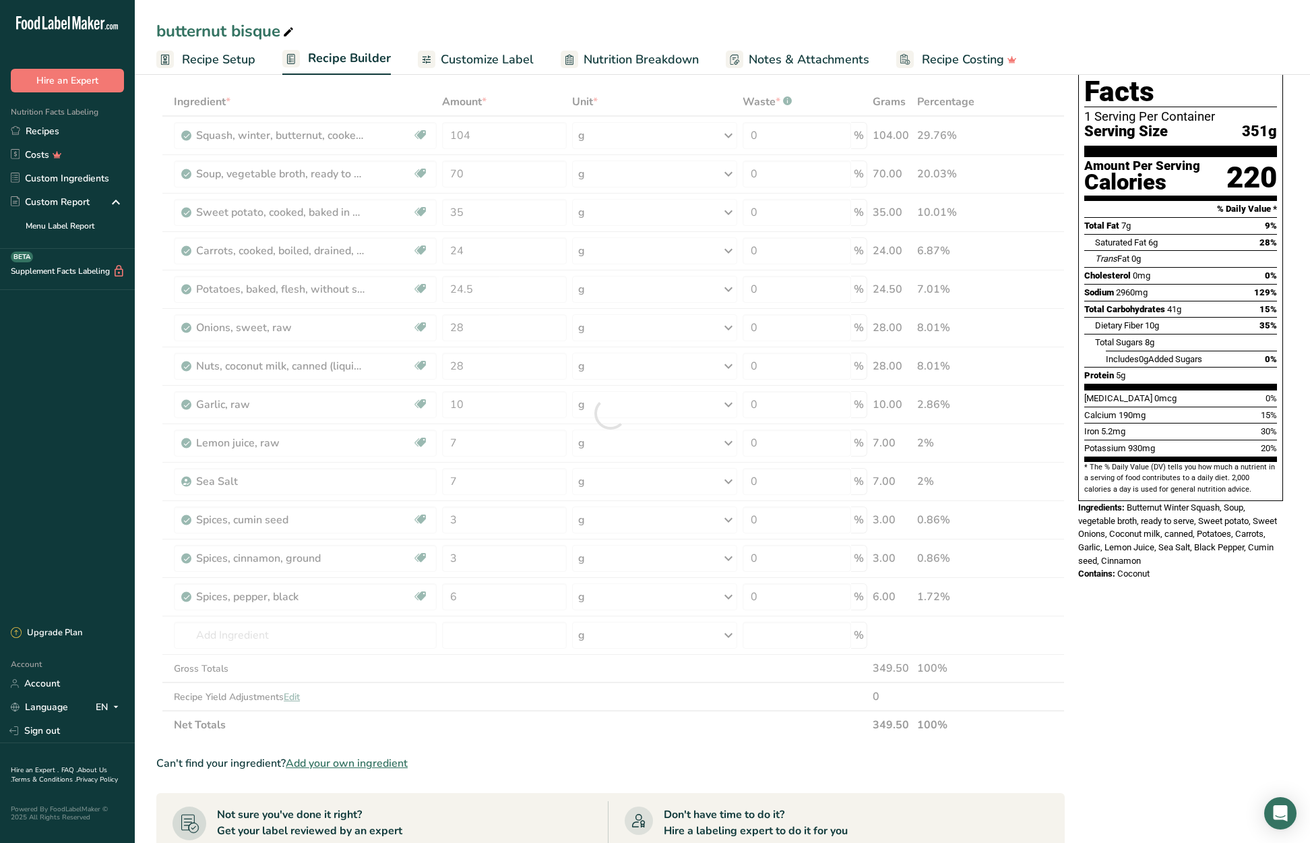
click at [152, 564] on section "Add Ingredients Manage Recipe Delete Recipe Duplicate Recipe Scale Recipe Save …" at bounding box center [722, 633] width 1175 height 1242
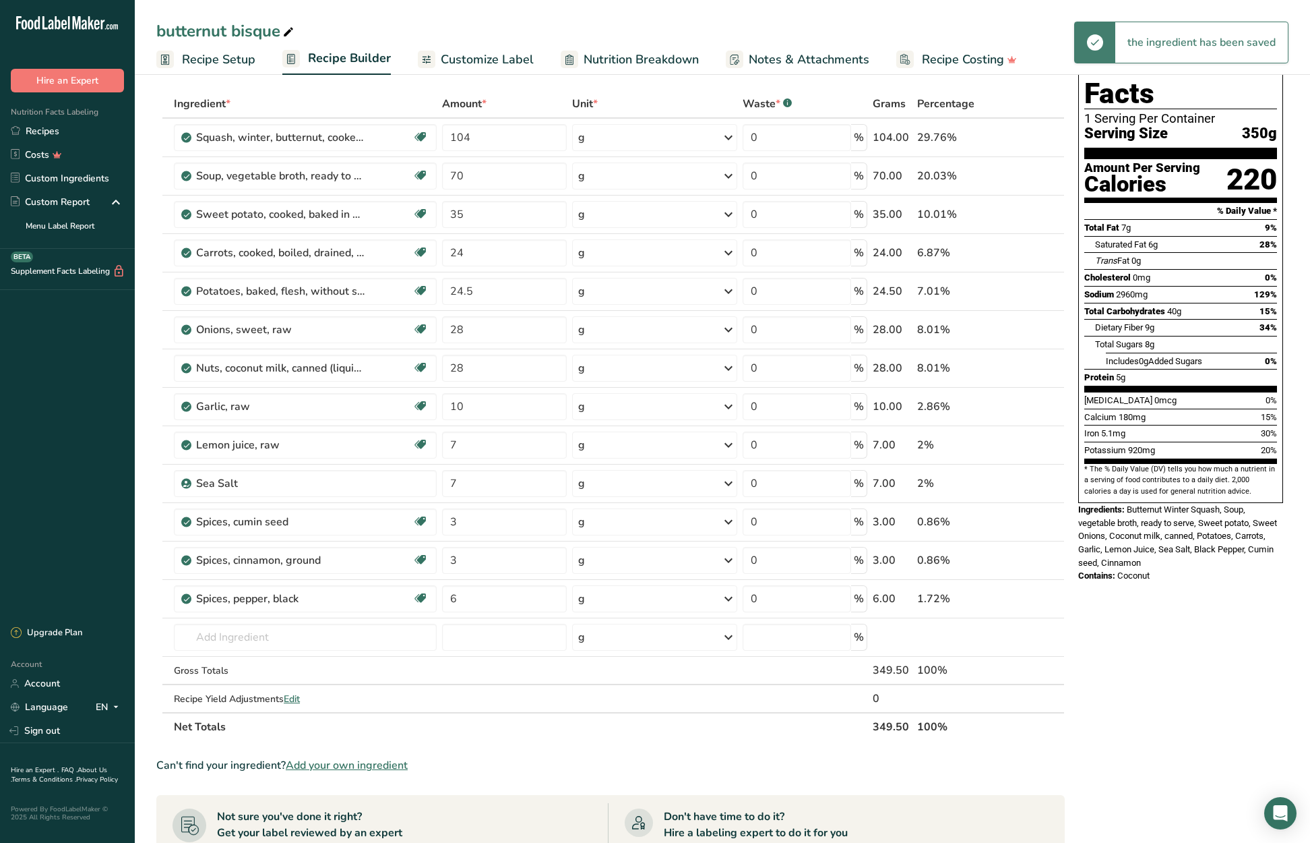
scroll to position [0, 0]
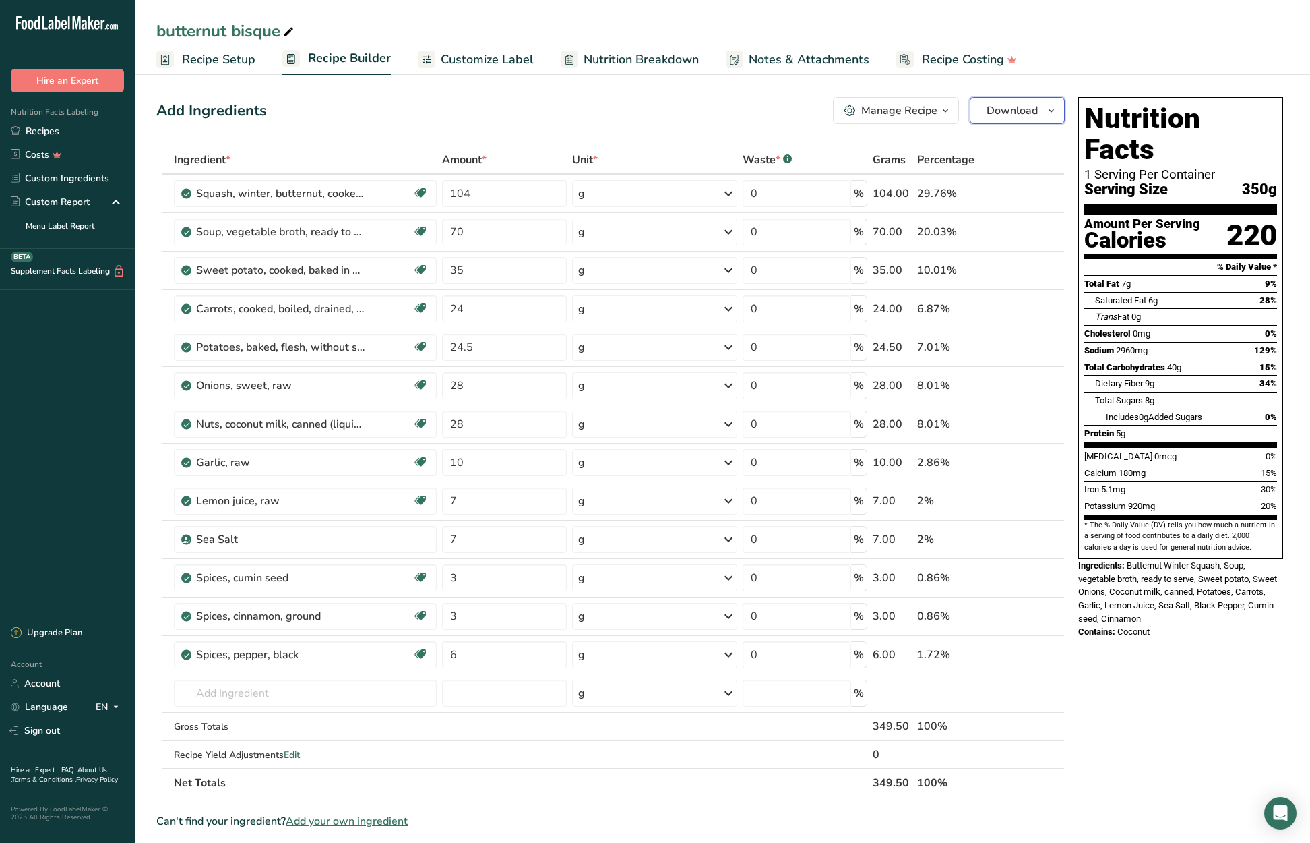
click at [1020, 112] on span "Download" at bounding box center [1012, 110] width 51 height 16
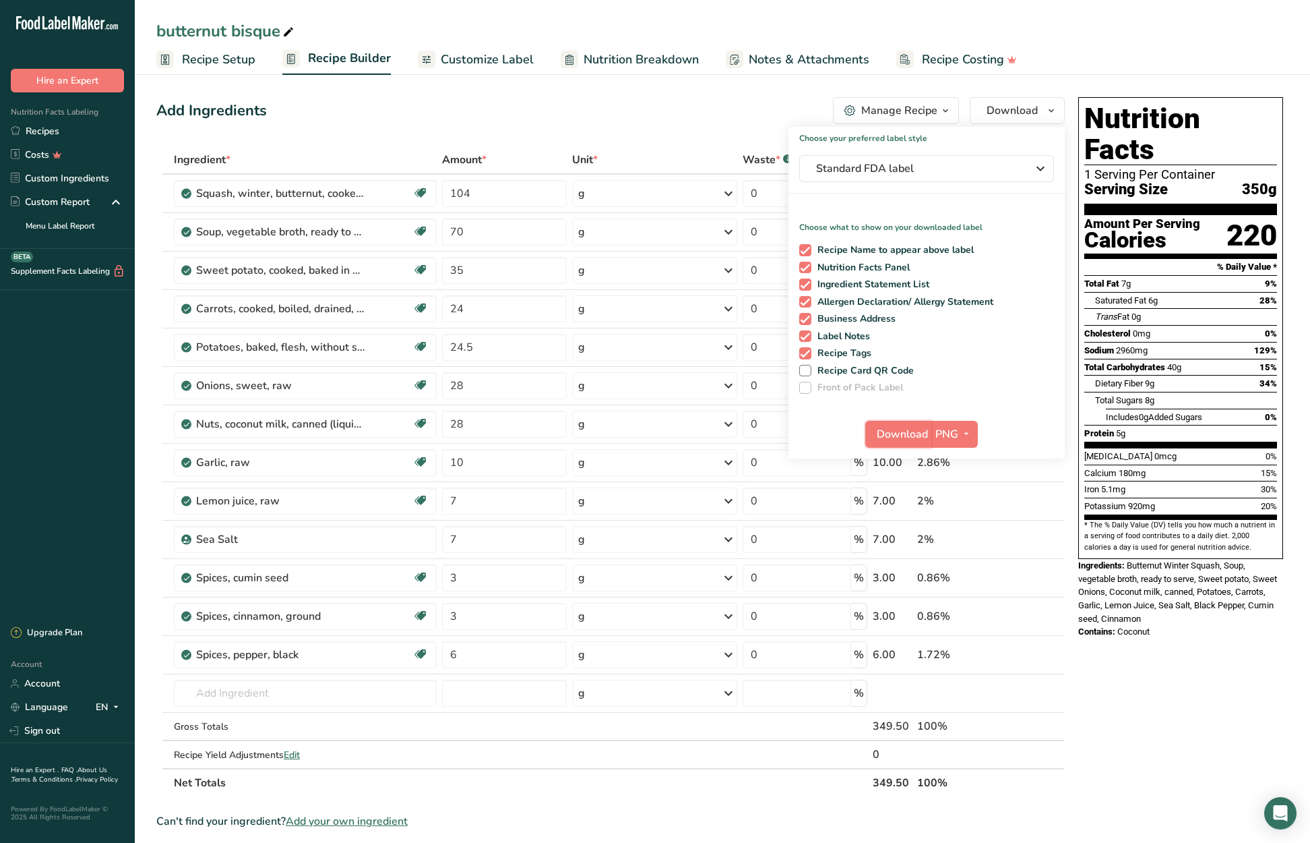
click at [912, 436] on span "Download" at bounding box center [902, 434] width 51 height 16
